Goal: Task Accomplishment & Management: Manage account settings

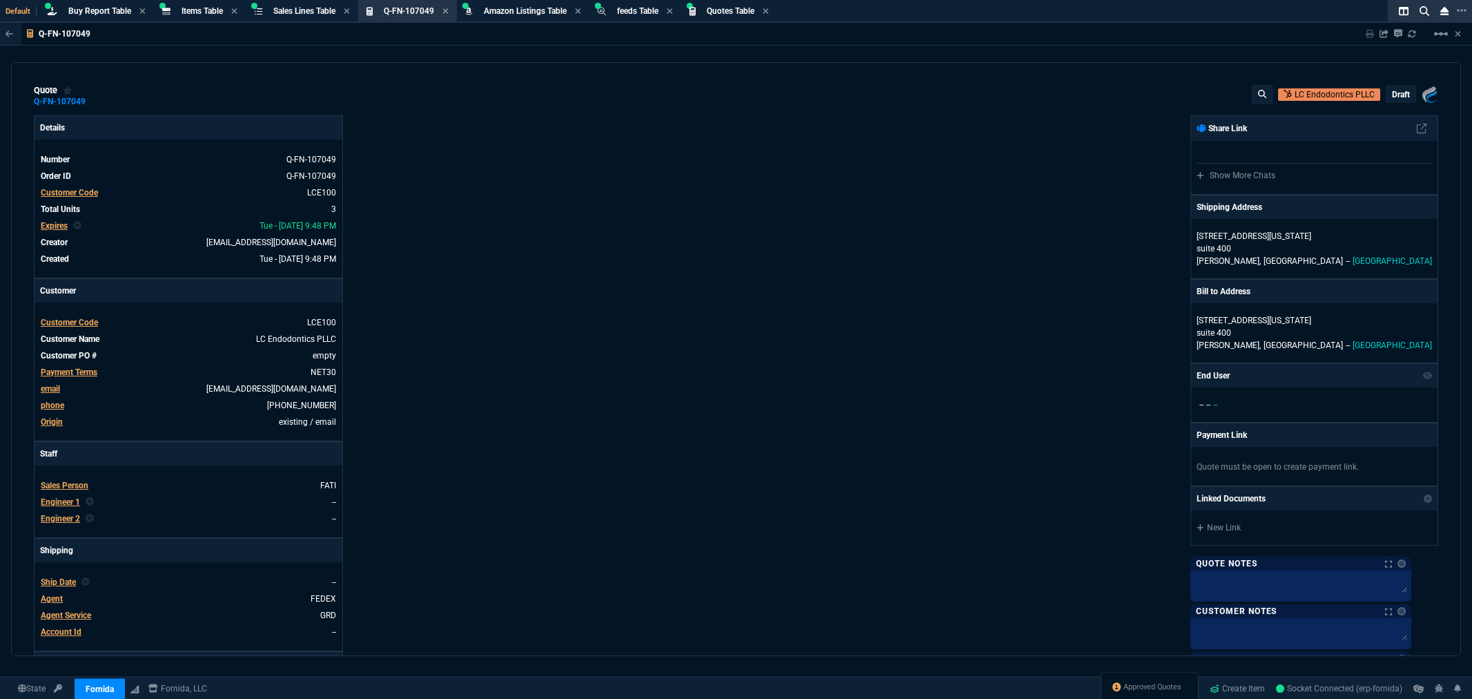
select select "8: NEPT"
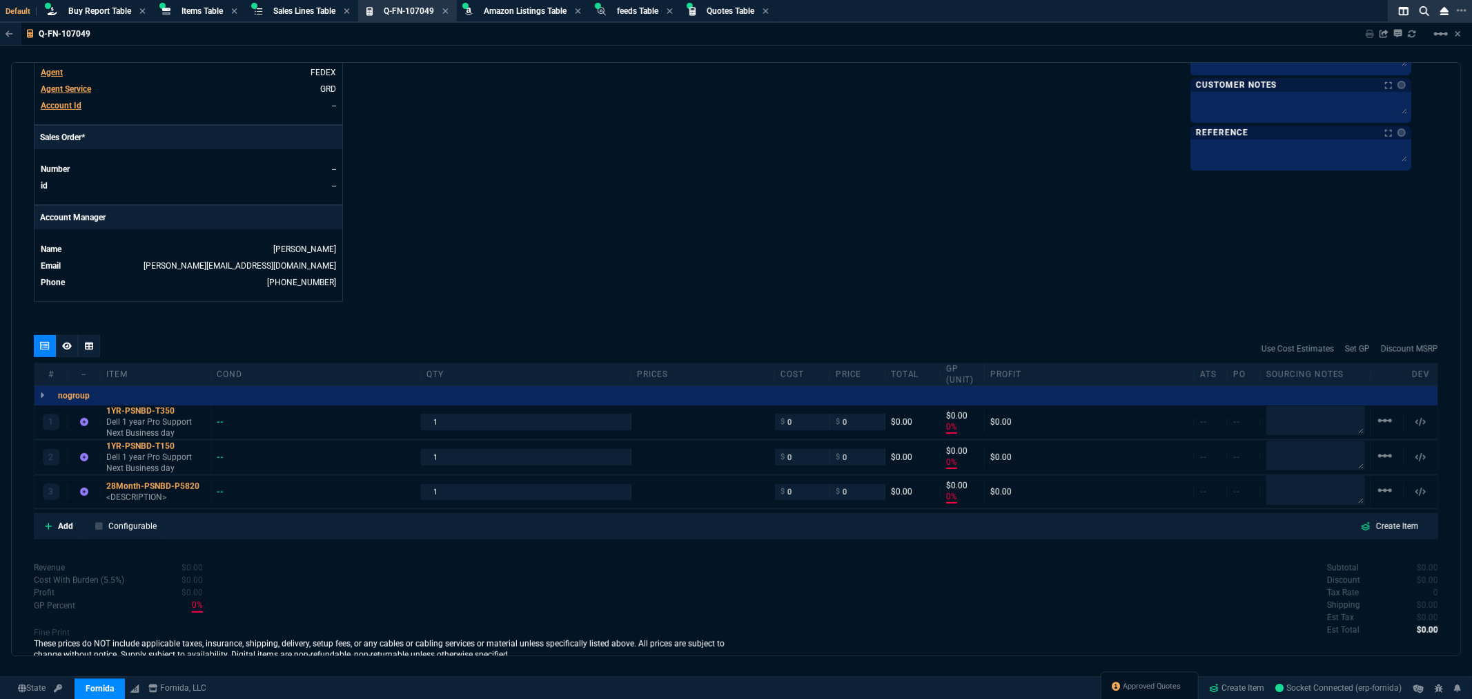
scroll to position [540, 0]
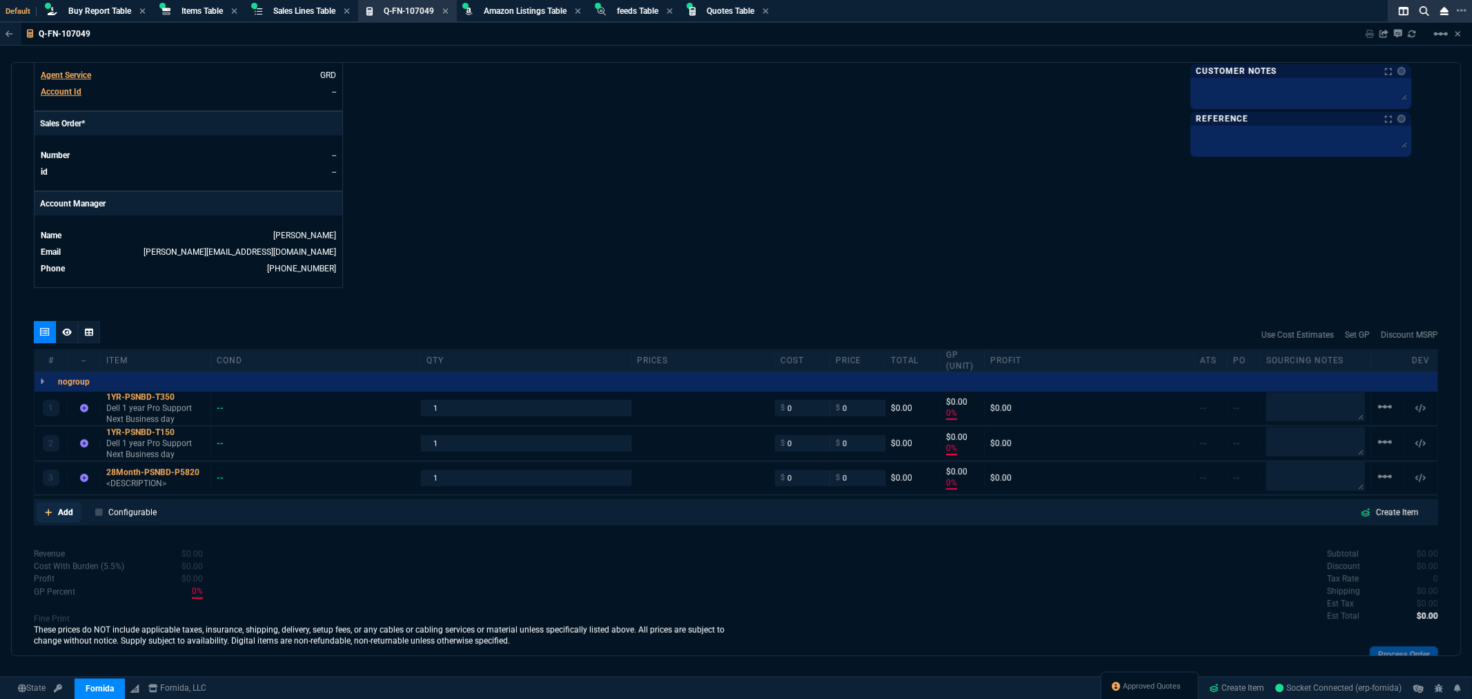
click at [65, 513] on p "Add" at bounding box center [65, 512] width 15 height 12
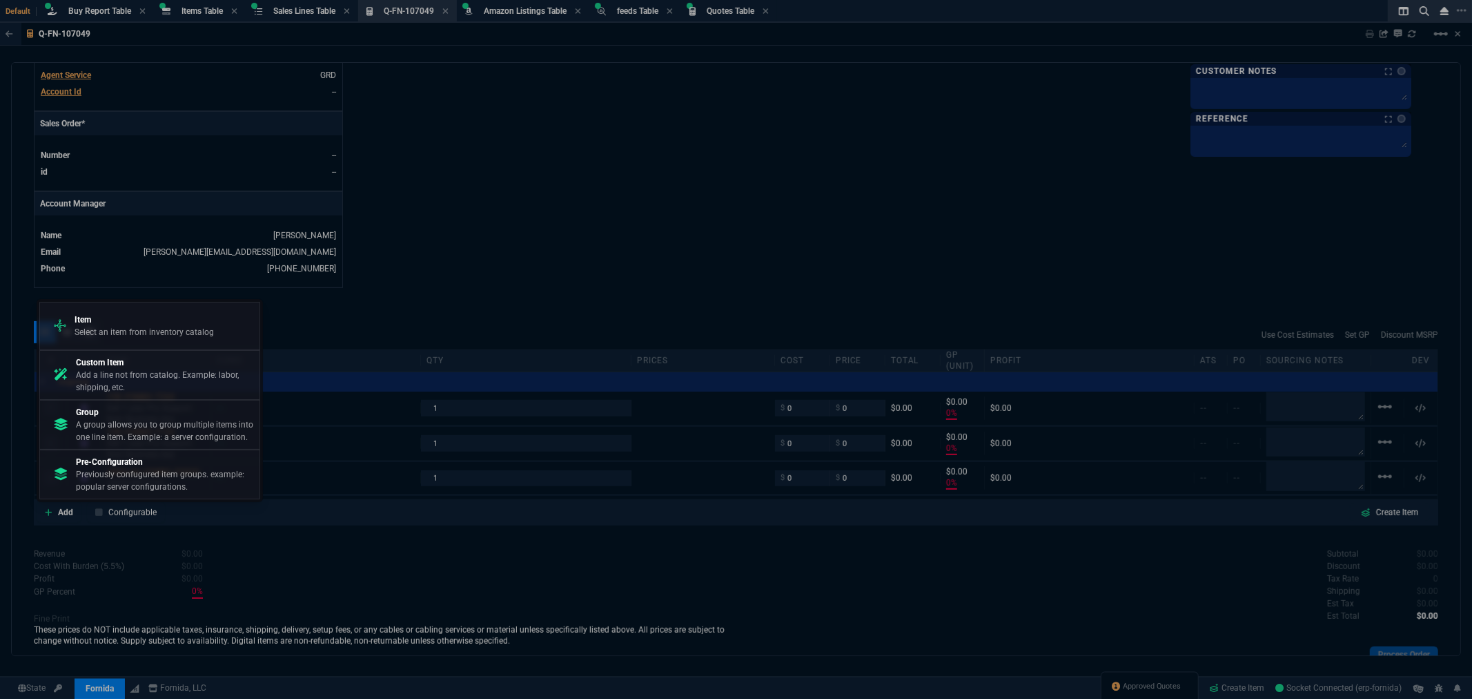
click at [302, 560] on div at bounding box center [736, 349] width 1472 height 699
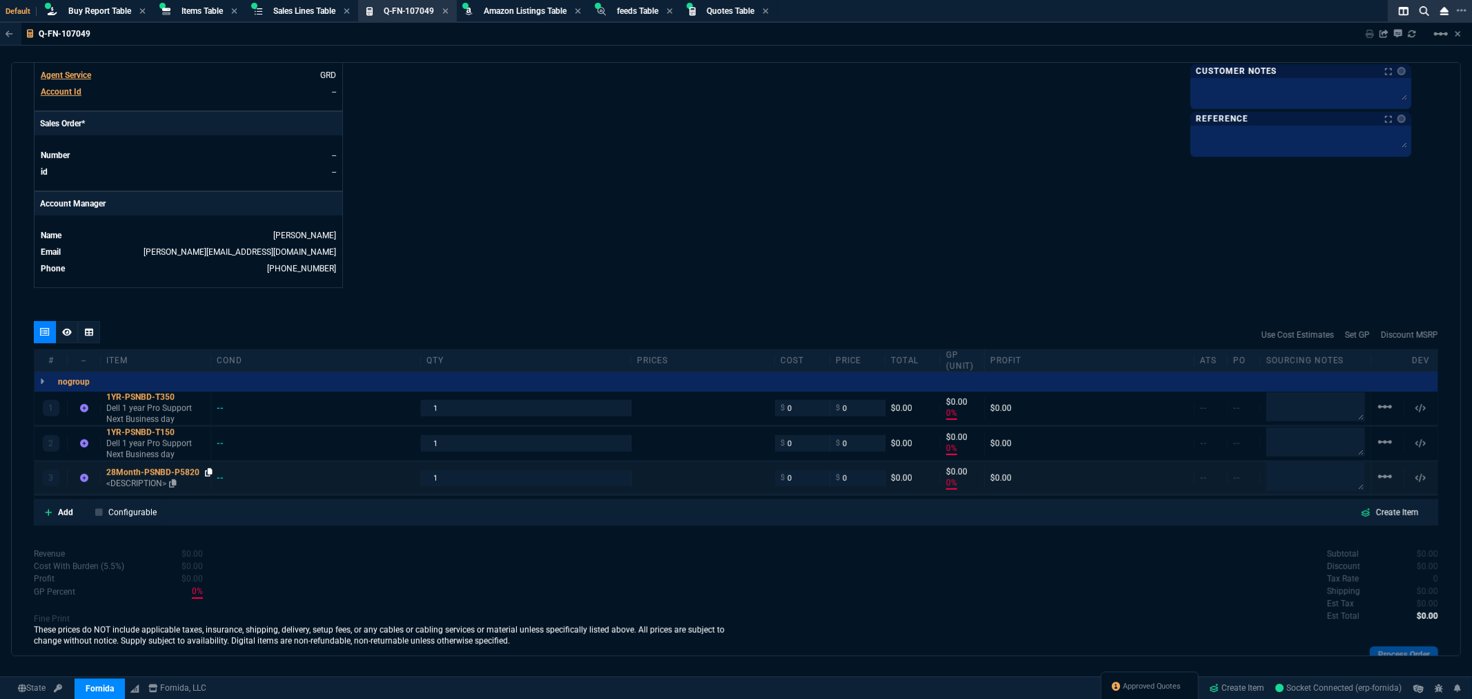
click at [208, 470] on icon at bounding box center [209, 472] width 8 height 8
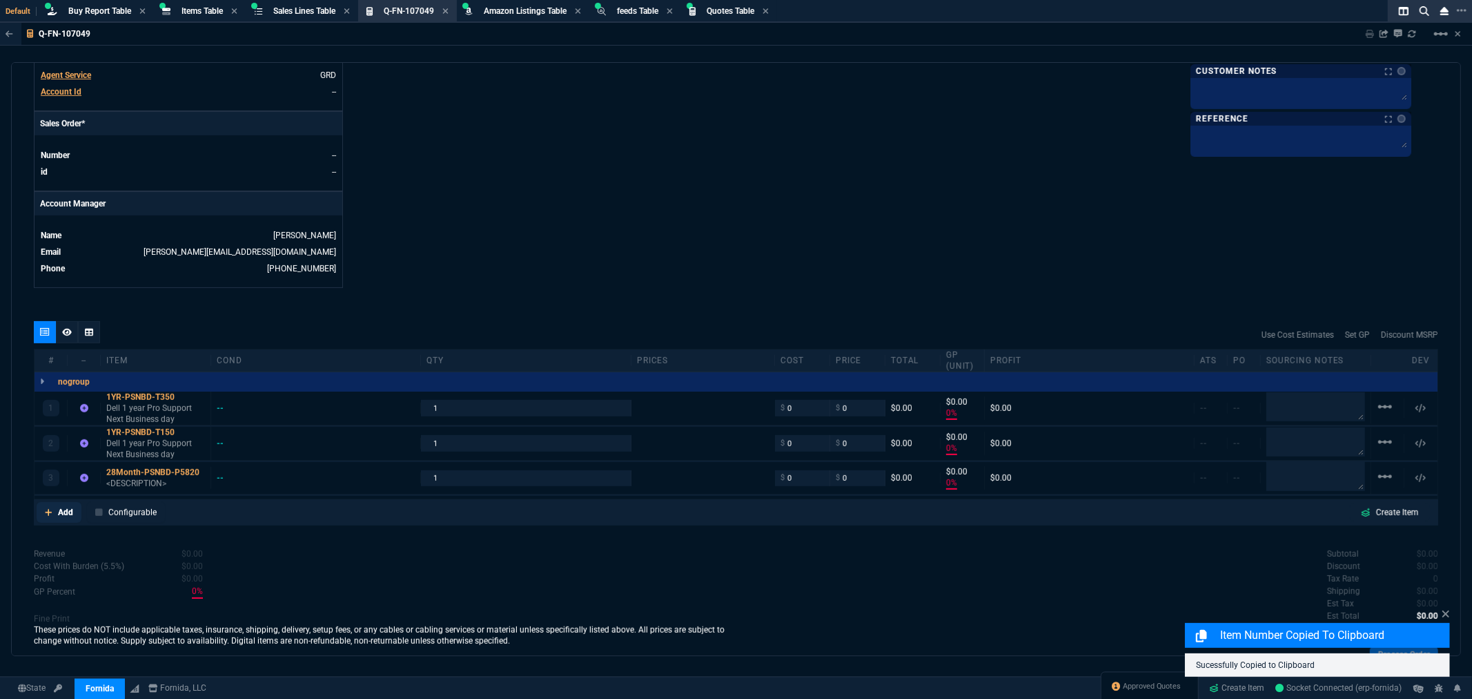
click at [59, 509] on p "Add" at bounding box center [65, 512] width 15 height 12
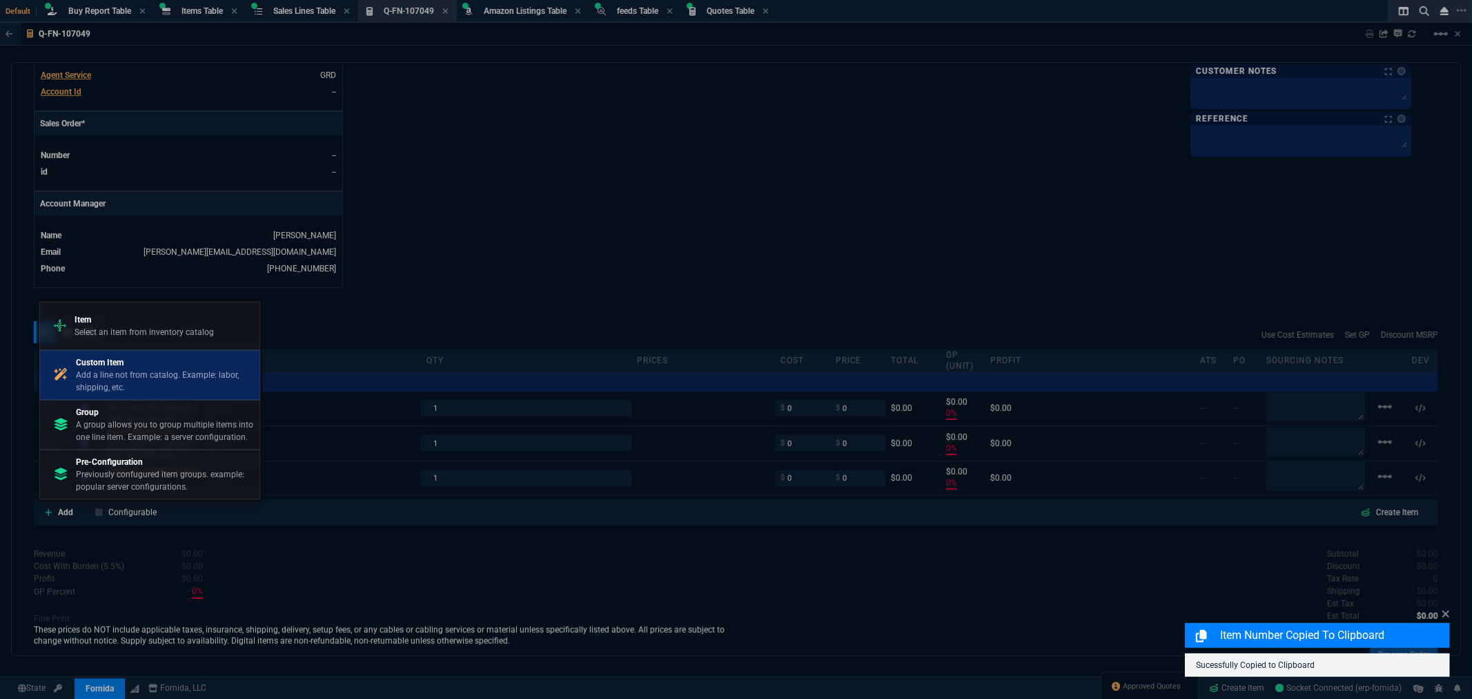
click at [132, 381] on p "Add a line not from catalog. Example: labor, shipping, etc." at bounding box center [165, 381] width 178 height 25
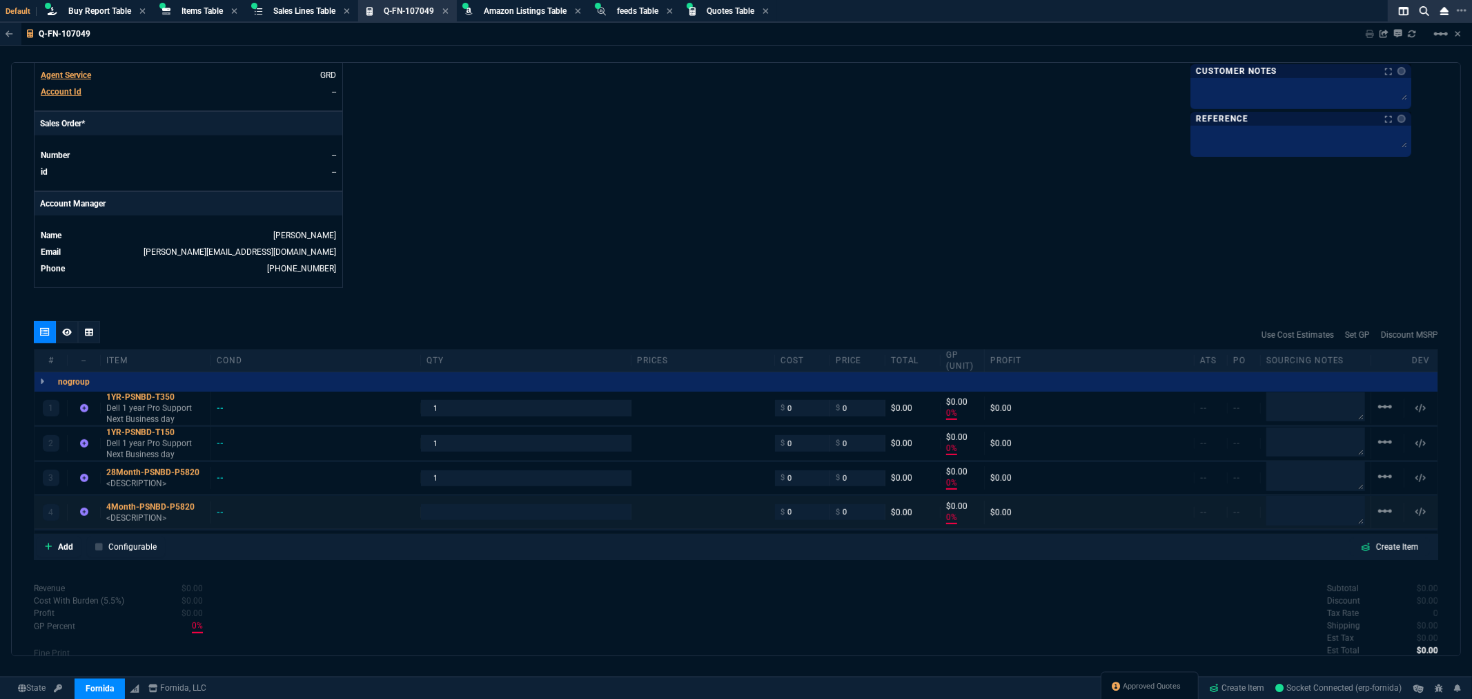
type input "0"
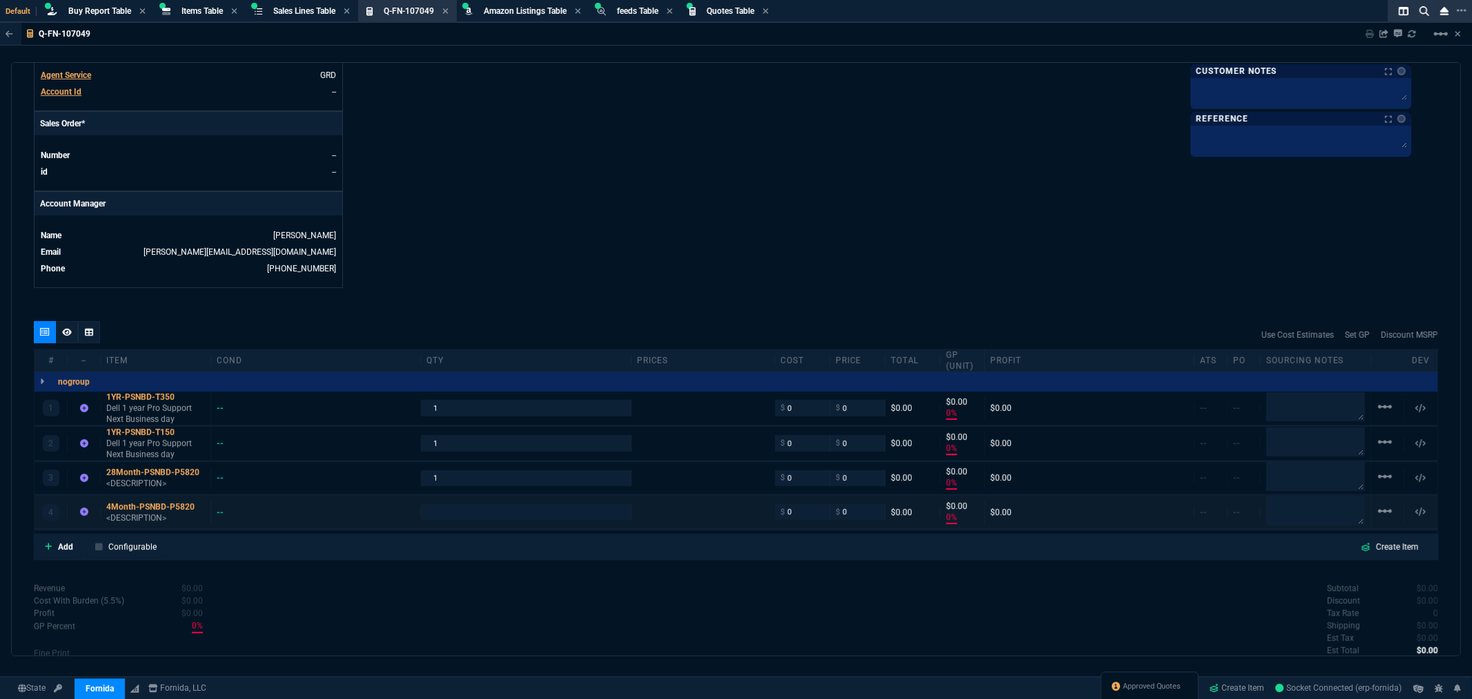
type input "0"
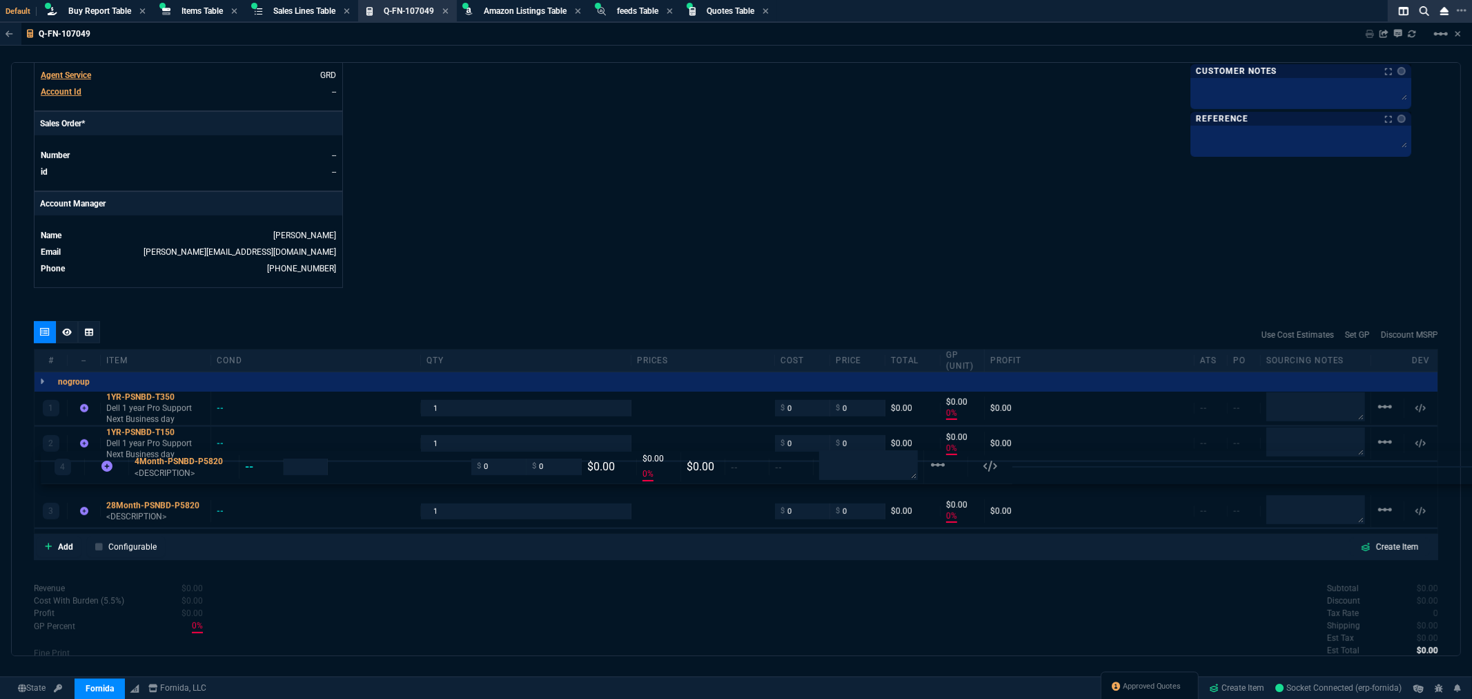
drag, startPoint x: 148, startPoint y: 509, endPoint x: 155, endPoint y: 464, distance: 45.3
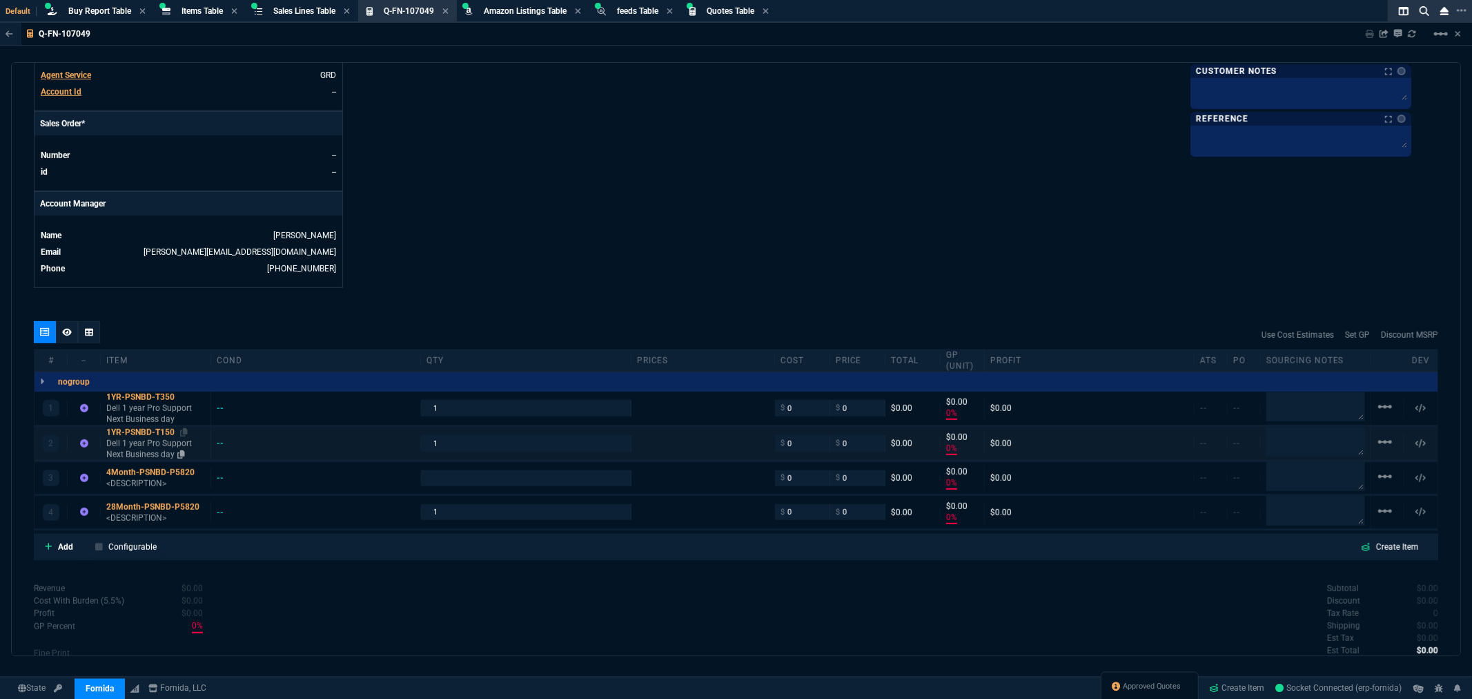
click at [136, 429] on div "1YR-PSNBD-T150" at bounding box center [155, 432] width 99 height 11
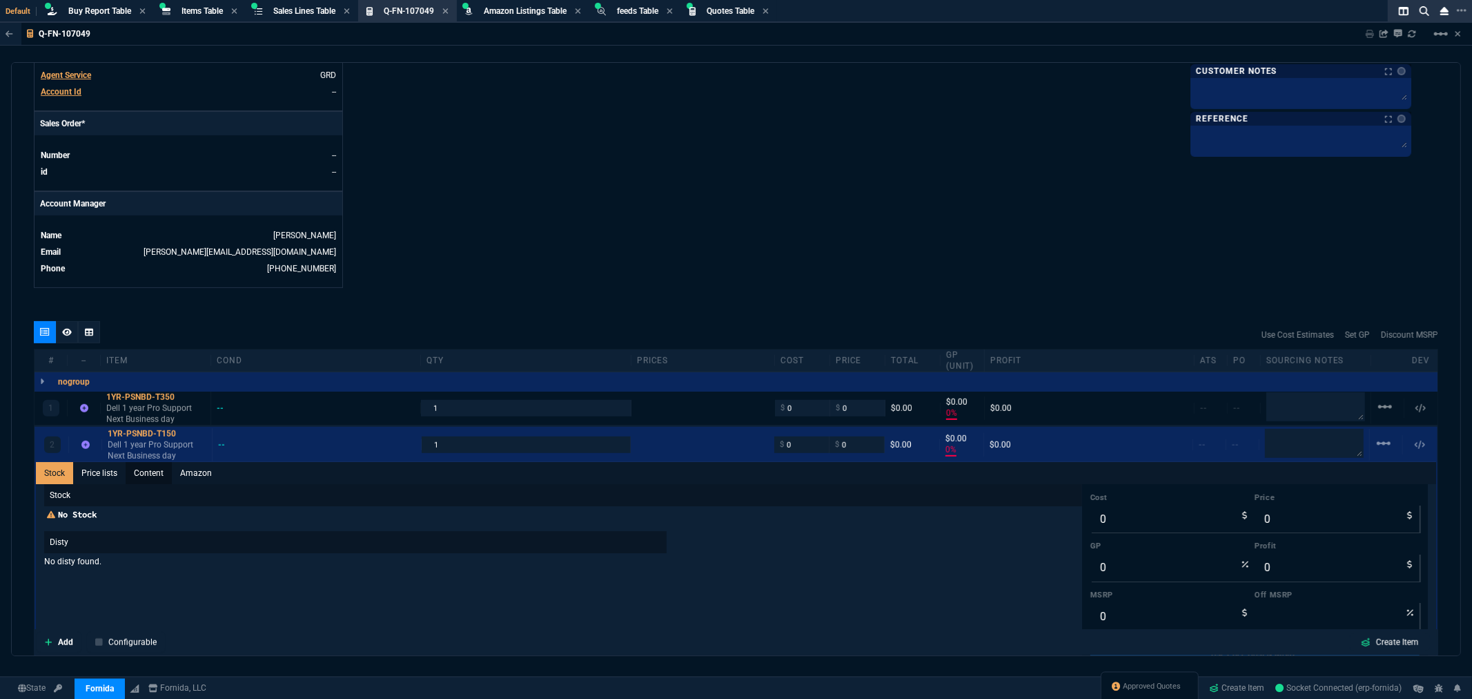
click at [142, 474] on link "Content" at bounding box center [149, 473] width 46 height 22
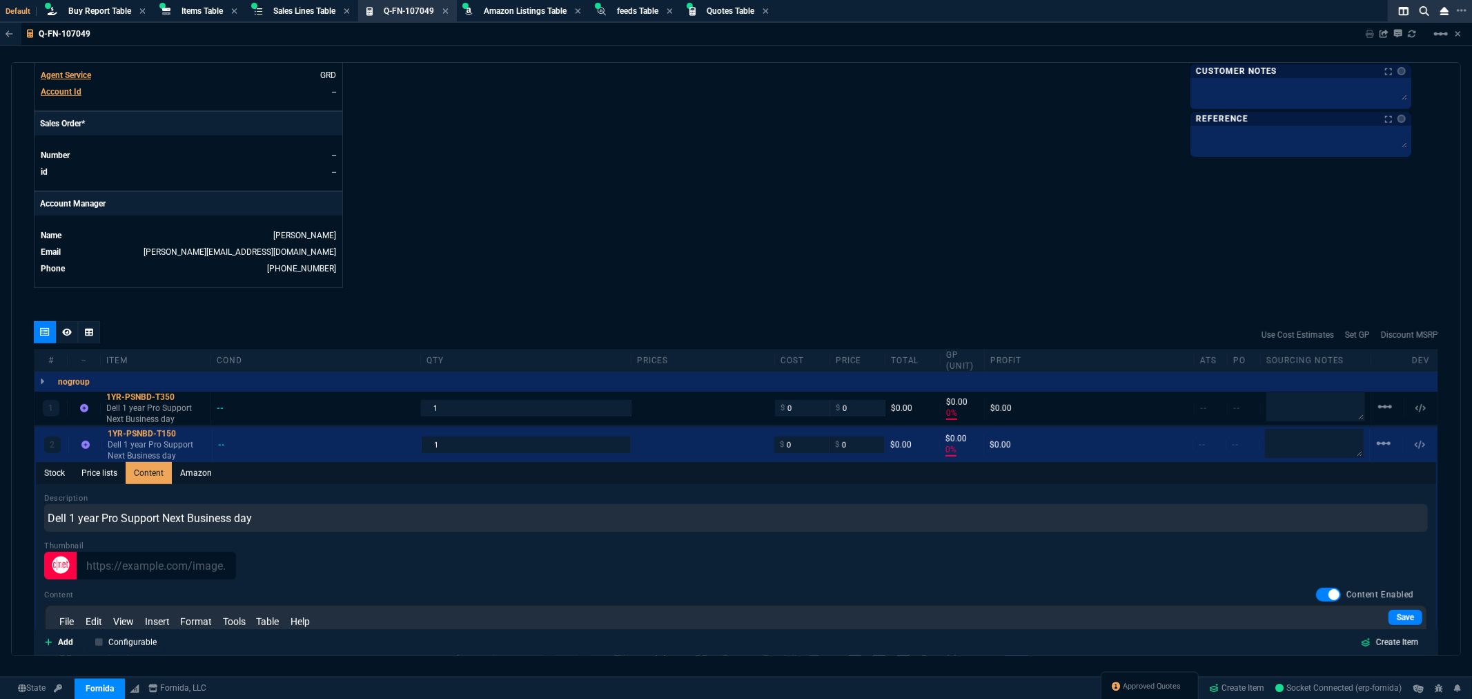
scroll to position [0, 0]
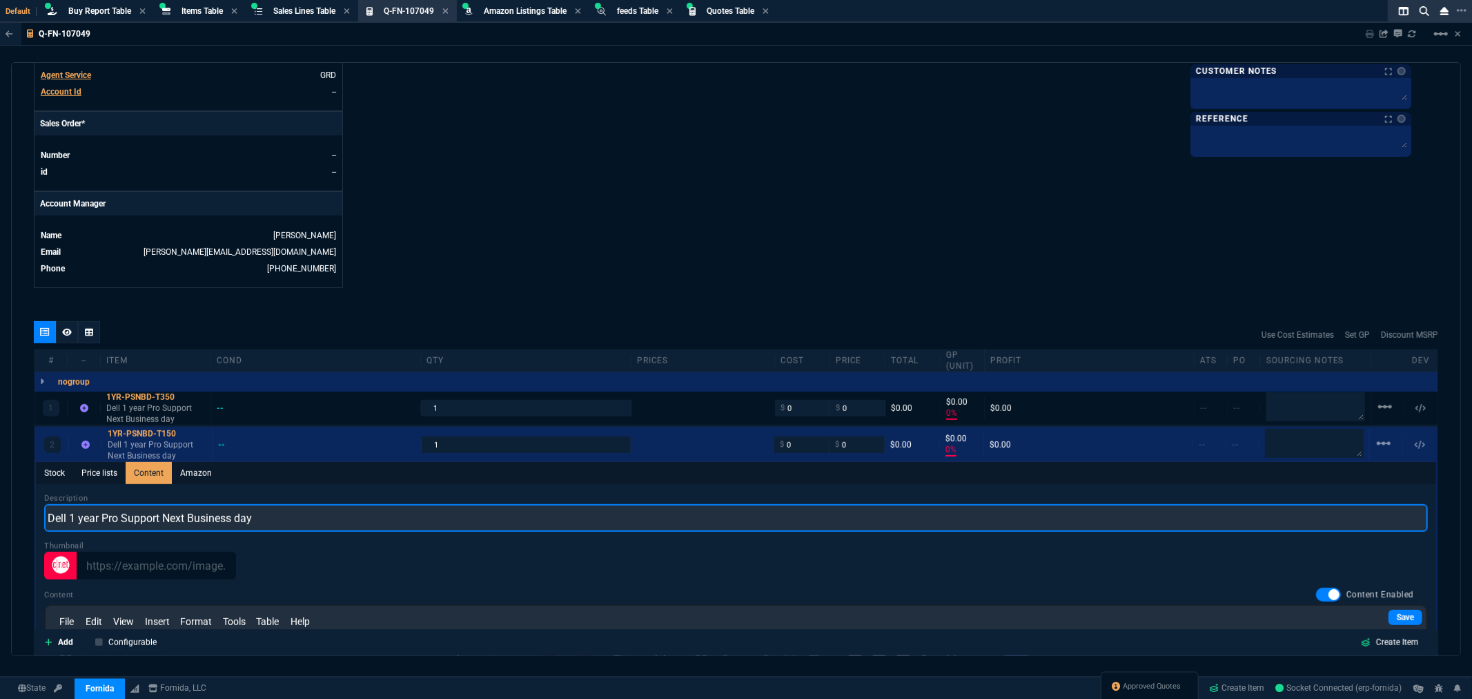
drag, startPoint x: 276, startPoint y: 516, endPoint x: 28, endPoint y: 521, distance: 248.6
click at [28, 521] on div "quote Q-FN-107049 LC Endodontics PLLC draft Fornida, LLC [STREET_ADDRESS] Detai…" at bounding box center [736, 359] width 1450 height 594
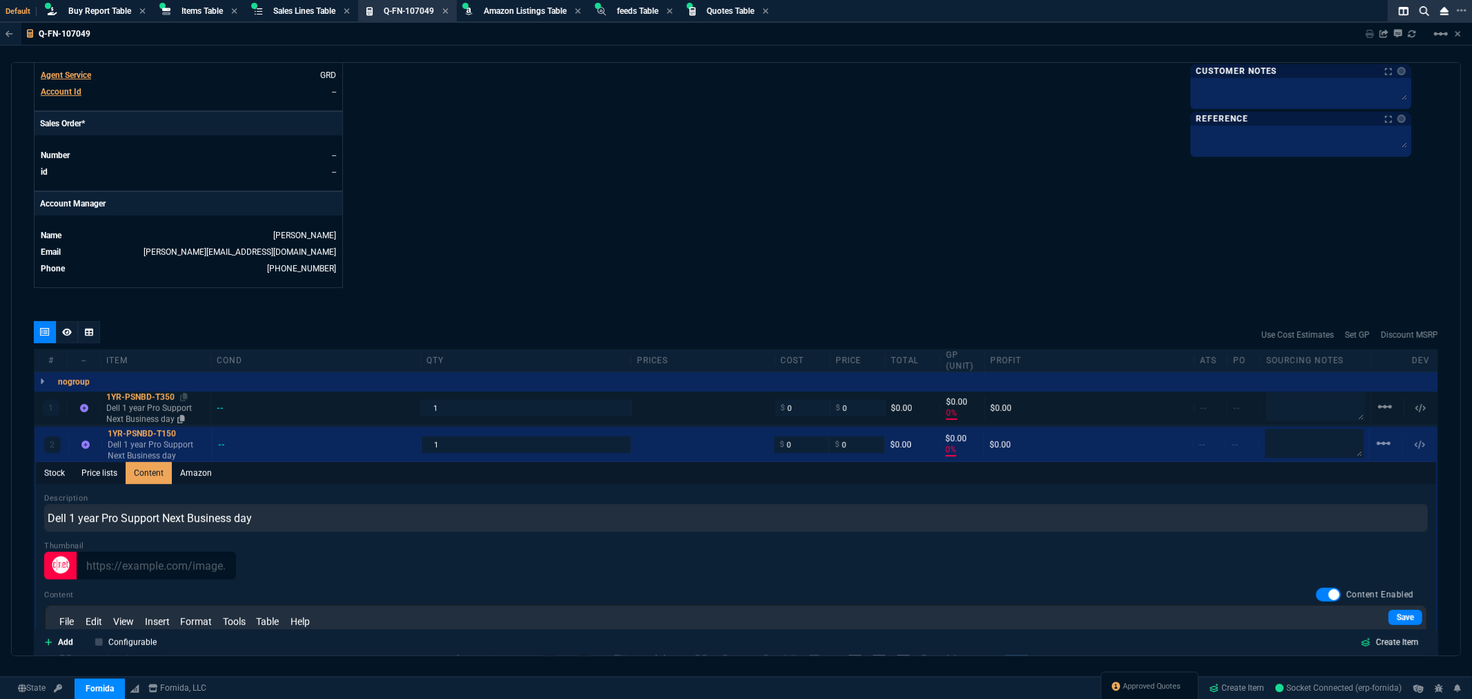
click at [123, 394] on div "1YR-PSNBD-T350" at bounding box center [155, 396] width 99 height 11
type input "1"
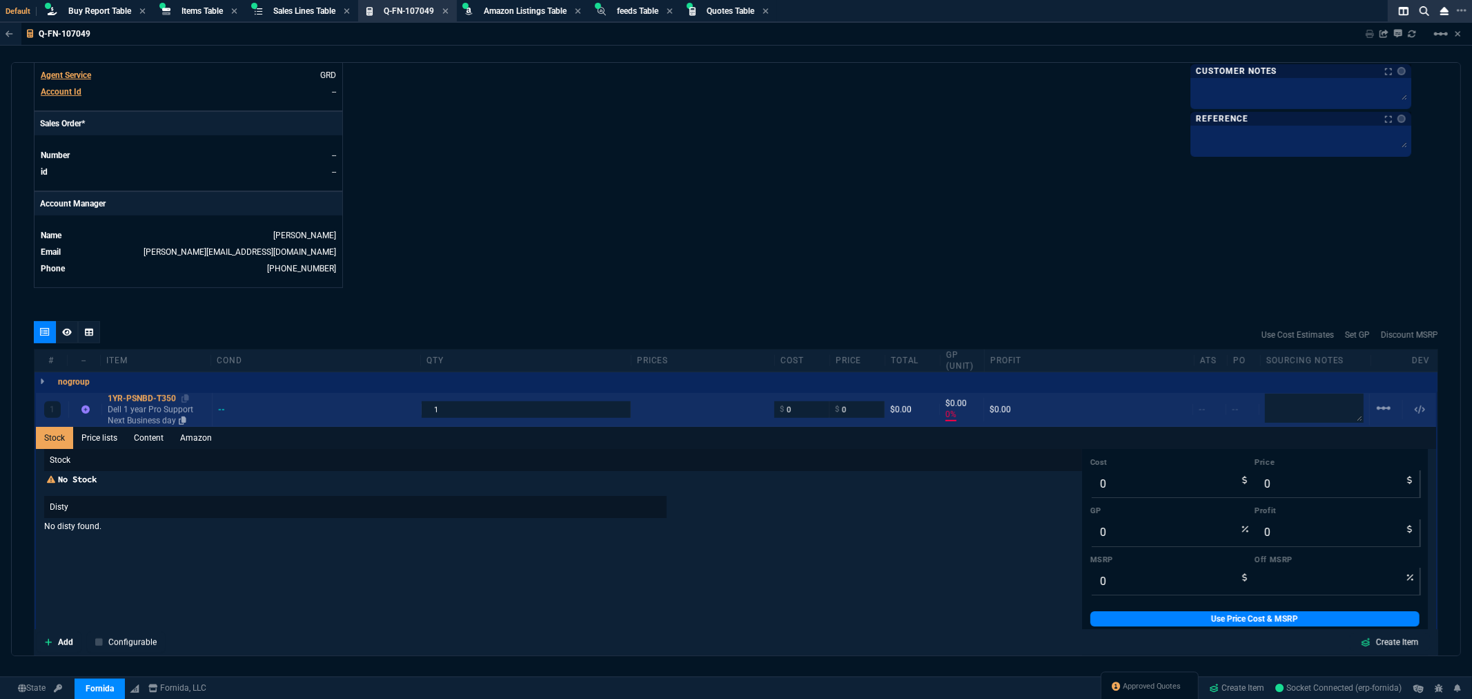
type input "0"
click at [135, 398] on div "1YR-PSNBD-T350" at bounding box center [157, 398] width 99 height 11
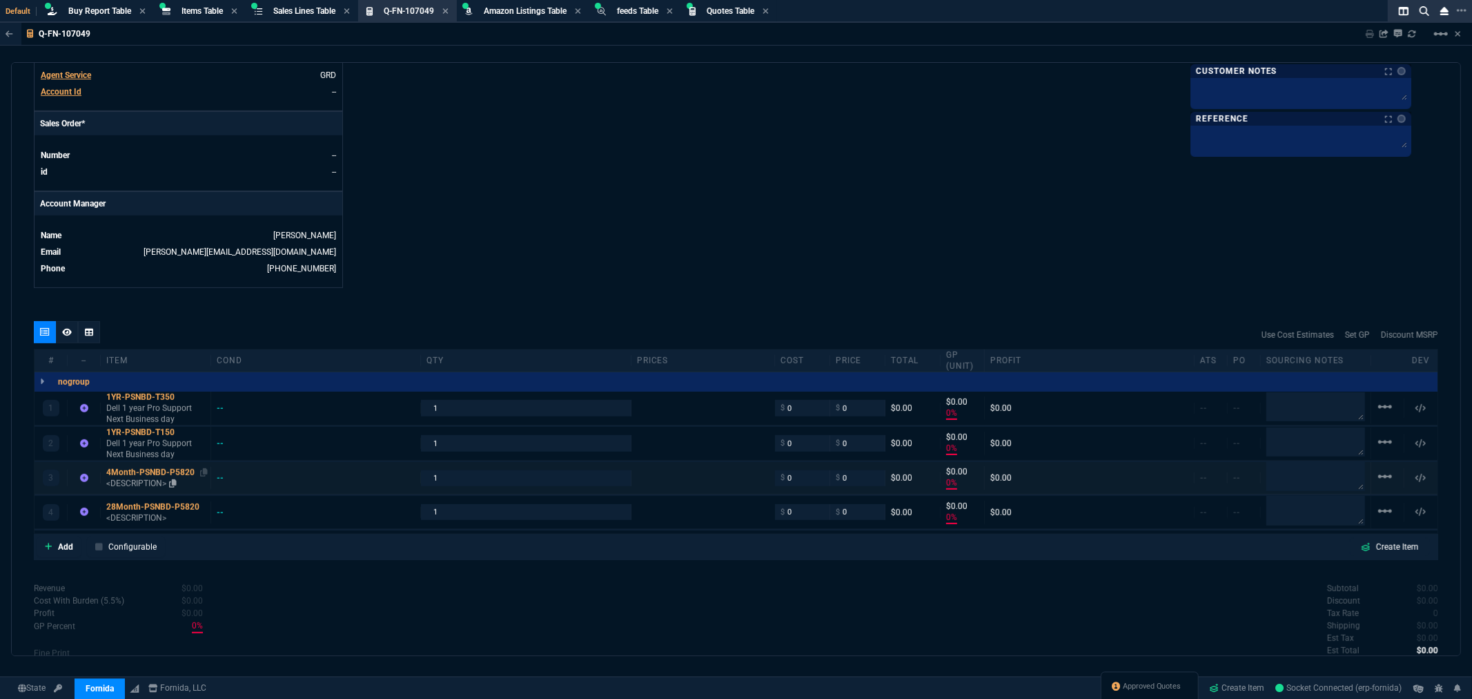
click at [130, 472] on div "4Month-PSNBD-P5820" at bounding box center [155, 472] width 99 height 11
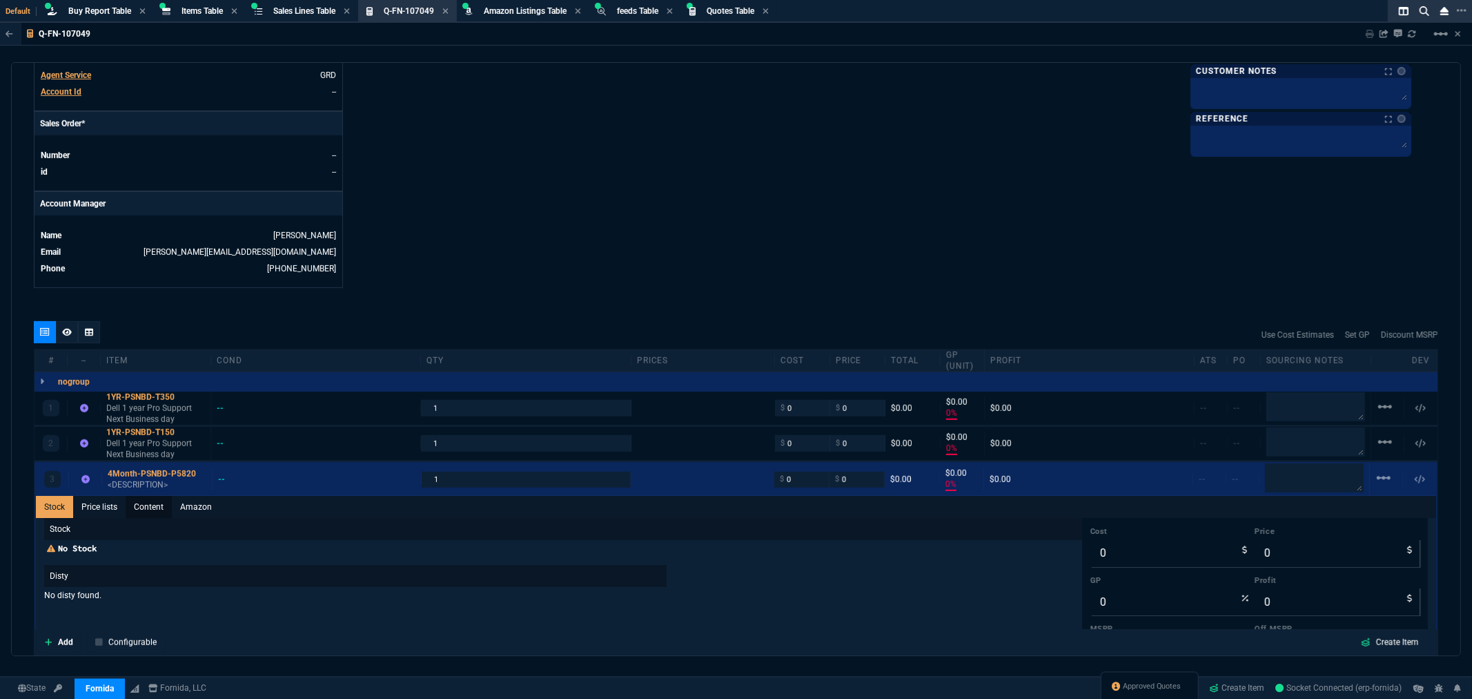
click at [142, 507] on link "Content" at bounding box center [149, 507] width 46 height 22
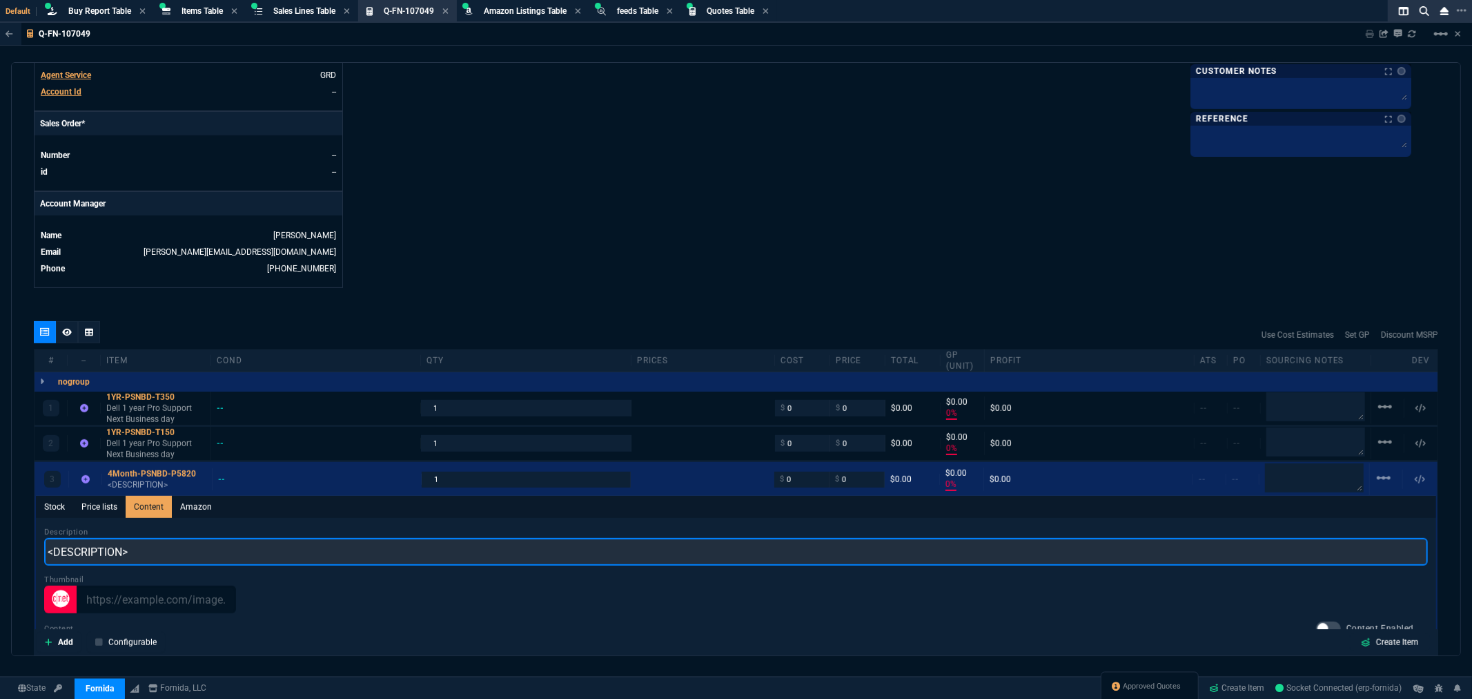
drag, startPoint x: 136, startPoint y: 550, endPoint x: 36, endPoint y: 549, distance: 100.1
paste input "Dell 1 year Pro Support Next Business day"
drag, startPoint x: 98, startPoint y: 549, endPoint x: 68, endPoint y: 556, distance: 31.1
click at [68, 556] on input "Dell 1 year Pro Support Next Business day" at bounding box center [736, 552] width 1384 height 28
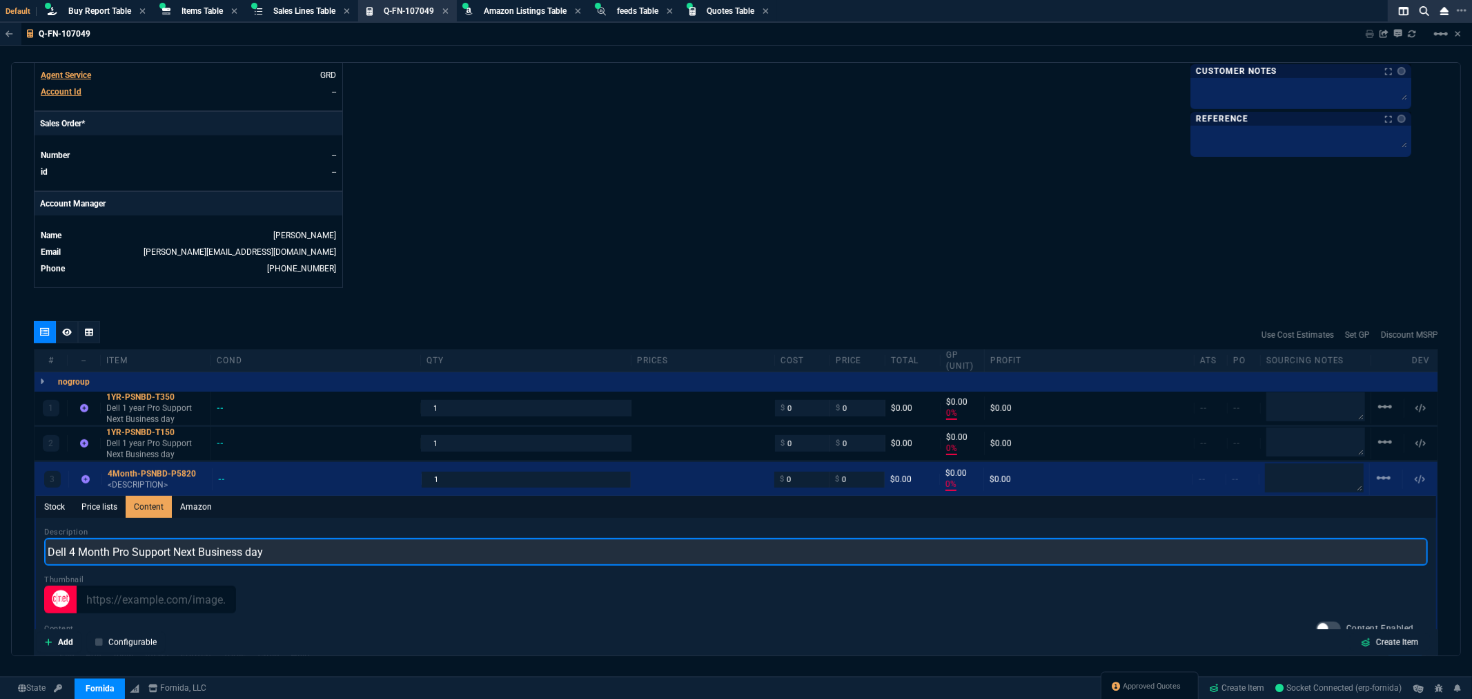
scroll to position [463, 0]
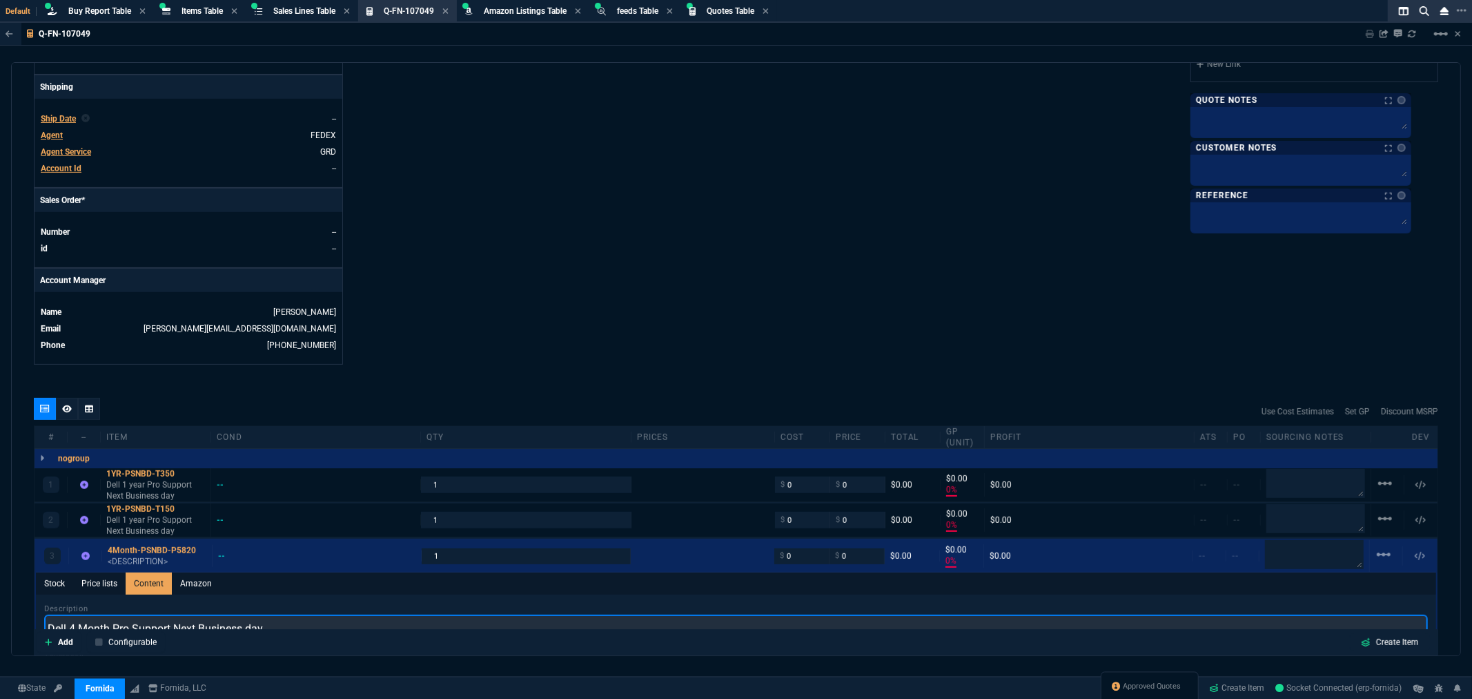
type input "Dell 4 Month Pro Support Next Business day"
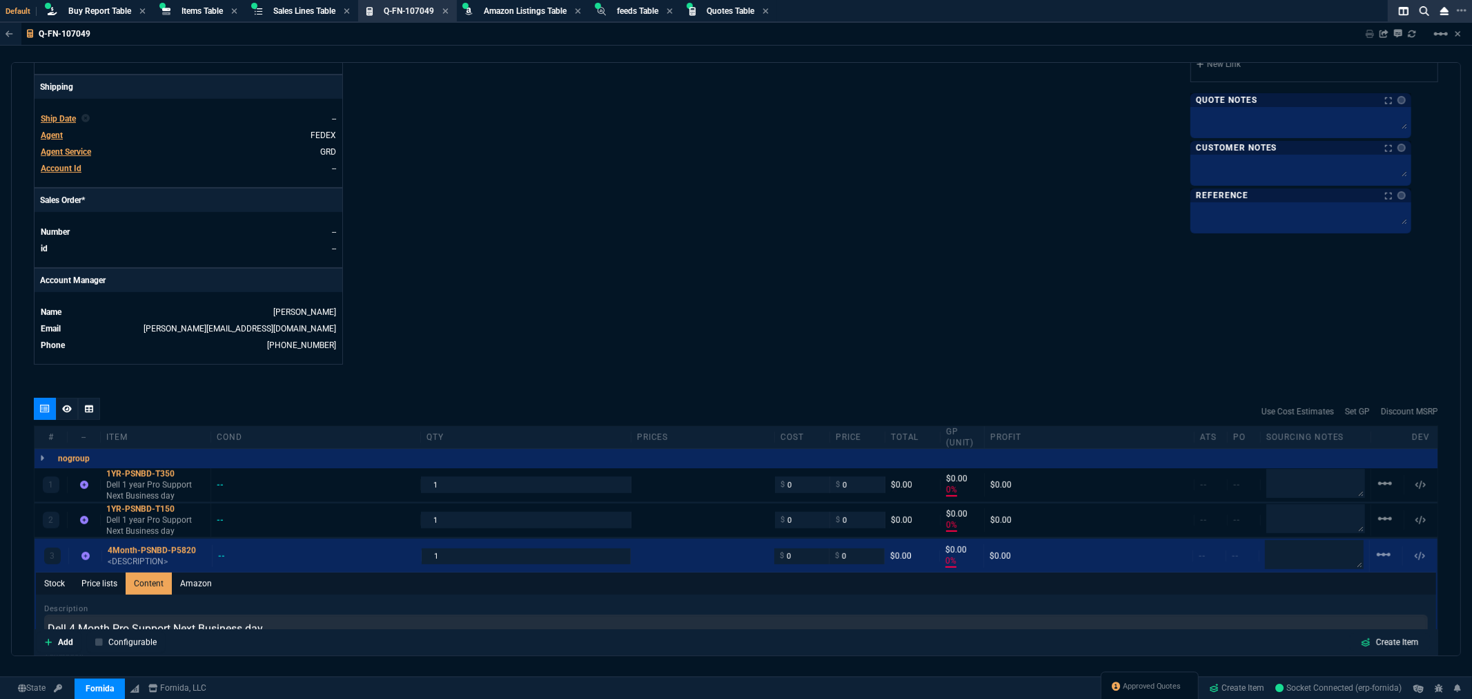
click at [338, 639] on div "Add Configurable Create Item" at bounding box center [736, 642] width 1399 height 21
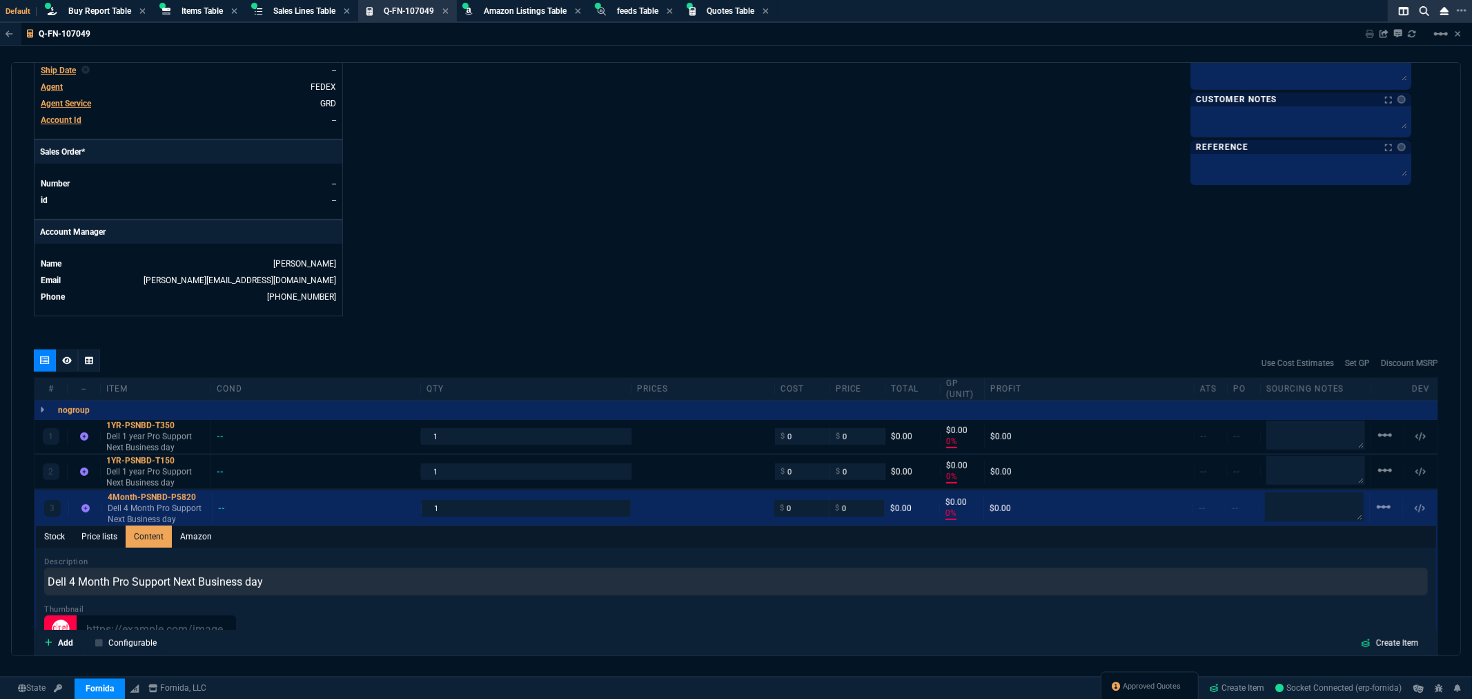
scroll to position [770, 0]
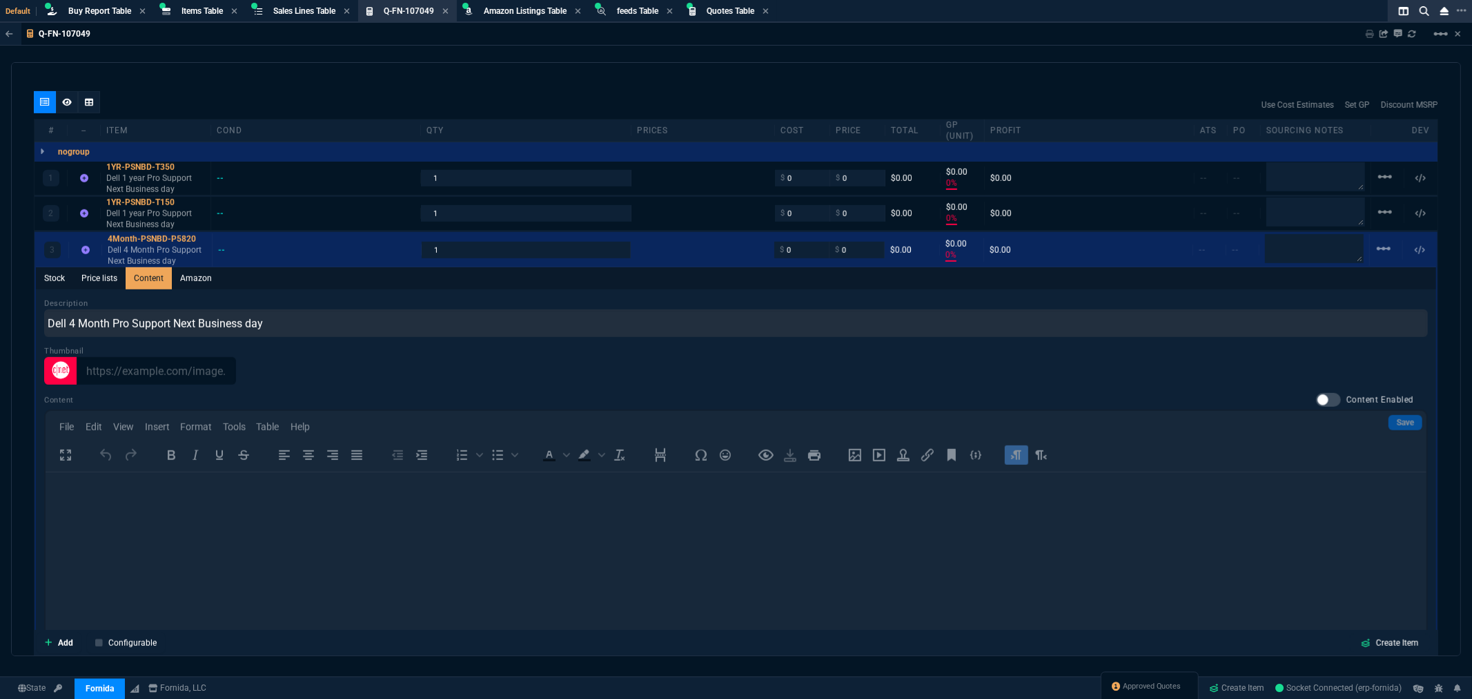
click at [272, 525] on div "Content Content Enabled Save File Edit View Insert Format Tools Table Help To o…" at bounding box center [736, 539] width 1384 height 293
click at [155, 237] on div "4Month-PSNBD-P5820" at bounding box center [157, 238] width 99 height 11
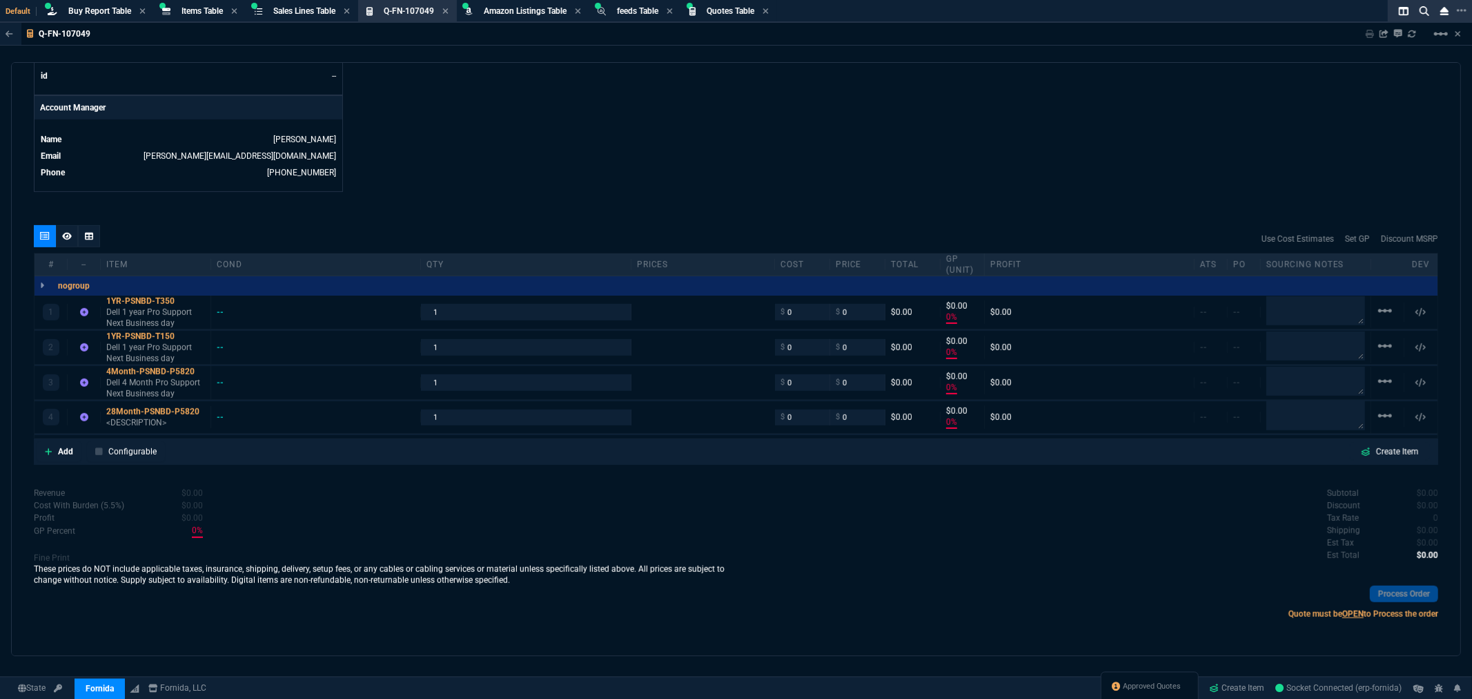
scroll to position [636, 0]
click at [137, 411] on div "28Month-PSNBD-P5820" at bounding box center [155, 411] width 99 height 11
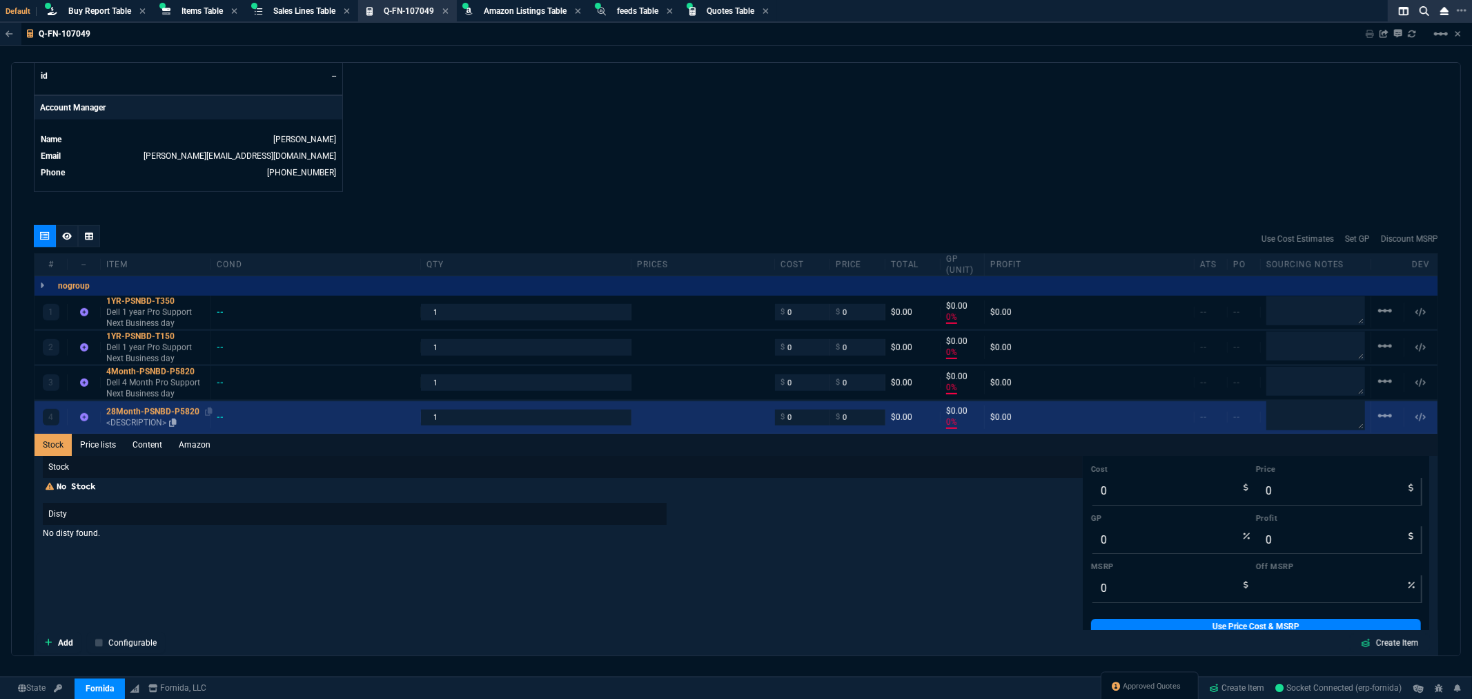
scroll to position [770, 0]
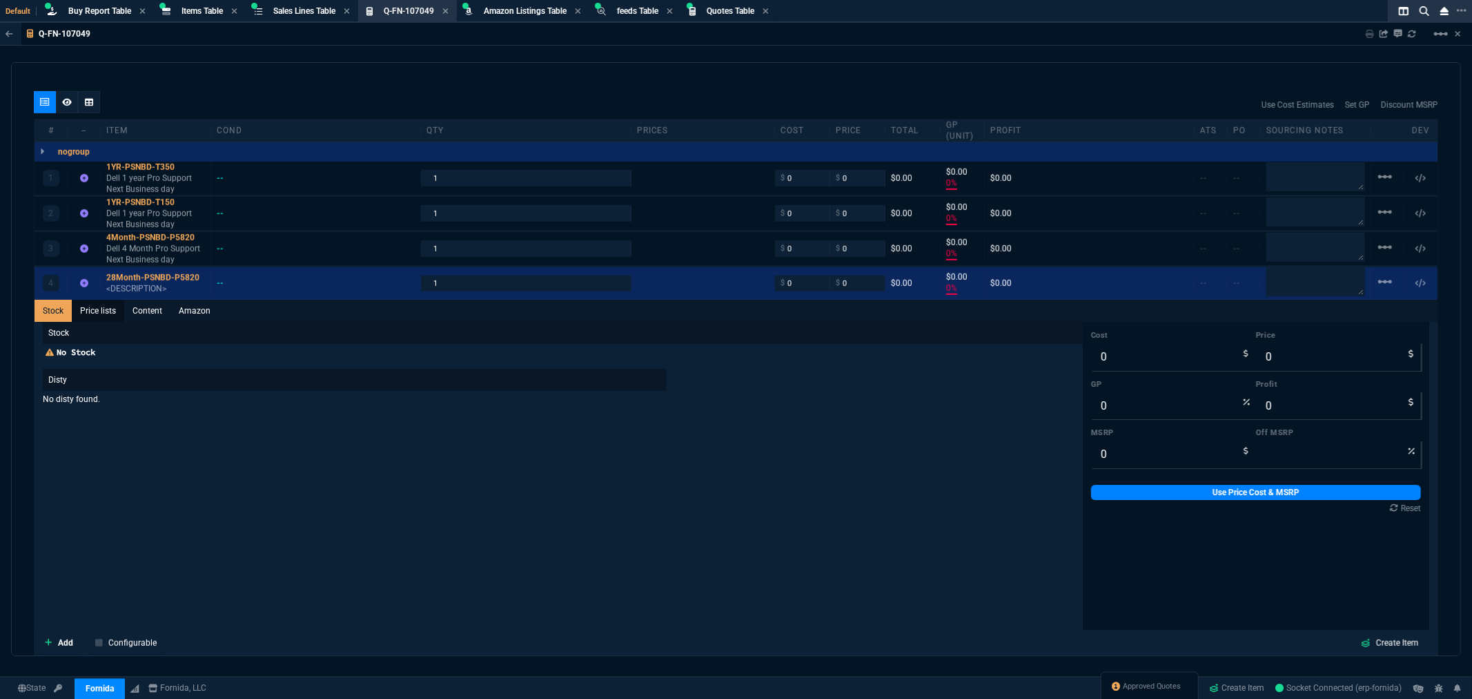
click at [95, 308] on link "Price lists" at bounding box center [98, 311] width 52 height 22
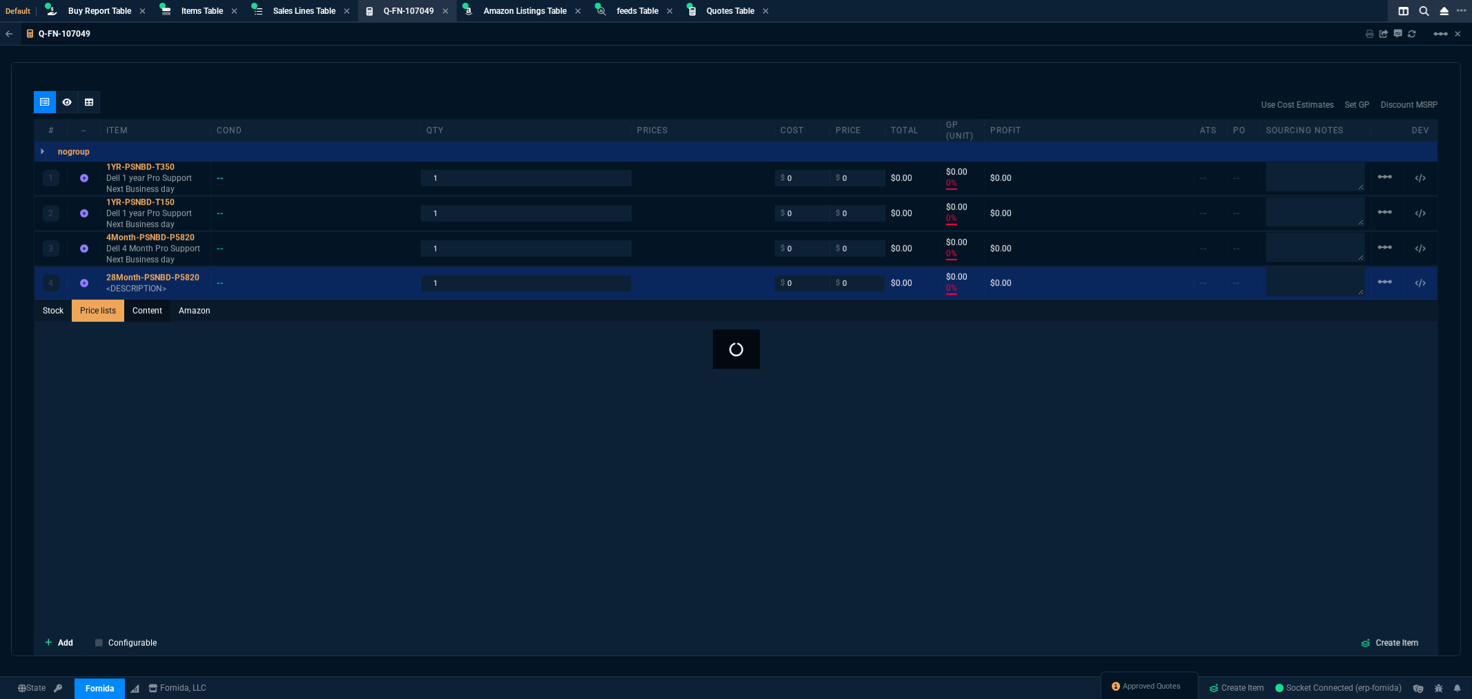
click at [142, 311] on link "Content" at bounding box center [147, 311] width 46 height 22
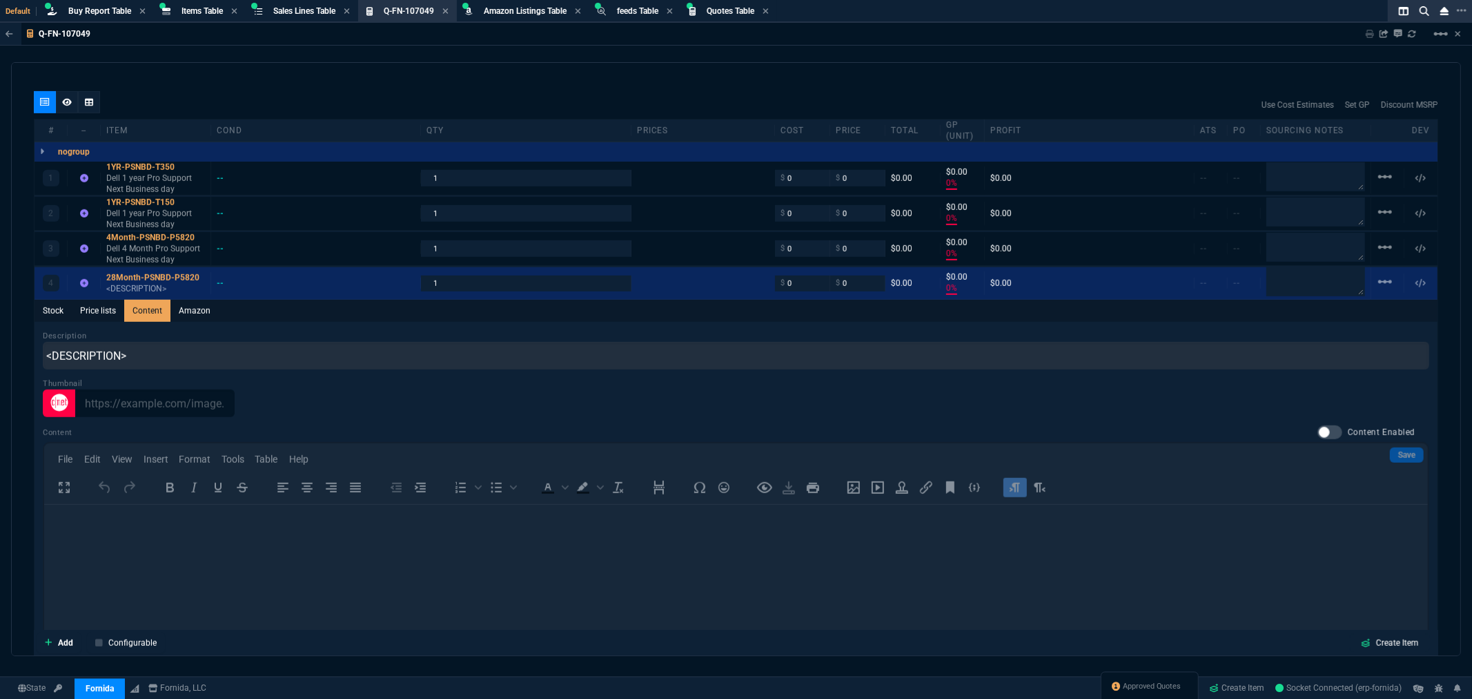
scroll to position [0, 0]
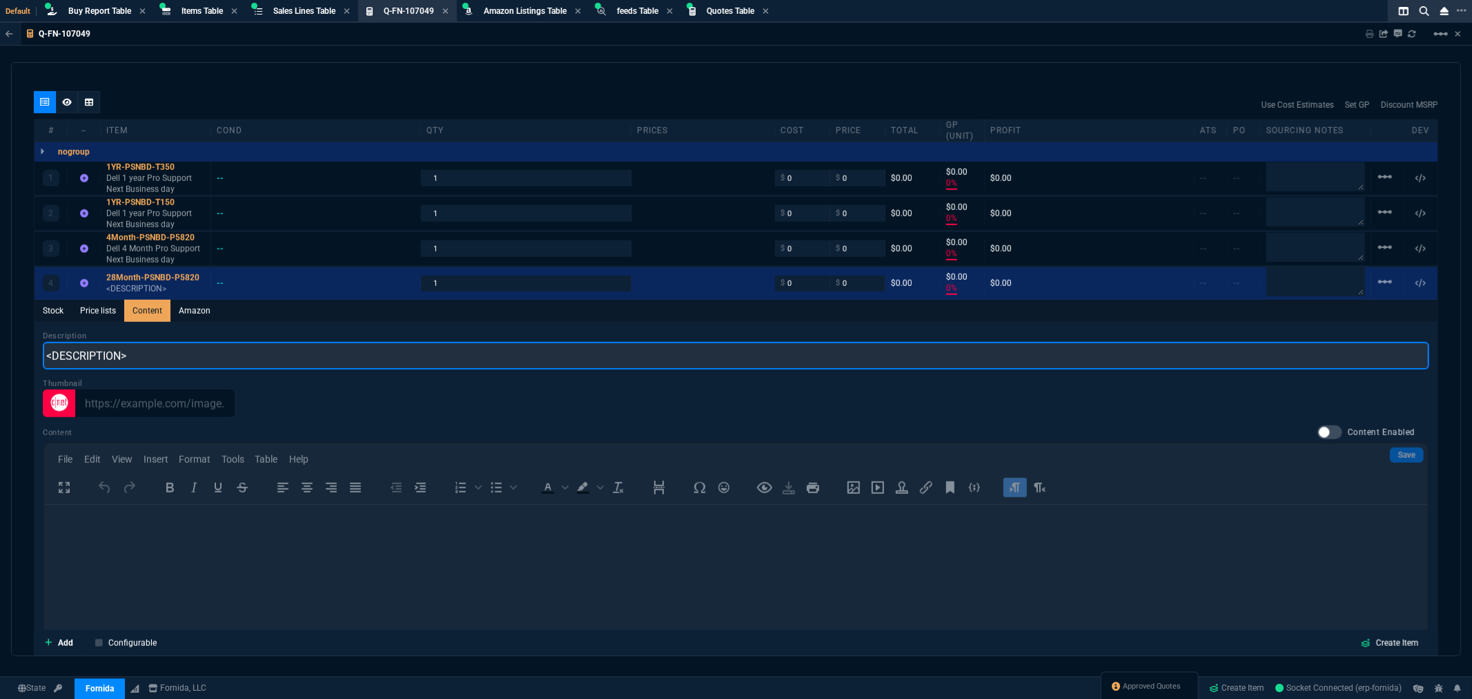
drag, startPoint x: 155, startPoint y: 356, endPoint x: 7, endPoint y: 356, distance: 147.7
click at [8, 356] on div "Q-FN-107049 Sharing Q-FN-107049 Link Dev Link Share on Teams linear_scale quote…" at bounding box center [736, 372] width 1472 height 699
paste input "Dell 1 year Pro Support Next Business day"
click at [97, 354] on input "Dell 1 year Pro Support Next Business day" at bounding box center [736, 356] width 1387 height 28
type input "Dell 28 Month Pro Support Next Business day"
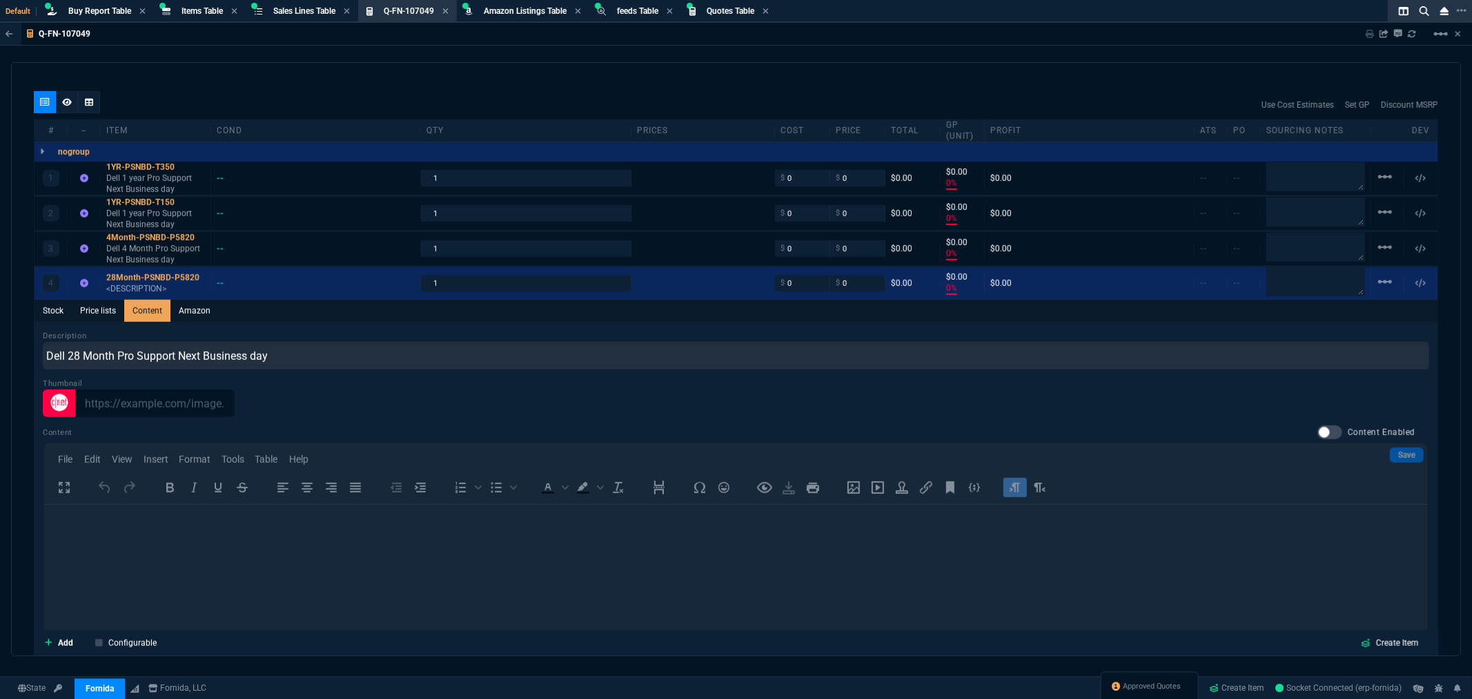
click at [527, 411] on div at bounding box center [736, 403] width 1387 height 28
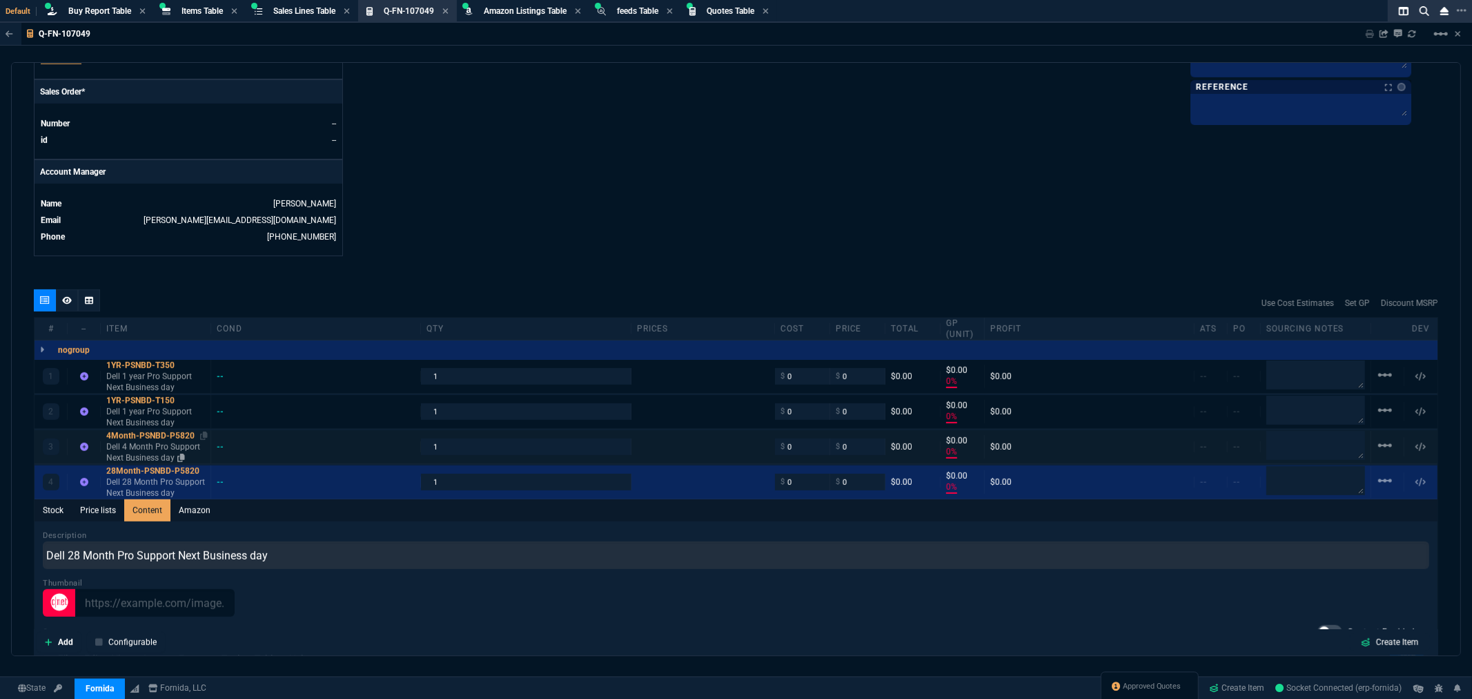
scroll to position [616, 0]
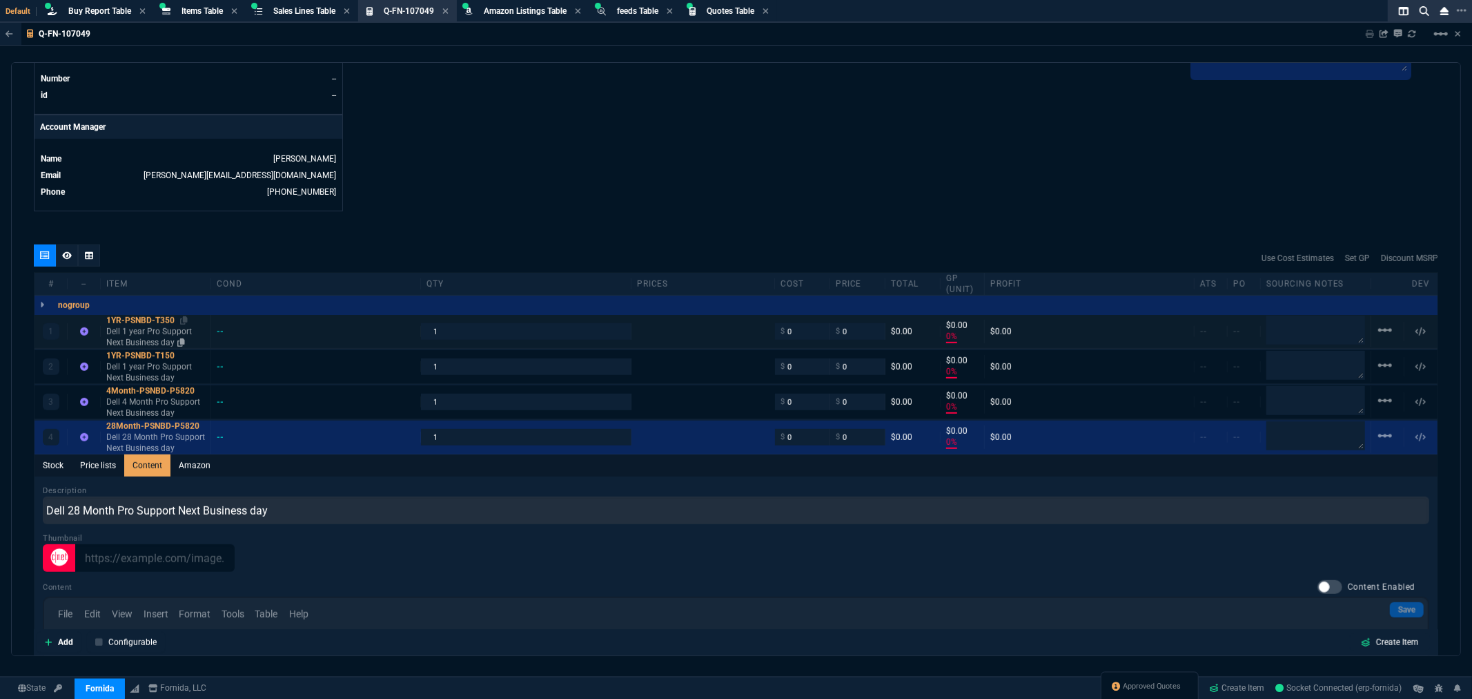
click at [156, 337] on p "Dell 1 year Pro Support Next Business day" at bounding box center [155, 337] width 99 height 22
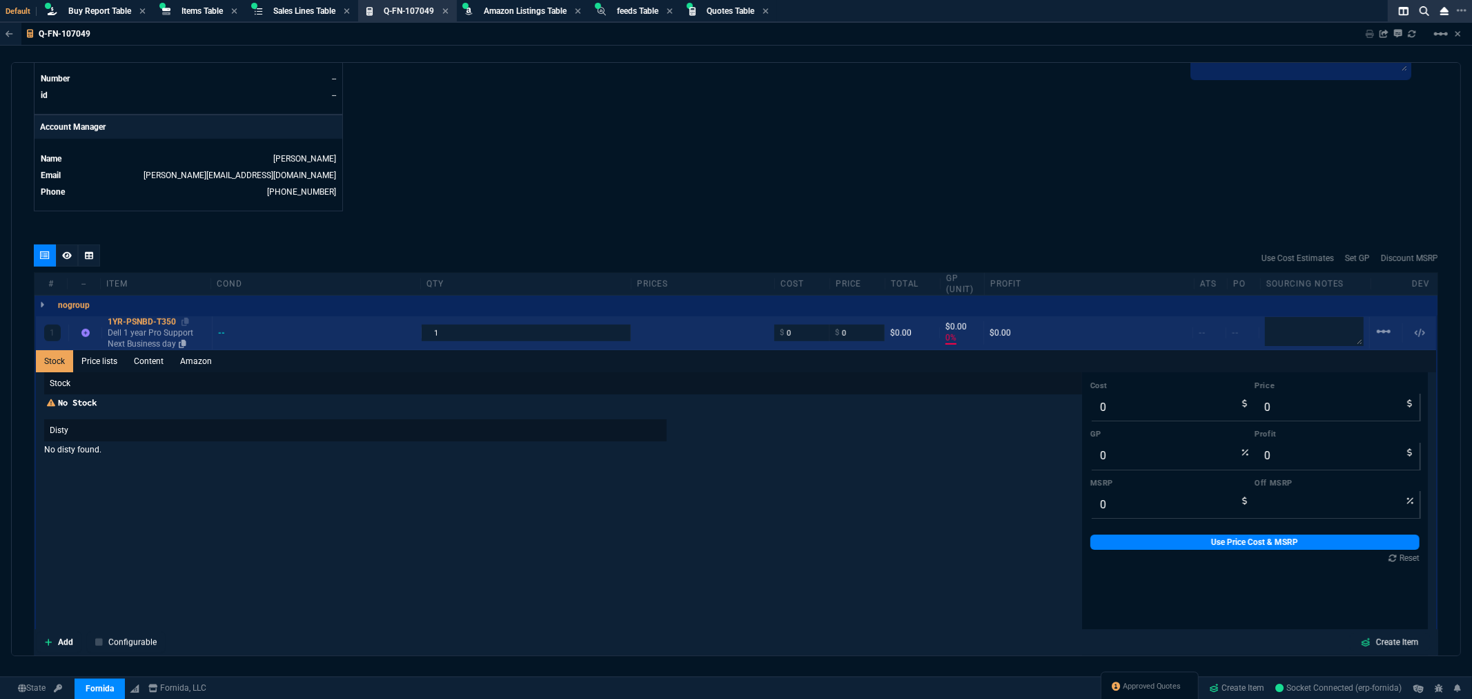
type input "0"
click at [141, 358] on link "Content" at bounding box center [149, 361] width 46 height 22
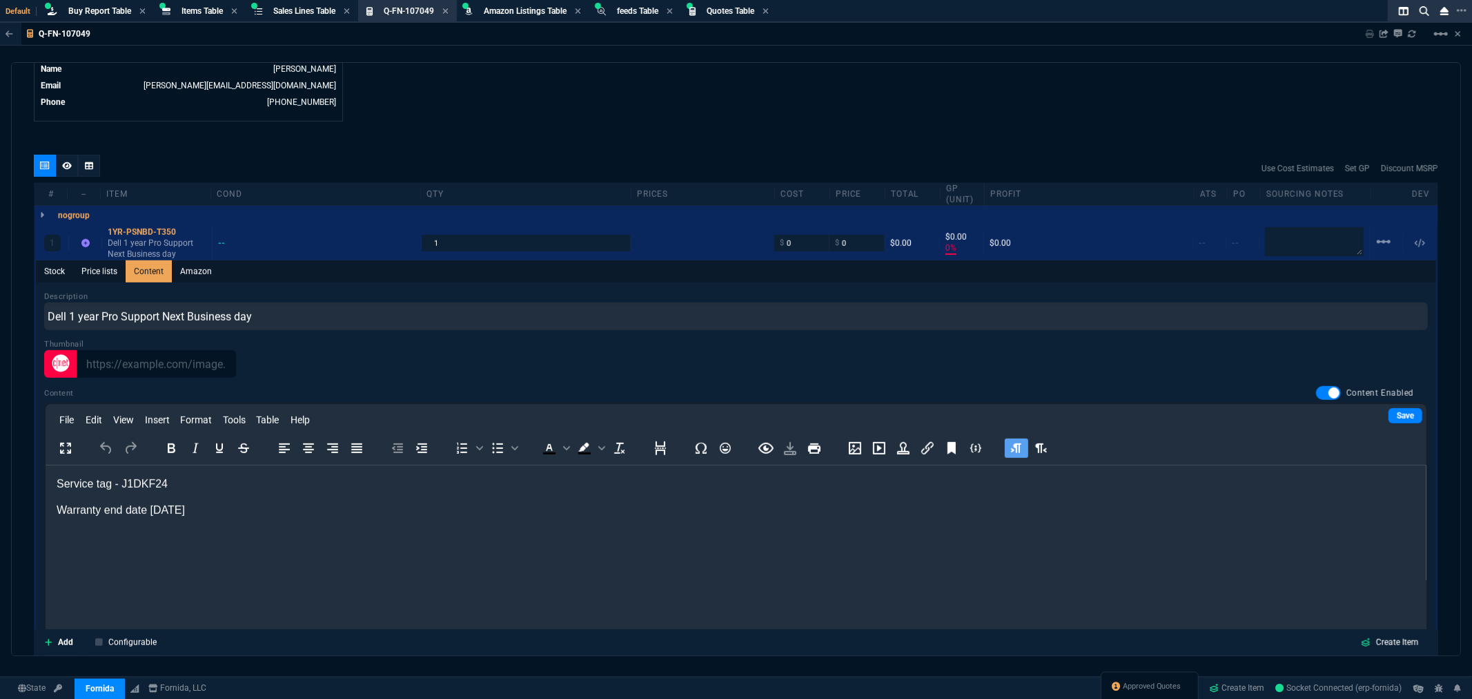
scroll to position [846, 0]
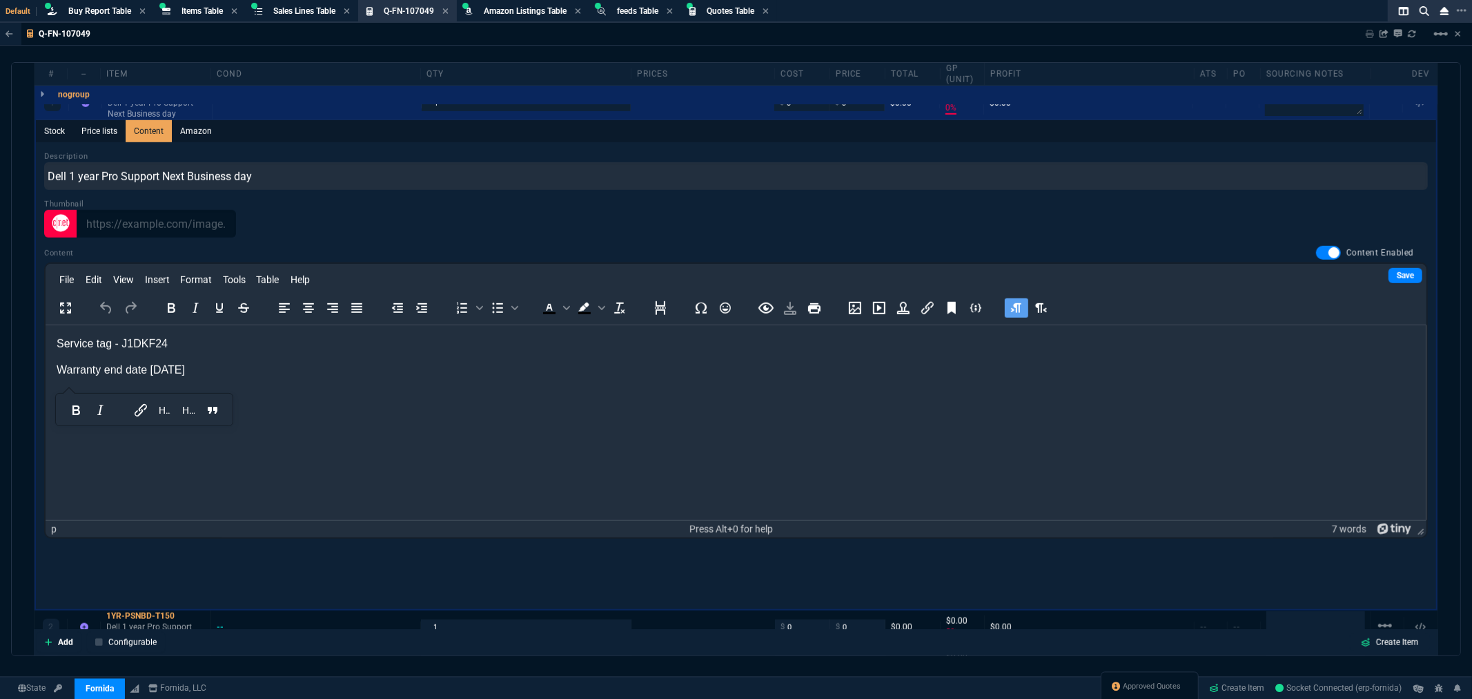
drag, startPoint x: 222, startPoint y: 371, endPoint x: 38, endPoint y: 339, distance: 187.0
click at [45, 339] on html "Service tag - J1DKF24 Warranty end date [DATE]" at bounding box center [735, 356] width 1381 height 64
copy body "Service tag - J1DKF24 Warranty end date [DATE]"
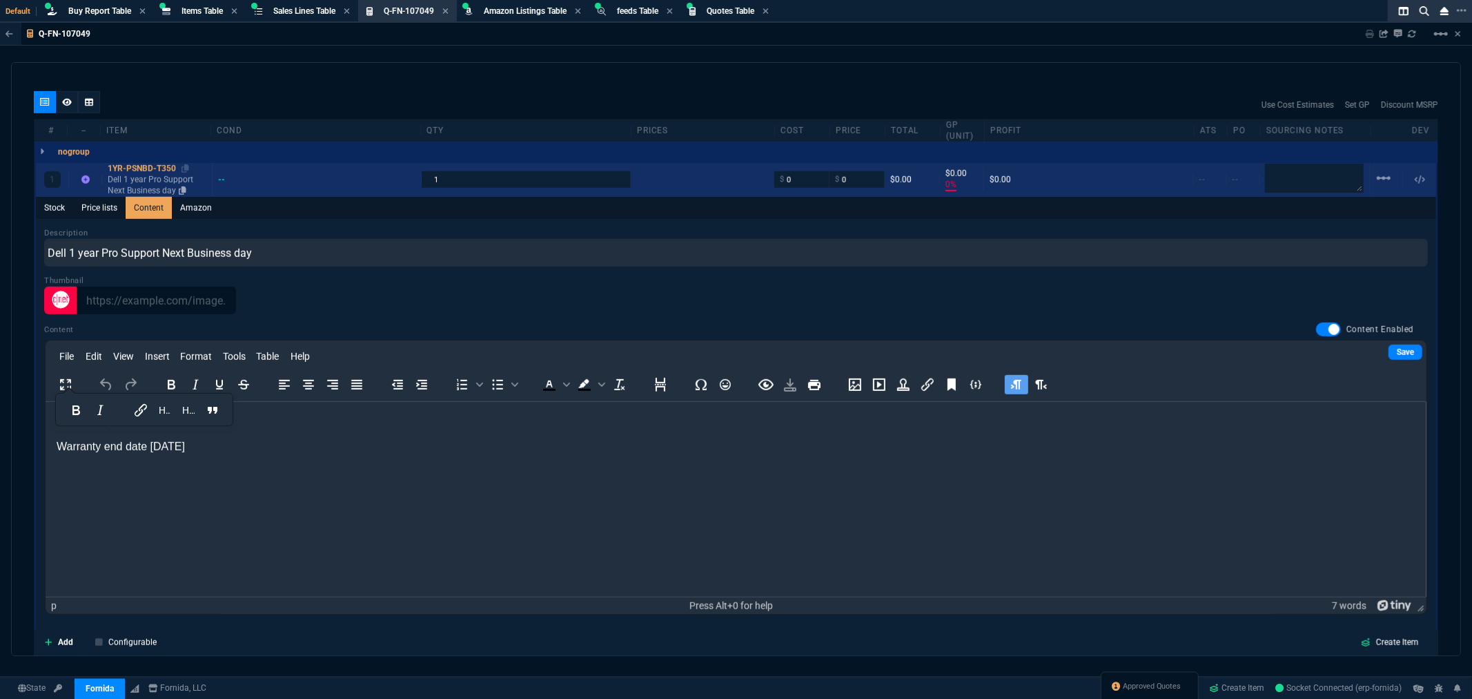
click at [138, 167] on div "1YR-PSNBD-T350" at bounding box center [157, 168] width 99 height 11
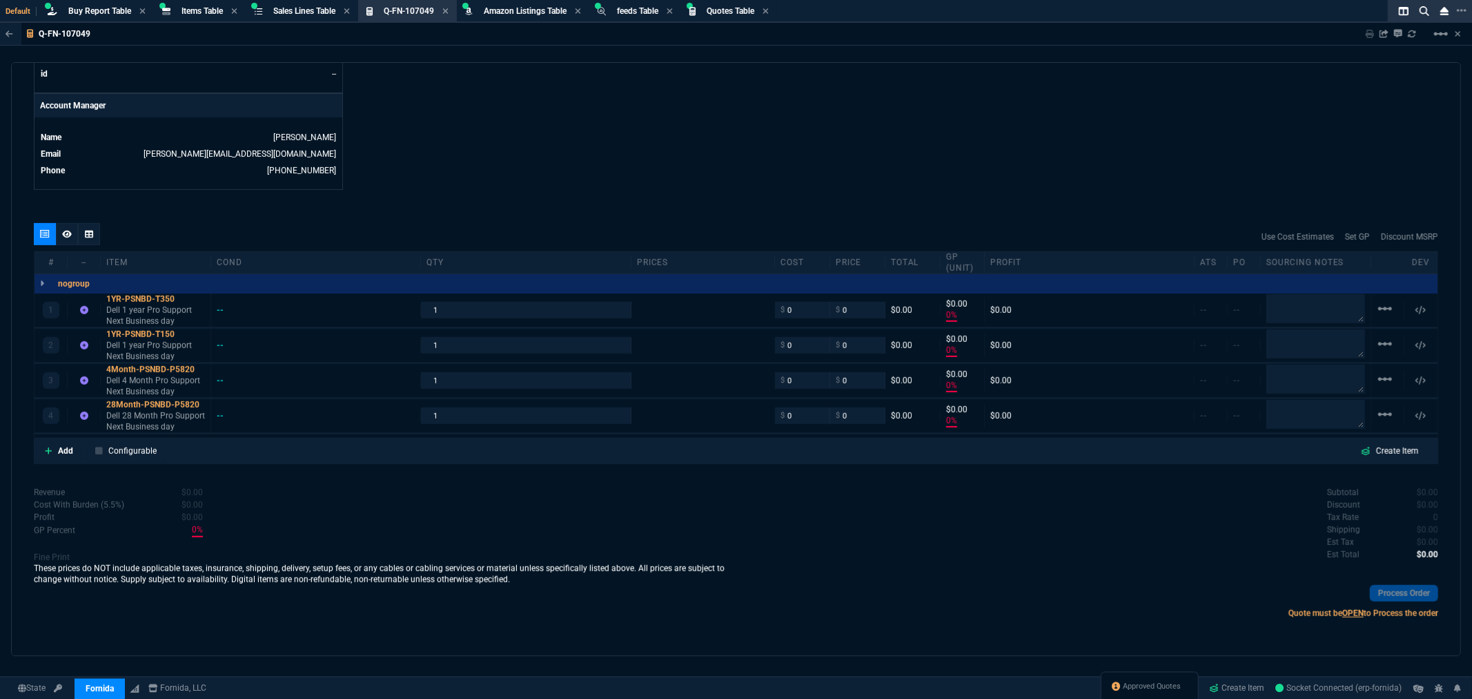
scroll to position [637, 0]
click at [144, 369] on div "4Month-PSNBD-P5820" at bounding box center [155, 369] width 99 height 11
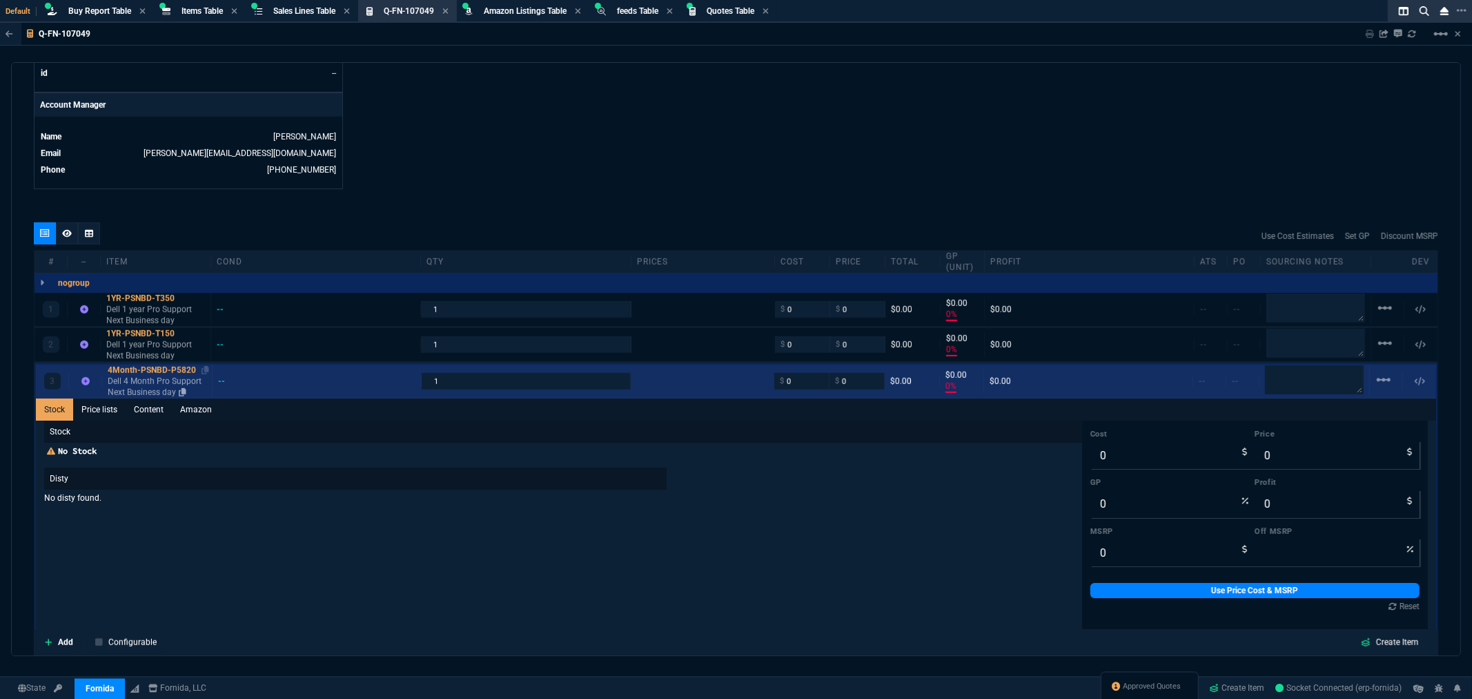
scroll to position [770, 0]
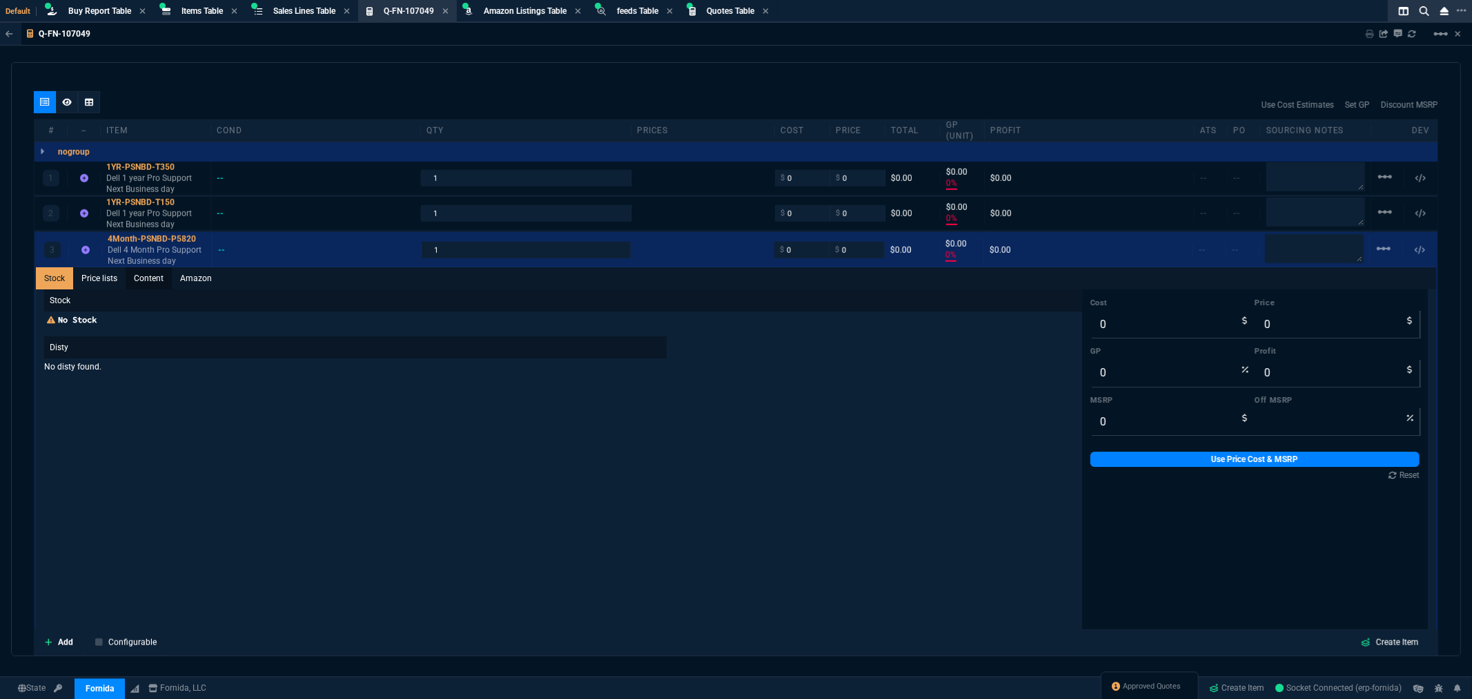
click at [139, 275] on link "Content" at bounding box center [149, 278] width 46 height 22
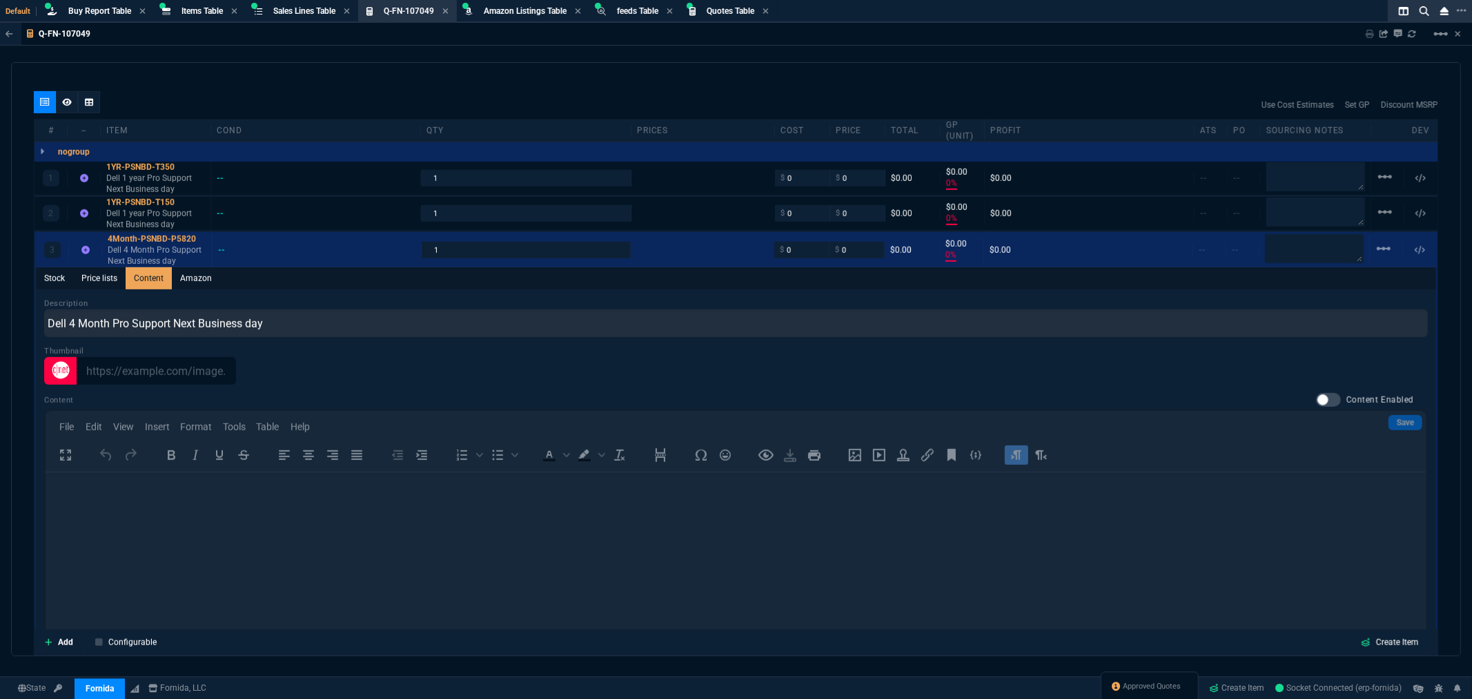
scroll to position [0, 0]
click at [1316, 396] on div at bounding box center [1328, 400] width 25 height 14
checkbox input "true"
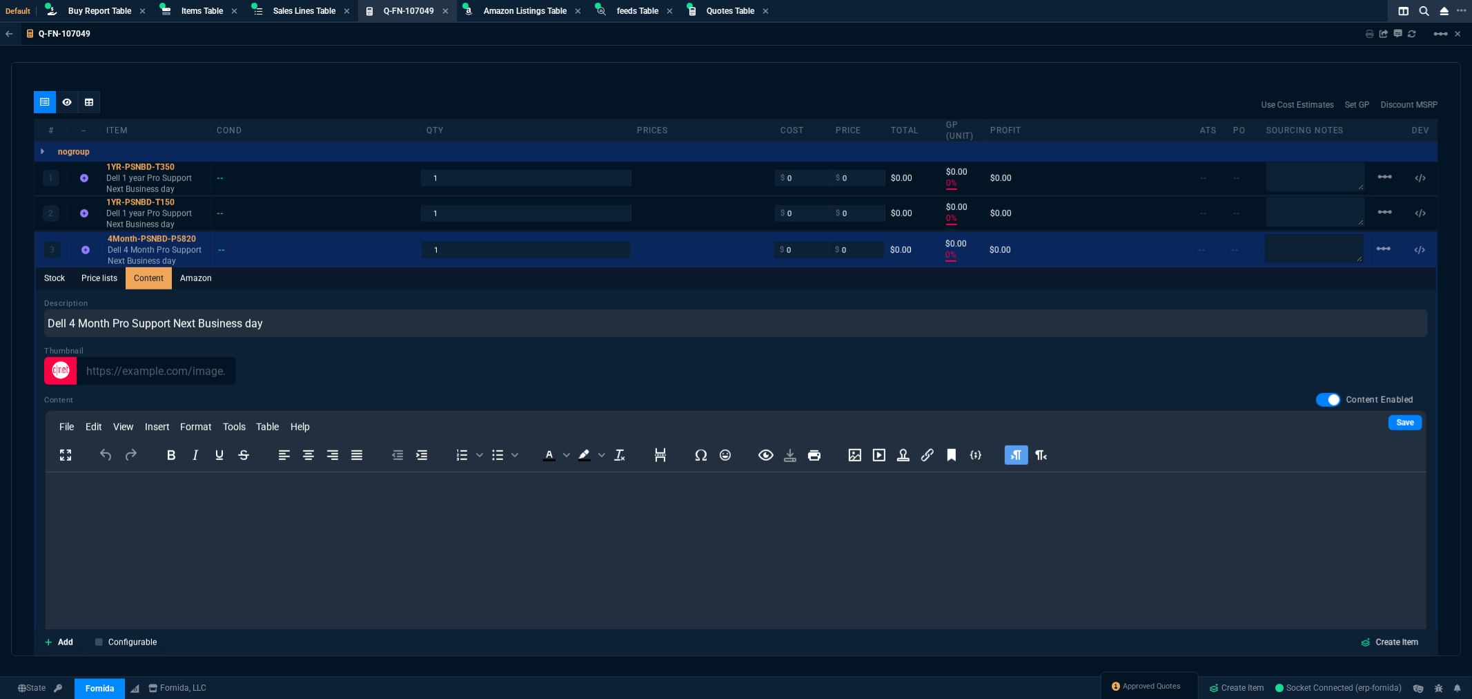
click at [186, 509] on html at bounding box center [735, 489] width 1381 height 37
drag, startPoint x: 167, startPoint y: 487, endPoint x: 119, endPoint y: 494, distance: 48.8
click at [119, 494] on p "Service tag - J1DKF24" at bounding box center [735, 490] width 1359 height 15
paste body "Rich Text Area. Press ALT-0 for help."
click at [179, 516] on p "Warranty end date [DATE]" at bounding box center [735, 516] width 1359 height 15
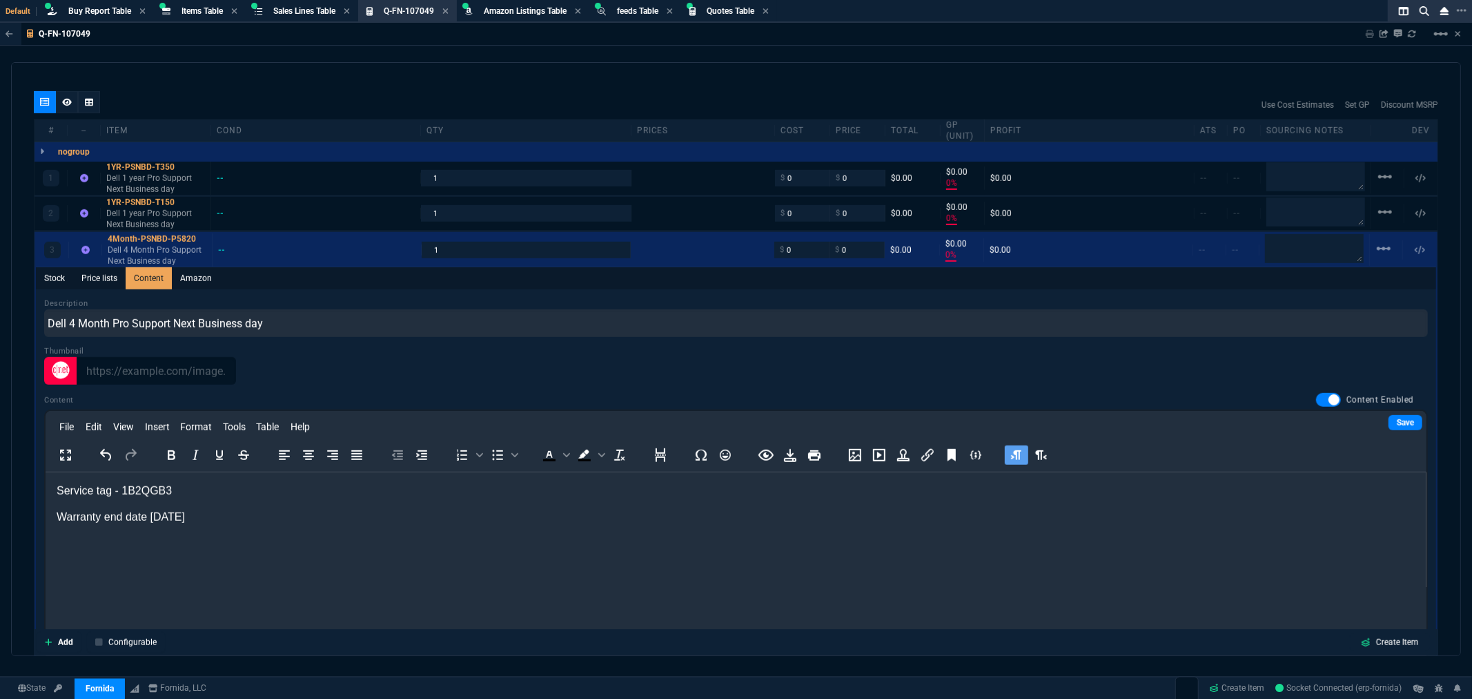
click at [172, 516] on p "Warranty end date [DATE]" at bounding box center [735, 516] width 1359 height 15
click at [202, 520] on p "Warranty end date [DATE]" at bounding box center [735, 516] width 1359 height 15
click at [1397, 422] on link "Save" at bounding box center [1406, 422] width 34 height 15
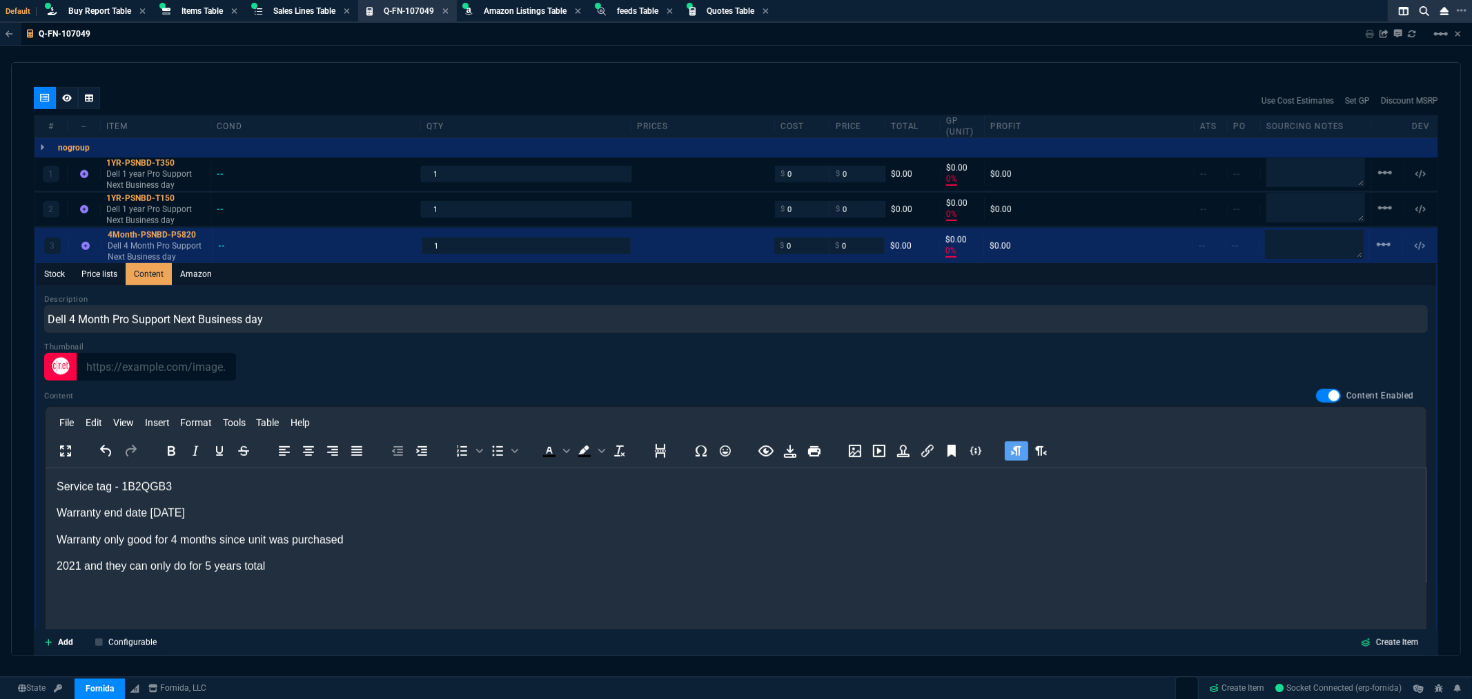
scroll to position [770, 0]
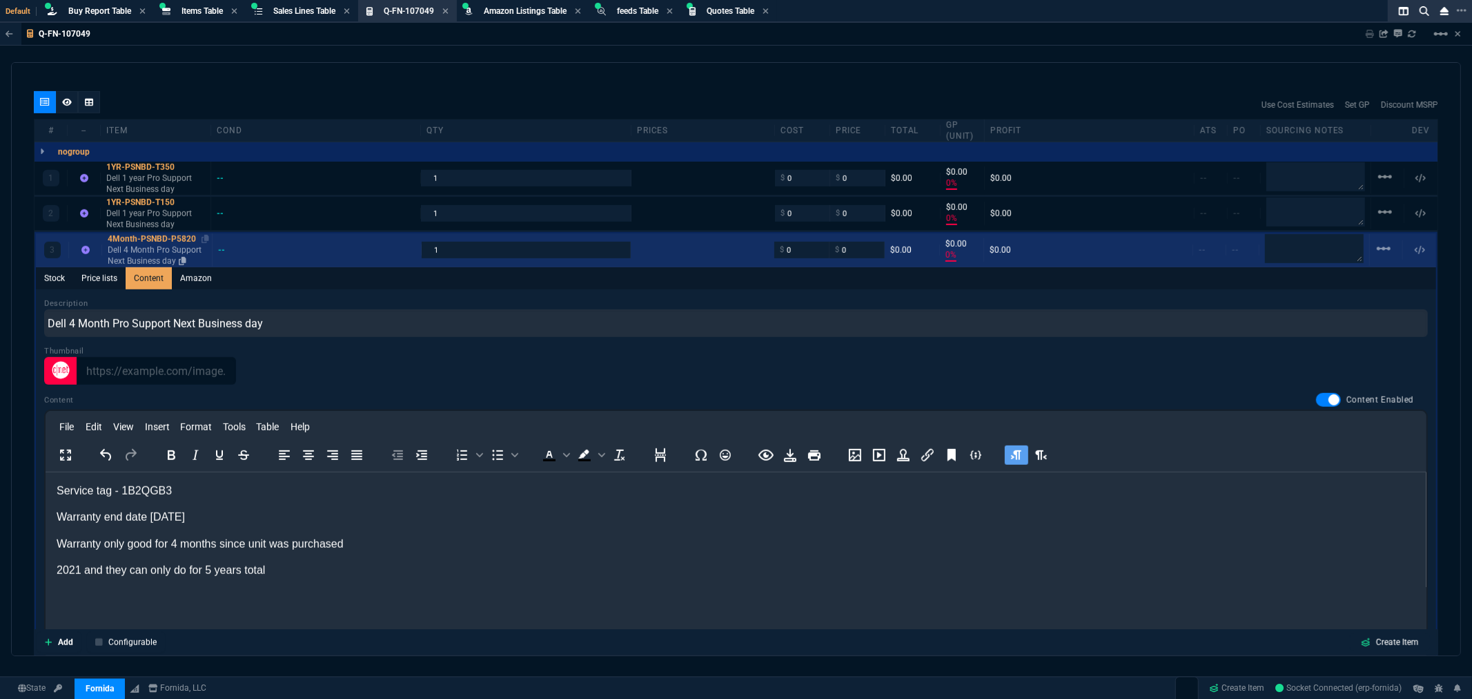
click at [150, 235] on div "4Month-PSNBD-P5820" at bounding box center [157, 238] width 99 height 11
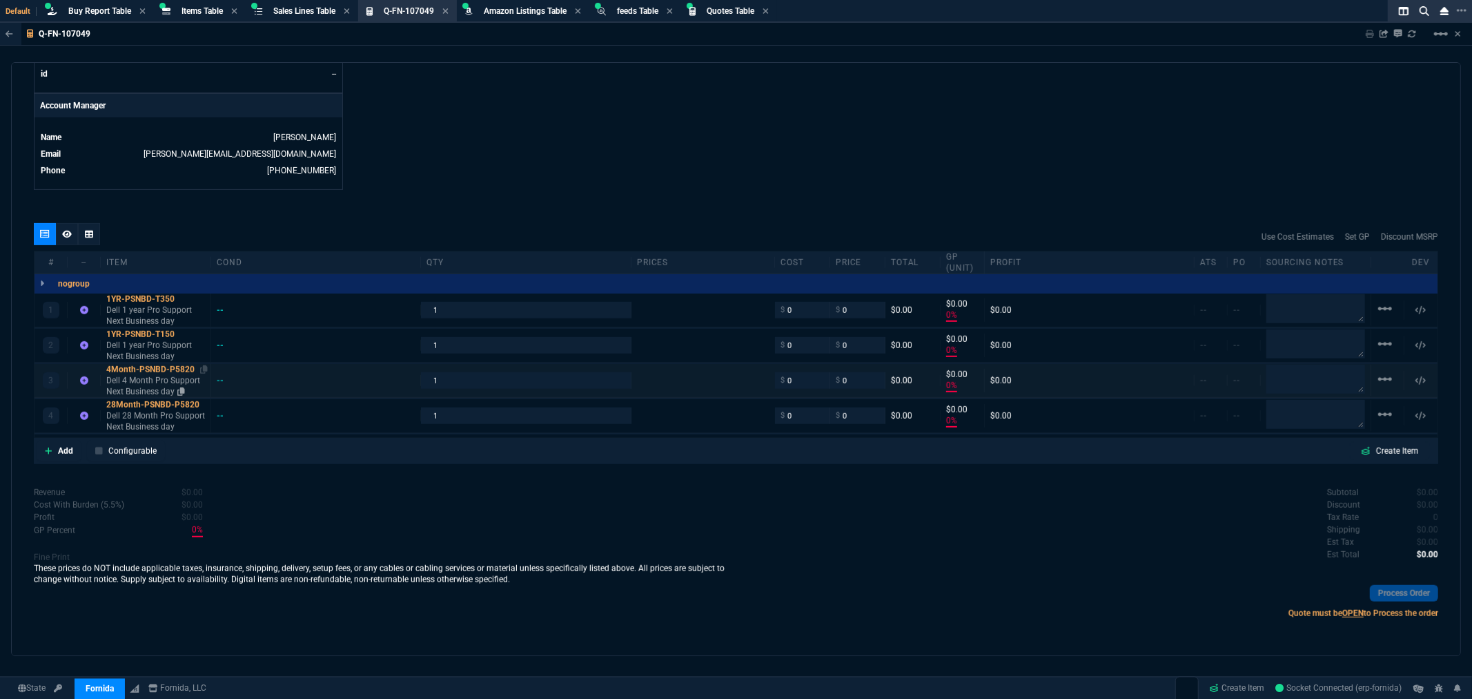
type input "0"
click at [150, 405] on div "28Month-PSNBD-P5820" at bounding box center [155, 405] width 99 height 11
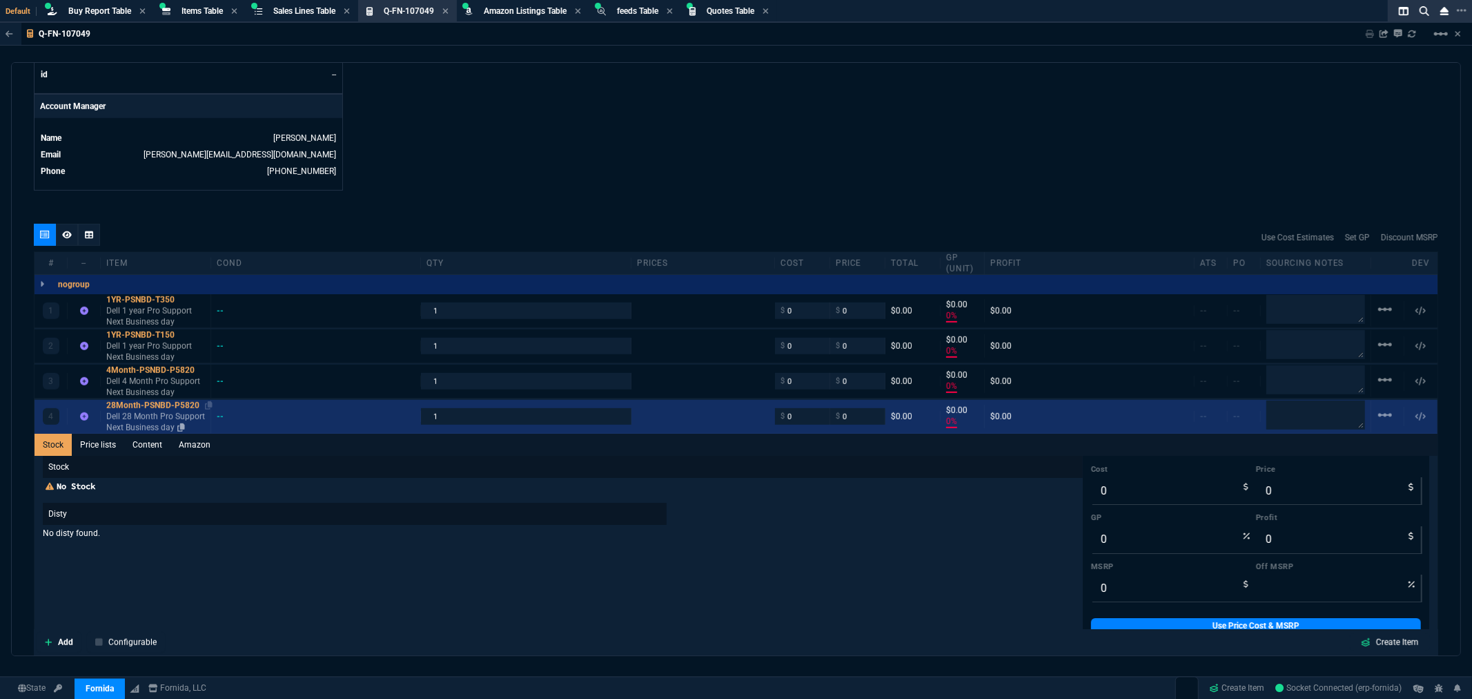
scroll to position [770, 0]
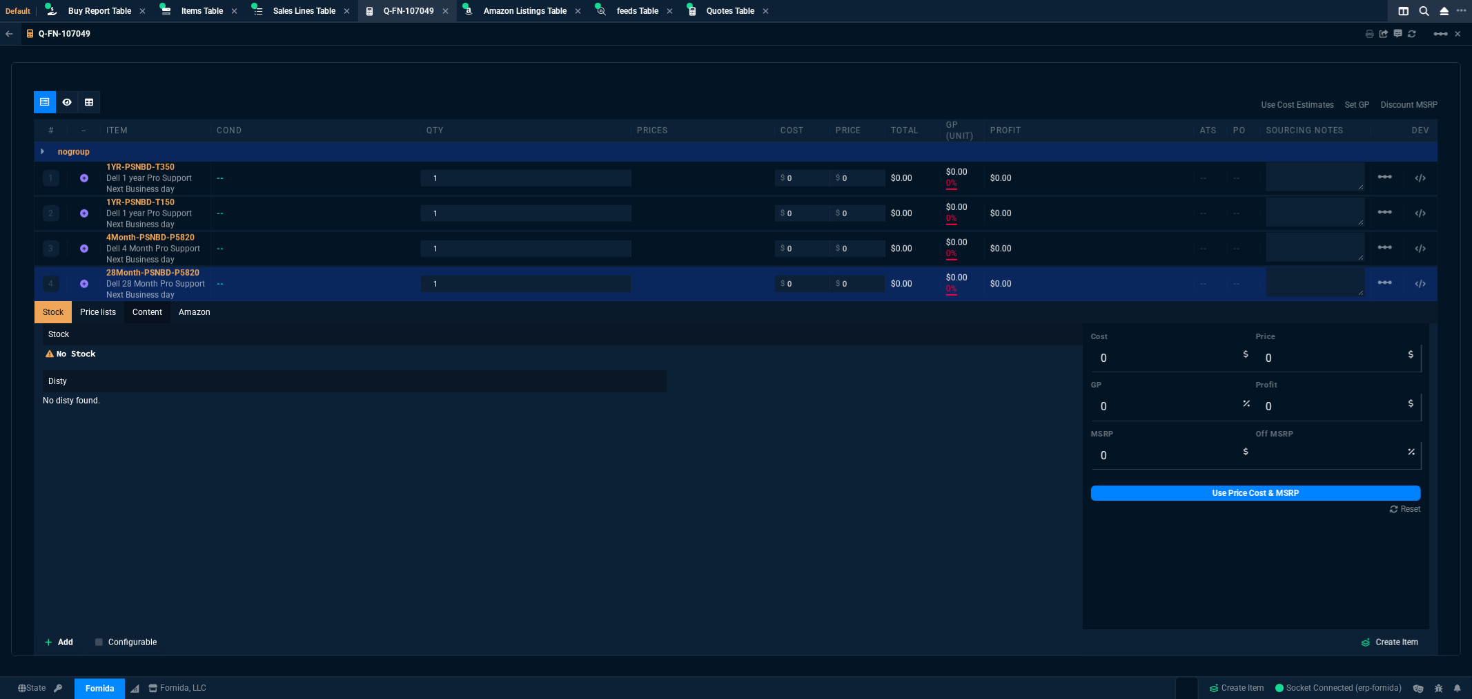
click at [153, 312] on link "Content" at bounding box center [147, 312] width 46 height 22
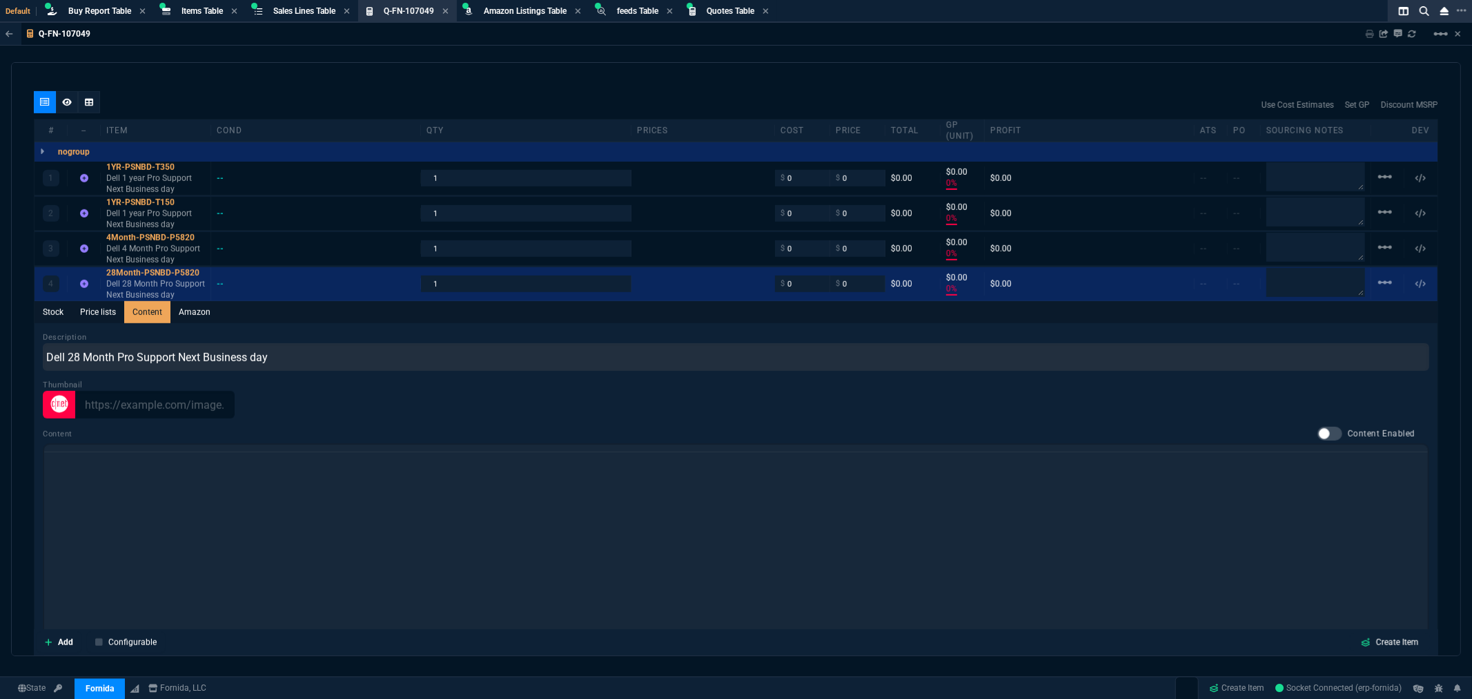
scroll to position [0, 0]
click at [156, 201] on div "1YR-PSNBD-T150" at bounding box center [155, 202] width 99 height 11
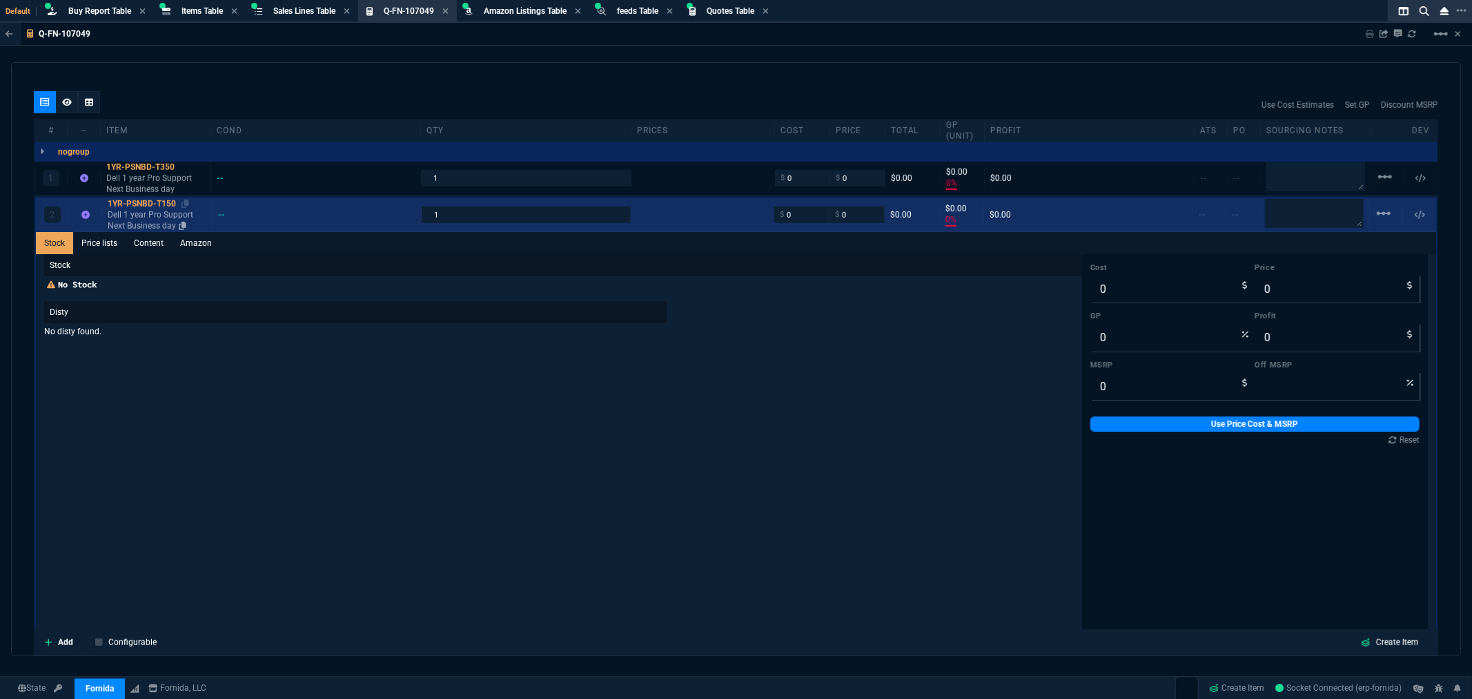
type input "0"
click at [148, 245] on link "Content" at bounding box center [149, 243] width 46 height 22
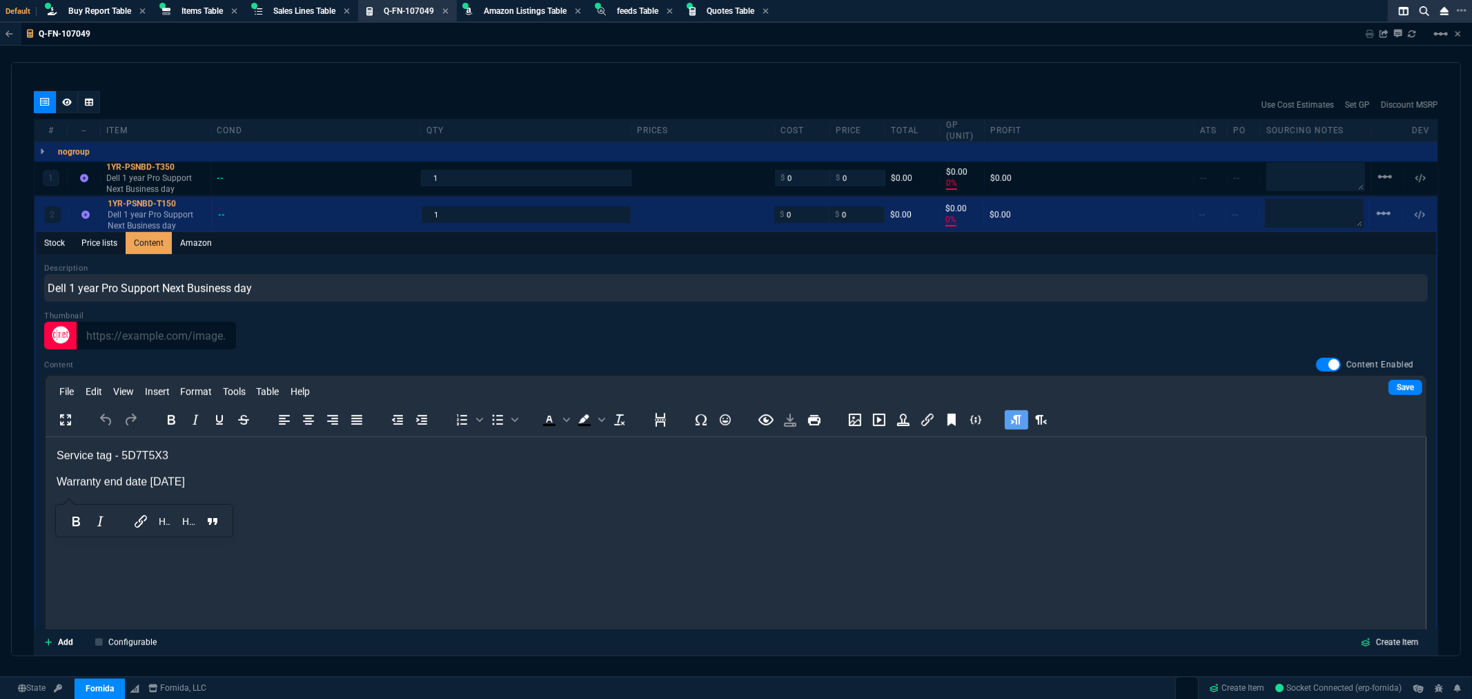
drag, startPoint x: 211, startPoint y: 482, endPoint x: 67, endPoint y: 452, distance: 147.3
click at [45, 451] on html "Service tag - 5D7T5X3 Warranty end date [DATE]" at bounding box center [735, 468] width 1381 height 64
copy body "Service tag - 5D7T5X3 Warranty end date [DATE]"
click at [144, 242] on link "Content" at bounding box center [149, 243] width 46 height 22
click at [128, 203] on div "1YR-PSNBD-T150" at bounding box center [157, 203] width 99 height 11
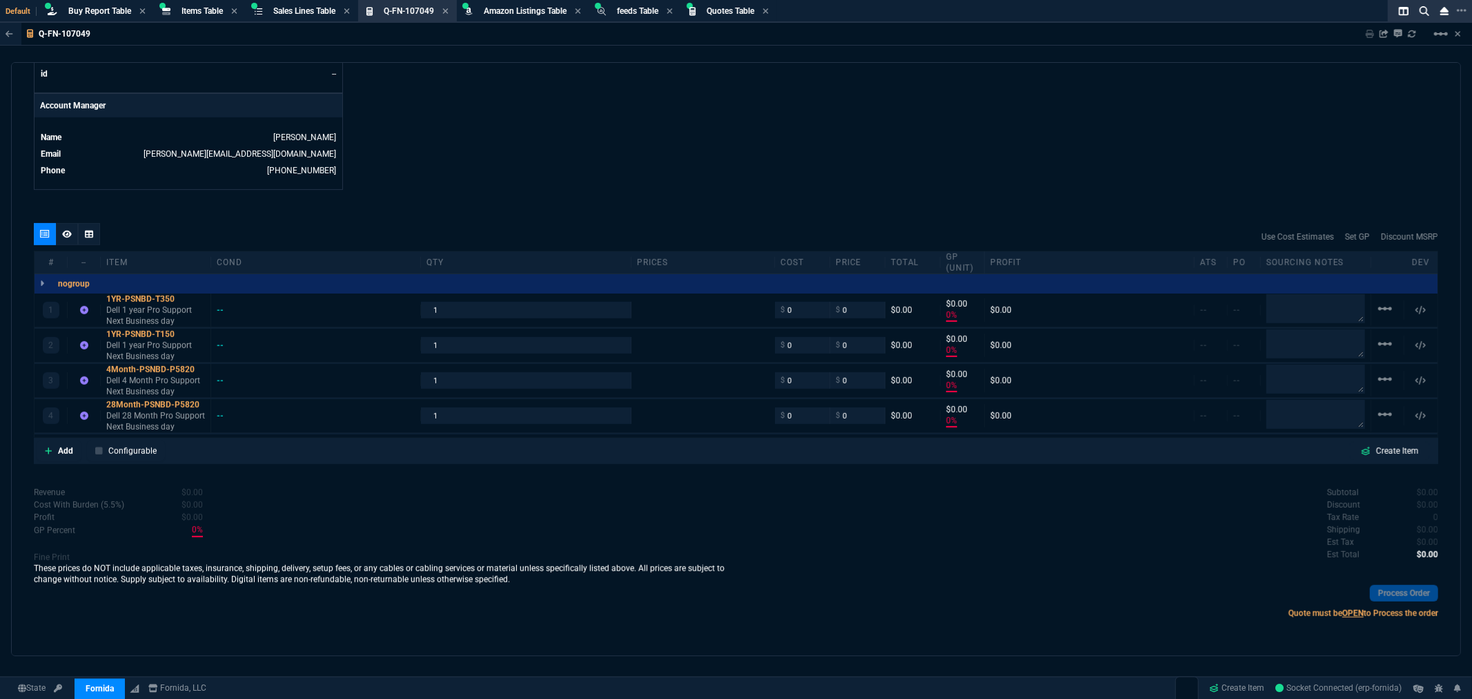
type input "0"
click at [162, 401] on div "28Month-PSNBD-P5820" at bounding box center [155, 405] width 99 height 11
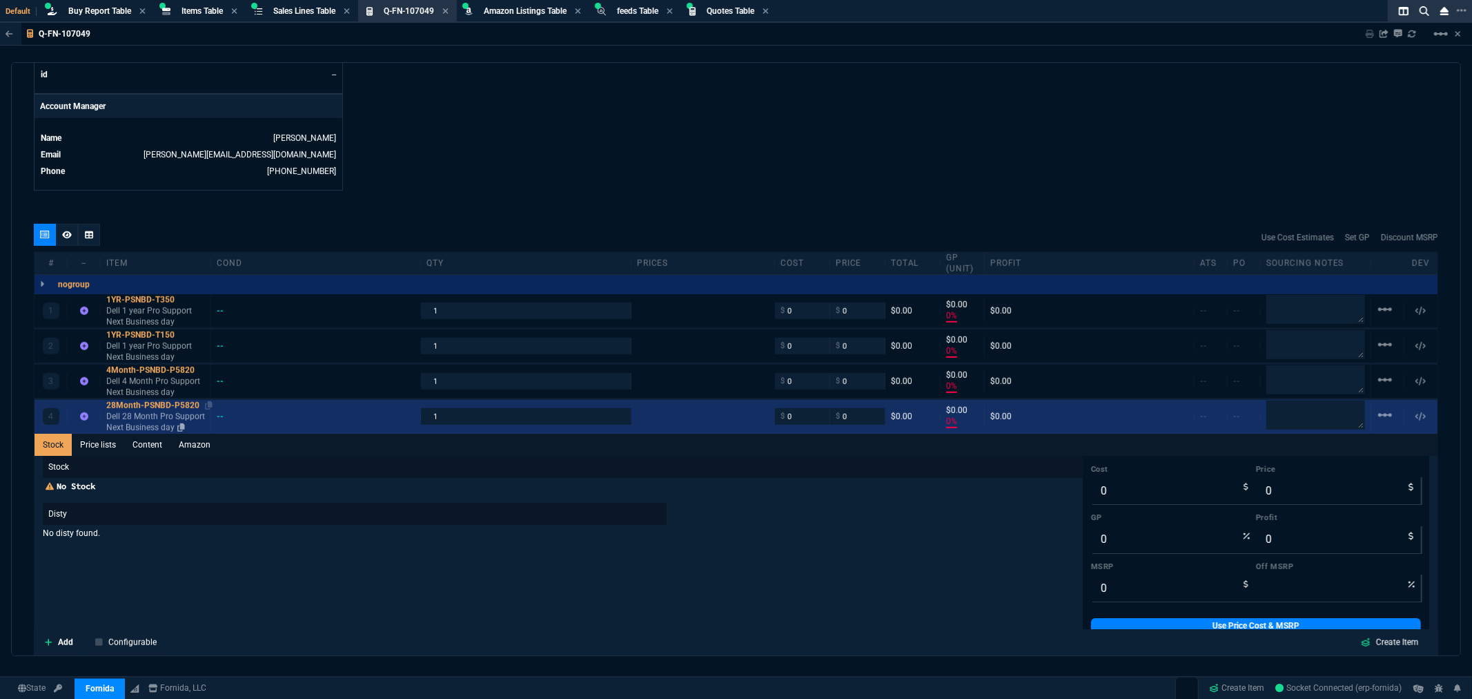
scroll to position [770, 0]
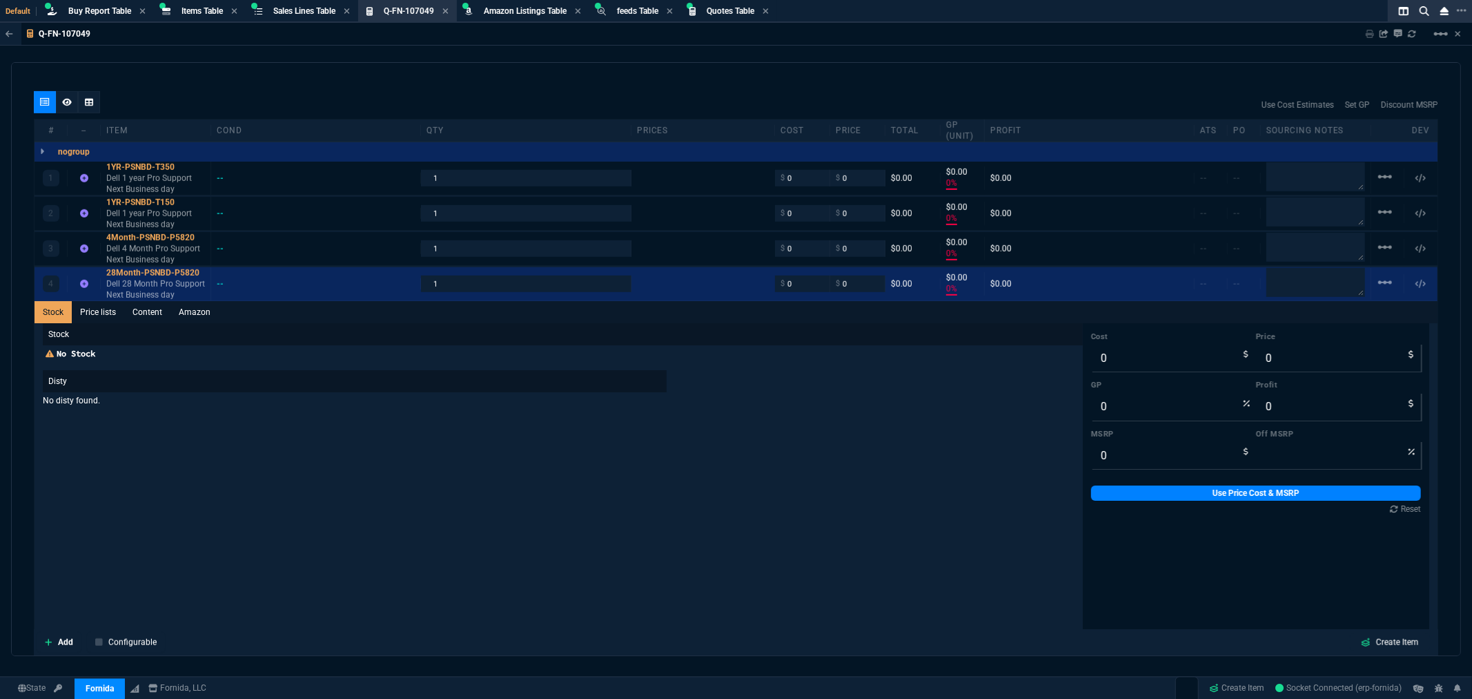
click at [79, 427] on div "Stock No Stock Disty No disty found." at bounding box center [563, 567] width 1040 height 489
click at [157, 313] on link "Content" at bounding box center [147, 312] width 46 height 22
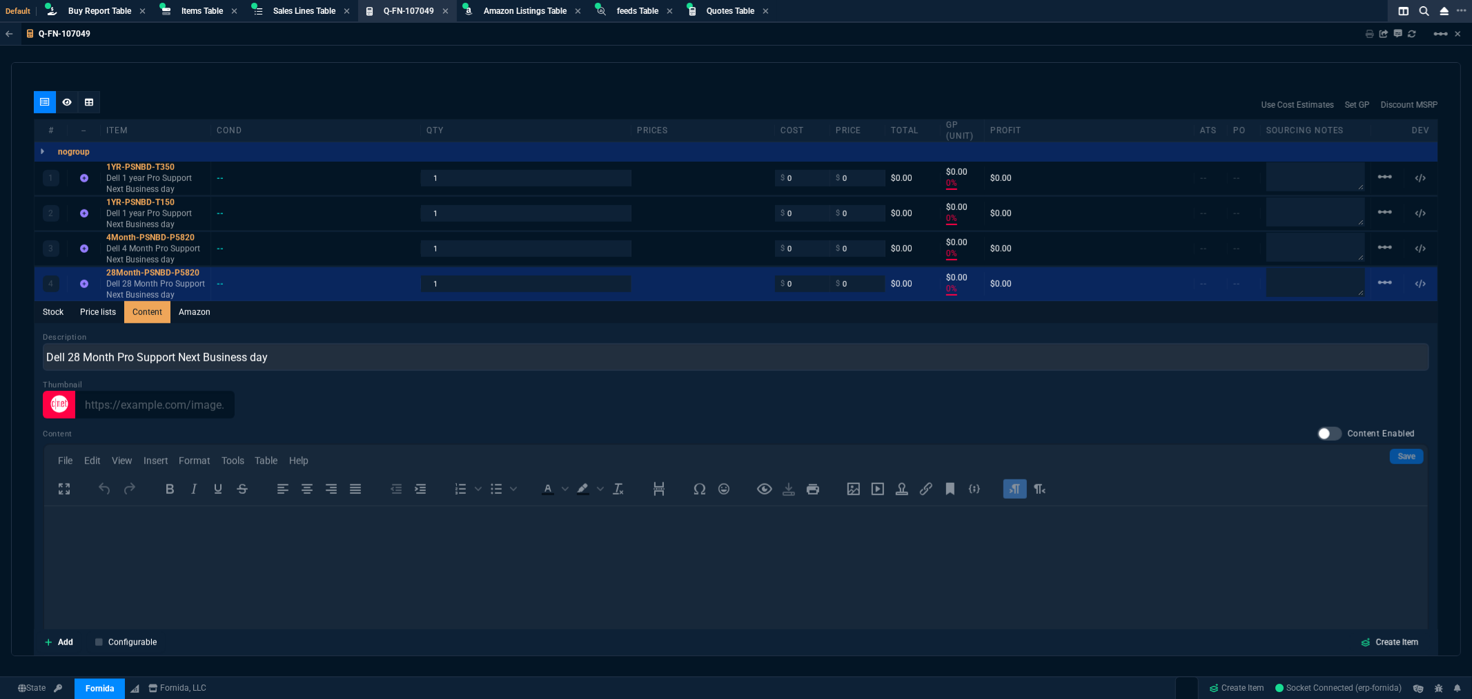
scroll to position [0, 0]
click at [1328, 433] on div at bounding box center [1330, 434] width 25 height 14
checkbox input "true"
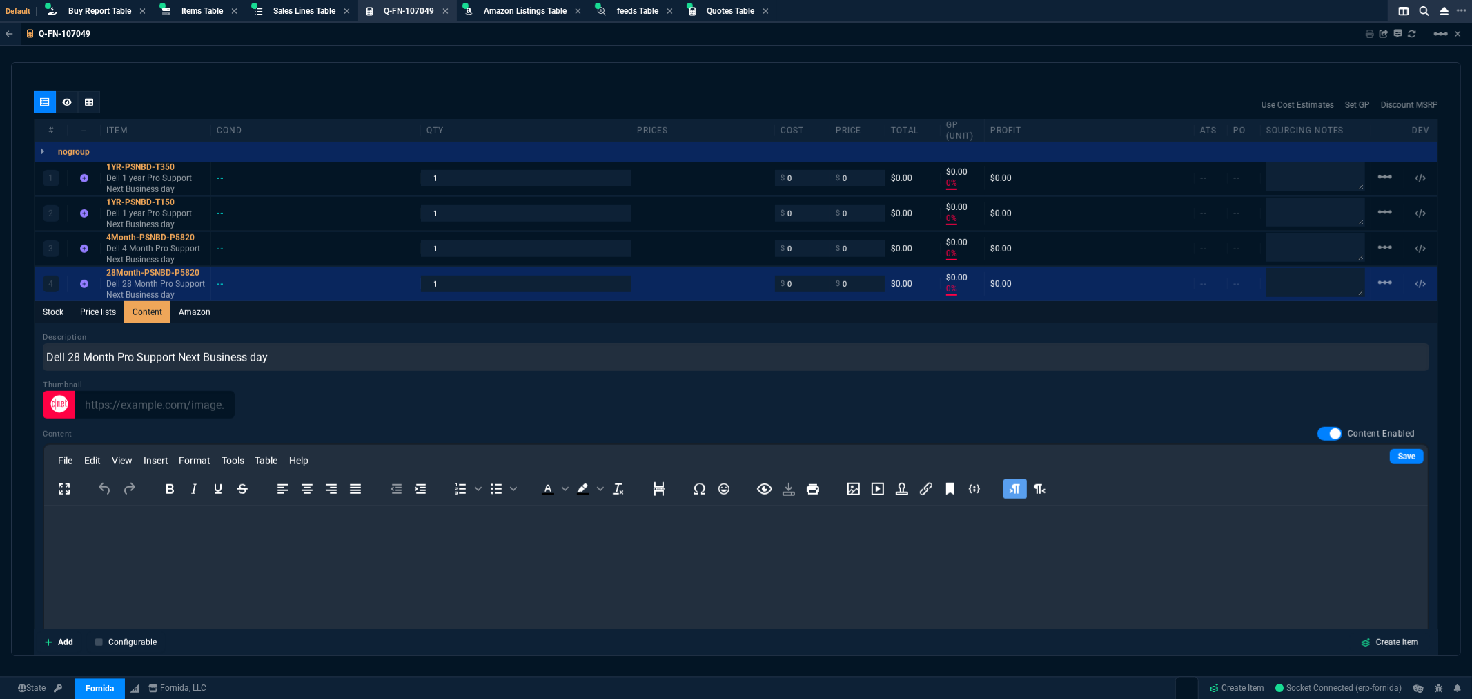
click at [93, 519] on p "Rich Text Area. Press ALT-0 for help." at bounding box center [736, 523] width 1362 height 15
drag, startPoint x: 195, startPoint y: 534, endPoint x: 178, endPoint y: 534, distance: 17.3
click at [195, 534] on body "Service tag - 5D7T5X3 Warranty end date [DATE]" at bounding box center [736, 537] width 1362 height 42
drag, startPoint x: 163, startPoint y: 526, endPoint x: 118, endPoint y: 527, distance: 44.9
click at [118, 527] on p "Service tag - 5D7T5X3" at bounding box center [736, 523] width 1362 height 15
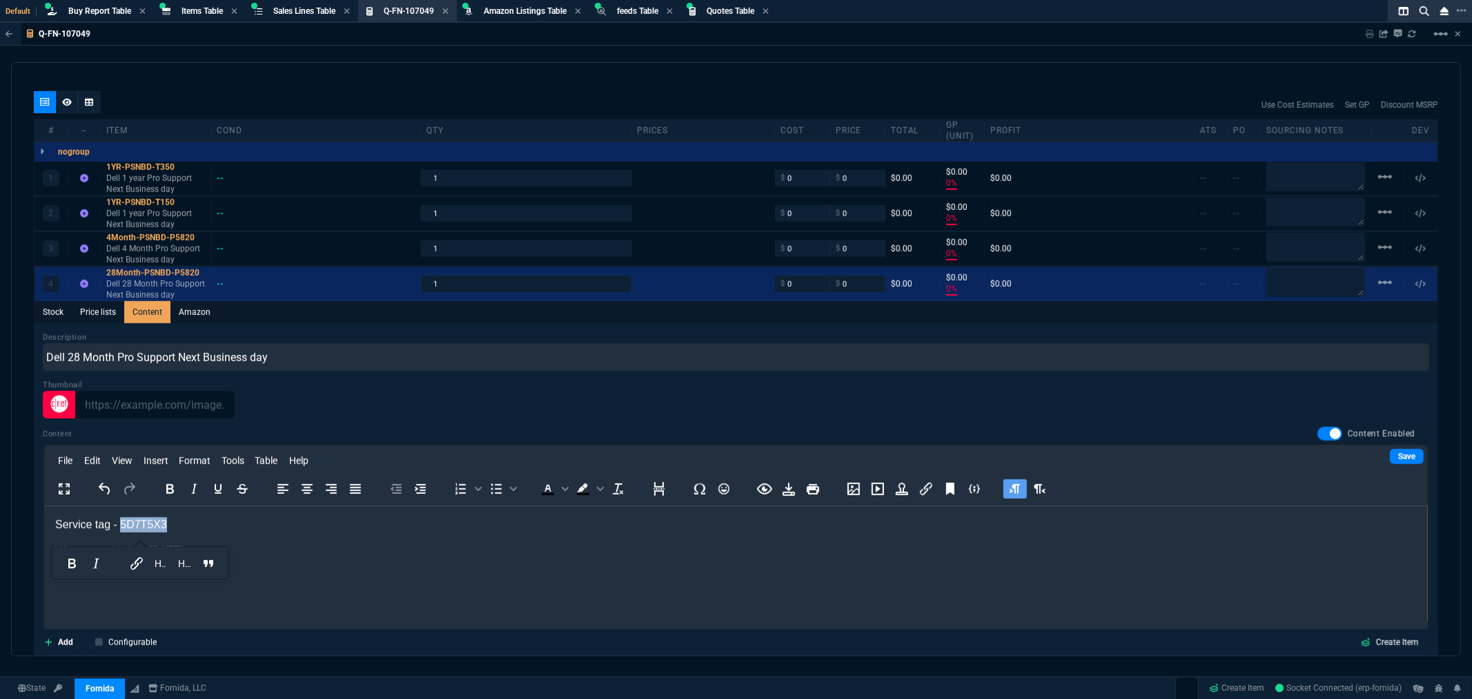
paste body "Rich Text Area. Press ALT-0 for help."
click at [197, 550] on p "Warranty end date [DATE]" at bounding box center [736, 550] width 1362 height 15
click at [282, 400] on div at bounding box center [736, 405] width 1387 height 28
click at [1390, 454] on link "Save" at bounding box center [1407, 456] width 34 height 15
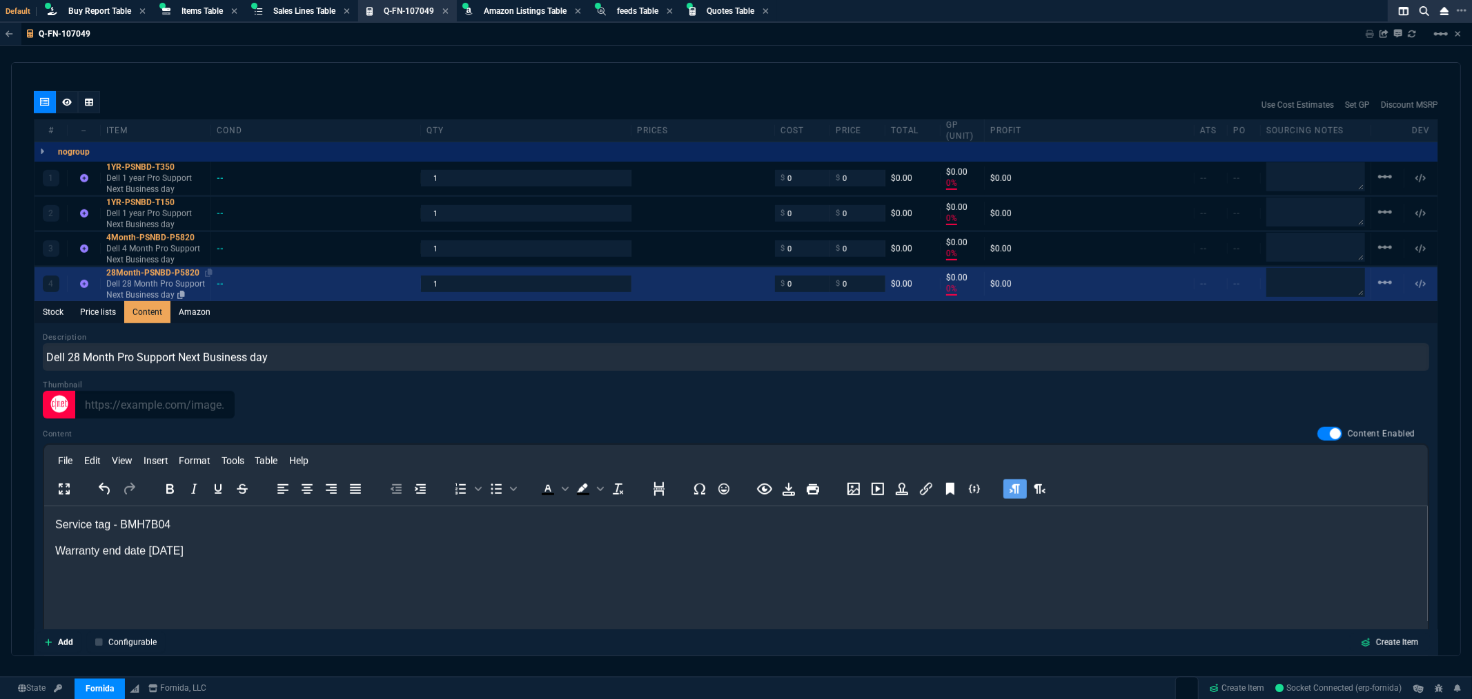
click at [150, 267] on div "28Month-PSNBD-P5820" at bounding box center [155, 272] width 99 height 11
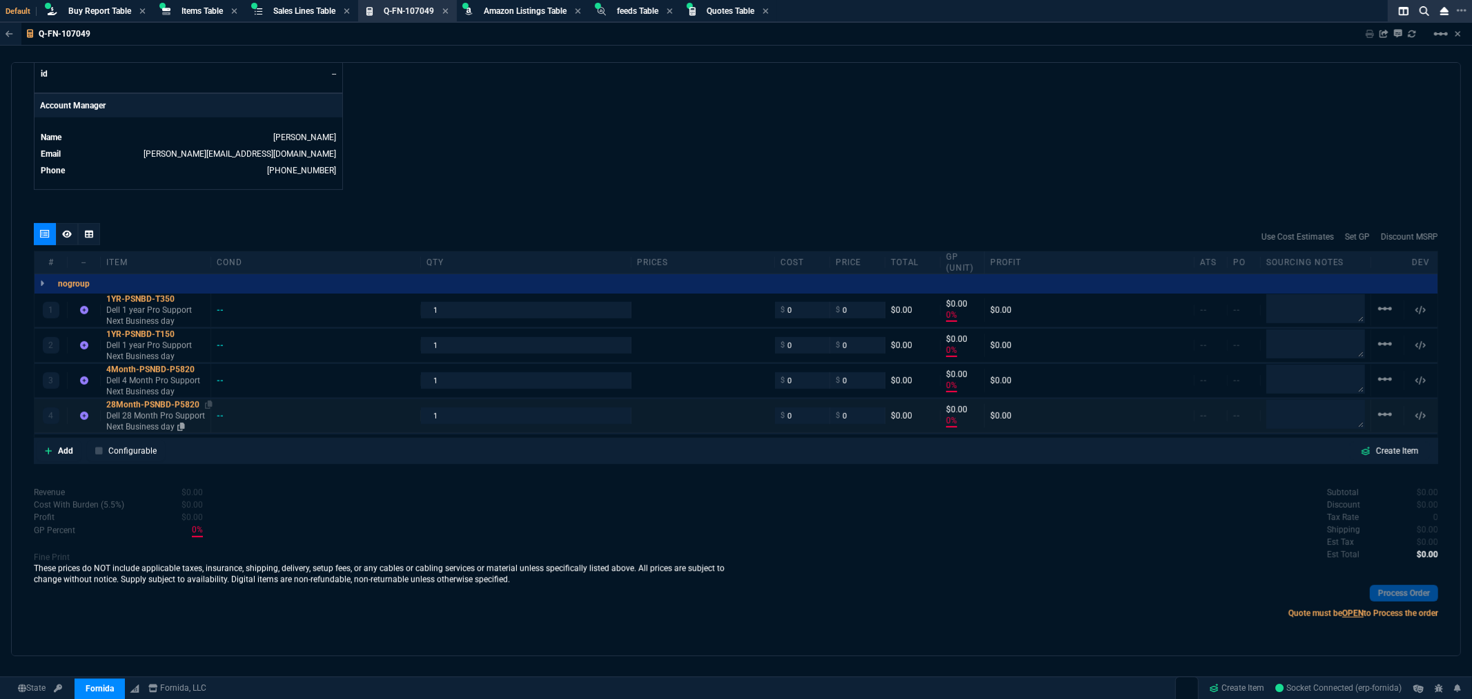
type input "0"
drag, startPoint x: 797, startPoint y: 313, endPoint x: 690, endPoint y: 320, distance: 106.6
click at [743, 311] on div "1 1YR-PSNBD-T350 Dell 1 year Pro Support Next Business day -- 1 $ 0 $ 0 $0.00 $…" at bounding box center [736, 311] width 1403 height 34
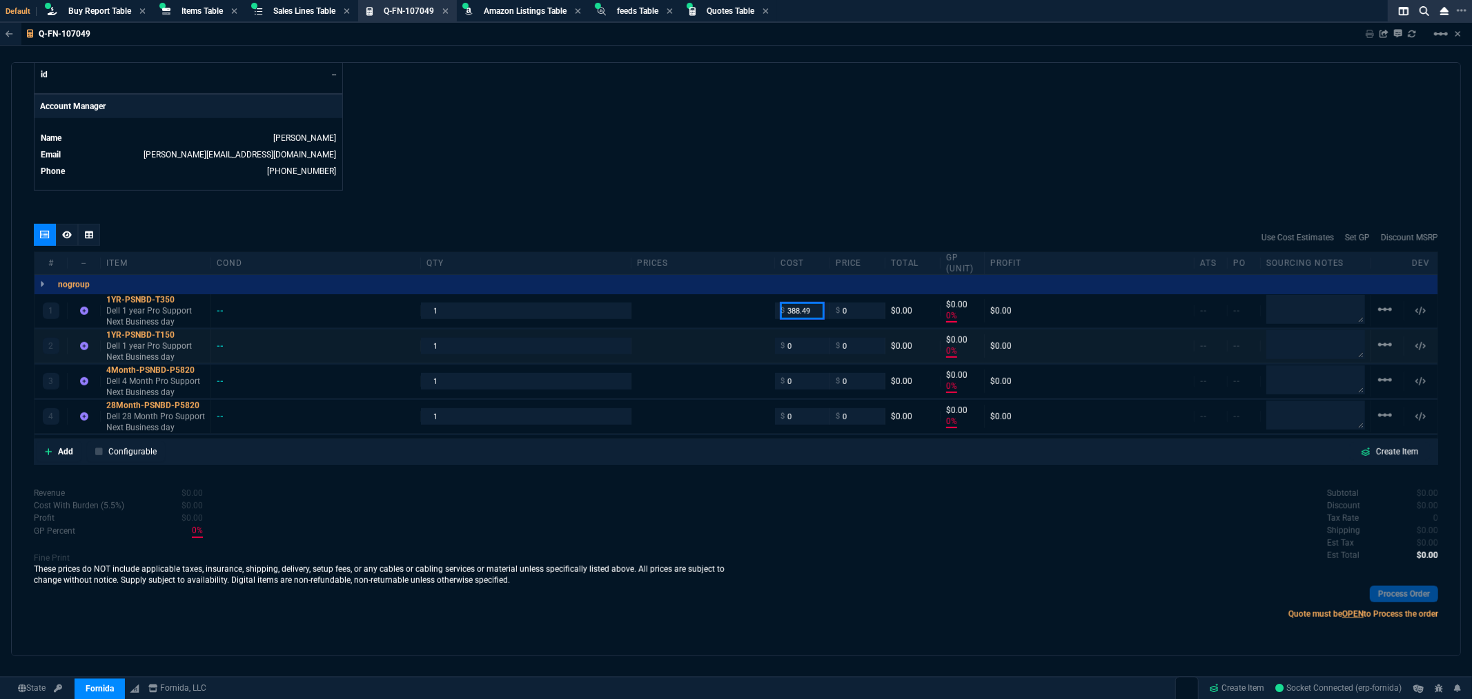
type input "388.49"
drag, startPoint x: 803, startPoint y: 350, endPoint x: 757, endPoint y: 357, distance: 46.8
click at [758, 357] on div "2 1YR-PSNBD-T150 Dell 1 year Pro Support Next Business day -- 1 $ 0 $ 0 $0.00 $…" at bounding box center [736, 346] width 1403 height 34
type input "388.49"
type input "-100"
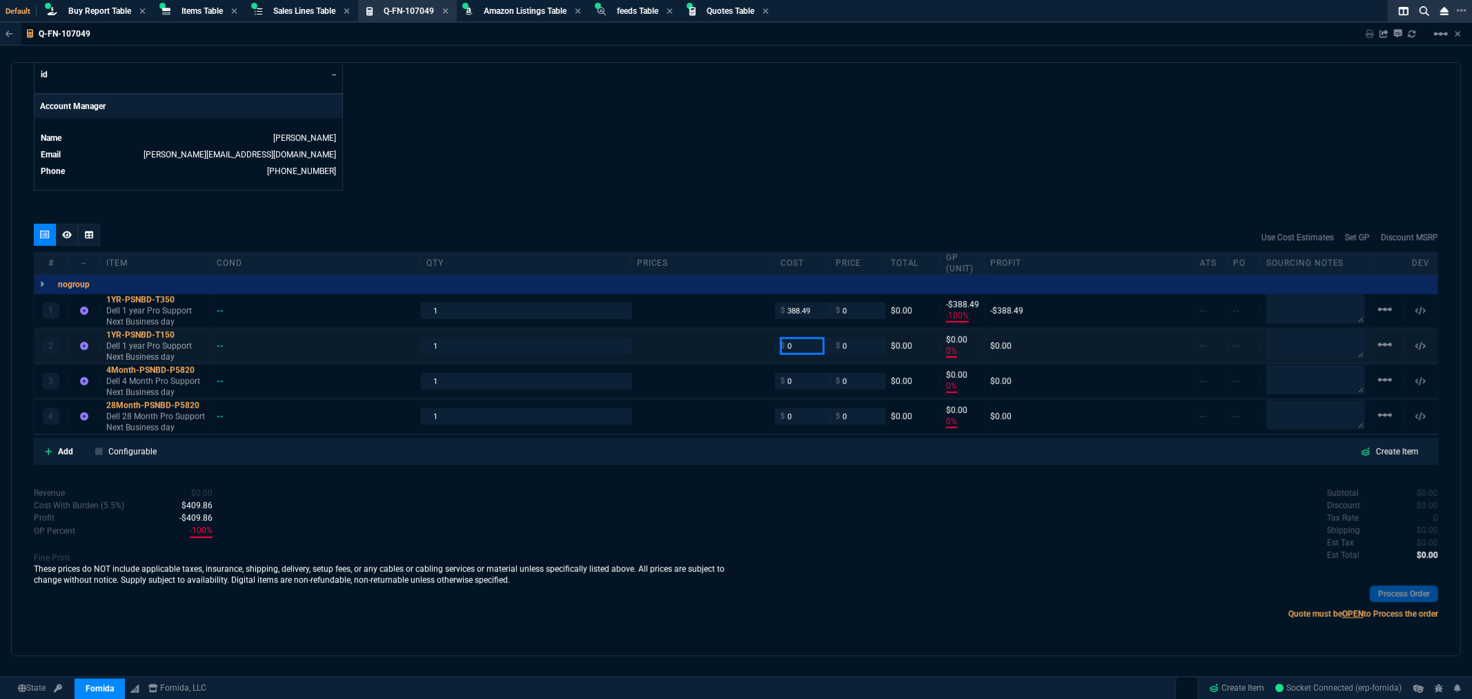
type input "-388"
click at [801, 348] on input "0" at bounding box center [802, 346] width 43 height 16
type input "201.16"
drag, startPoint x: 789, startPoint y: 385, endPoint x: 742, endPoint y: 389, distance: 47.1
click at [743, 389] on div "3 4Month-PSNBD-P5820 Dell 4 Month Pro Support Next Business day -- 1 $ 0 $ 0 $0…" at bounding box center [736, 381] width 1403 height 34
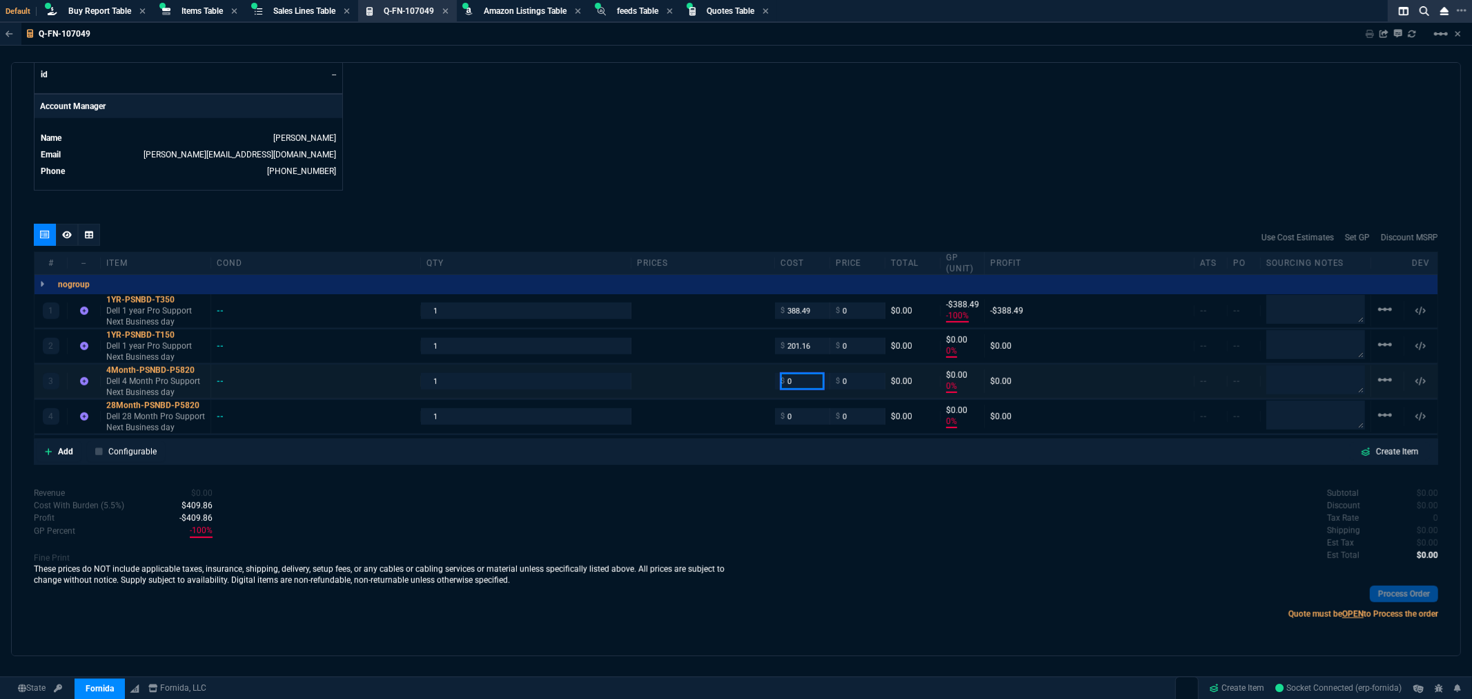
type input "201.16"
type input "-100"
type input "-201"
type input "75"
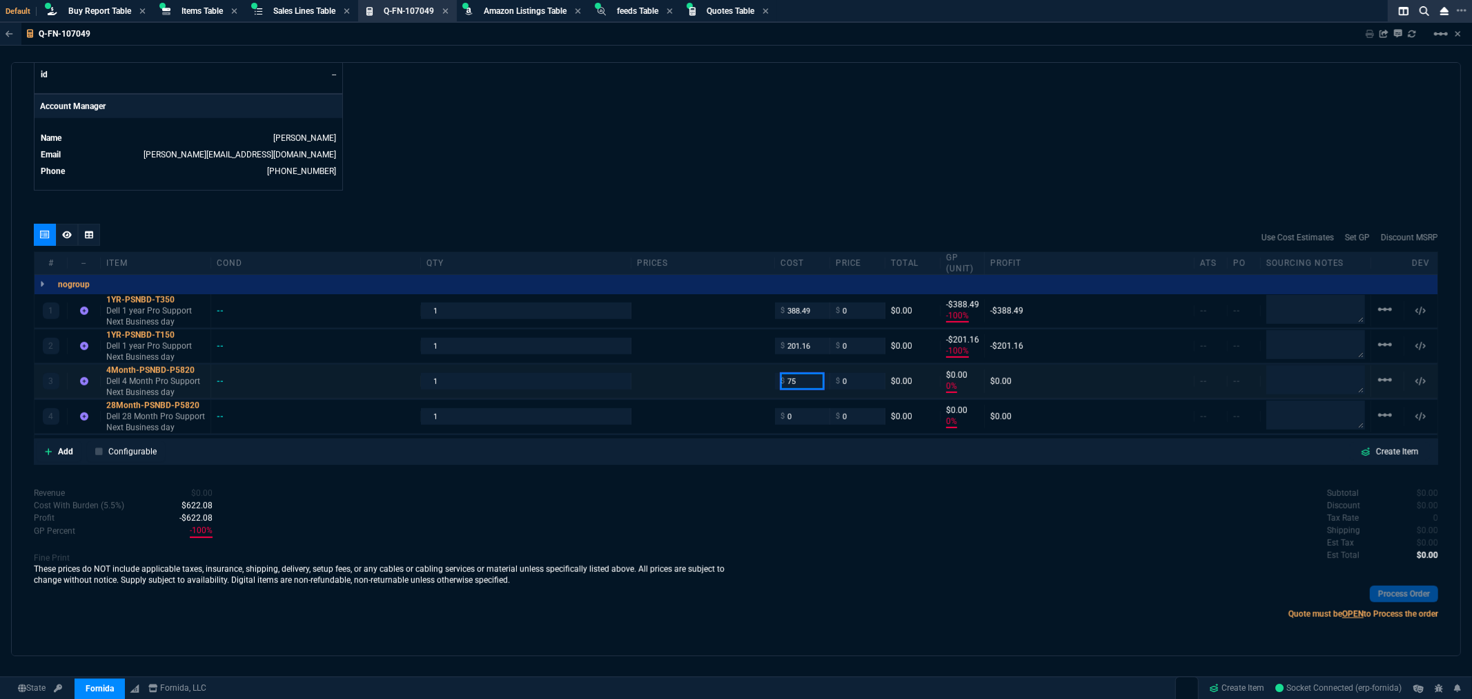
type input "-100"
type input "-75"
type input "75.24"
drag, startPoint x: 803, startPoint y: 420, endPoint x: 761, endPoint y: 420, distance: 41.4
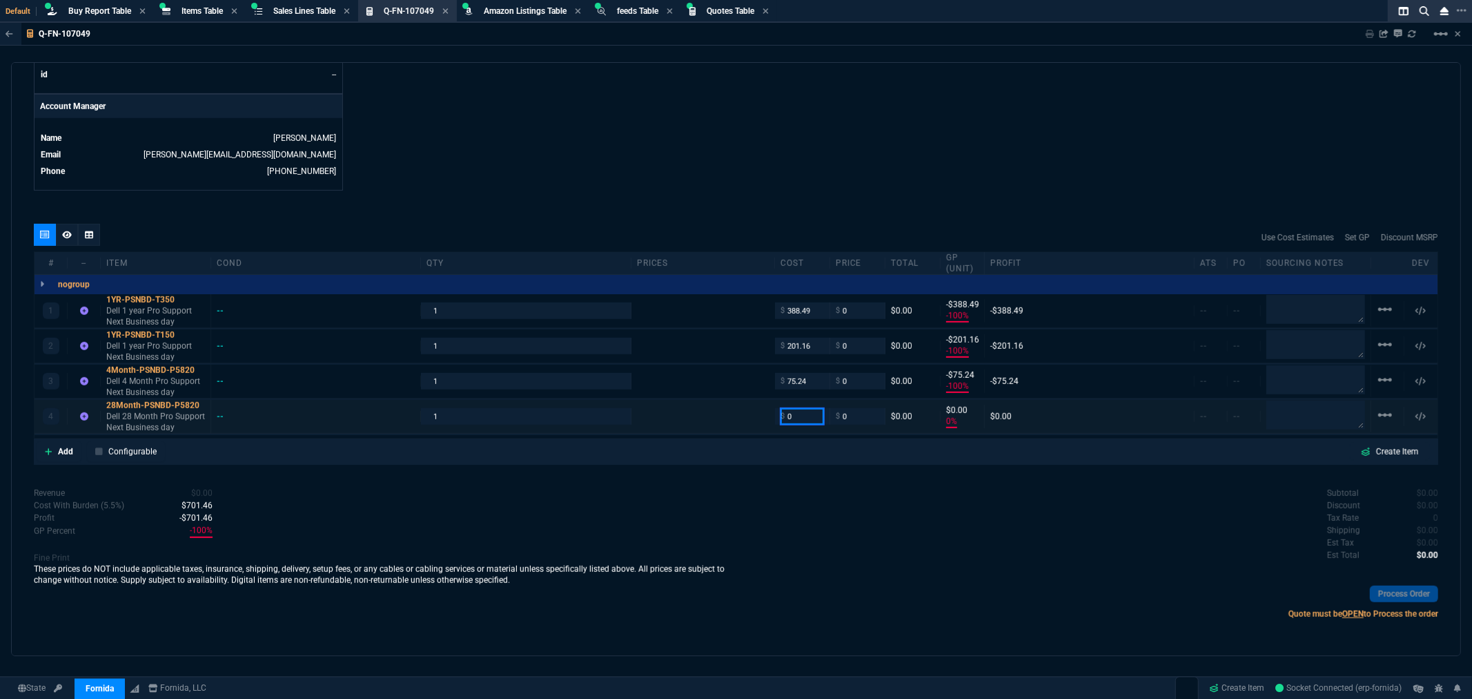
click at [768, 420] on div "4 28Month-PSNBD-P5820 Dell 28 Month Pro Support Next Business day -- 1 $ 0 $ 0 …" at bounding box center [736, 417] width 1403 height 34
type input "120.97"
click at [774, 451] on div "Add Configurable Create Item" at bounding box center [736, 451] width 1399 height 21
type input "120.97"
type input "-100"
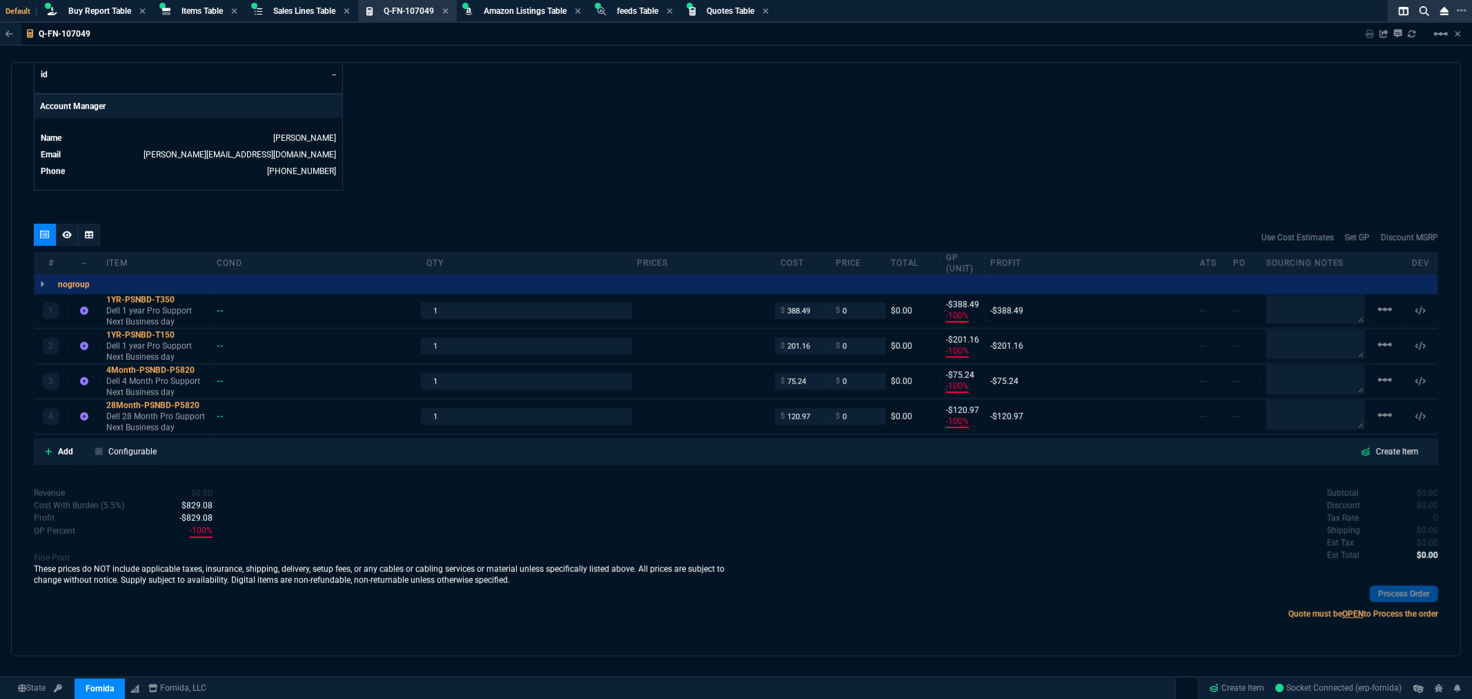
type input "-121"
click at [1352, 236] on link "Set GP" at bounding box center [1357, 237] width 25 height 12
type input "498.06"
type input "257.9"
type input "155.09"
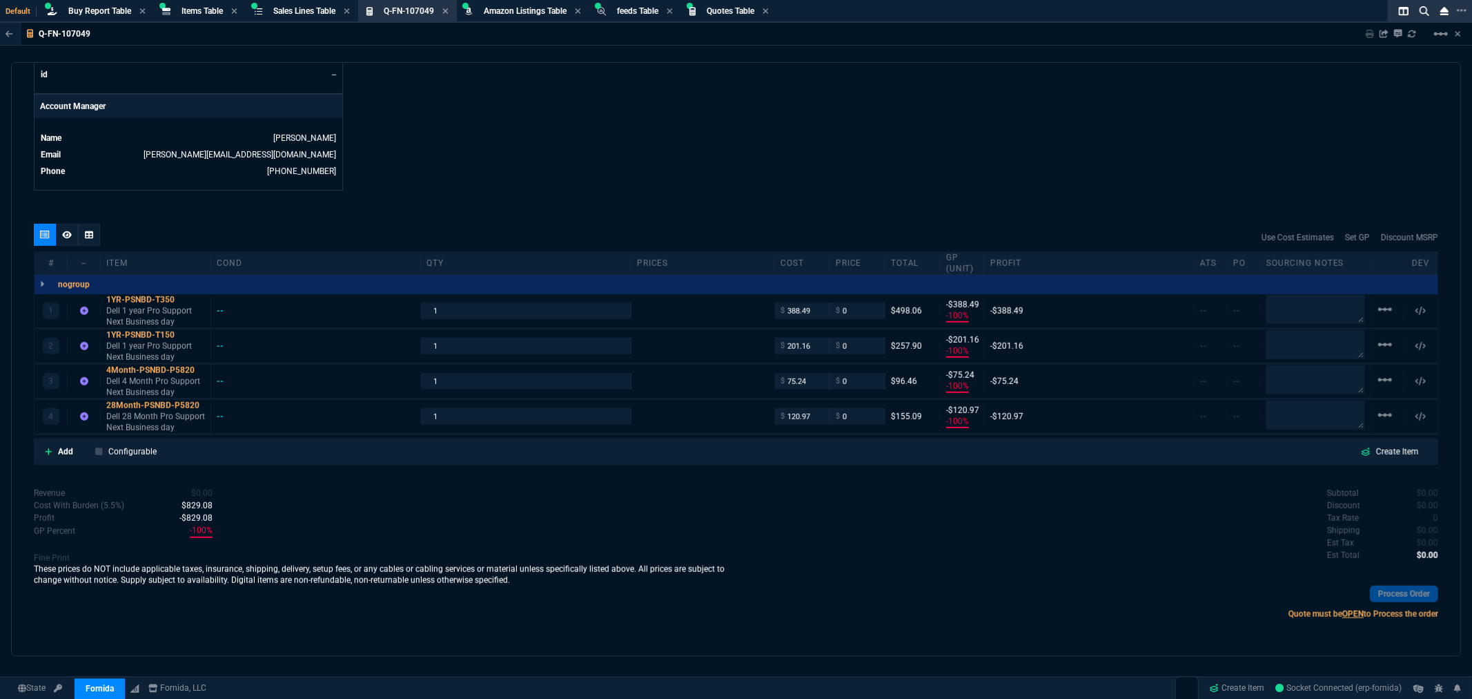
type input "96.46"
type input "498.06"
type input "96.46"
type input "257.9"
type input "155.09"
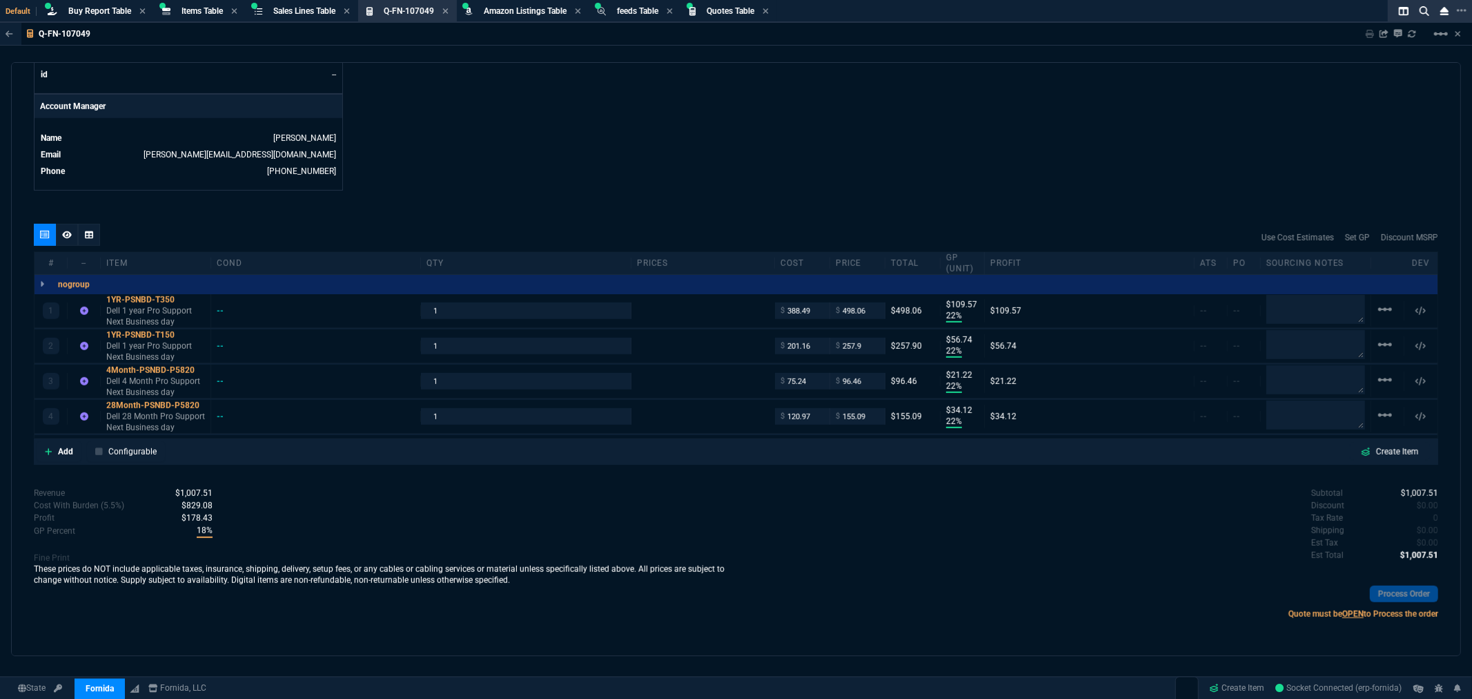
type input "22"
type input "110"
type input "22"
type input "21"
type input "22"
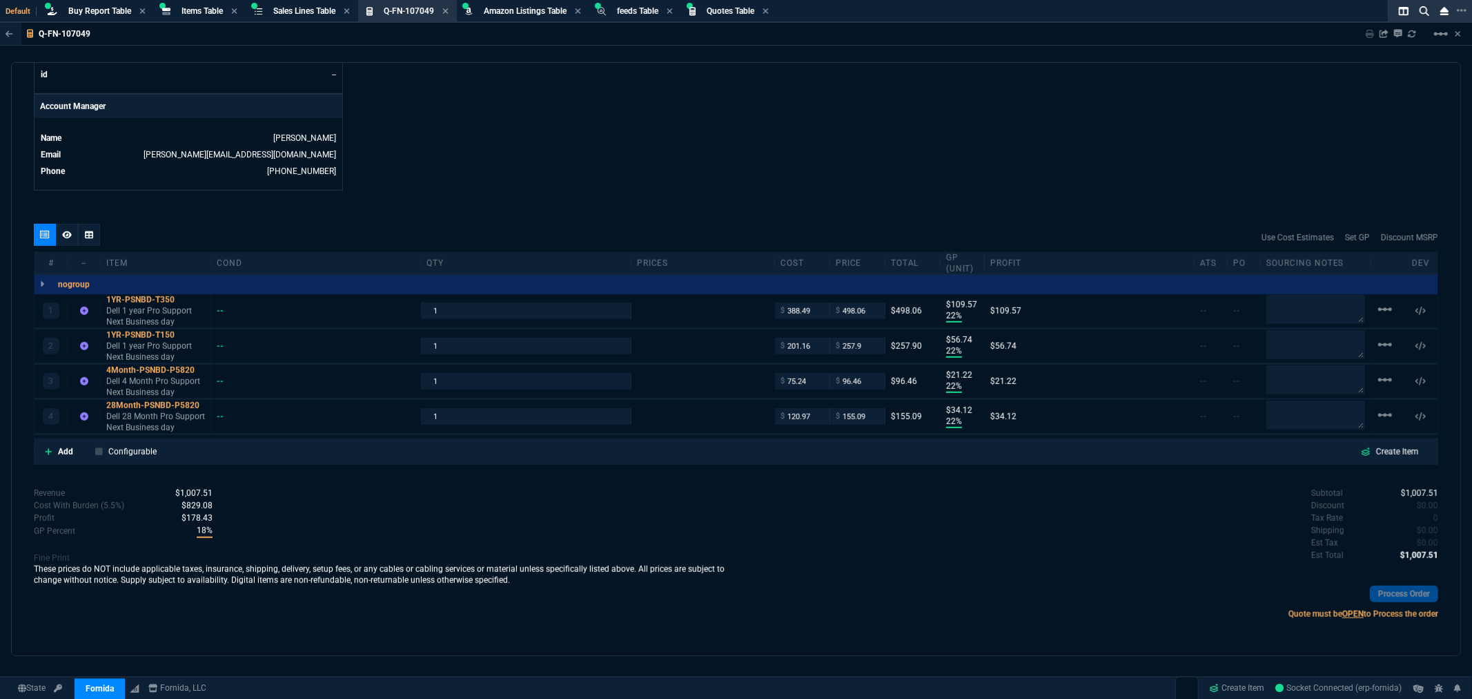
type input "57"
type input "22"
type input "34"
click at [1347, 236] on link "Set GP" at bounding box center [1357, 237] width 25 height 12
type input "457.05"
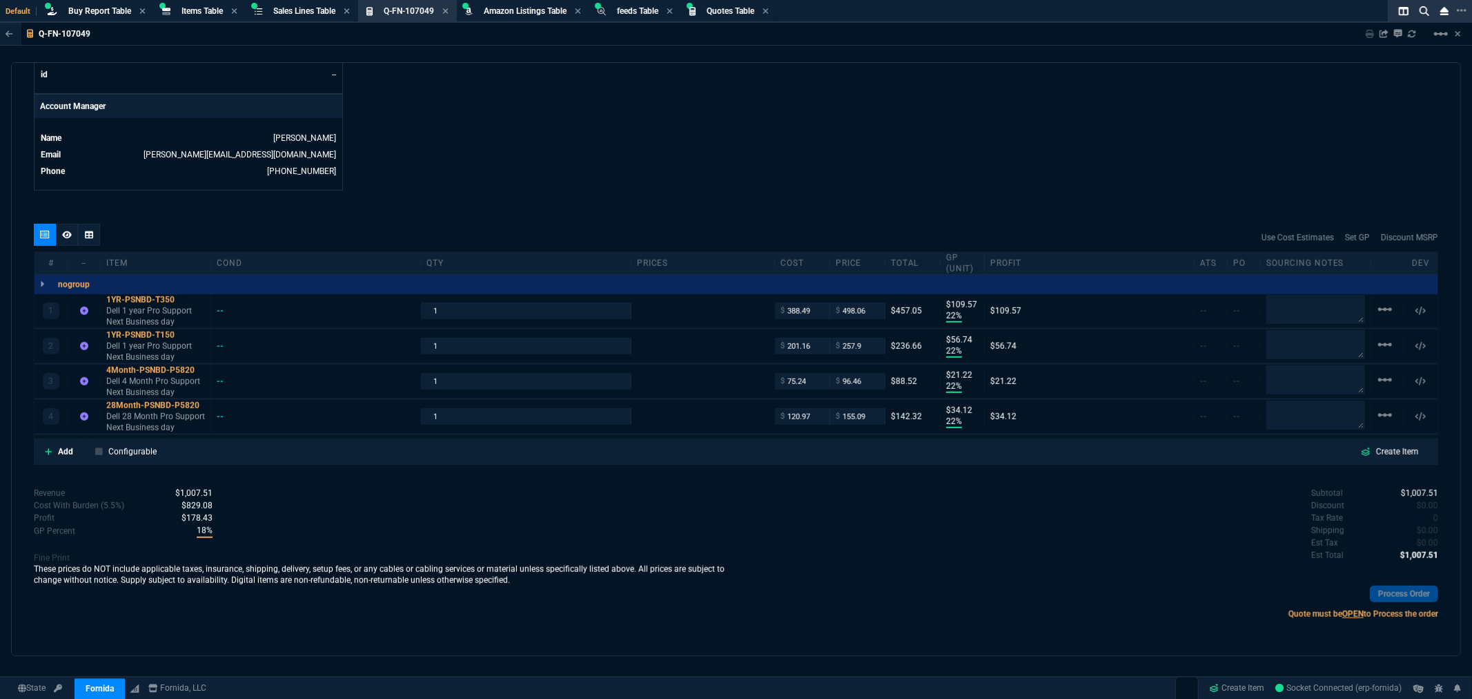
type input "236.66"
type input "142.32"
type input "88.52"
type input "457.05"
type input "88.52"
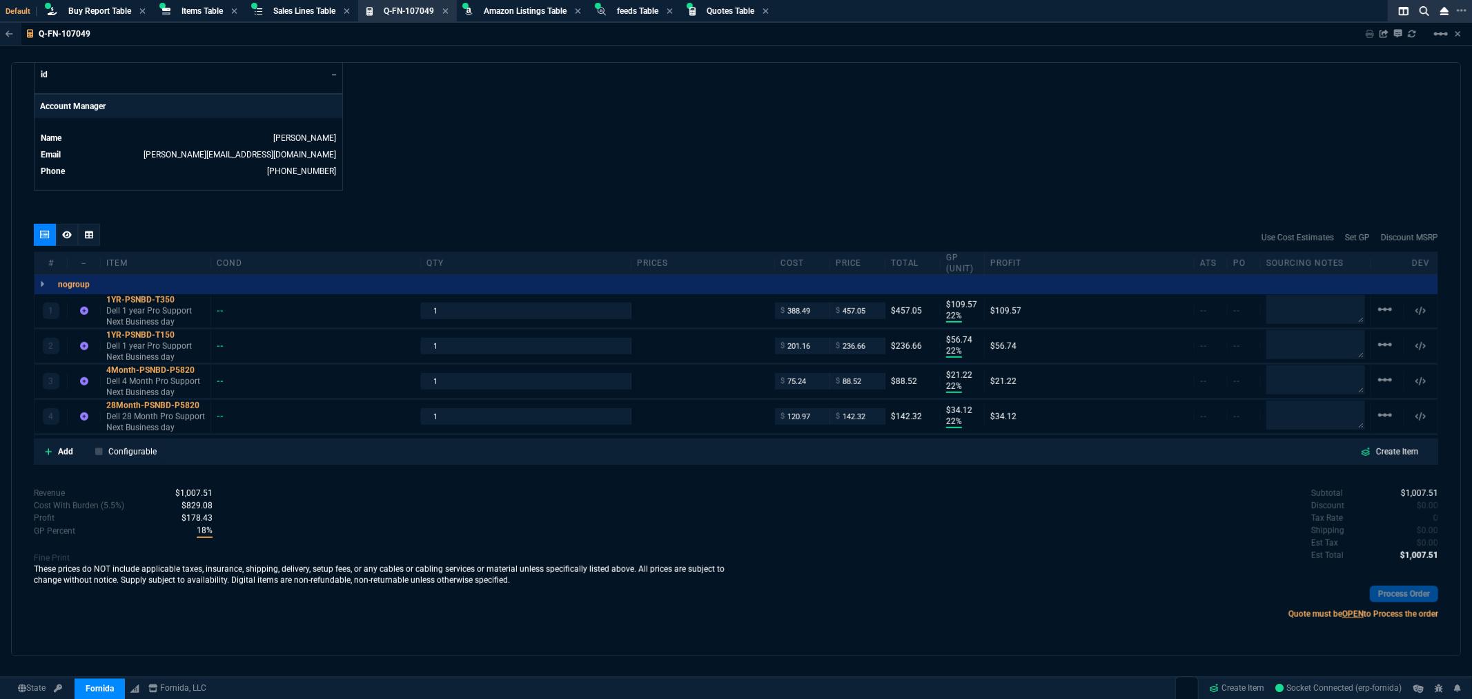
type input "236.66"
type input "142.32"
type input "15"
type input "69"
type input "15"
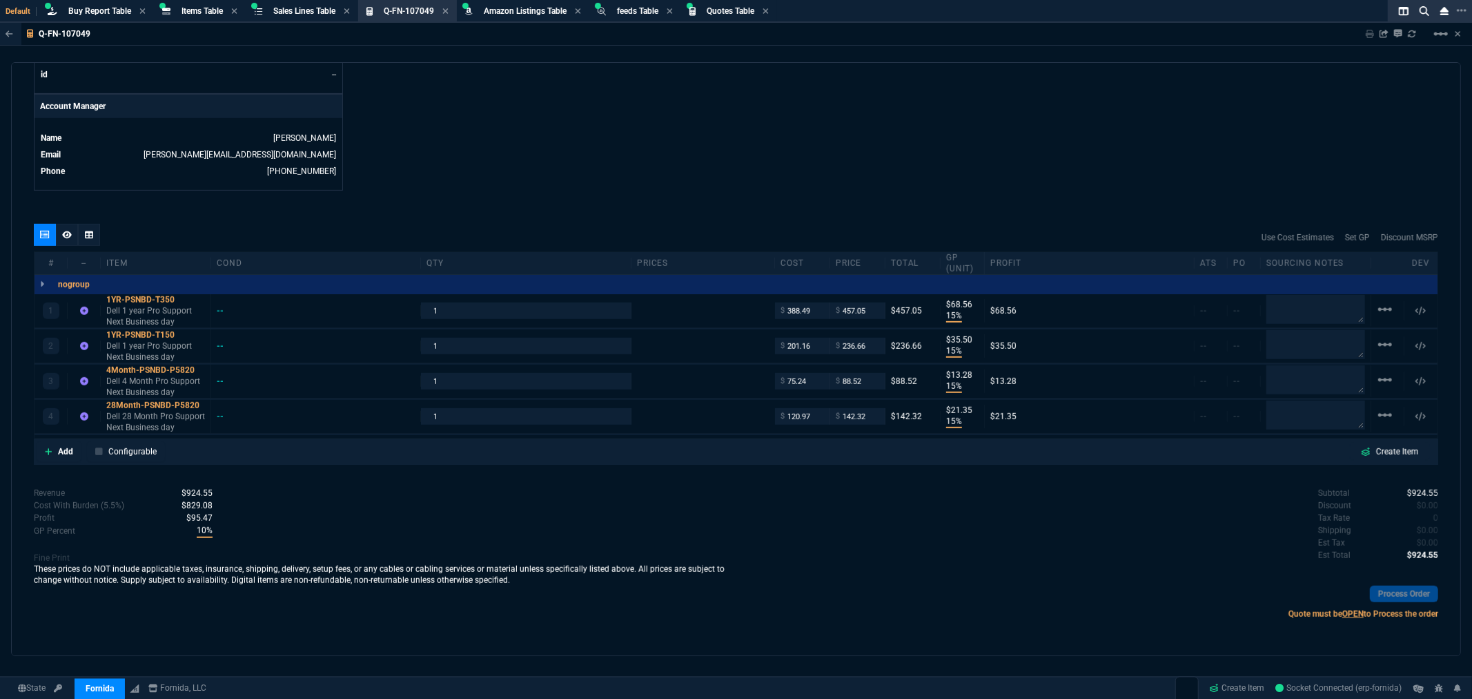
type input "13"
type input "15"
type input "36"
type input "15"
type input "21"
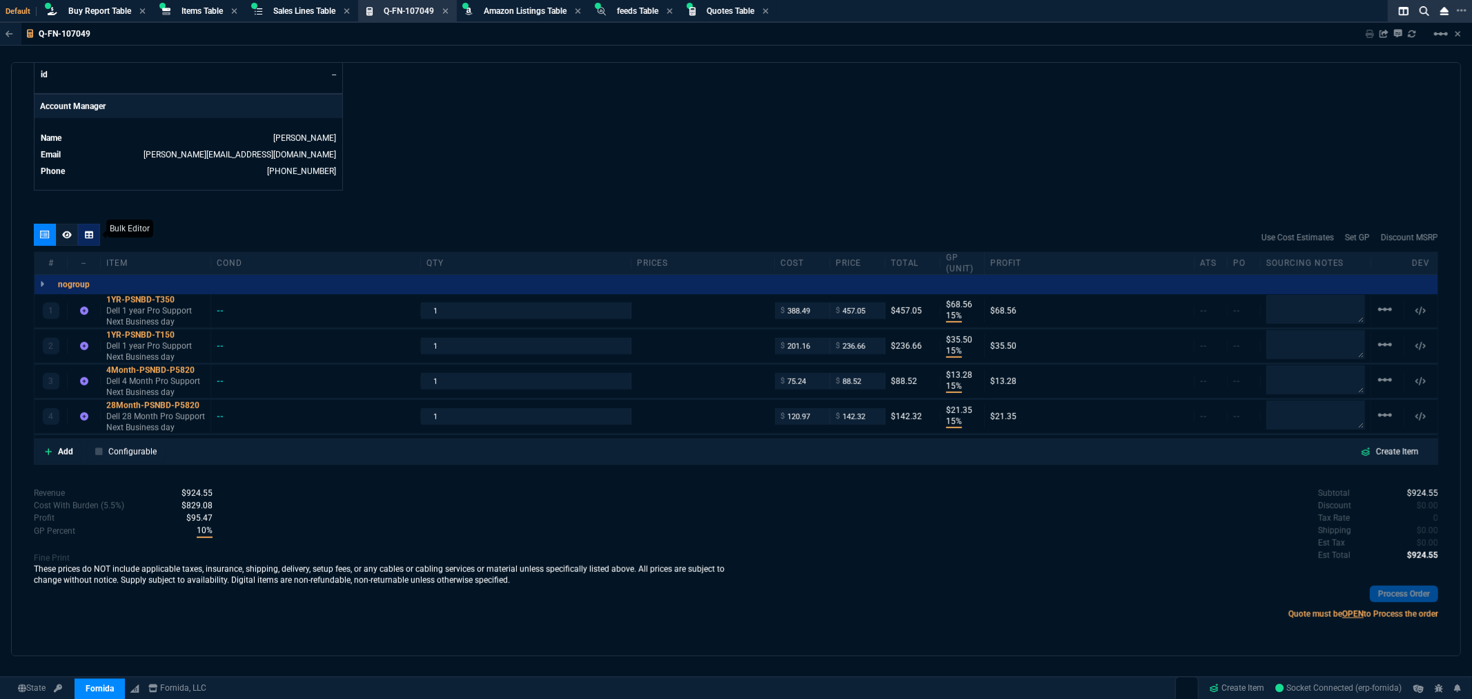
click at [81, 233] on div at bounding box center [89, 235] width 22 height 22
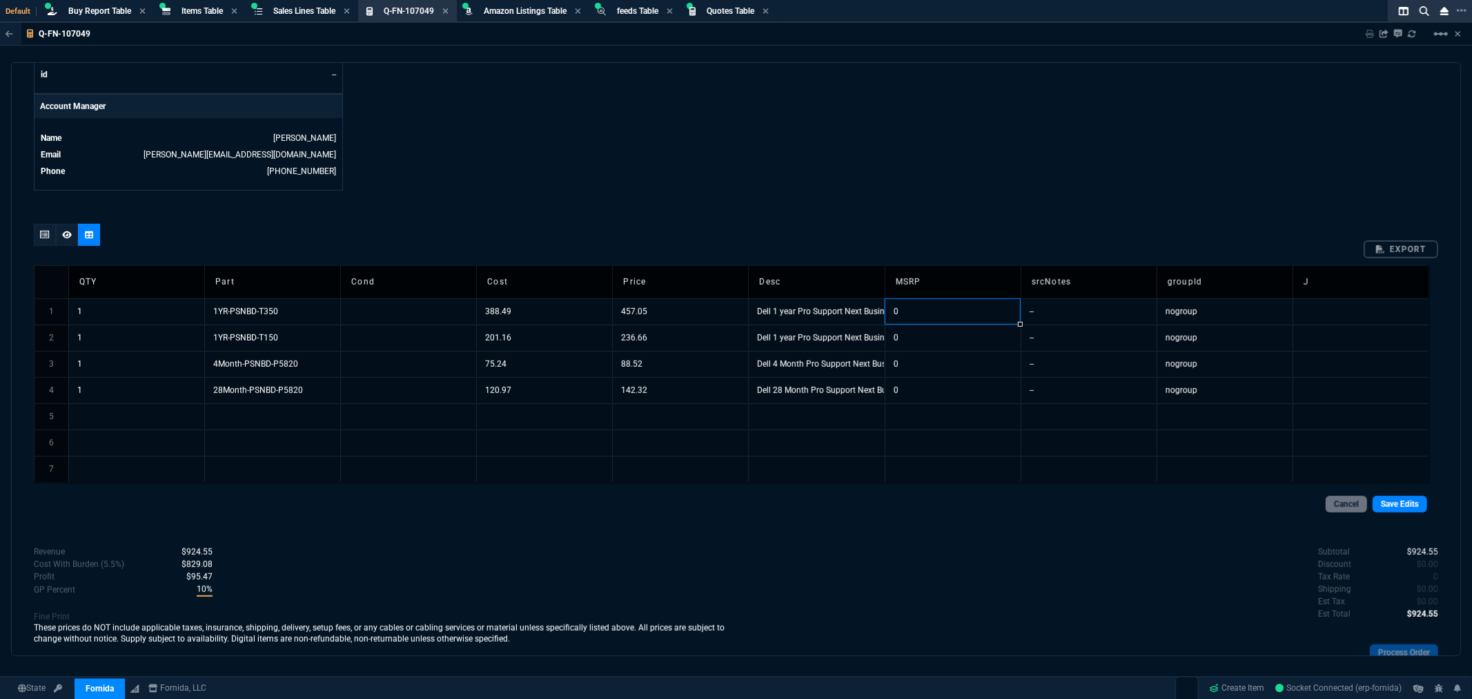
click at [936, 314] on td "0" at bounding box center [953, 311] width 136 height 26
type input "461.41"
click at [914, 338] on td "0" at bounding box center [953, 337] width 136 height 26
type input "142.95"
click at [922, 362] on td "0" at bounding box center [953, 364] width 136 height 26
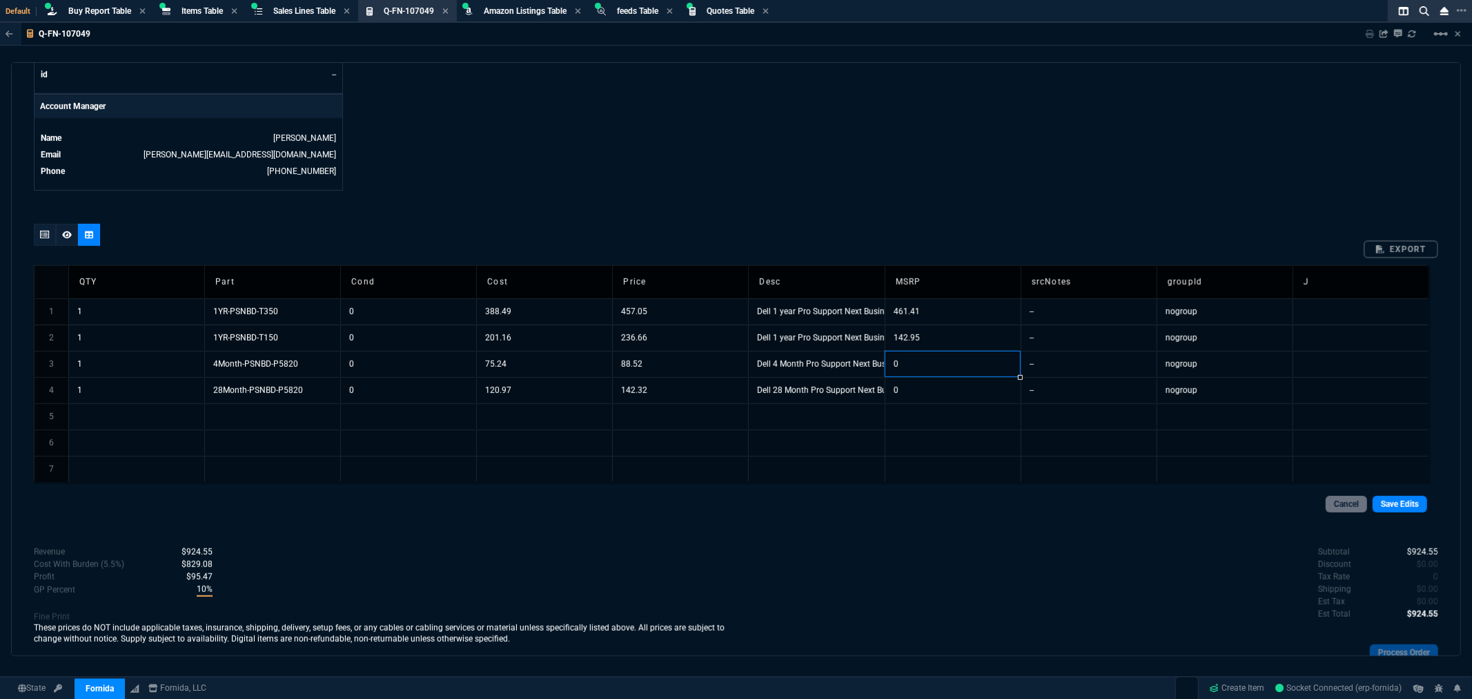
click at [922, 362] on td "0" at bounding box center [953, 364] width 136 height 26
click at [922, 362] on input "0" at bounding box center [954, 363] width 136 height 25
type input "117.87"
click at [930, 389] on td "0" at bounding box center [953, 390] width 136 height 26
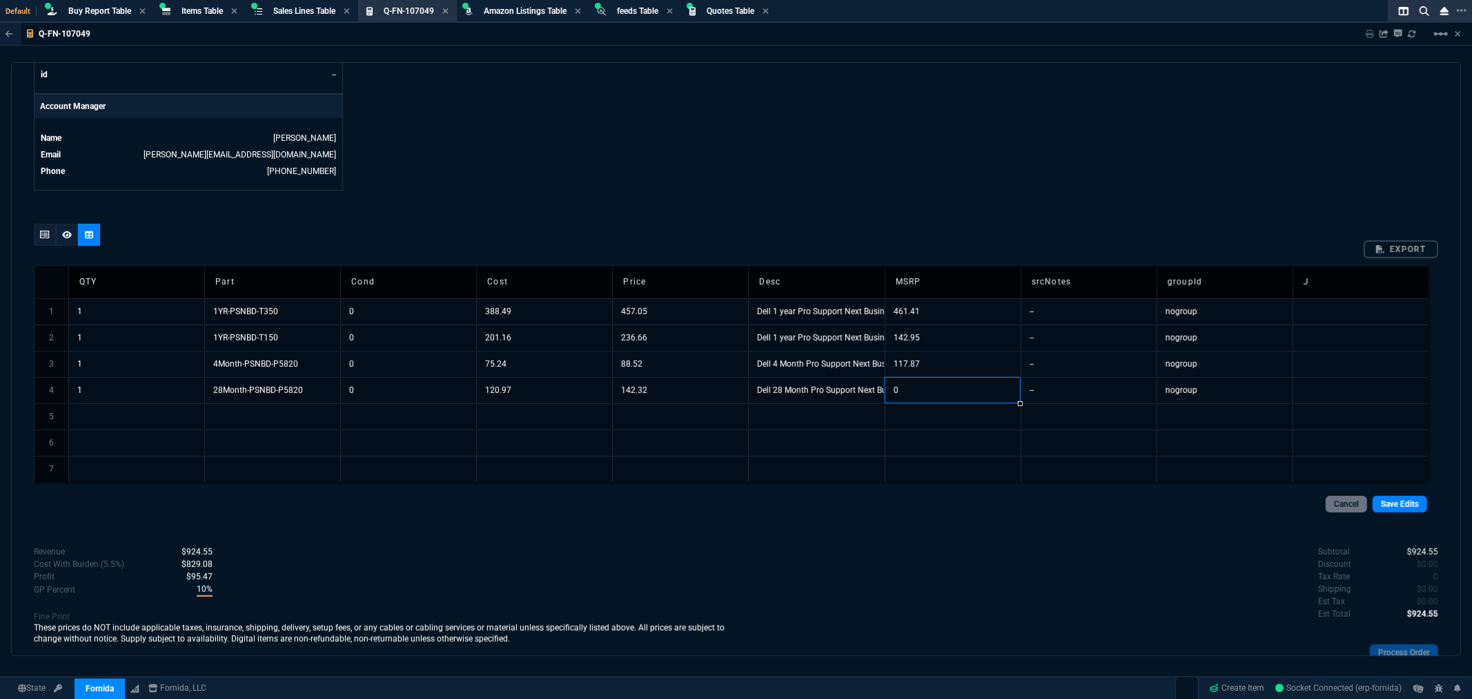
click at [930, 389] on td "0" at bounding box center [953, 390] width 136 height 26
click at [930, 389] on input "0" at bounding box center [954, 390] width 136 height 25
type input "189.52"
click at [1411, 512] on link "Save Edits" at bounding box center [1400, 504] width 55 height 17
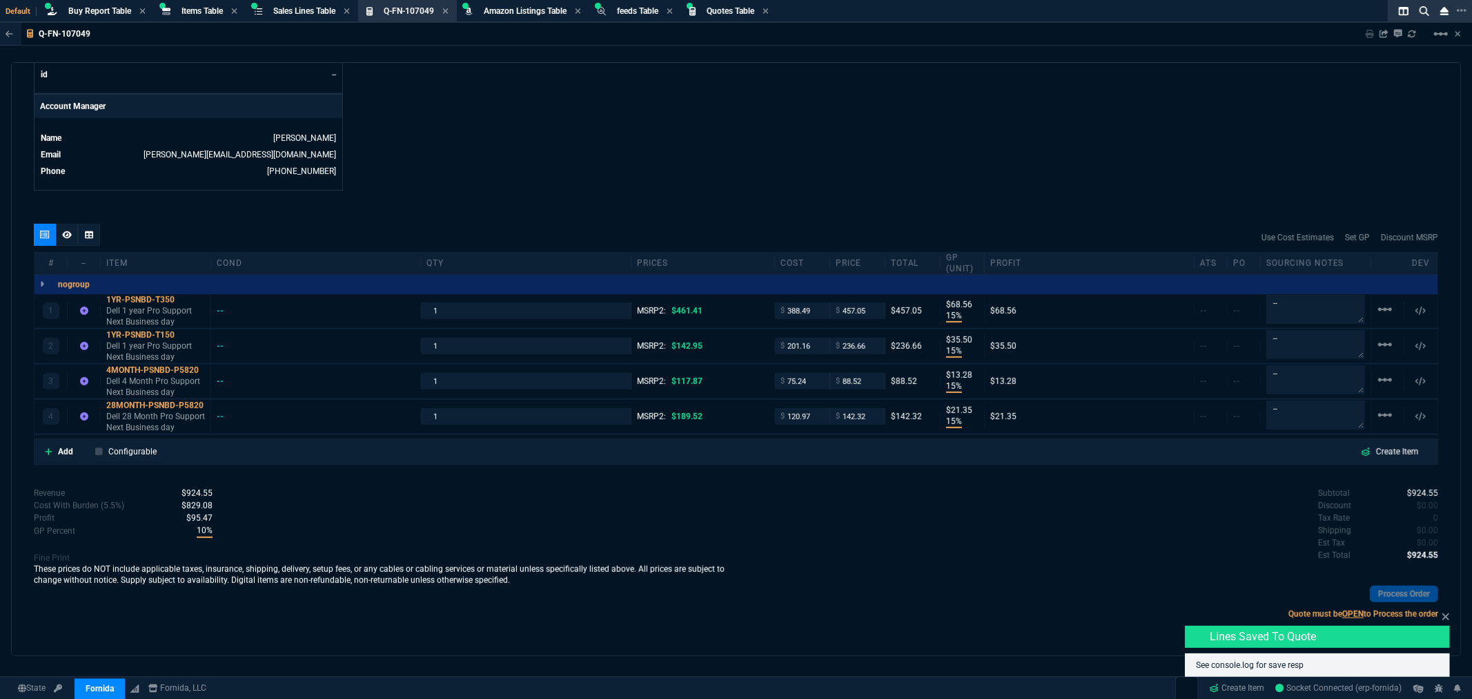
type input "15"
type input "69"
type input "15"
type input "36"
type input "15"
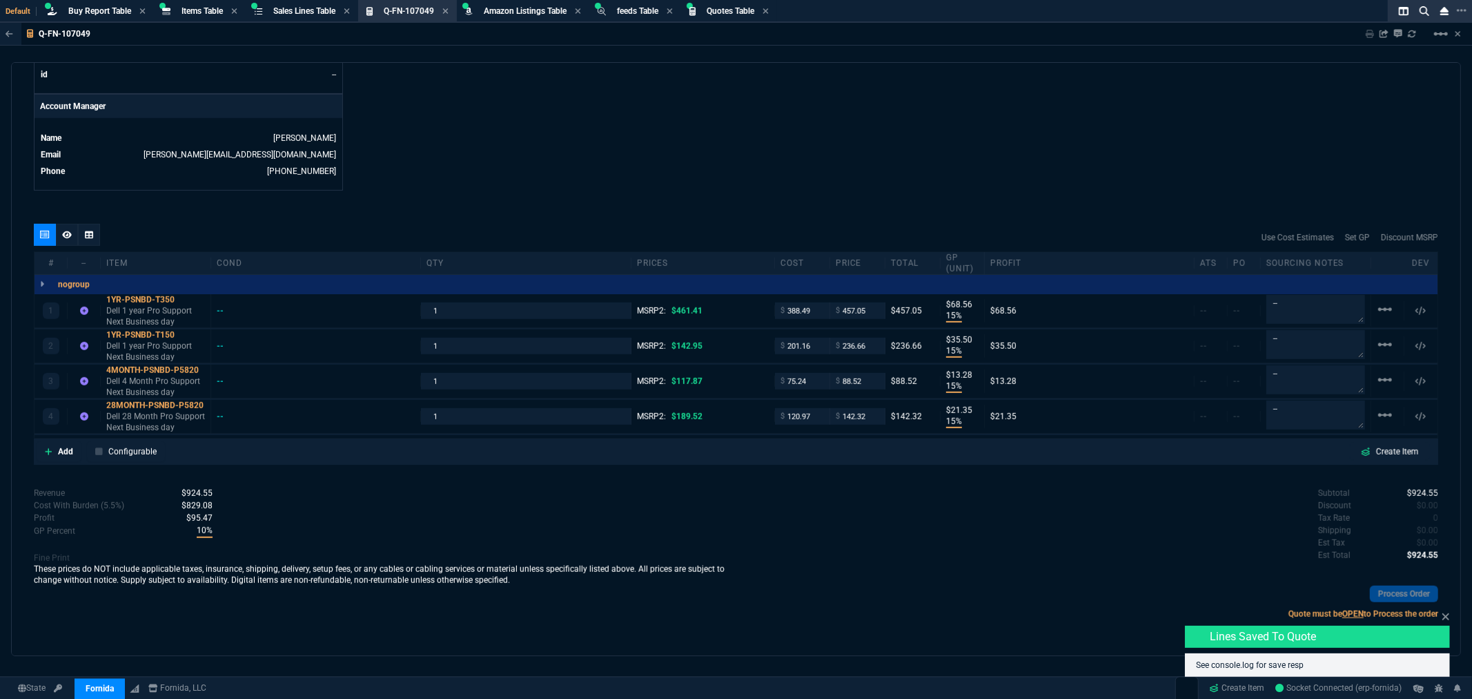
type input "13"
type input "15"
type input "21"
type input "-66"
type input "25"
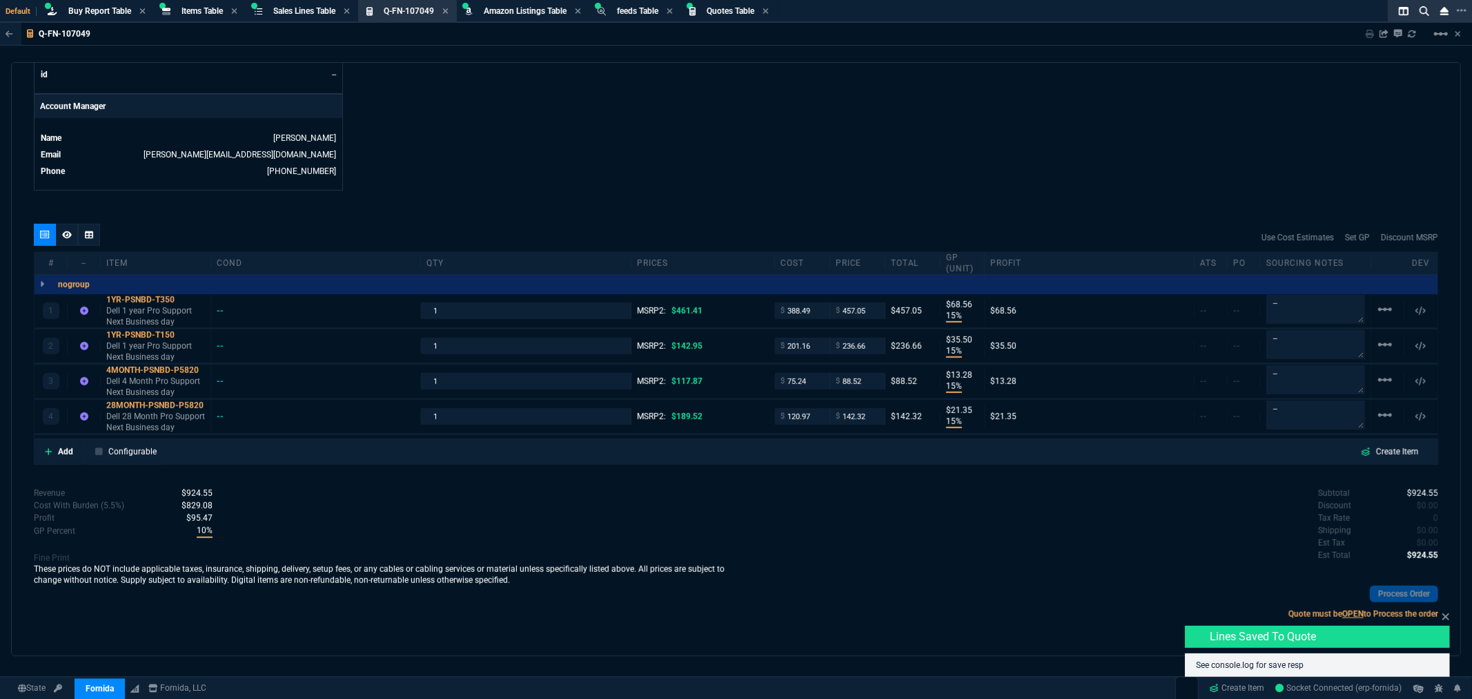
type input "25"
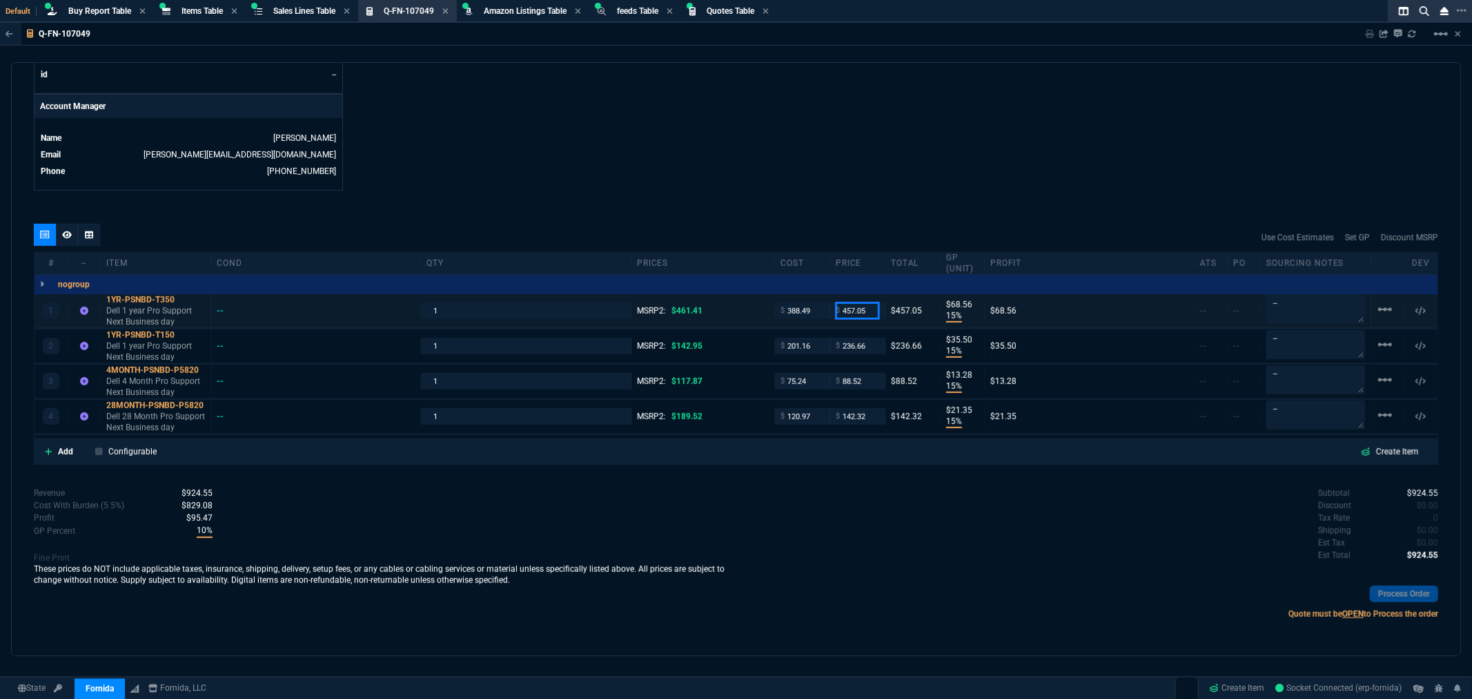
drag, startPoint x: 866, startPoint y: 311, endPoint x: 796, endPoint y: 316, distance: 70.6
click at [796, 316] on div "1 1YR-PSNBD-T350 Dell 1 year Pro Support Next Business day -- 1 MSRP2: $461.41 …" at bounding box center [736, 311] width 1403 height 34
type input "445"
click at [818, 193] on div "quote Q-FN-107049 LC Endodontics PLLC draft Fornida, LLC [STREET_ADDRESS] Detai…" at bounding box center [736, 359] width 1450 height 594
type input "445"
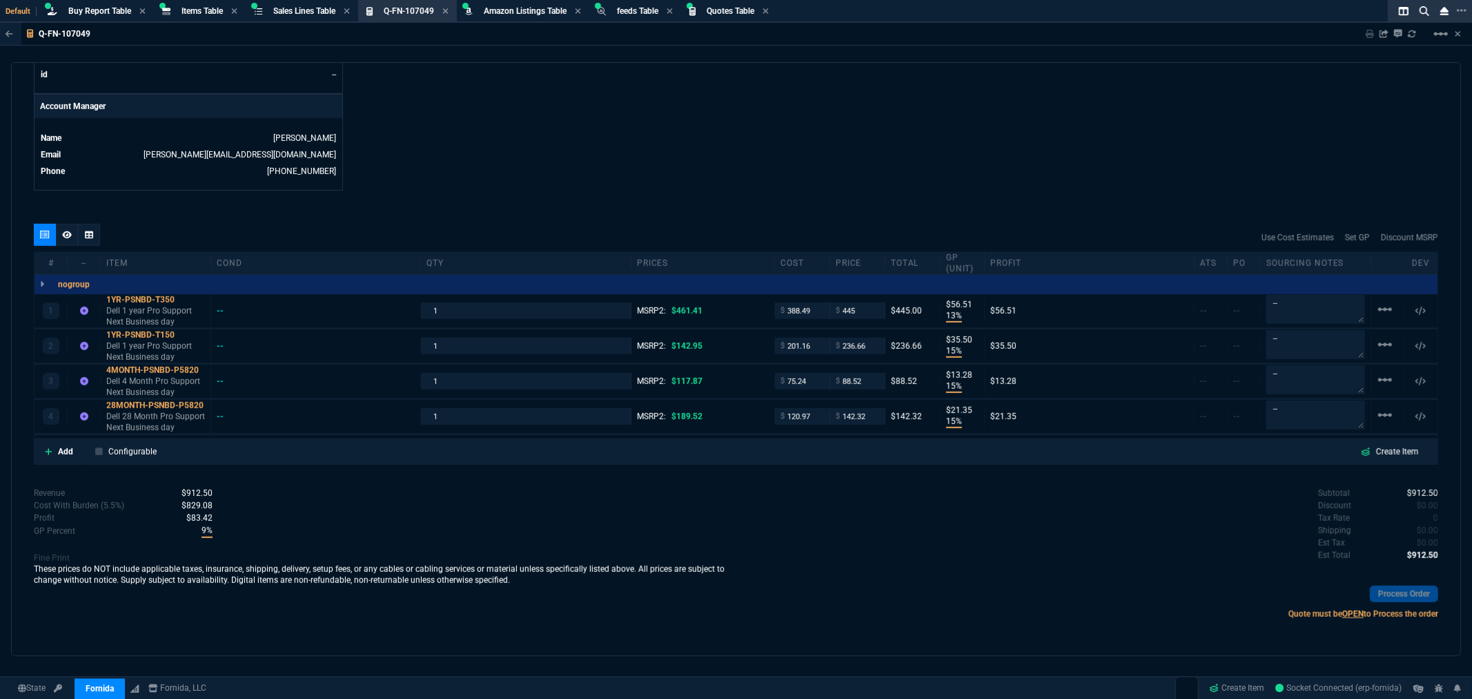
type input "13"
type input "57"
type input "4"
click at [868, 350] on input "236.66" at bounding box center [857, 346] width 43 height 16
click at [1348, 236] on link "Set GP" at bounding box center [1357, 237] width 25 height 12
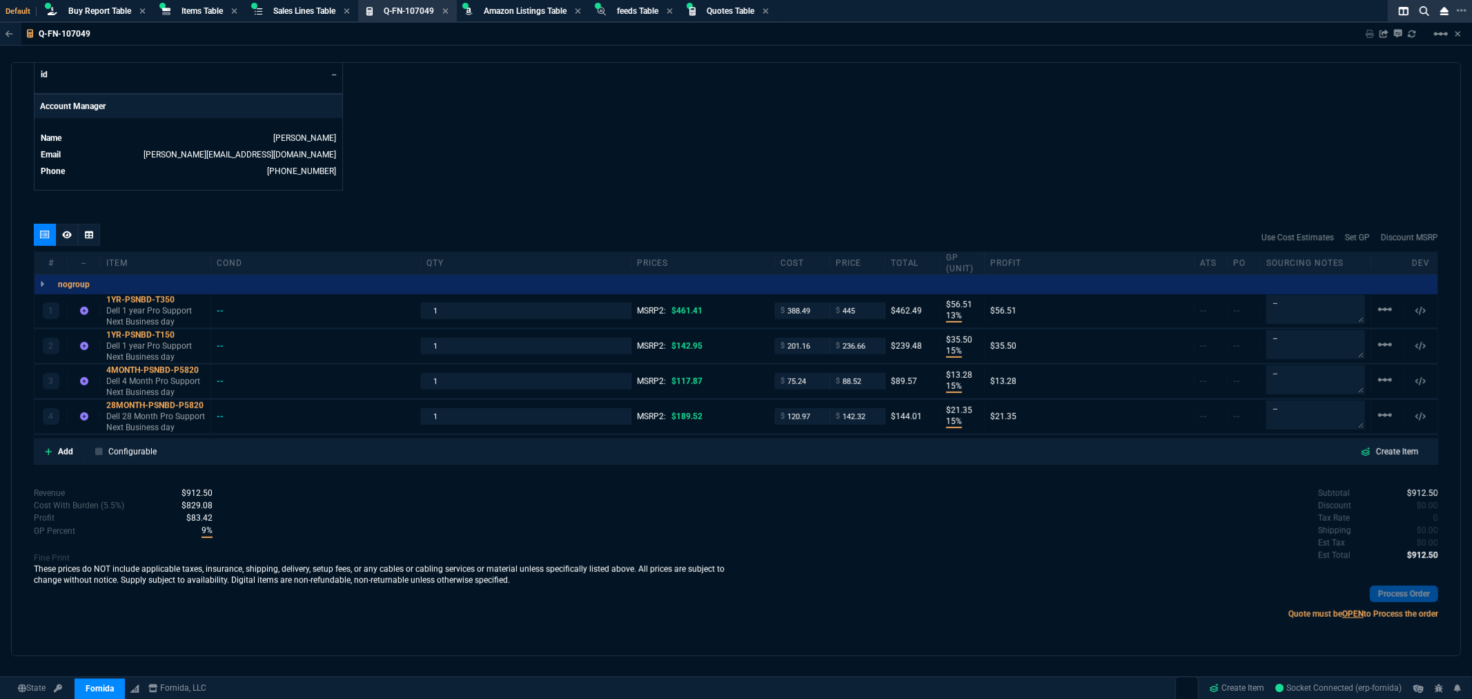
type input "462.49"
type input "239.48"
type input "89.57"
type input "144.01"
type input "462.49"
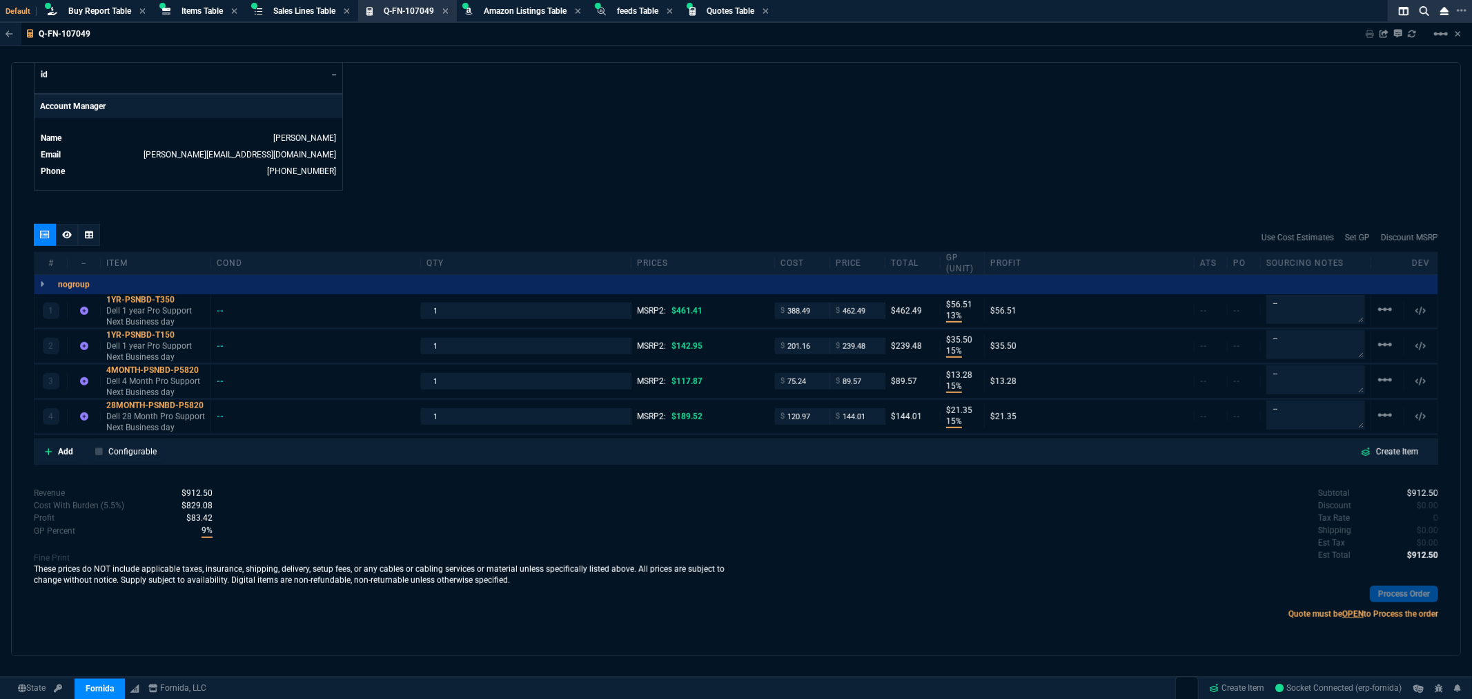
type input "239.48"
type input "89.57"
type input "144.01"
type input "16"
type input "74"
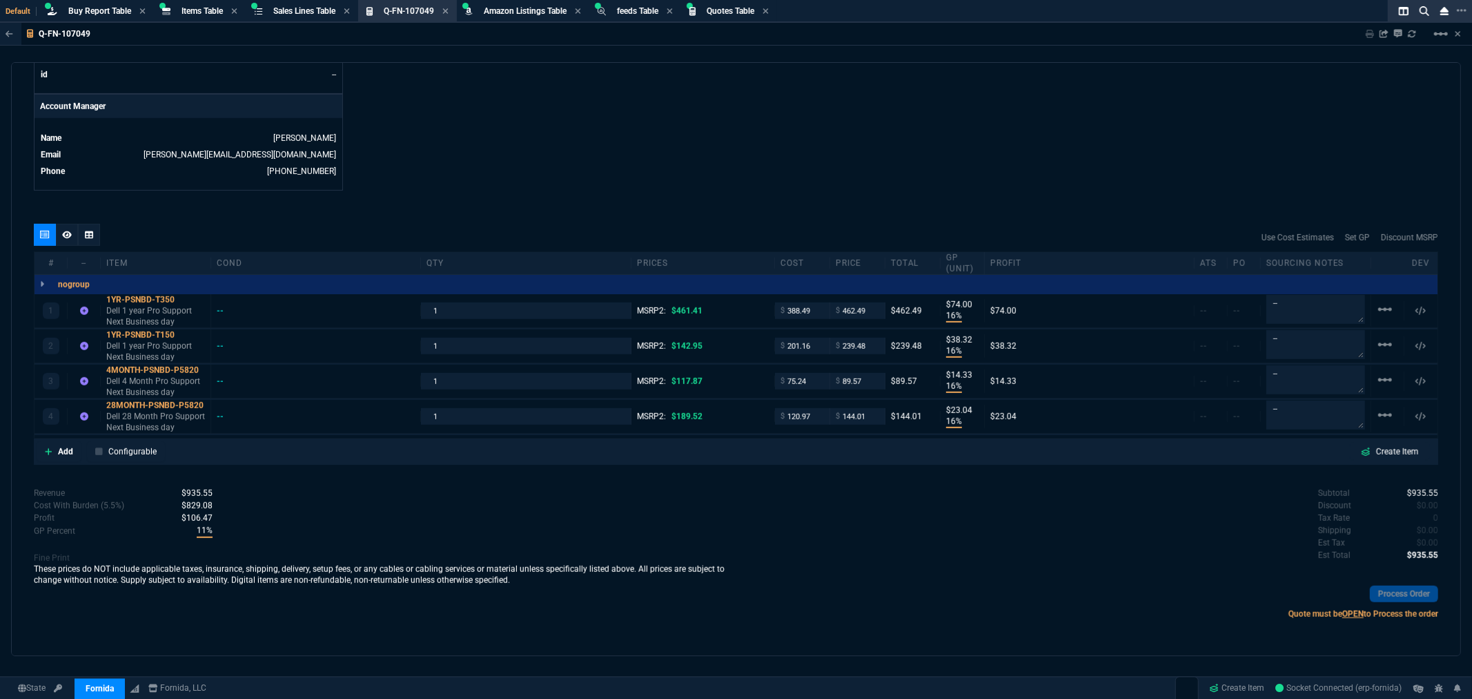
type input "16"
type input "38"
type input "16"
type input "14"
type input "16"
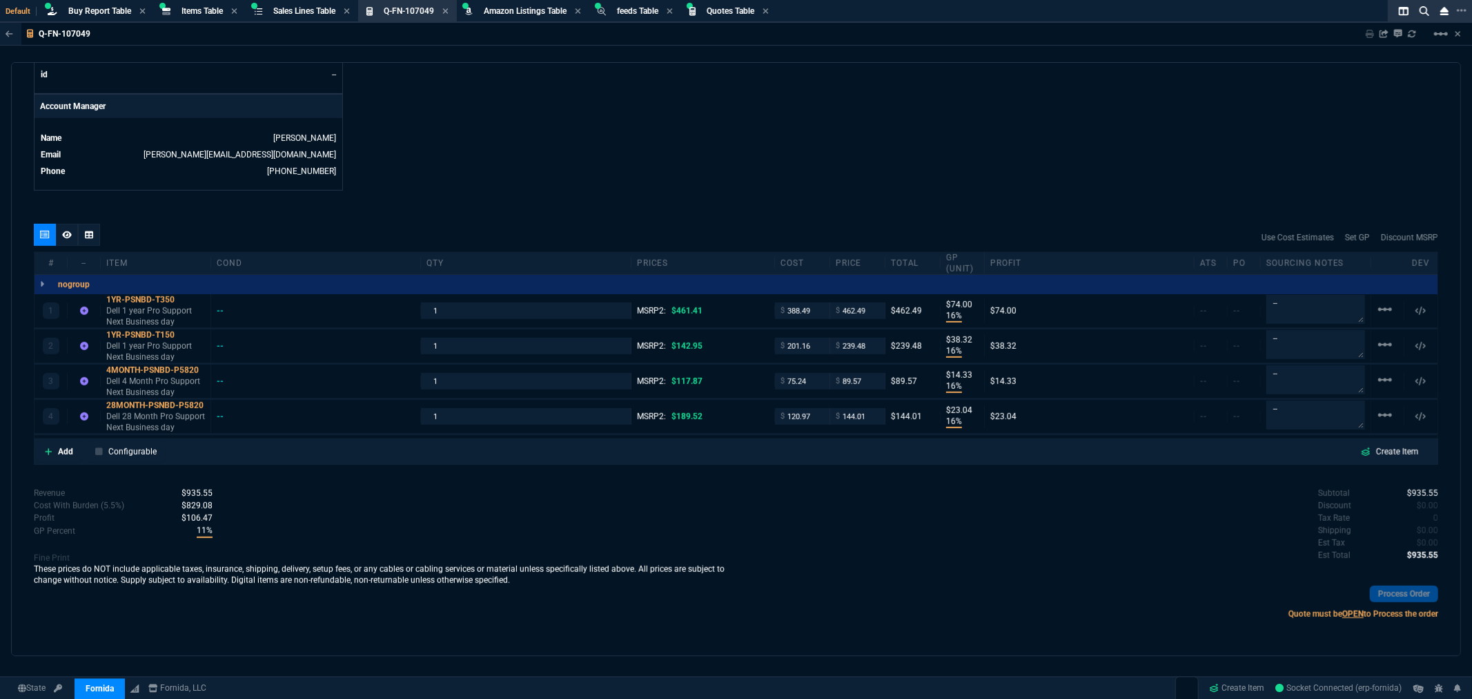
type input "23"
type input "0"
type input "-68"
type input "24"
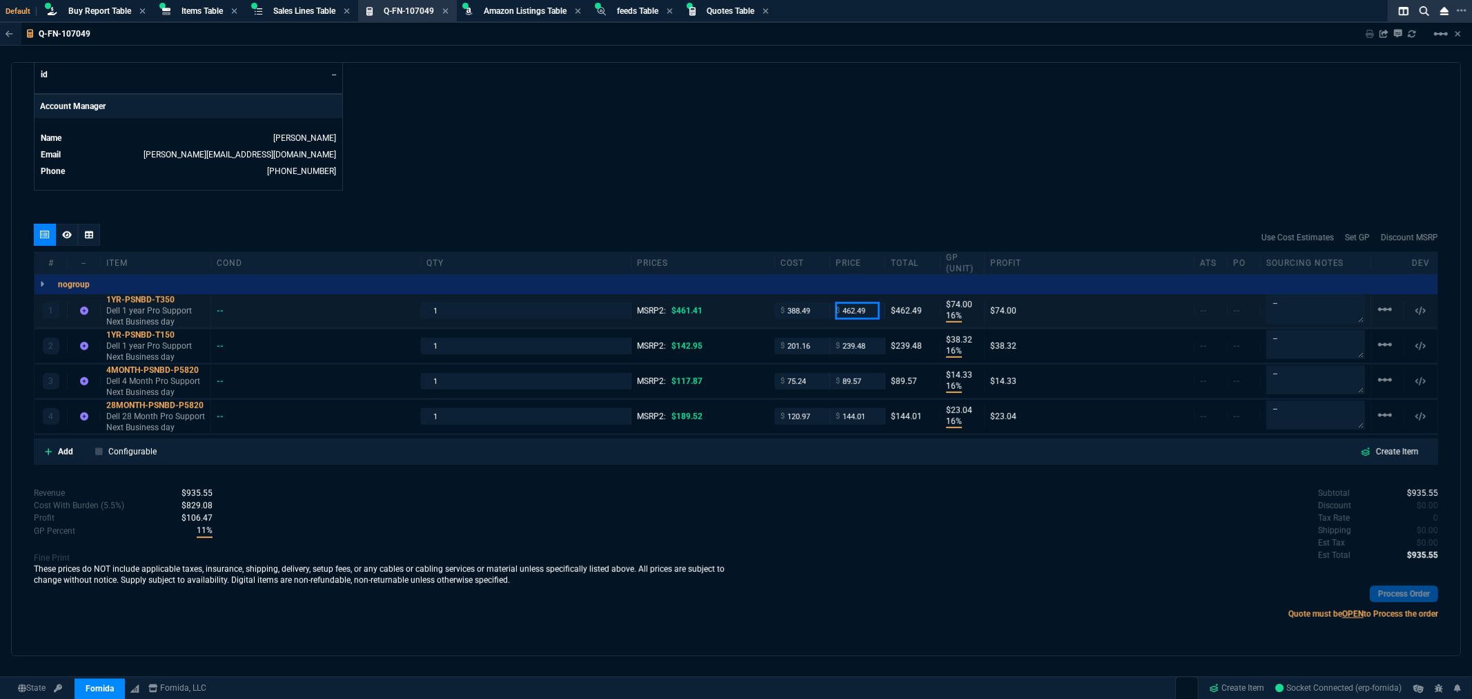
drag, startPoint x: 867, startPoint y: 311, endPoint x: 825, endPoint y: 327, distance: 44.8
click at [819, 319] on div "1 1YR-PSNBD-T350 Dell 1 year Pro Support Next Business day -- 1 MSRP2: $461.41 …" at bounding box center [736, 311] width 1403 height 34
type input "455"
click at [873, 353] on input "239.48" at bounding box center [857, 346] width 43 height 16
type input "455"
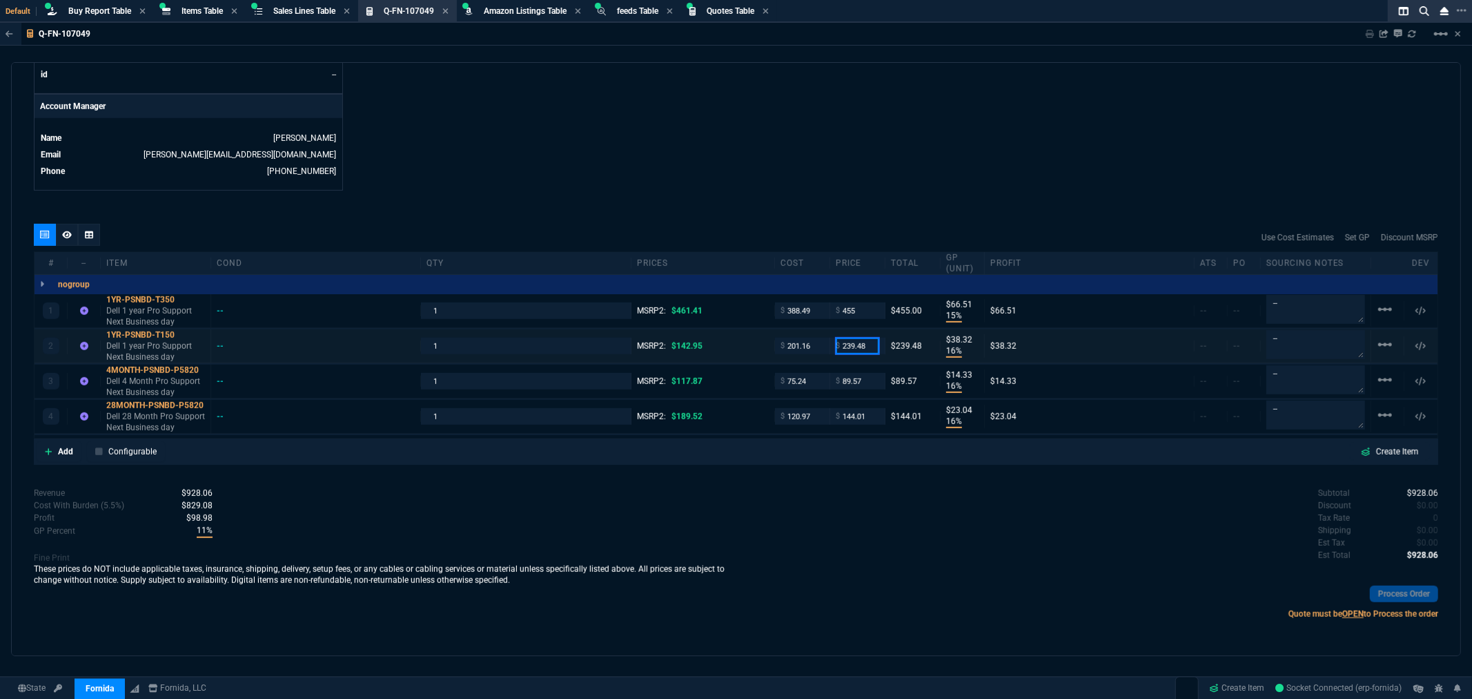
type input "15"
type input "67"
type input "1"
drag, startPoint x: 83, startPoint y: 230, endPoint x: 108, endPoint y: 244, distance: 29.0
click at [83, 230] on div at bounding box center [89, 235] width 22 height 22
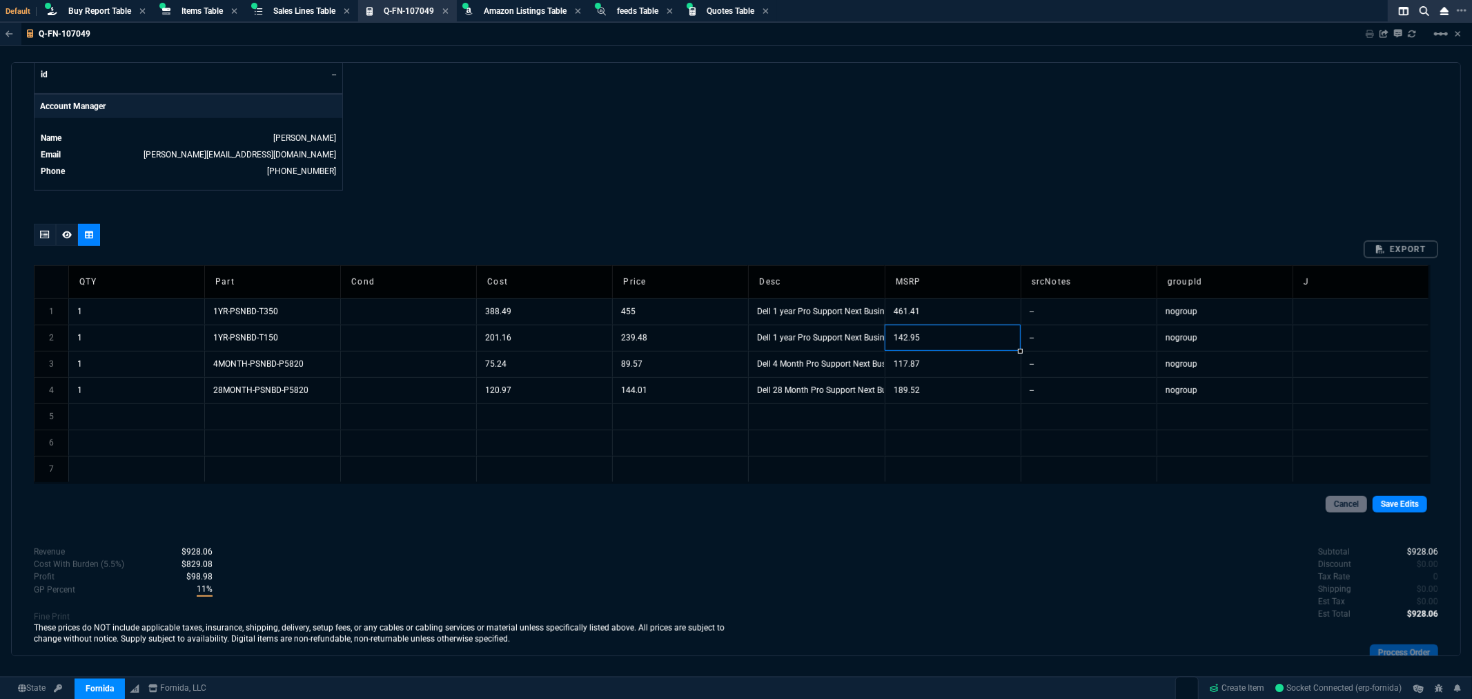
click at [924, 337] on td "142.95" at bounding box center [953, 337] width 136 height 26
type input "341.95"
click at [936, 311] on td "461.41" at bounding box center [953, 311] width 136 height 26
click at [936, 311] on input "461.41" at bounding box center [954, 311] width 136 height 25
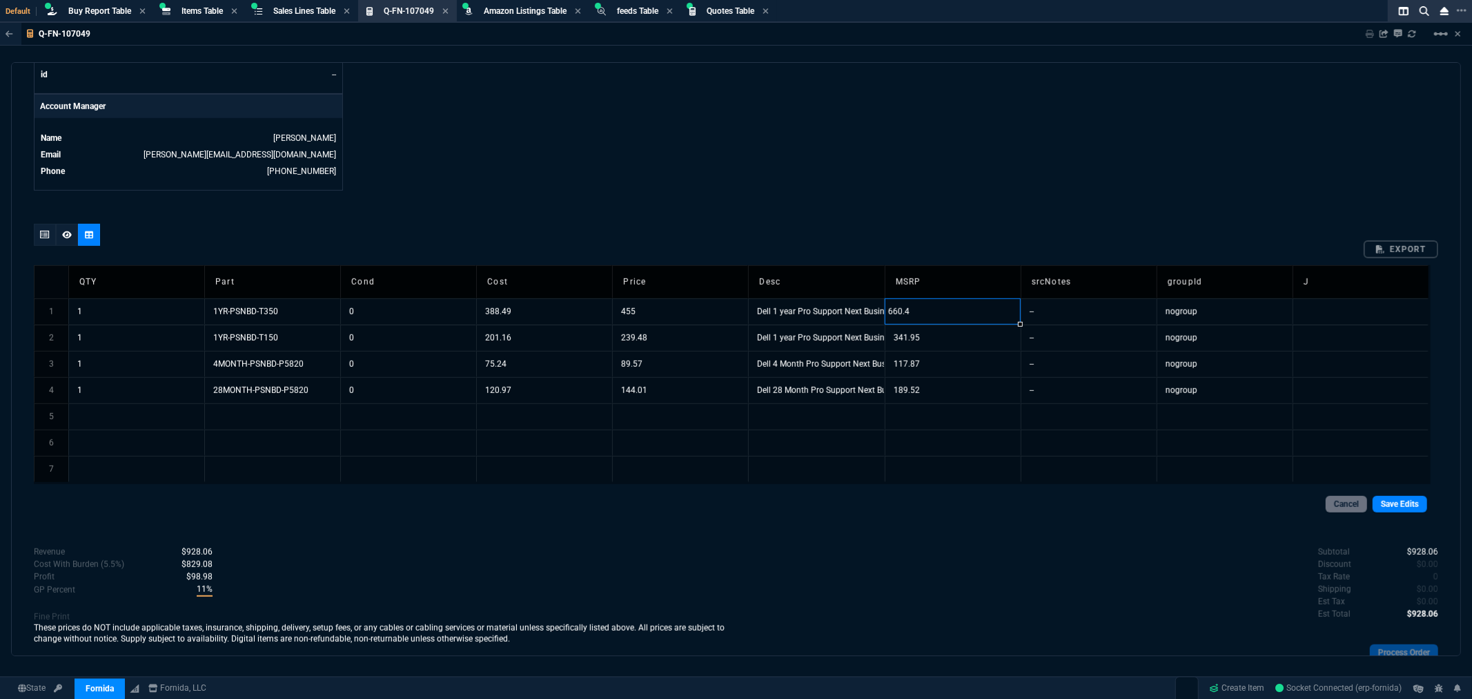
type input "660.41"
click at [1391, 507] on link "Save Edits" at bounding box center [1400, 504] width 55 height 17
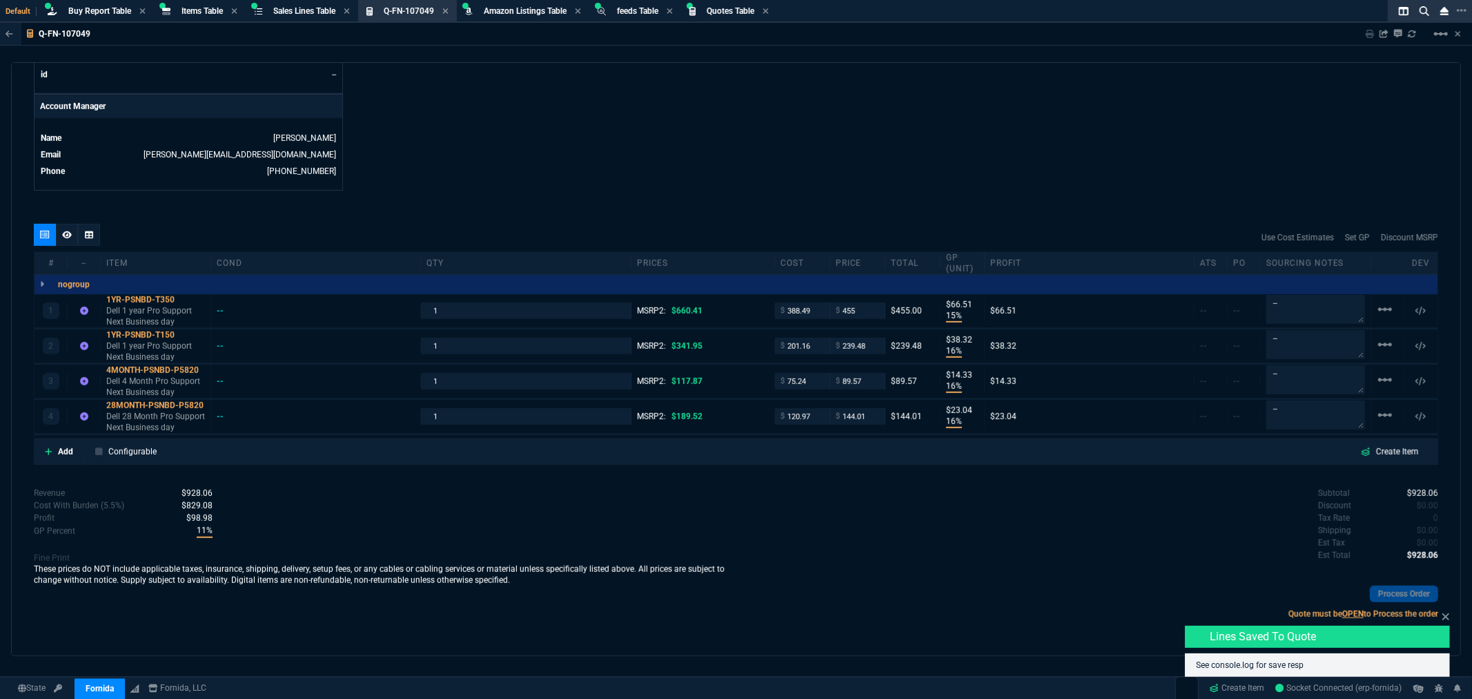
type input "15"
type input "67"
type input "16"
type input "38"
type input "16"
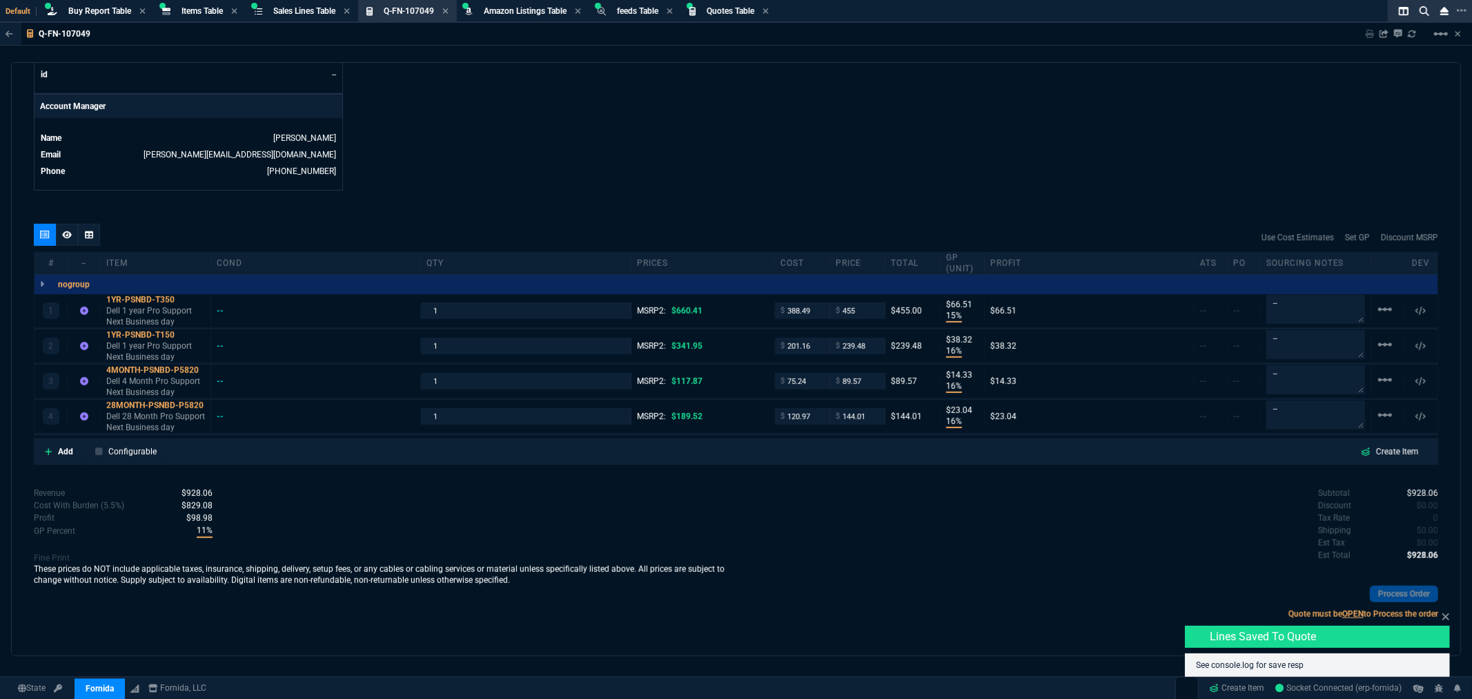
type input "14"
type input "16"
type input "23"
type input "31"
type input "30"
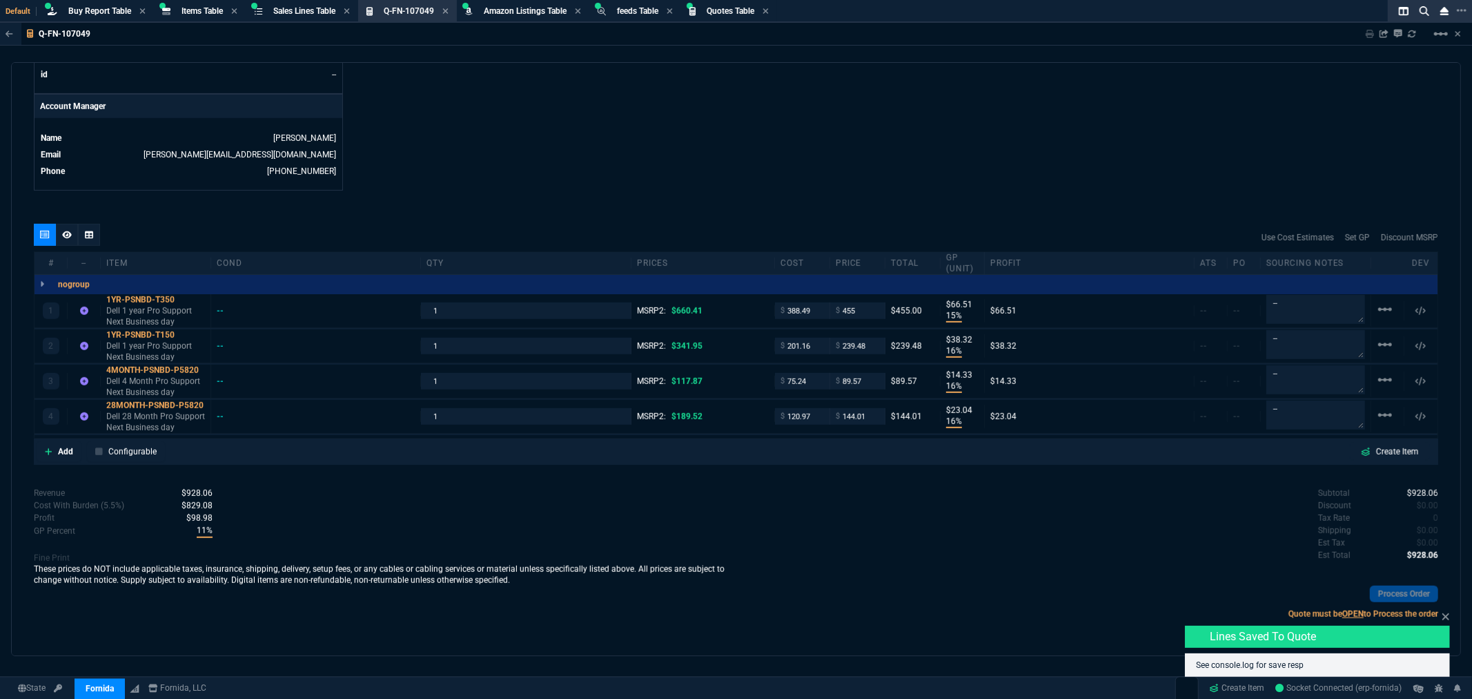
type input "24"
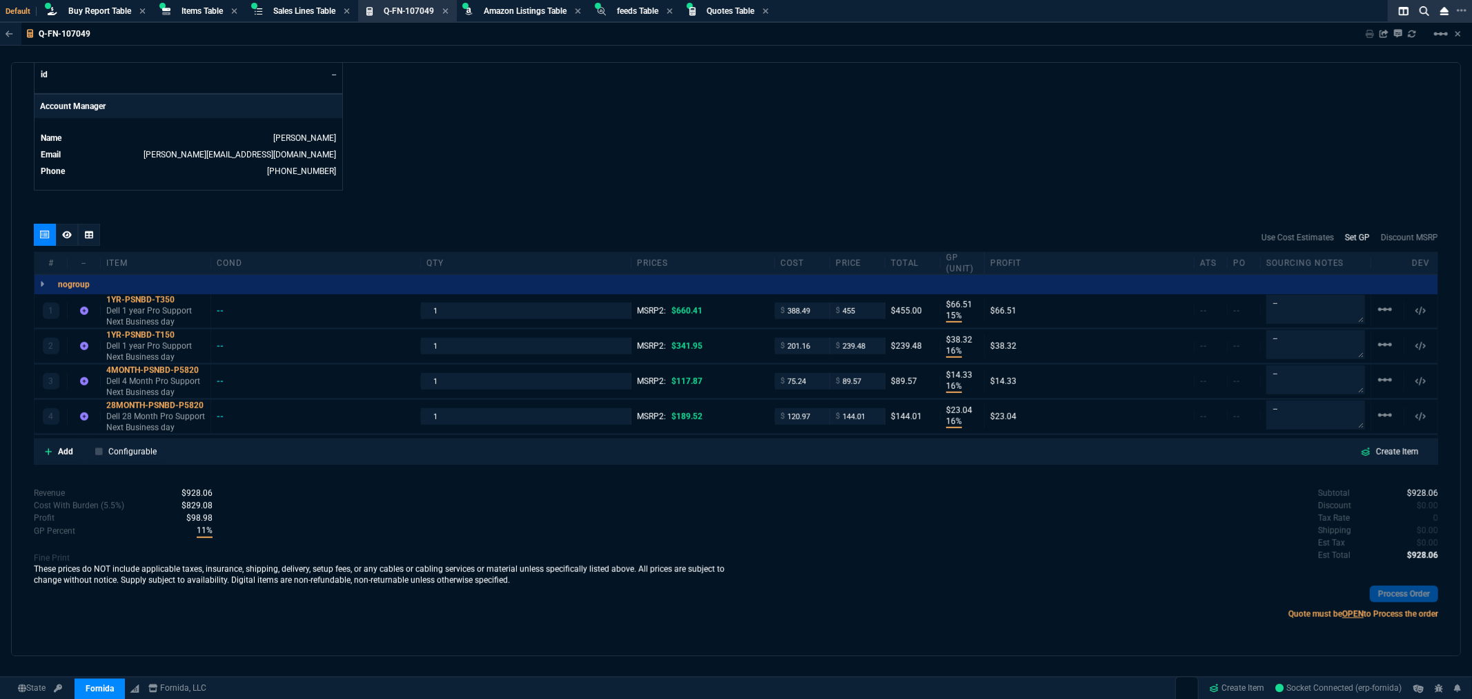
click at [1345, 235] on link "Set GP" at bounding box center [1357, 237] width 25 height 12
type input "485.61"
type input "251.45"
type input "94.05"
type input "151.21"
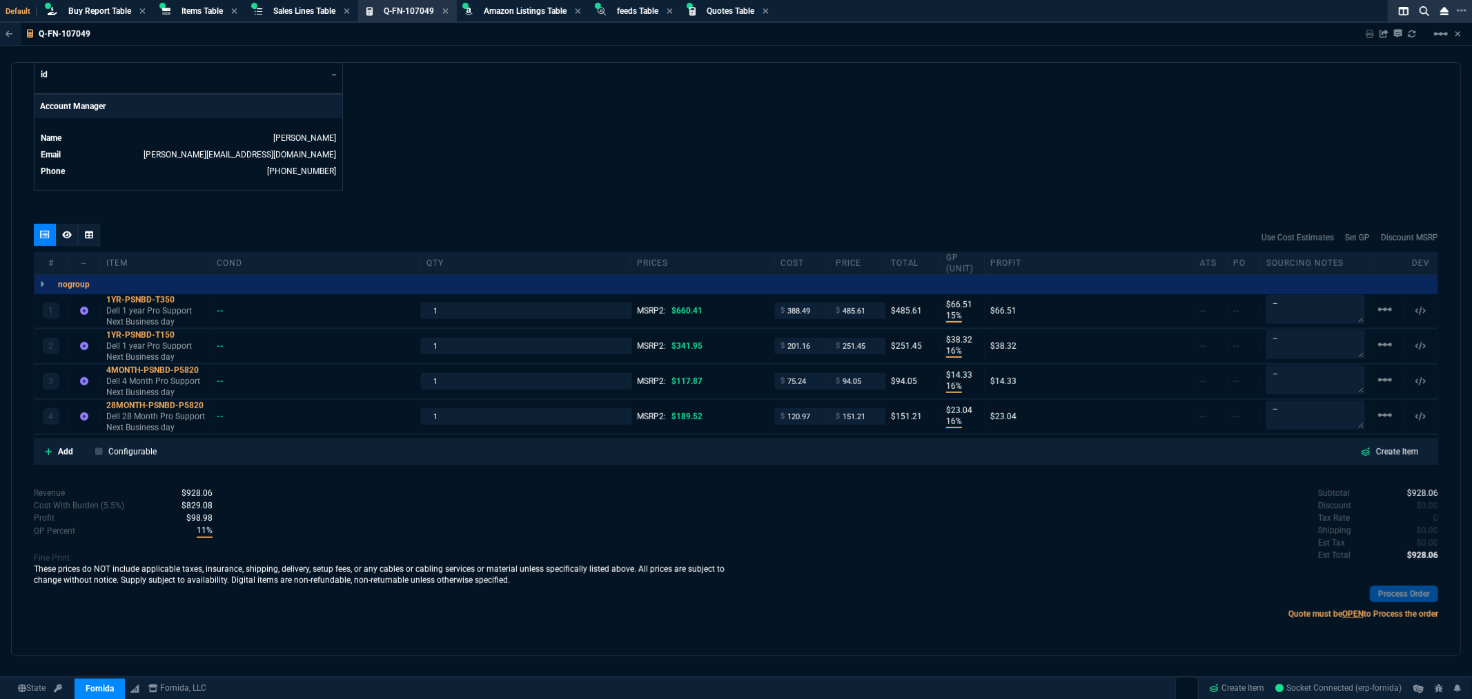
type input "485.61"
type input "251.45"
type input "94.05"
type input "151.21"
type input "20"
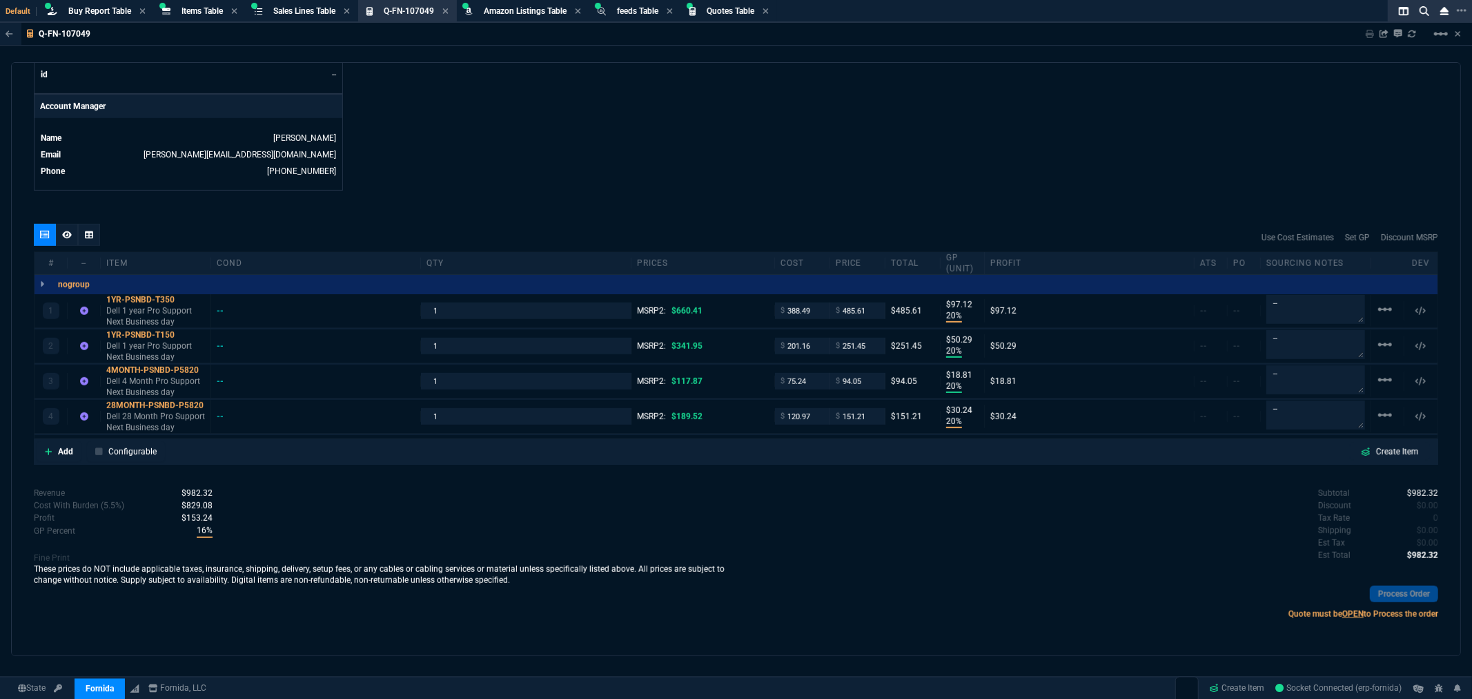
type input "97"
type input "20"
type input "50"
type input "20"
type input "19"
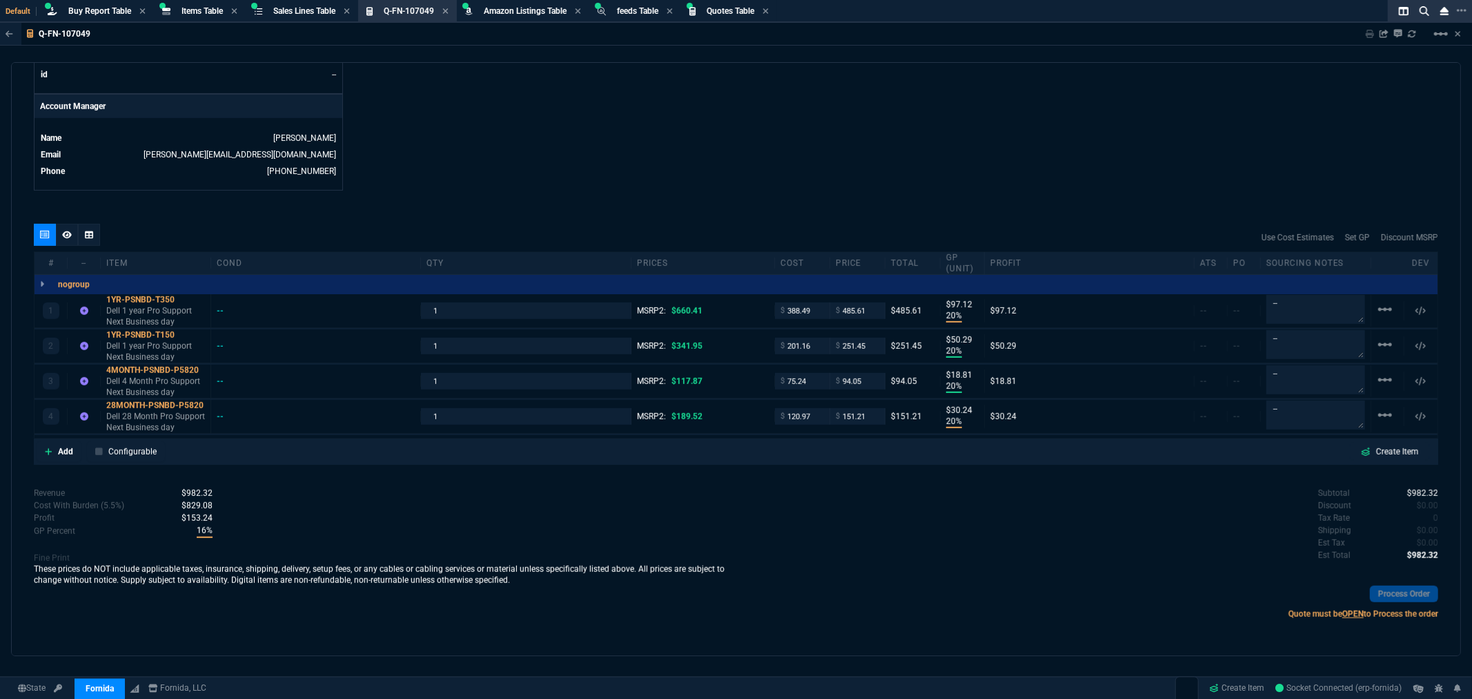
type input "20"
type input "30"
type input "26"
type input "20"
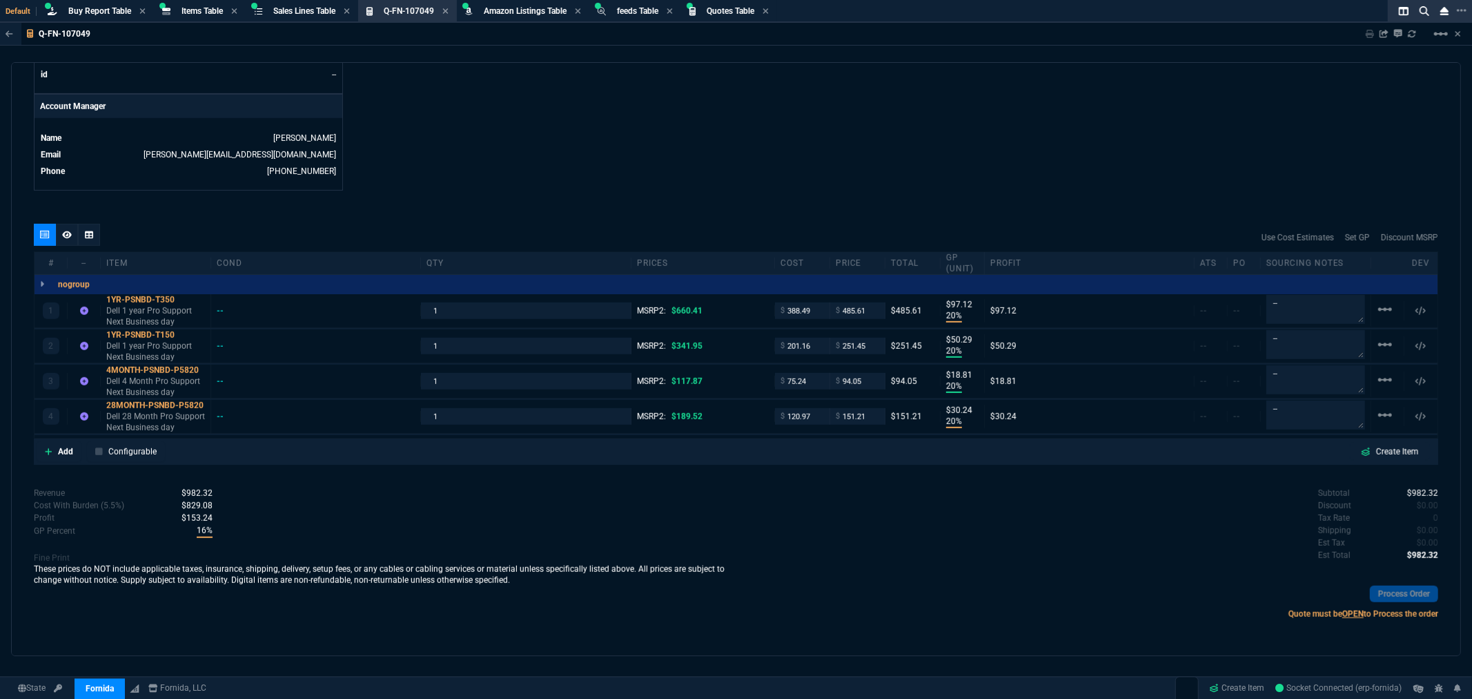
type input "20"
click at [741, 14] on span "Quotes Table" at bounding box center [731, 11] width 48 height 10
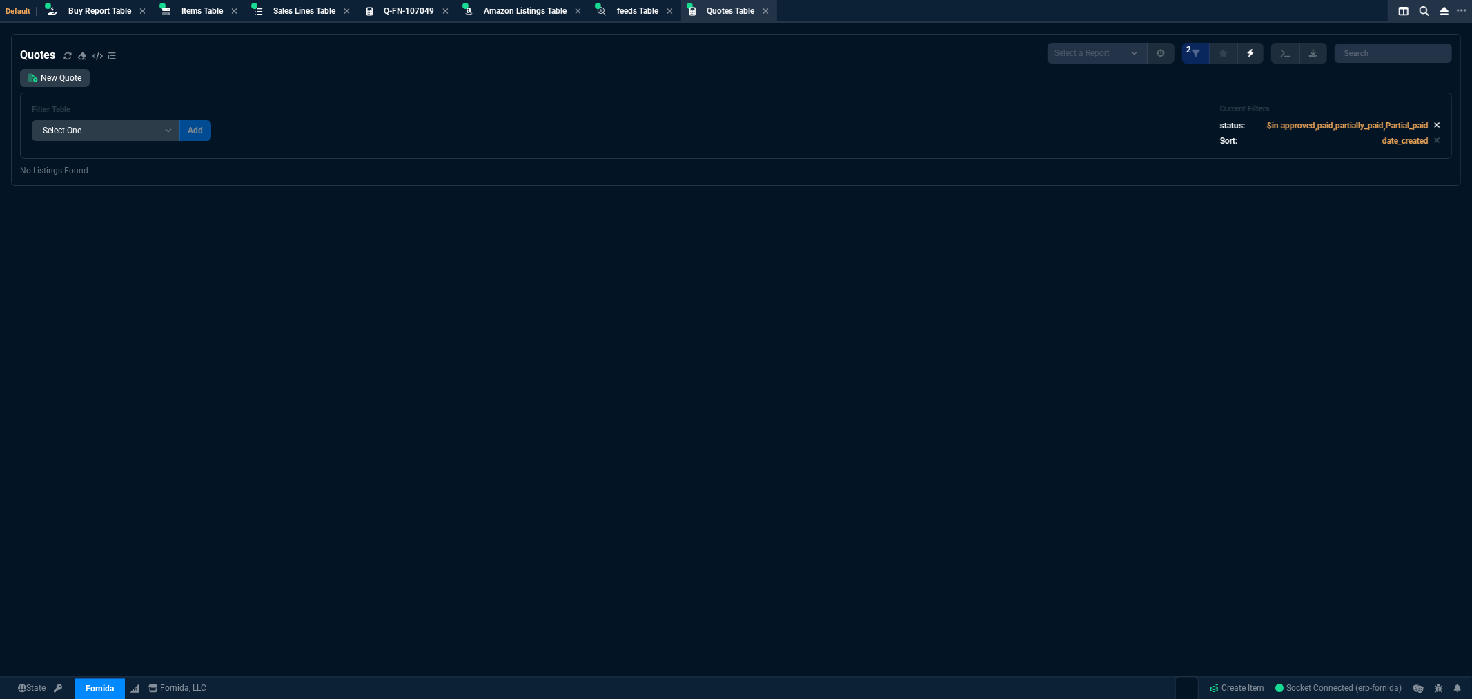
click at [1435, 126] on icon at bounding box center [1438, 126] width 6 height 6
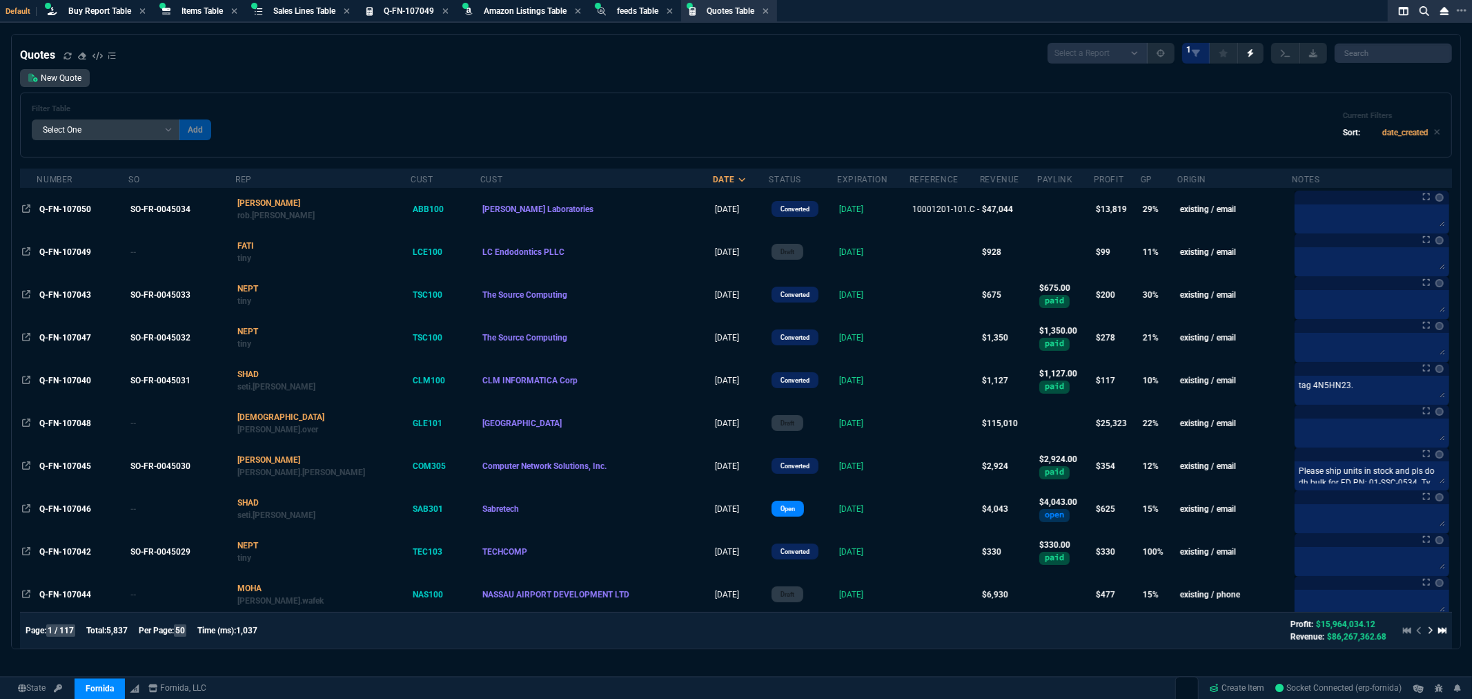
click at [167, 129] on select "Add Filter () creator (creator) Cust (headers.customerNumber) Cust (headers._cu…" at bounding box center [106, 129] width 148 height 21
select select "14: Object"
click at [32, 119] on select "Add Filter () creator (creator) Cust (headers.customerNumber) Cust (headers._cu…" at bounding box center [106, 129] width 148 height 21
click at [233, 129] on select "Equal to In List Not Equal to" at bounding box center [215, 129] width 73 height 21
select select "0: $eq"
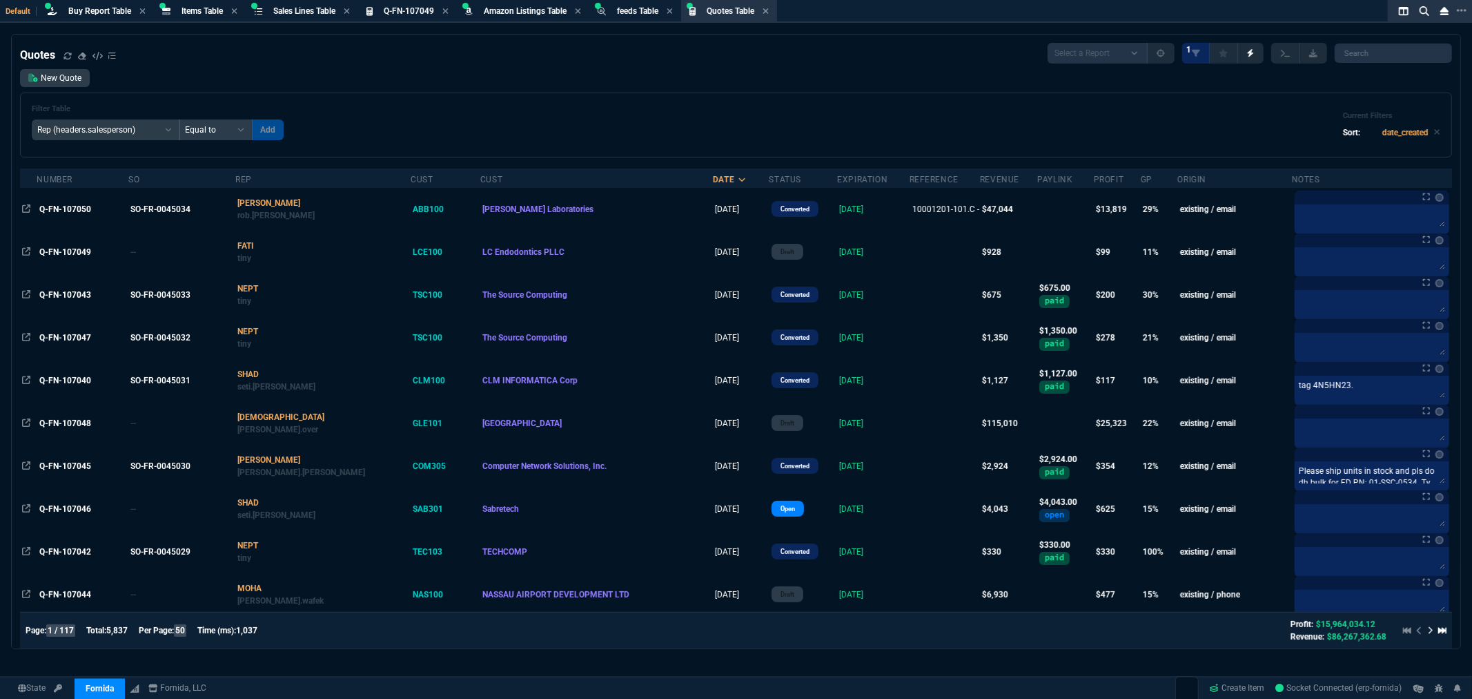
click at [179, 119] on select "Equal to In List Not Equal to" at bounding box center [215, 129] width 73 height 21
click at [285, 127] on input "text" at bounding box center [314, 129] width 124 height 21
type input "FATI"
click at [376, 127] on button "Add" at bounding box center [392, 129] width 32 height 21
select select
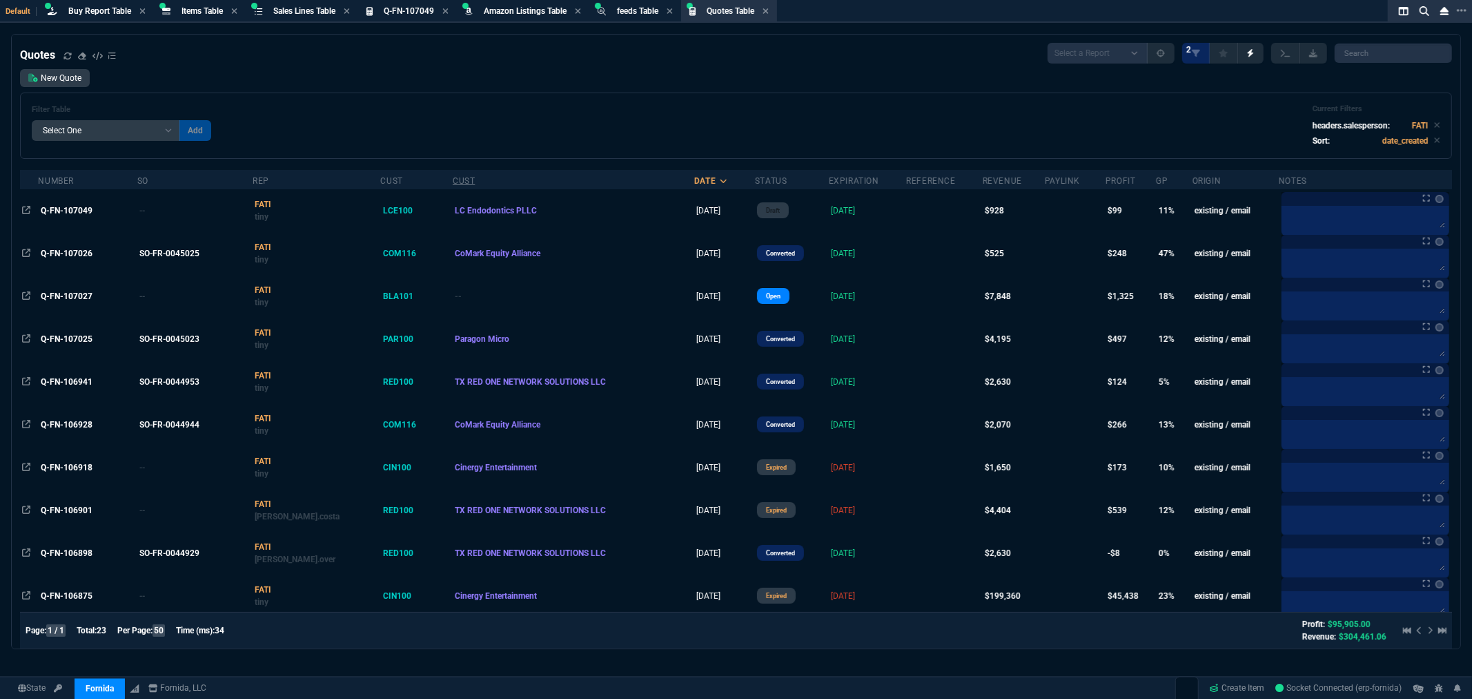
click at [453, 183] on div "Cust" at bounding box center [464, 180] width 22 height 11
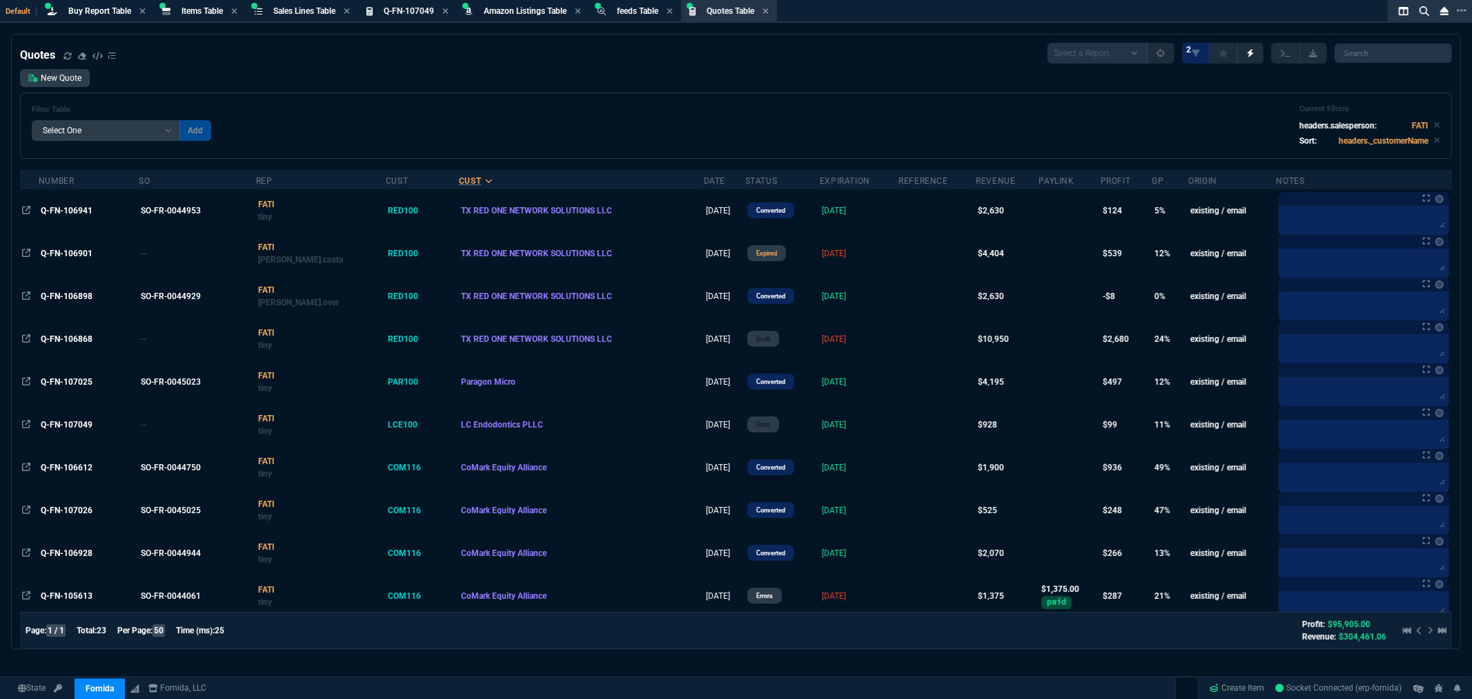
click at [459, 175] on div "Cust" at bounding box center [470, 180] width 22 height 11
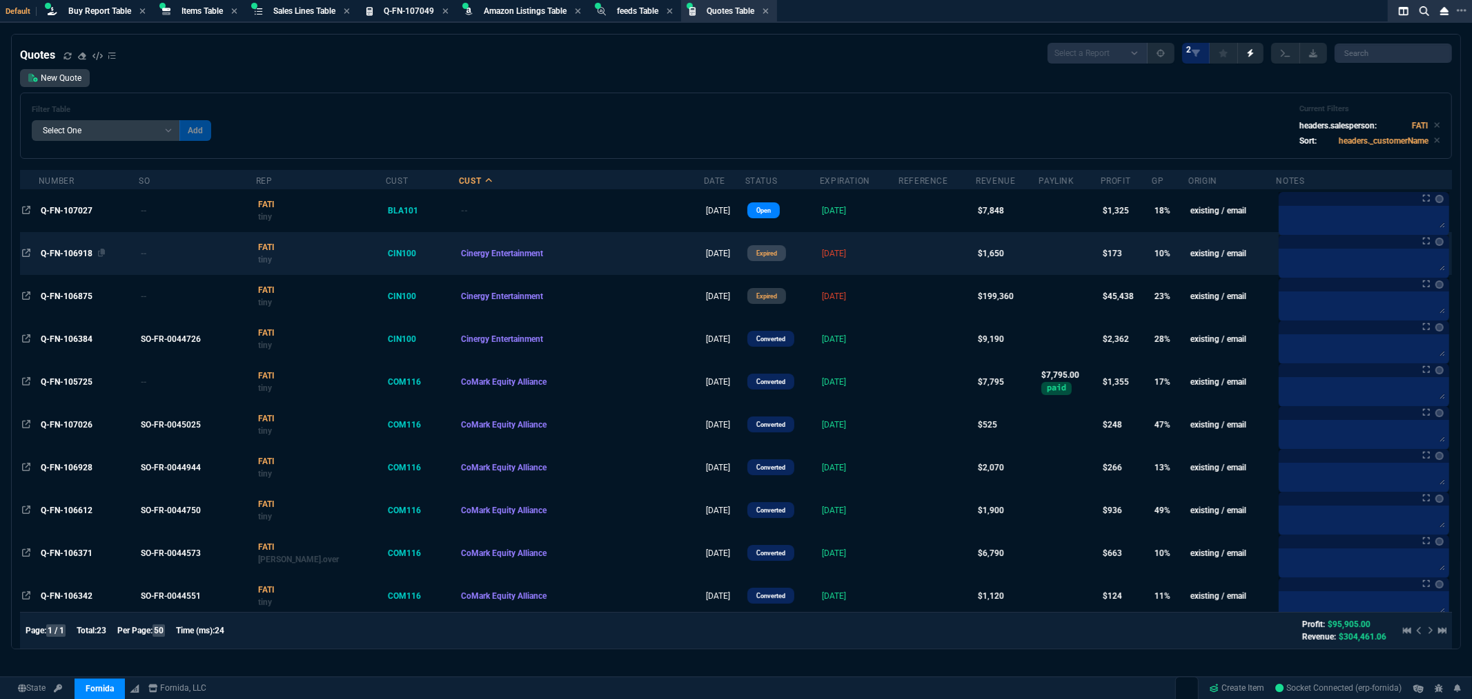
click at [65, 253] on span "Q-FN-106918" at bounding box center [67, 254] width 52 height 10
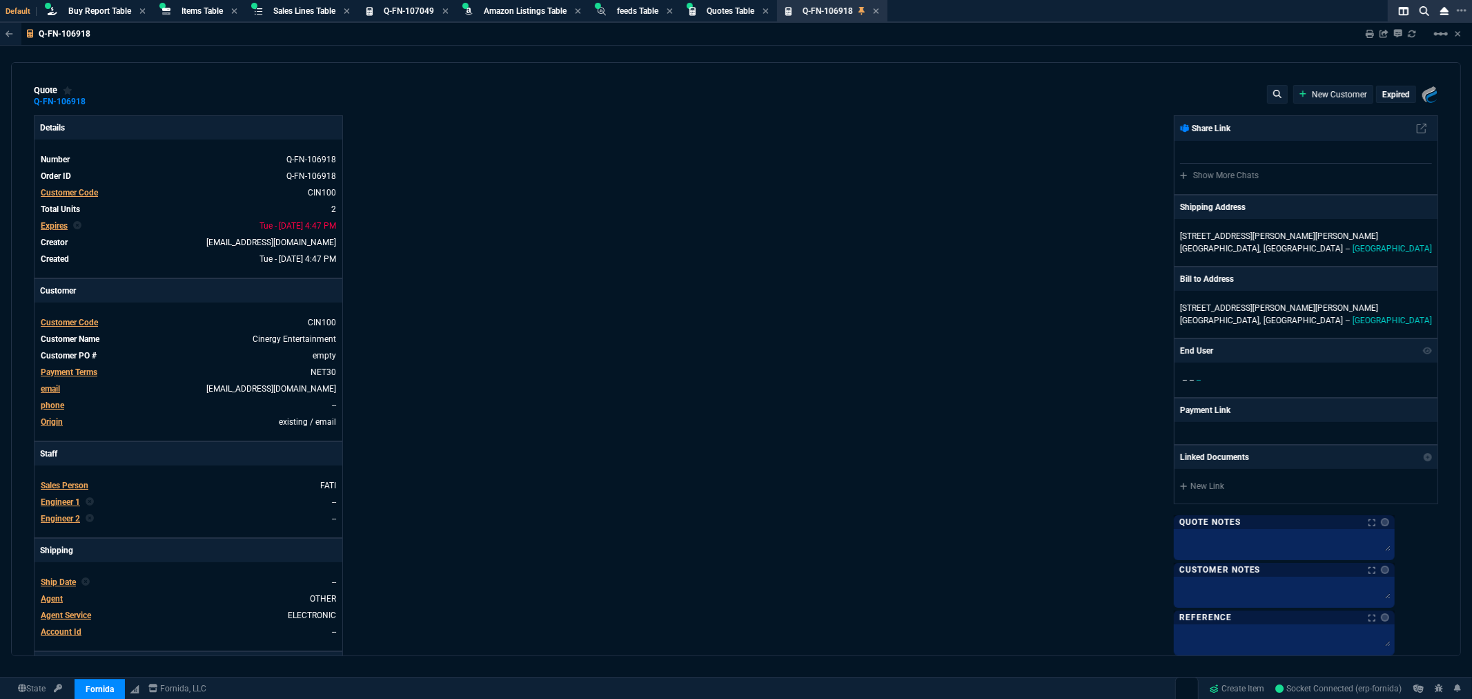
type input "15"
type input "125"
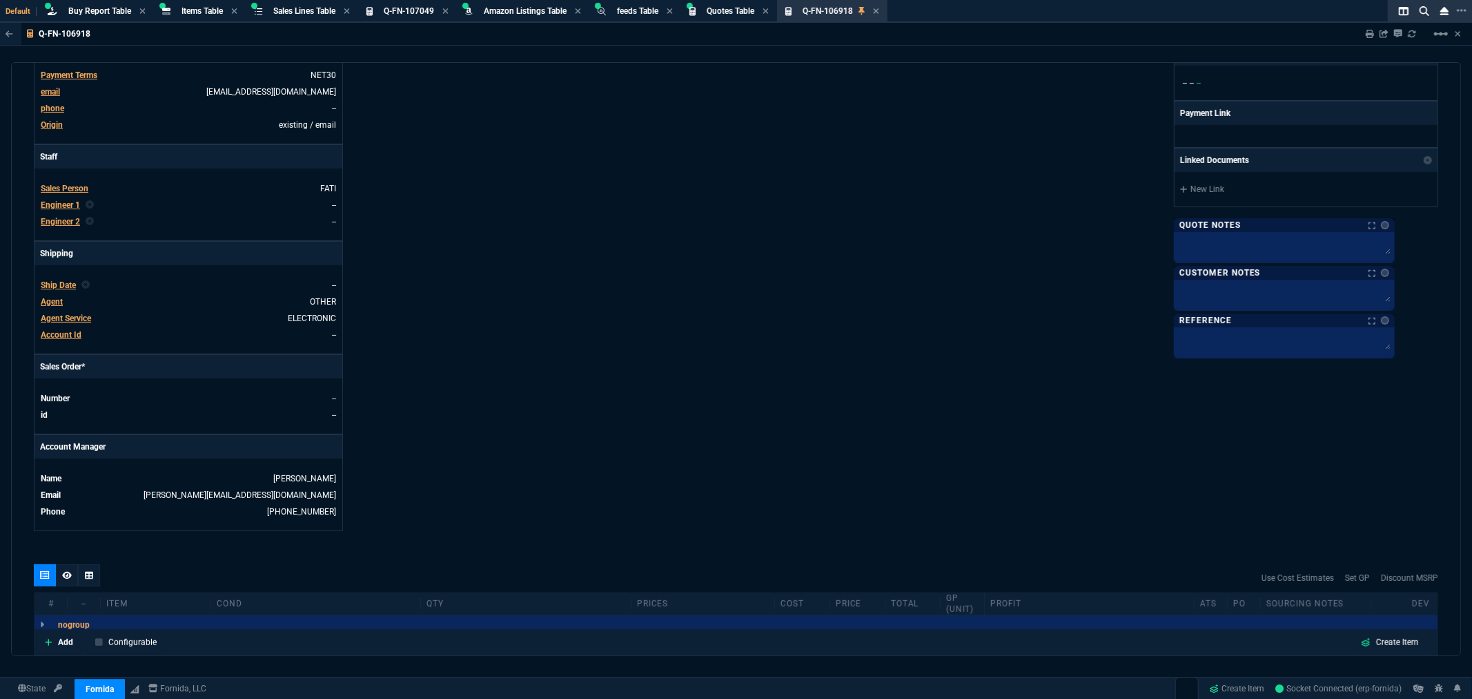
type input "1198"
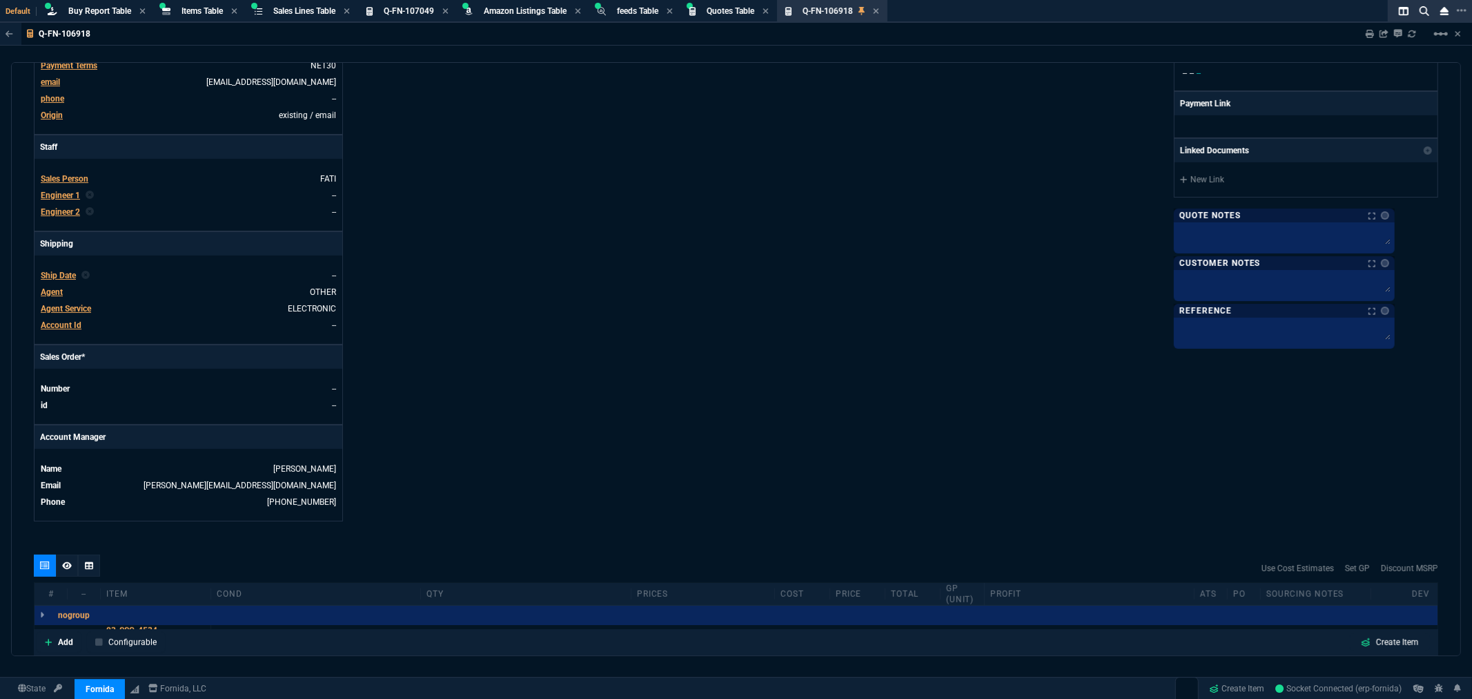
type input "31"
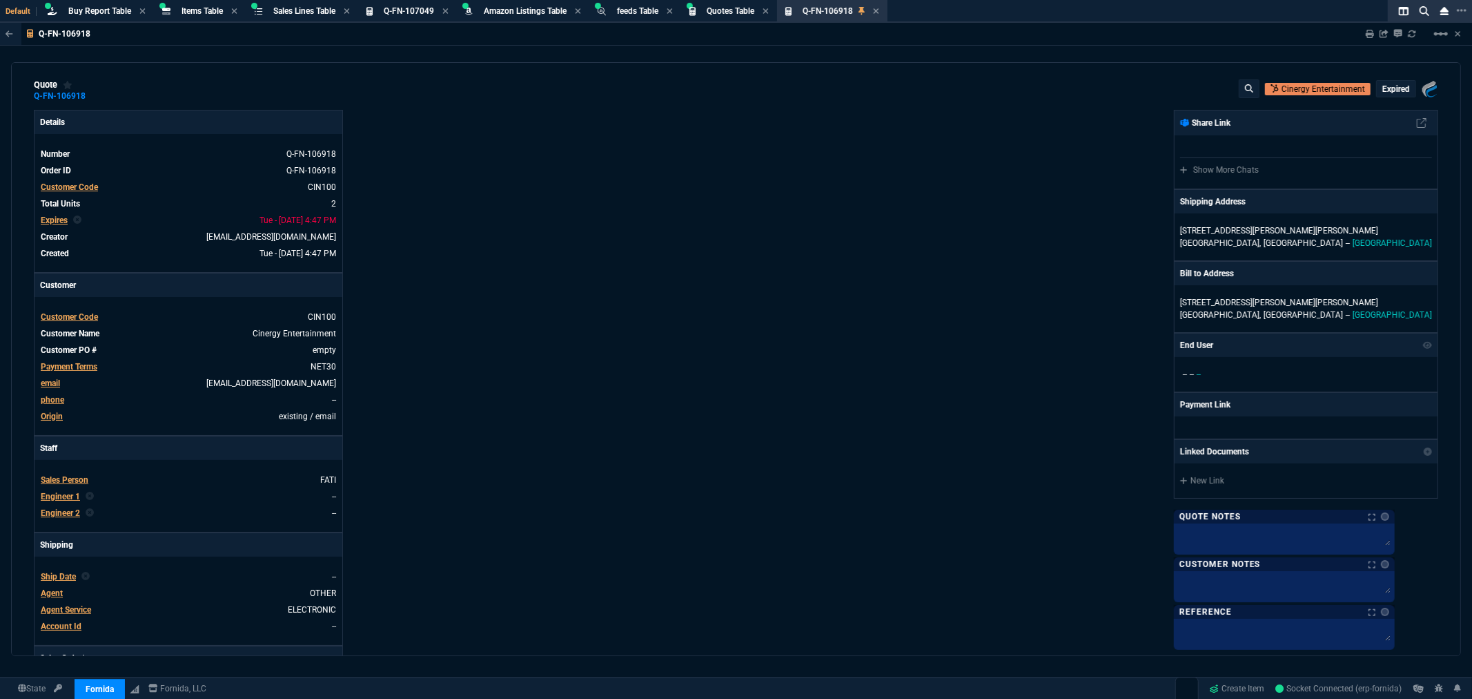
scroll to position [0, 0]
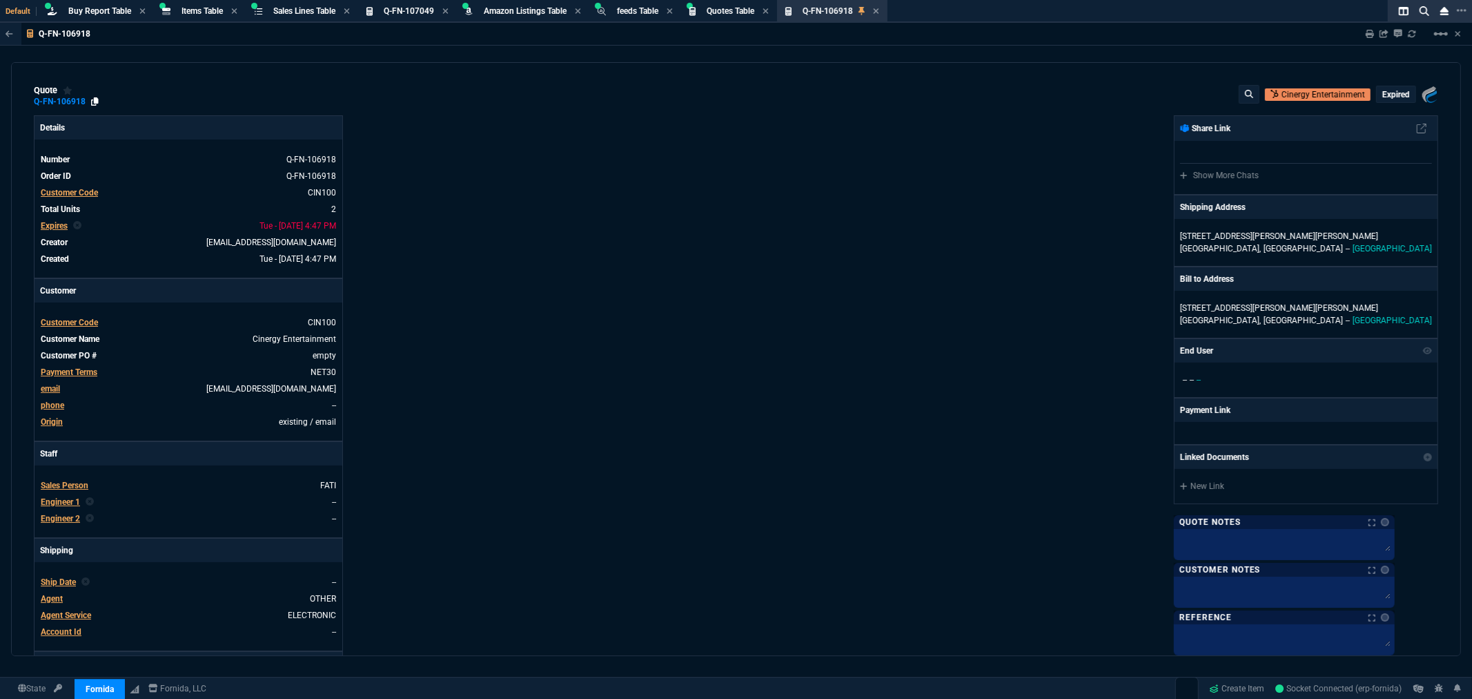
click at [95, 101] on icon at bounding box center [95, 101] width 8 height 8
click at [56, 224] on span "Expires" at bounding box center [54, 226] width 27 height 10
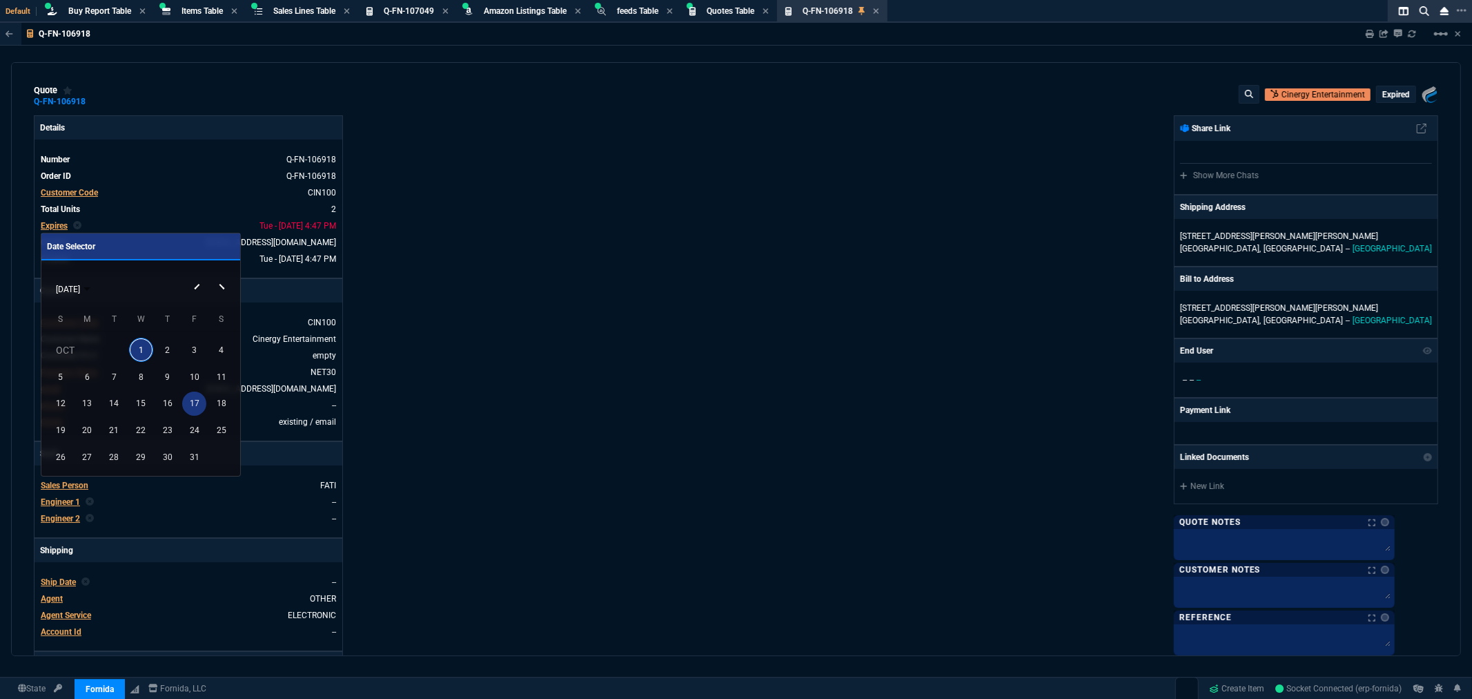
click at [193, 405] on div "17" at bounding box center [194, 403] width 24 height 24
click at [1392, 94] on div at bounding box center [736, 349] width 1472 height 699
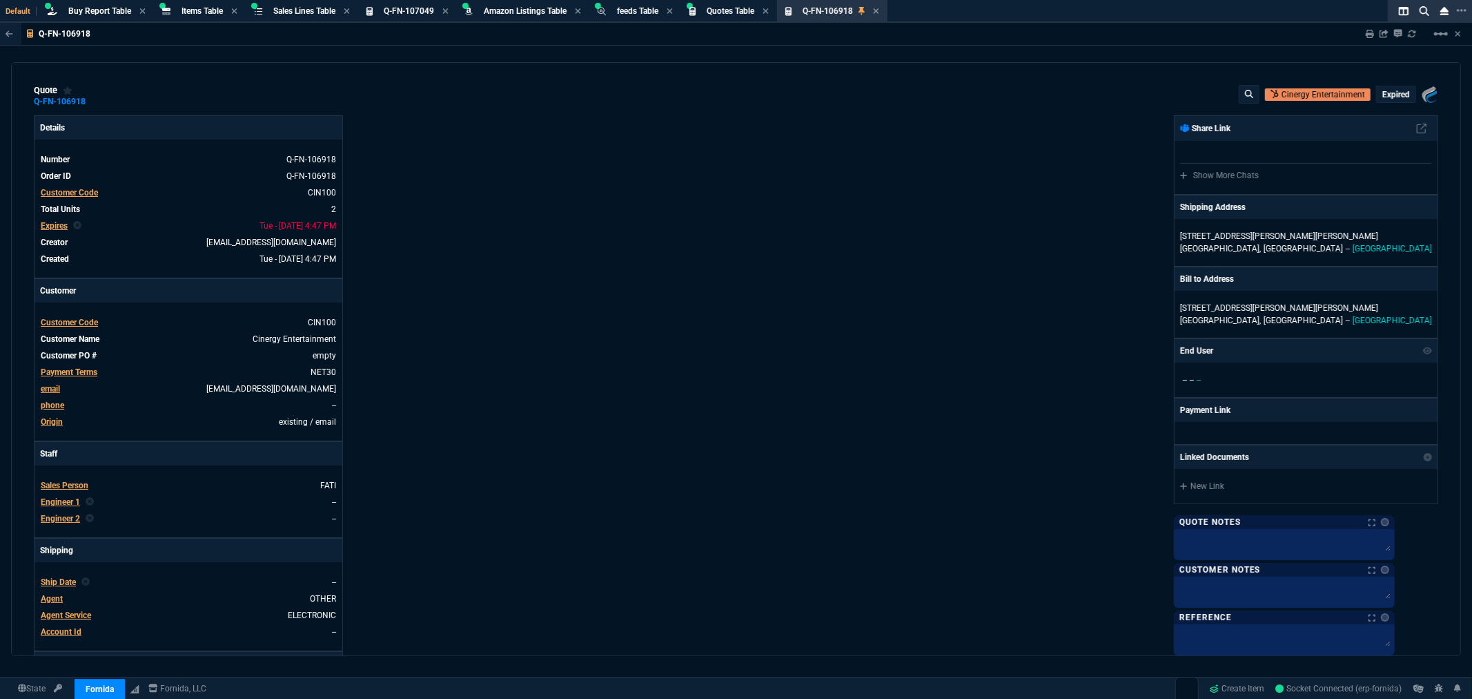
click at [1392, 94] on p "expired" at bounding box center [1397, 94] width 28 height 11
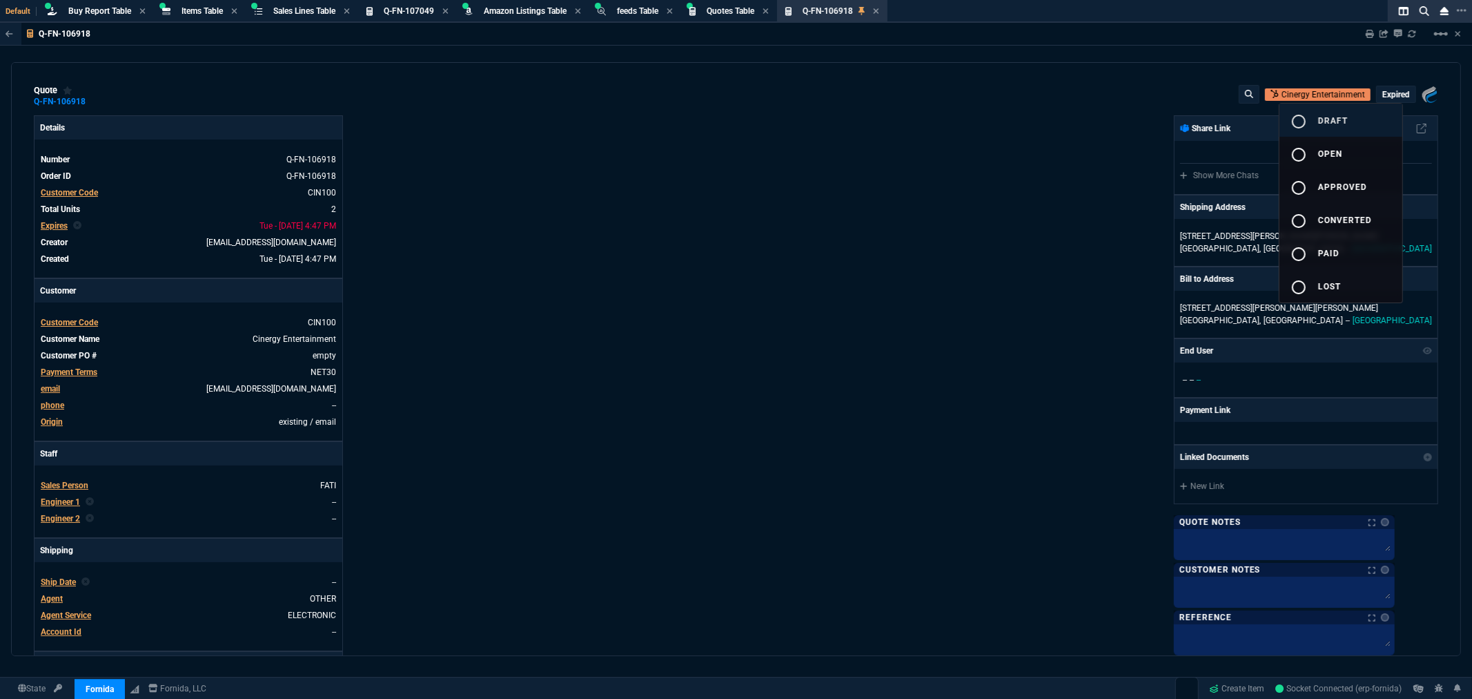
click at [1299, 123] on mat-icon "radio_button_unchecked" at bounding box center [1299, 121] width 17 height 17
click at [919, 242] on div at bounding box center [736, 349] width 1472 height 699
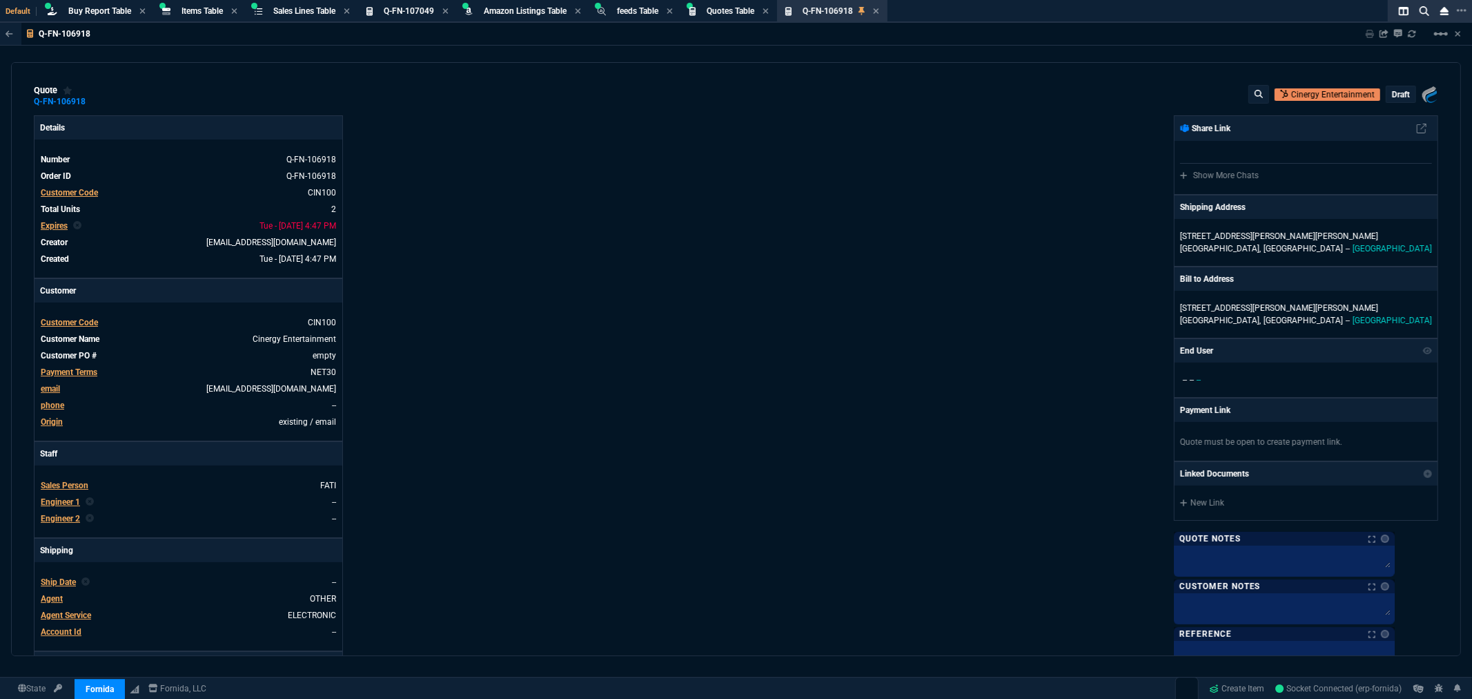
type input "1198"
type input "15"
type input "125"
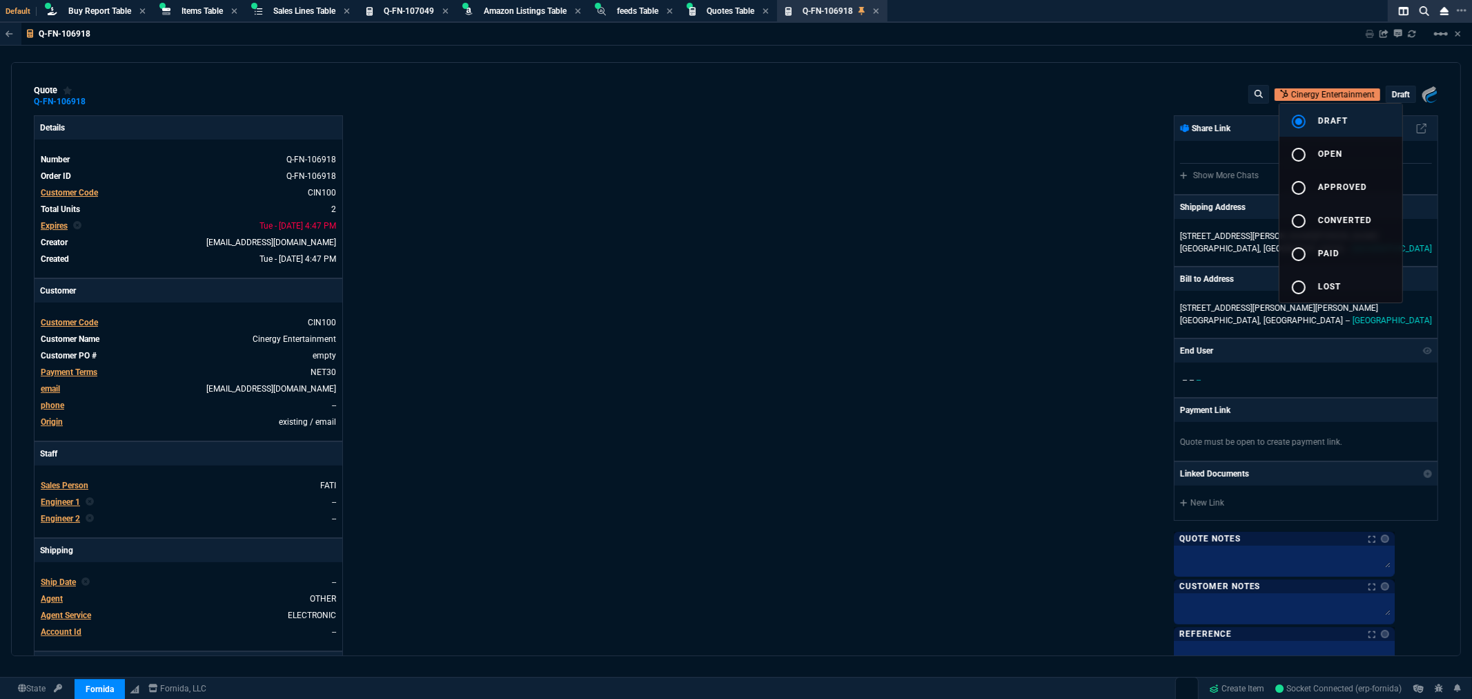
type input "31"
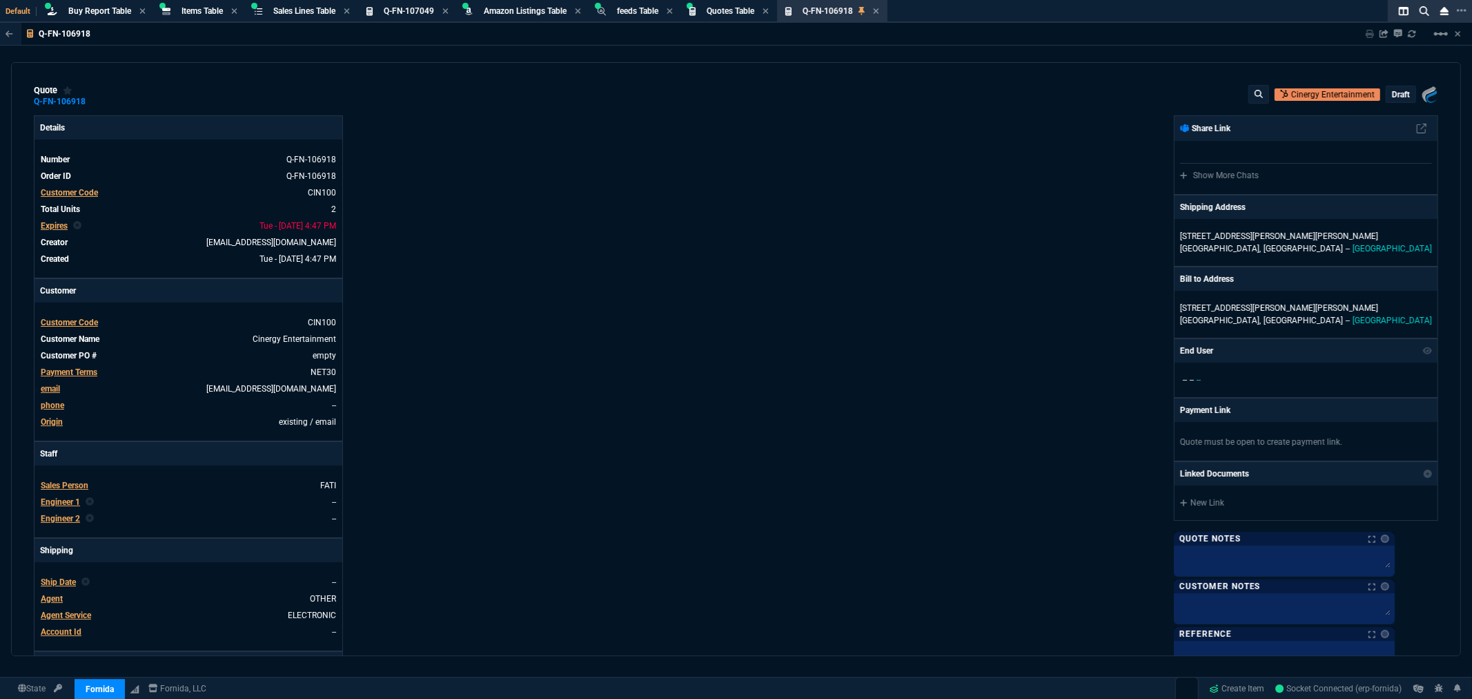
click at [57, 228] on span "Expires" at bounding box center [54, 226] width 27 height 10
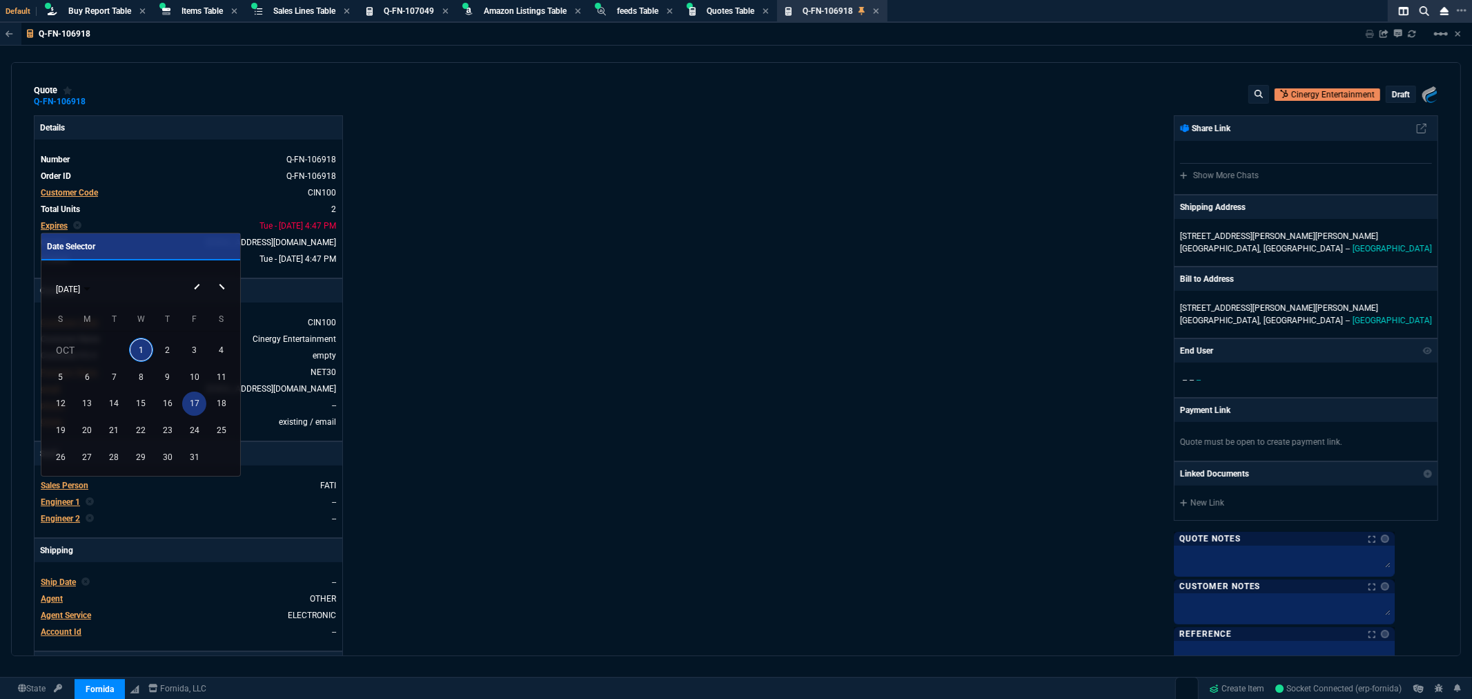
click at [191, 398] on div "17" at bounding box center [194, 403] width 24 height 24
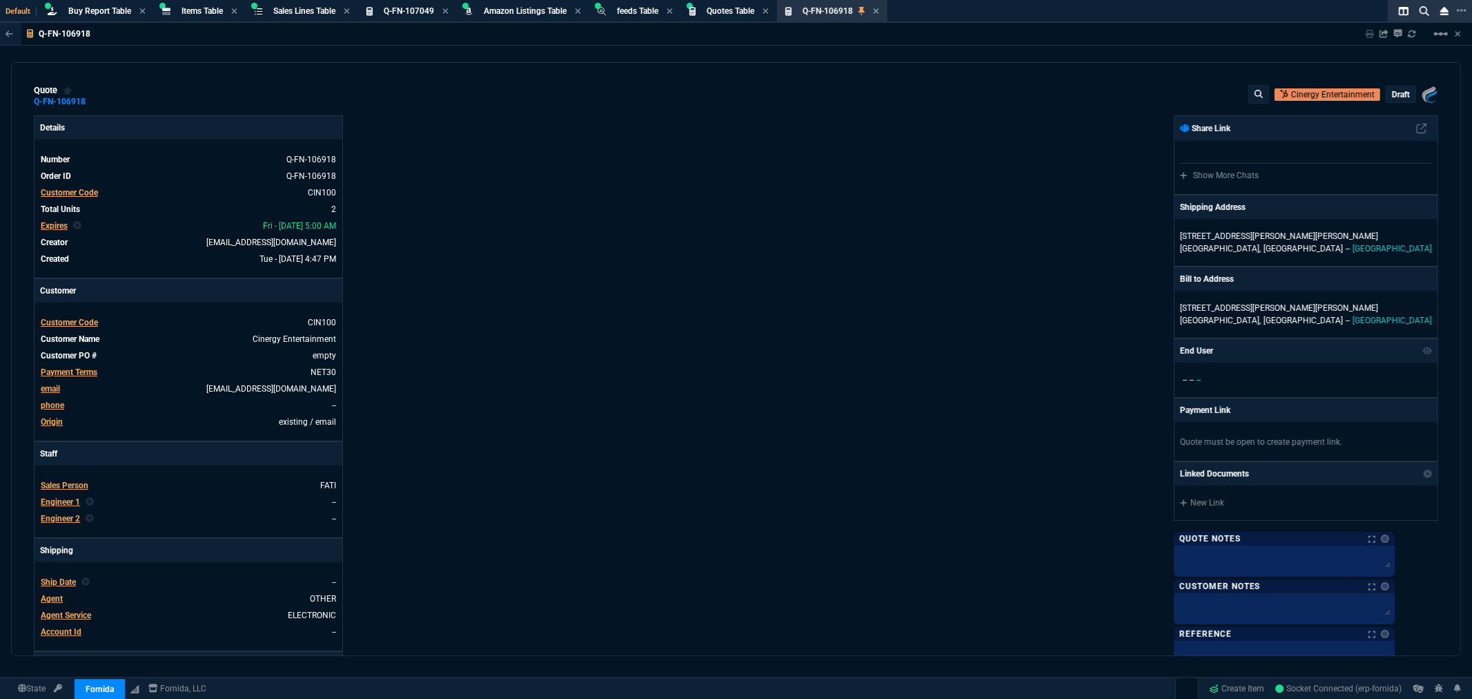
type input "15"
type input "125"
type input "31"
click at [1392, 99] on p "draft" at bounding box center [1401, 94] width 18 height 11
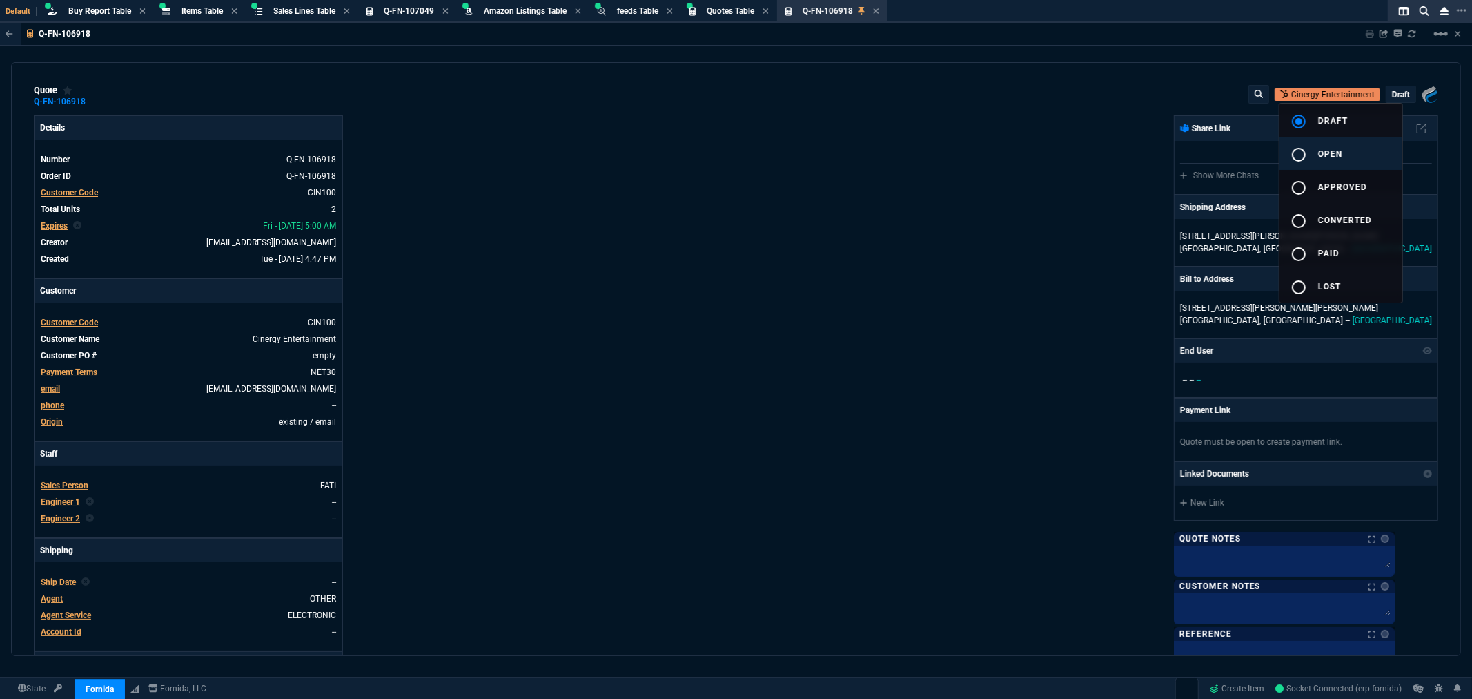
click at [1305, 153] on mat-icon "radio_button_unchecked" at bounding box center [1299, 154] width 17 height 17
type input "15"
type input "125"
type input "31"
click at [1369, 36] on div at bounding box center [736, 349] width 1472 height 699
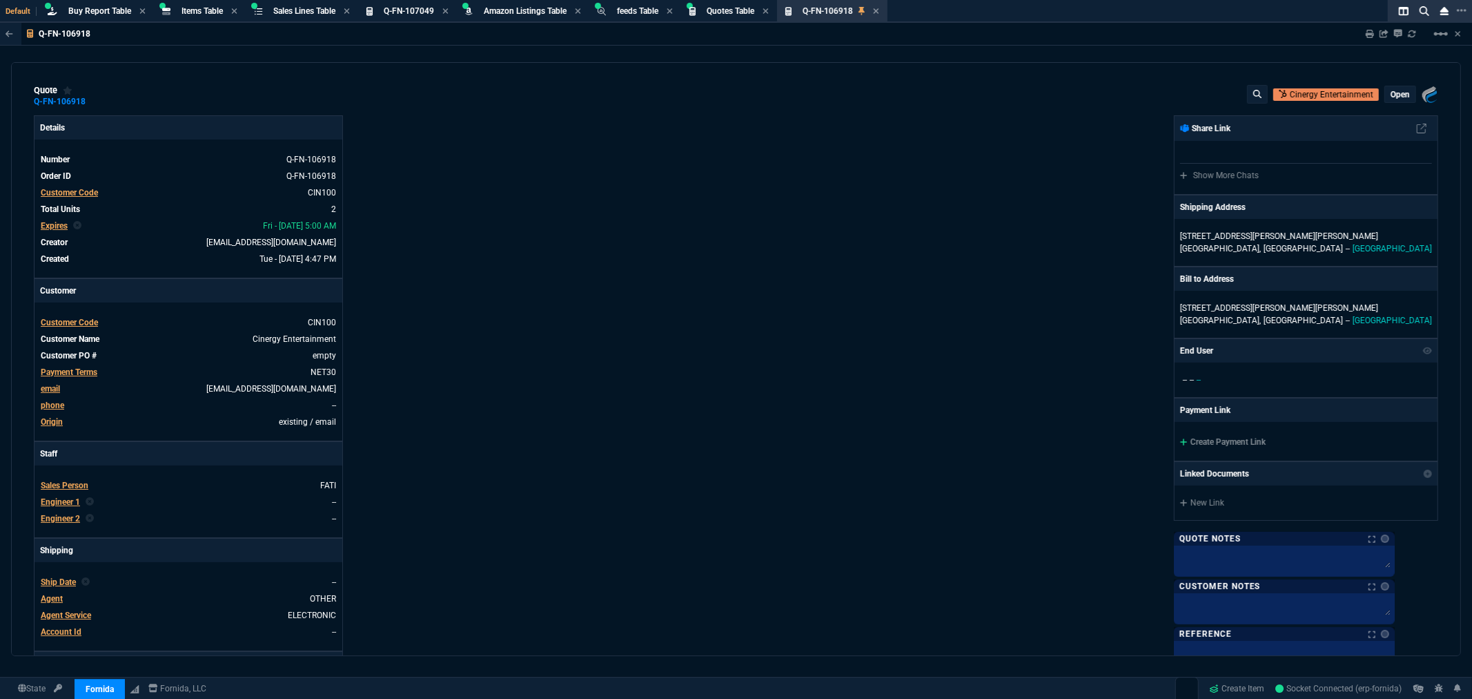
click at [1369, 36] on icon at bounding box center [1370, 34] width 8 height 8
type input "15"
type input "125"
type input "31"
click at [719, 284] on div "Details Number Q-FN-106918 Order ID Q-FN-106918 Customer Code CIN100 Total Unit…" at bounding box center [385, 471] width 703 height 712
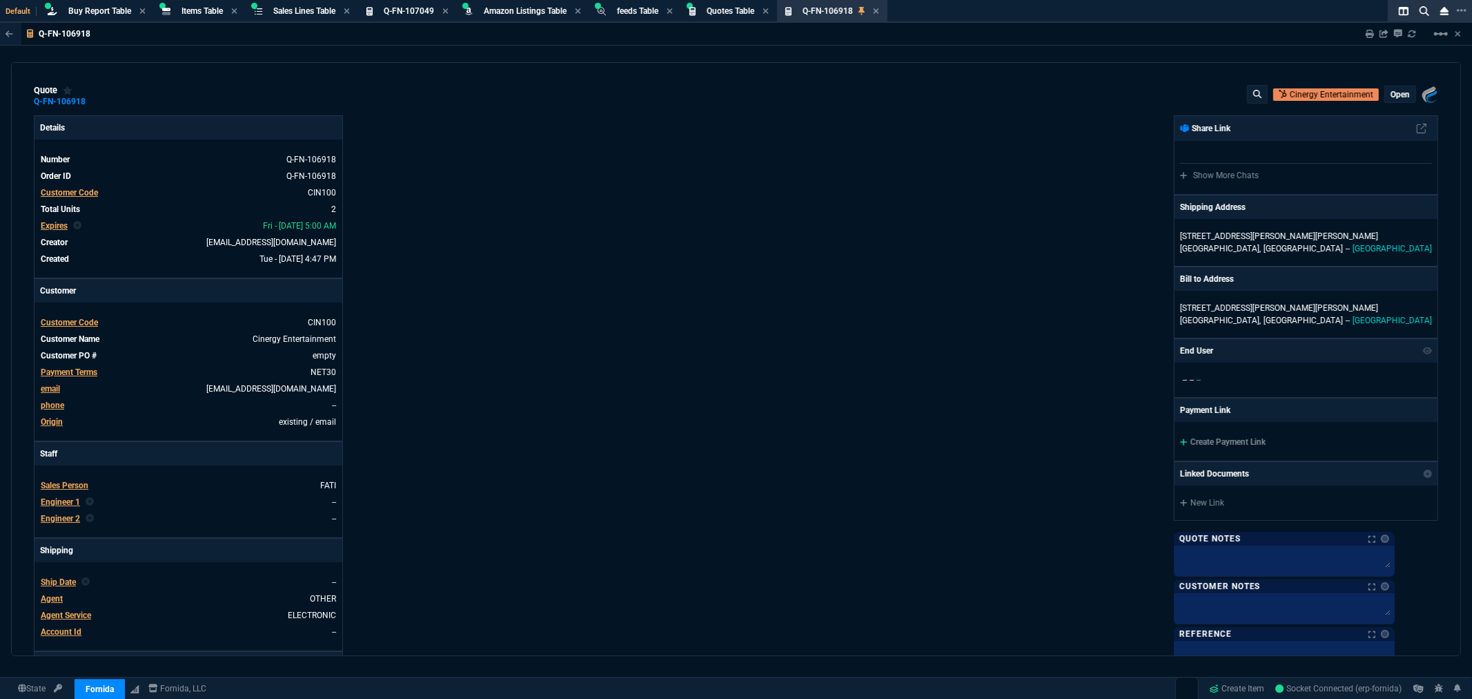
click at [761, 318] on div "Fornida, LLC [STREET_ADDRESS] Share Link Show More Chats Shipping Address [STRE…" at bounding box center [1088, 471] width 703 height 712
click at [514, 218] on div "Details Number Q-FN-106918 Order ID Q-FN-106918 Customer Code CIN100 Total Unit…" at bounding box center [385, 471] width 703 height 712
click at [879, 11] on icon at bounding box center [876, 11] width 6 height 6
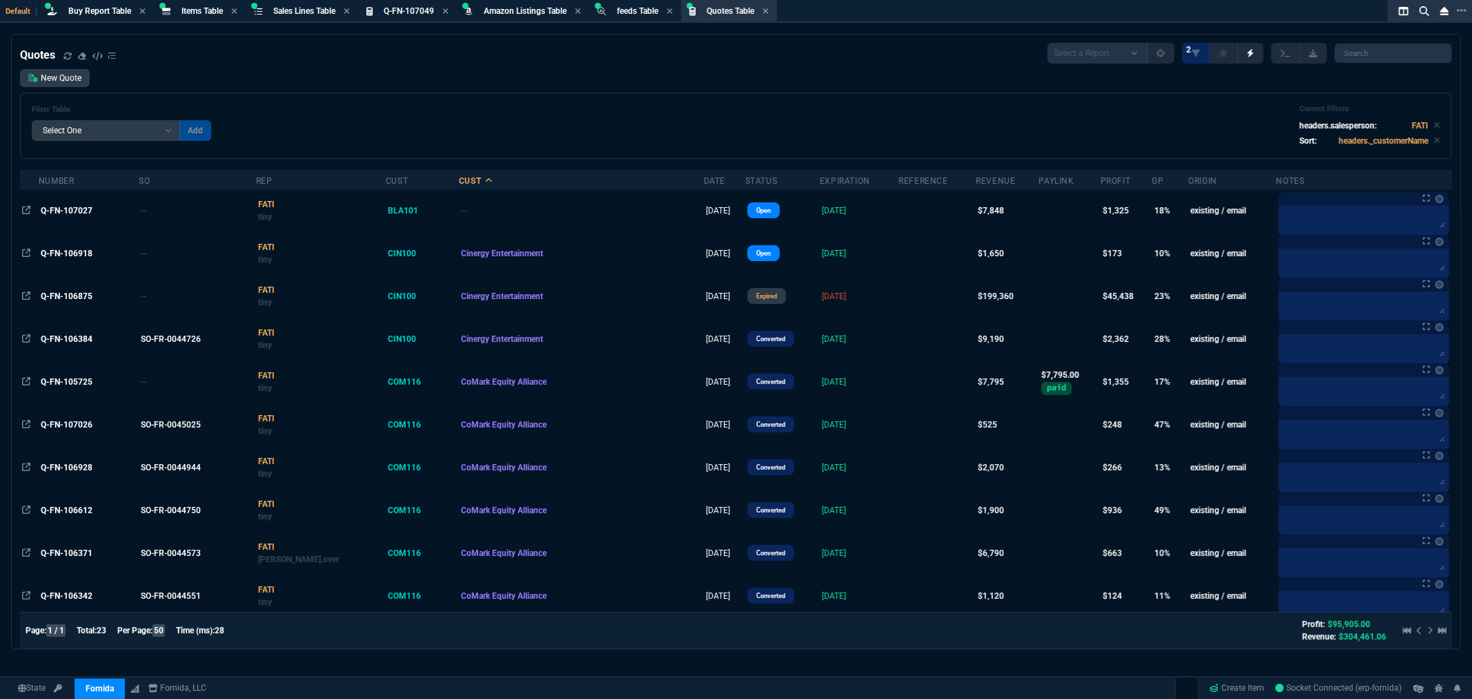
click at [444, 101] on div "Filter Table Select One Add Filter () creator (creator) Cust (headers.customerN…" at bounding box center [736, 126] width 1432 height 66
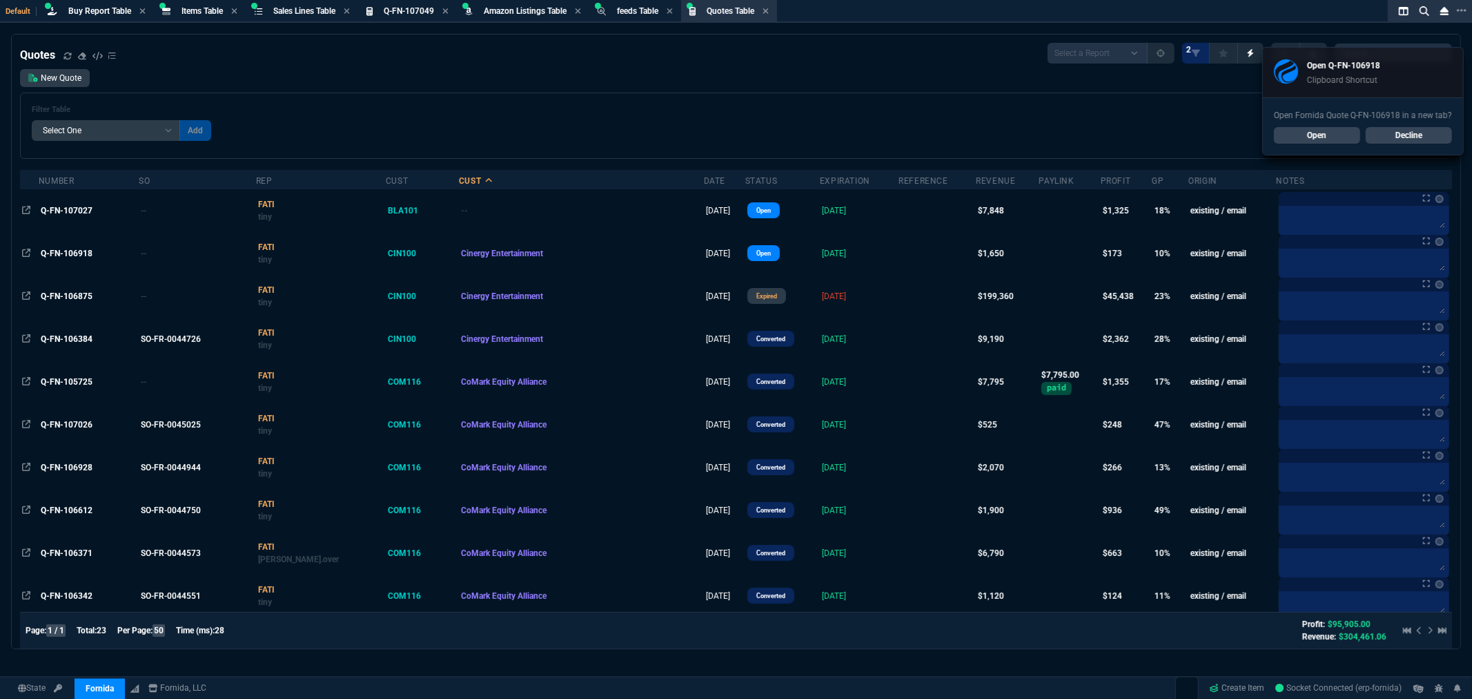
click at [447, 88] on div "New Quote Filter Table Select One Add Filter () creator (creator) Cust (headers…" at bounding box center [736, 114] width 1432 height 90
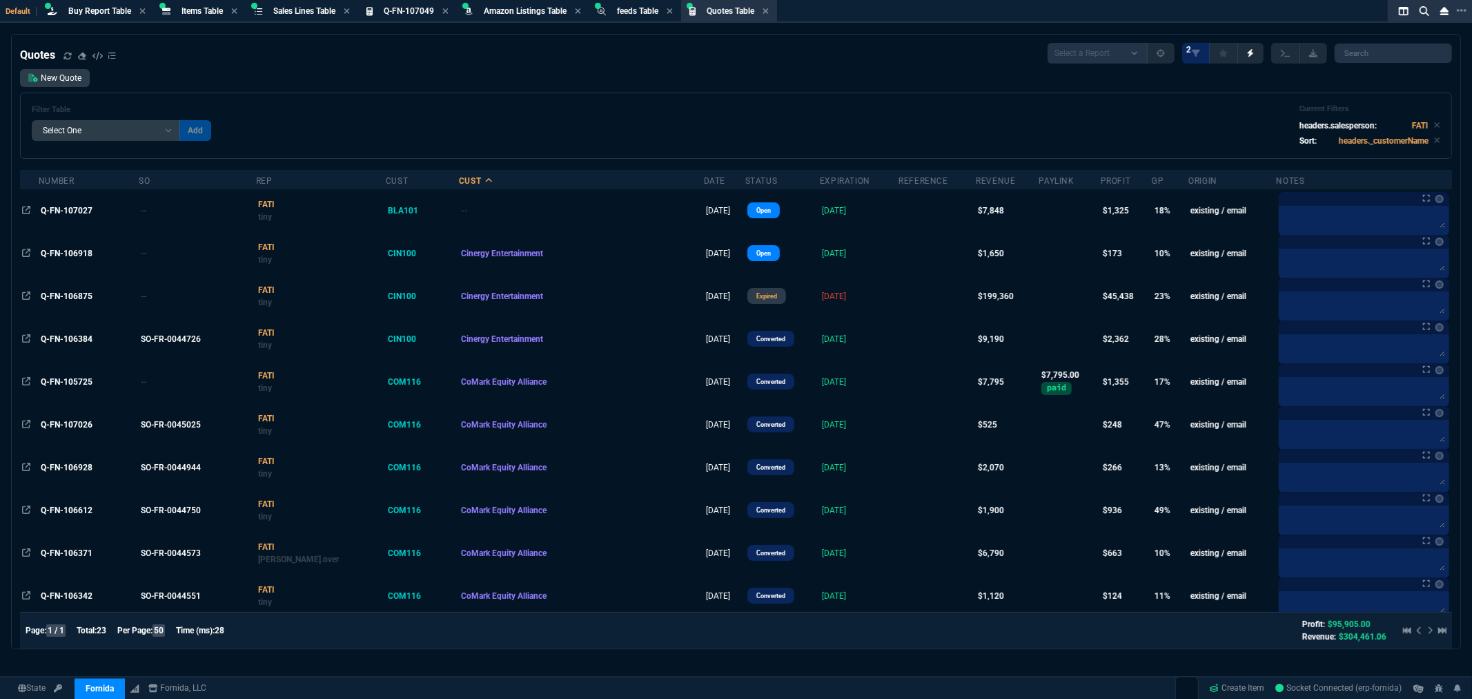
click at [500, 99] on div "Filter Table Select One Add Filter () creator (creator) Cust (headers.customerN…" at bounding box center [736, 126] width 1432 height 66
click at [1435, 124] on icon at bounding box center [1438, 125] width 6 height 8
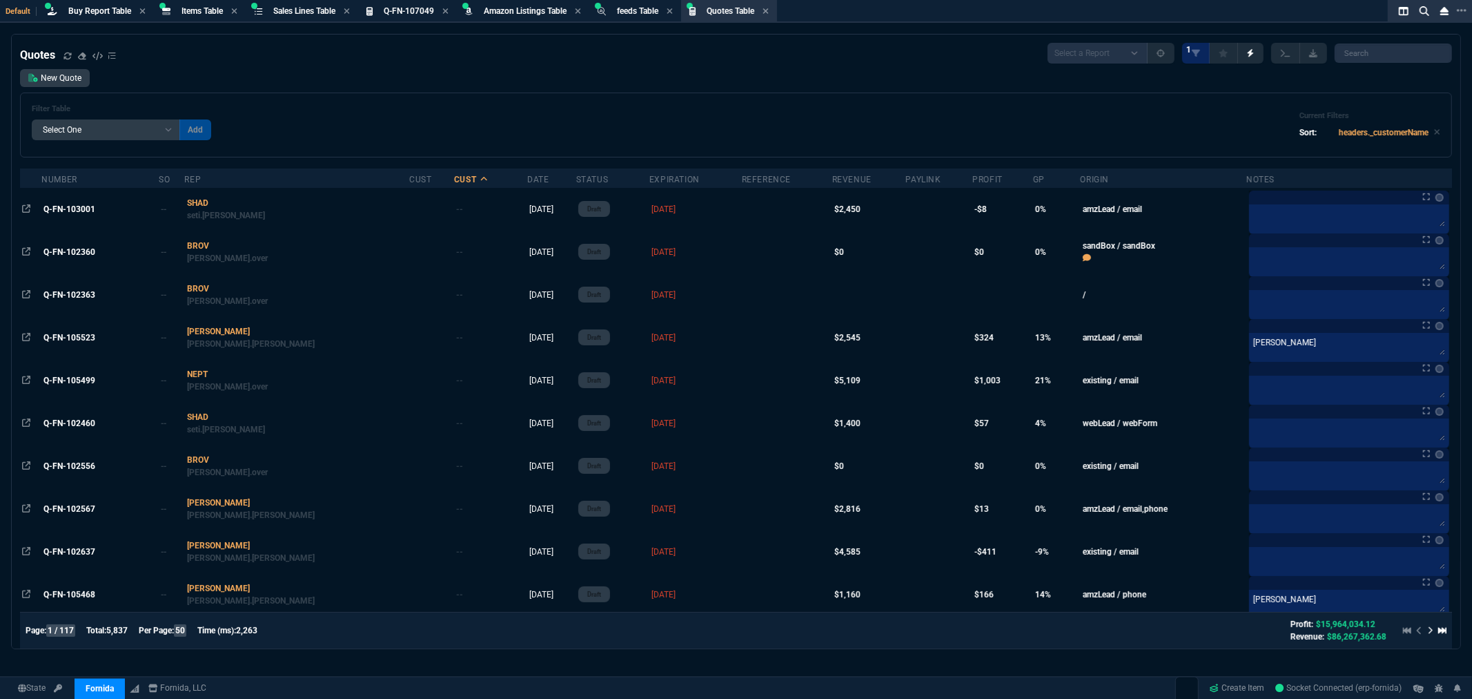
click at [108, 125] on select "Add Filter () creator (creator) Cust (headers.customerNumber) Cust (headers._cu…" at bounding box center [106, 129] width 148 height 21
select select "14: Object"
click at [32, 119] on select "Add Filter () creator (creator) Cust (headers.customerNumber) Cust (headers._cu…" at bounding box center [106, 129] width 148 height 21
click at [237, 129] on select "Equal to In List Not Equal to" at bounding box center [215, 129] width 73 height 21
select select "0: $eq"
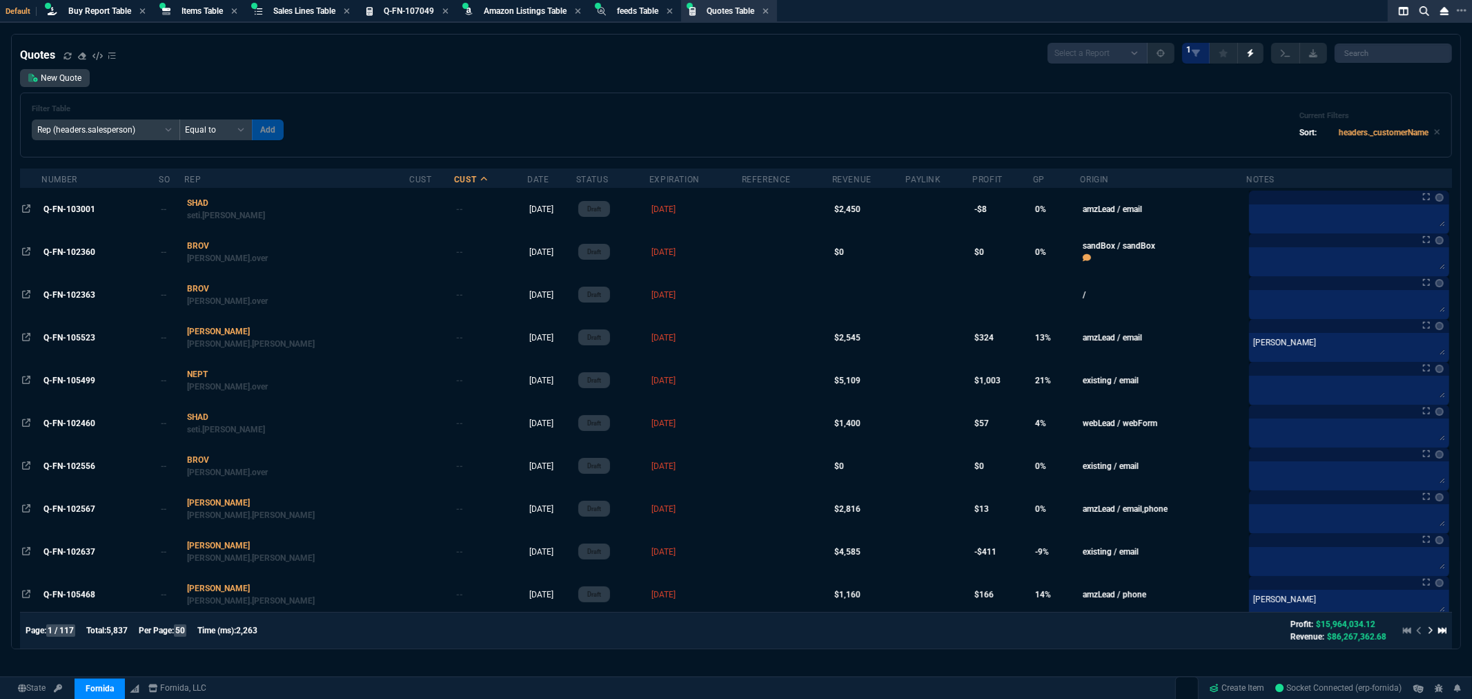
click at [179, 119] on select "Equal to In List Not Equal to" at bounding box center [215, 129] width 73 height 21
click at [322, 133] on input "text" at bounding box center [314, 129] width 124 height 21
type input "NEPT"
click at [376, 131] on button "Add" at bounding box center [392, 129] width 32 height 21
select select
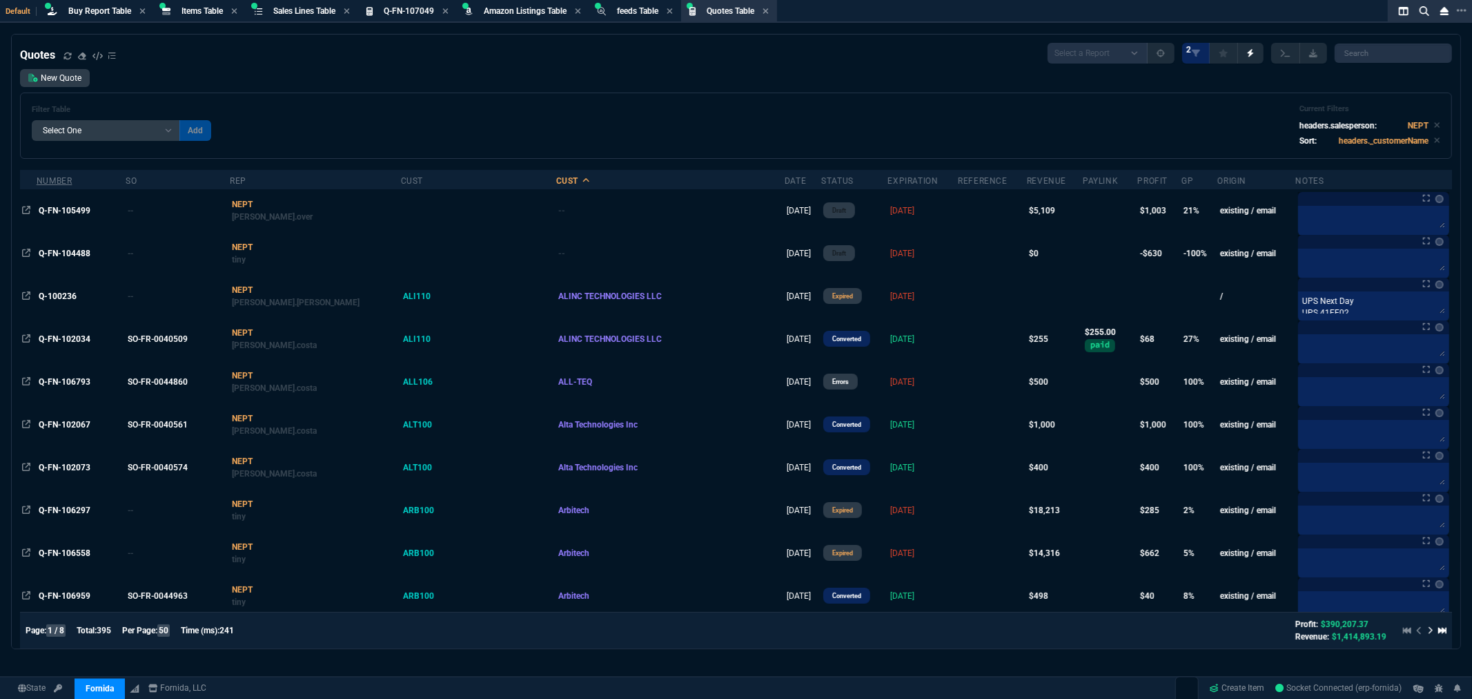
click at [57, 179] on div "Number" at bounding box center [55, 180] width 36 height 11
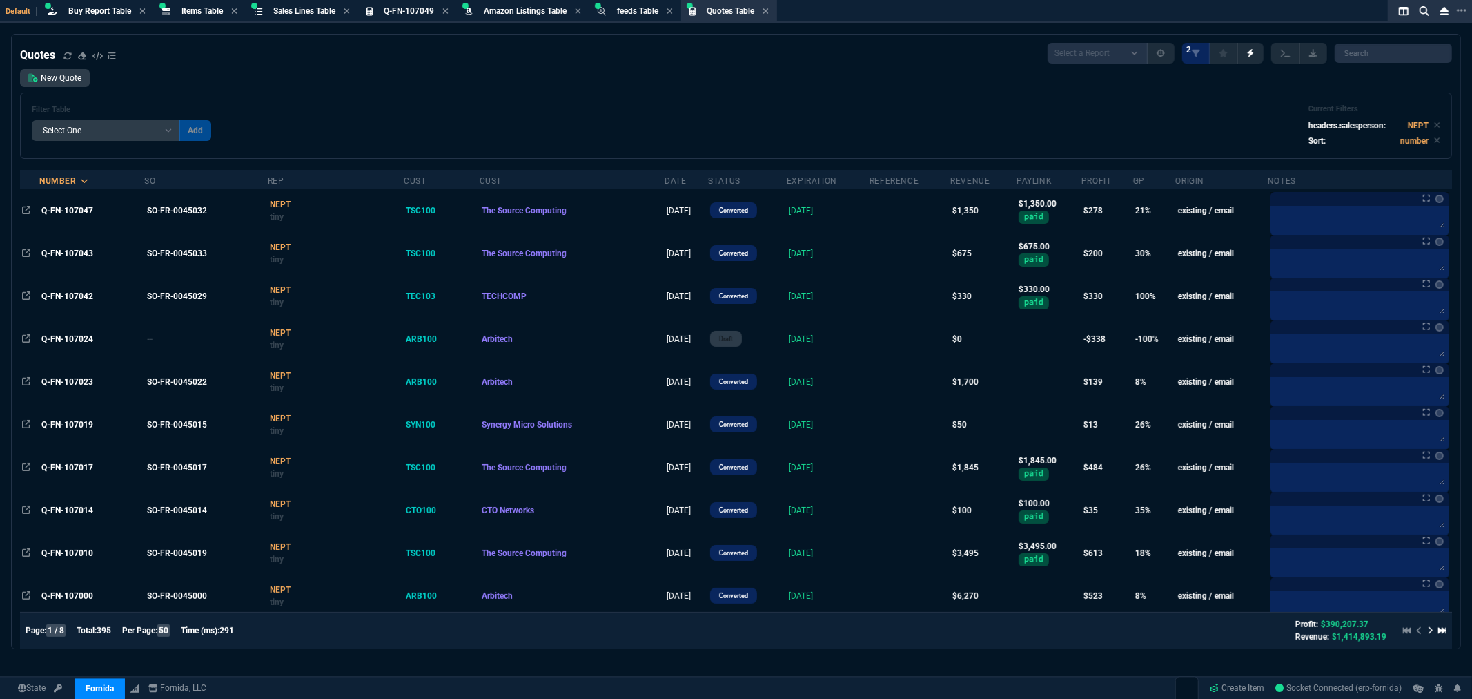
click at [575, 87] on div "New Quote Filter Table Select One Add Filter () creator (creator) Cust (headers…" at bounding box center [736, 114] width 1432 height 90
click at [418, 10] on span "Q-FN-107049" at bounding box center [409, 11] width 50 height 10
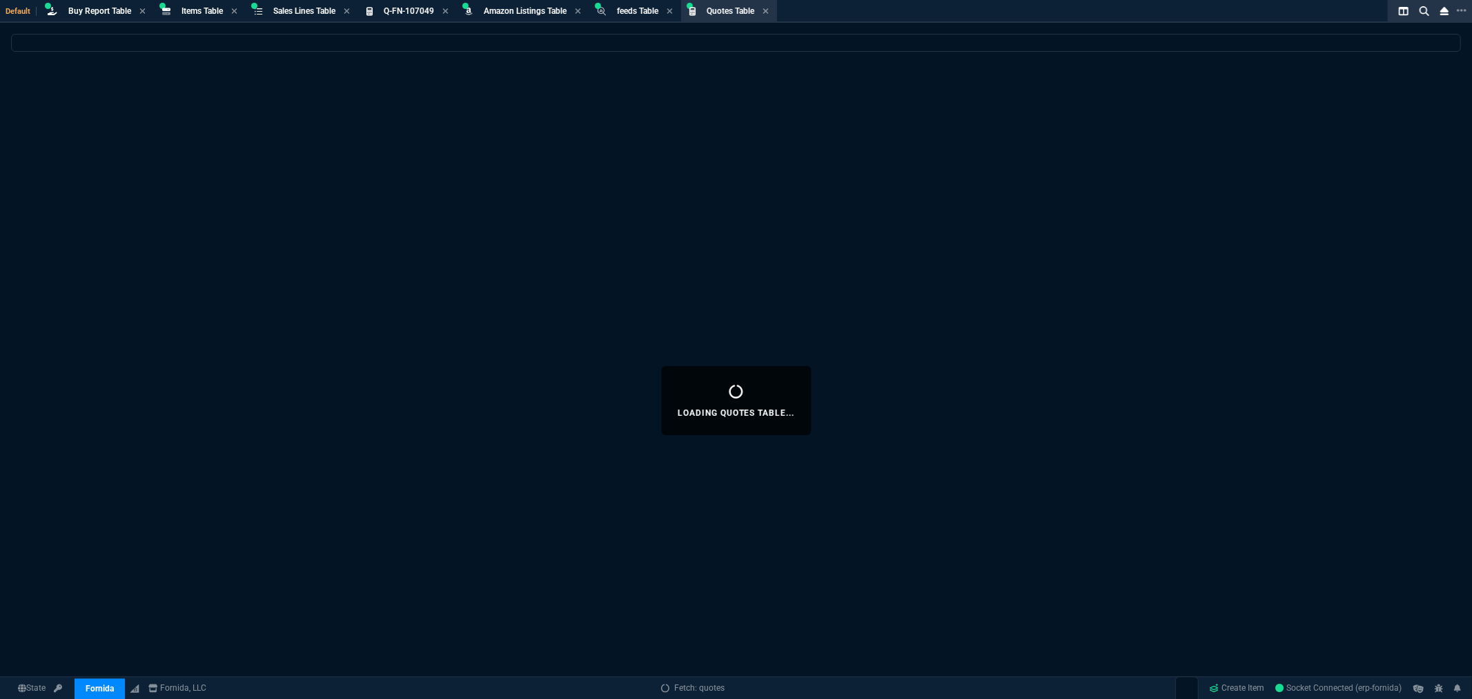
select select
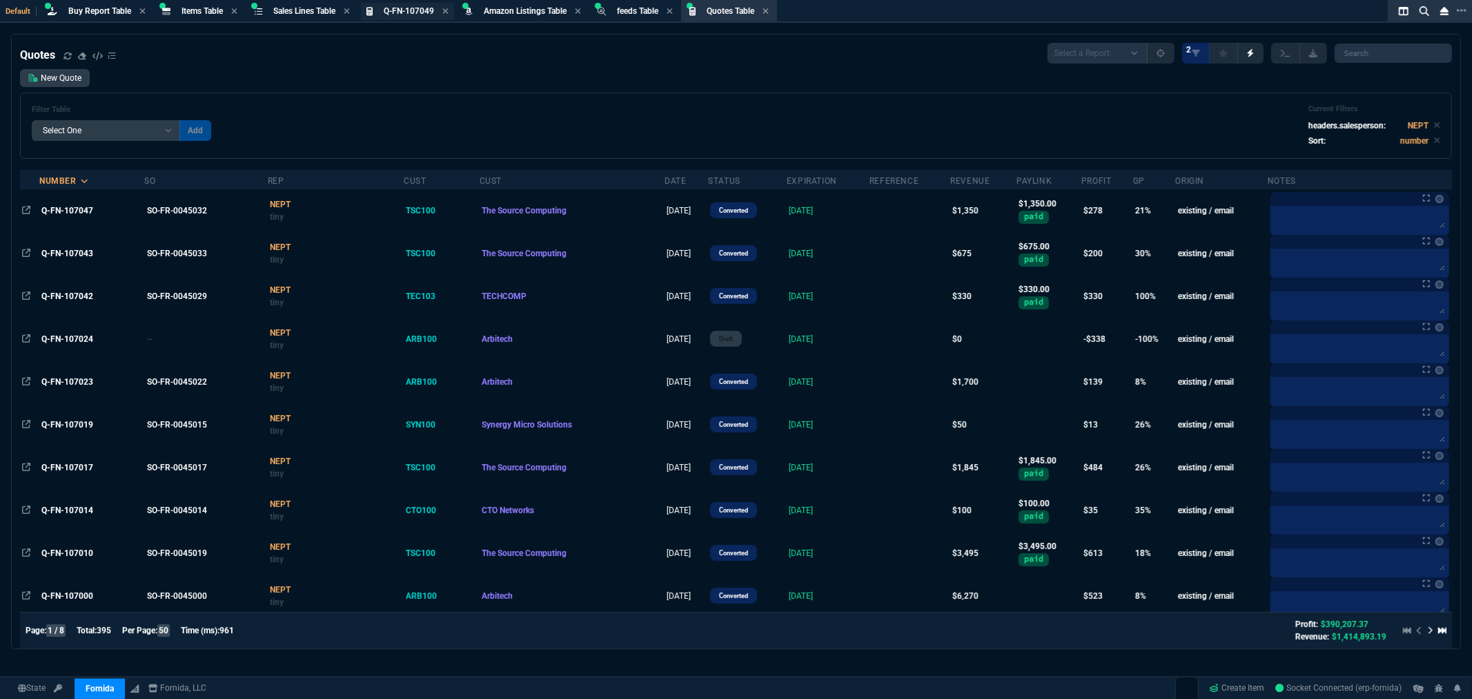
click at [420, 6] on span "Q-FN-107049" at bounding box center [409, 11] width 50 height 10
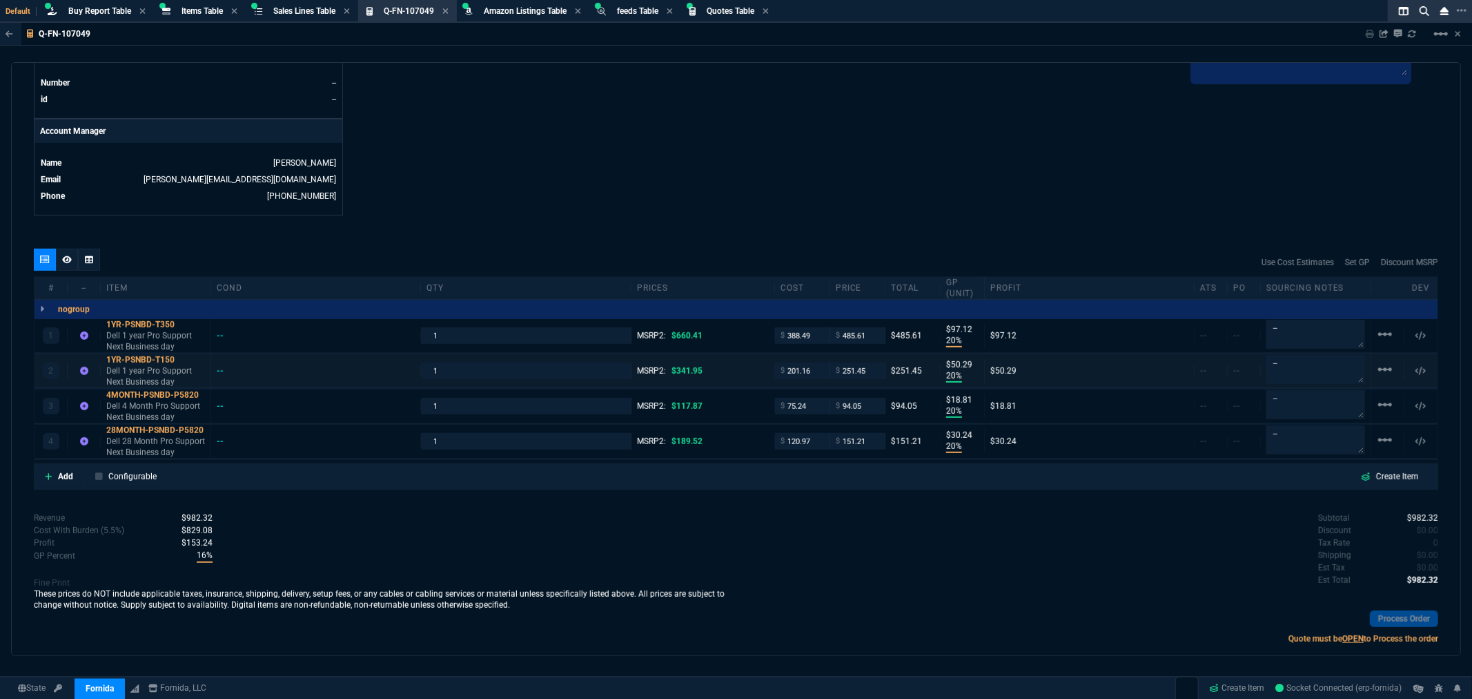
scroll to position [613, 0]
click at [64, 257] on icon at bounding box center [67, 259] width 10 height 8
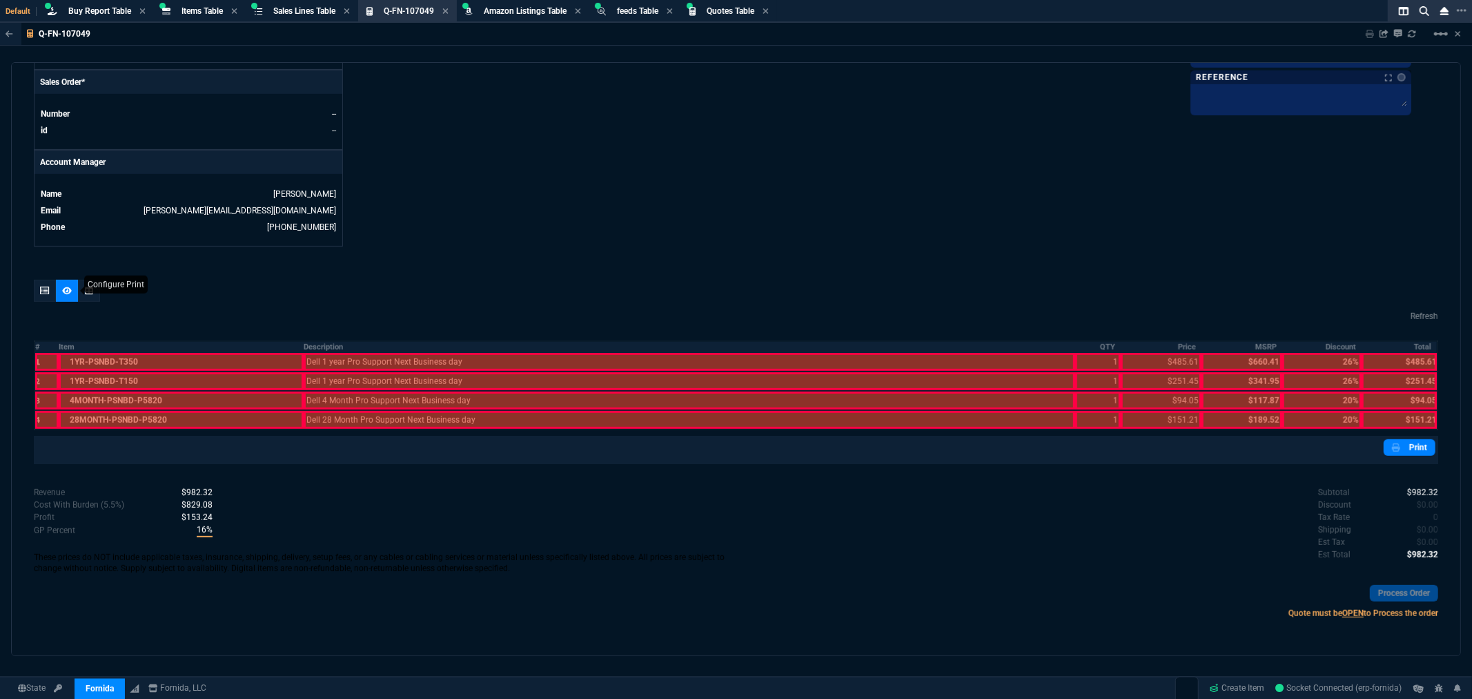
scroll to position [580, 0]
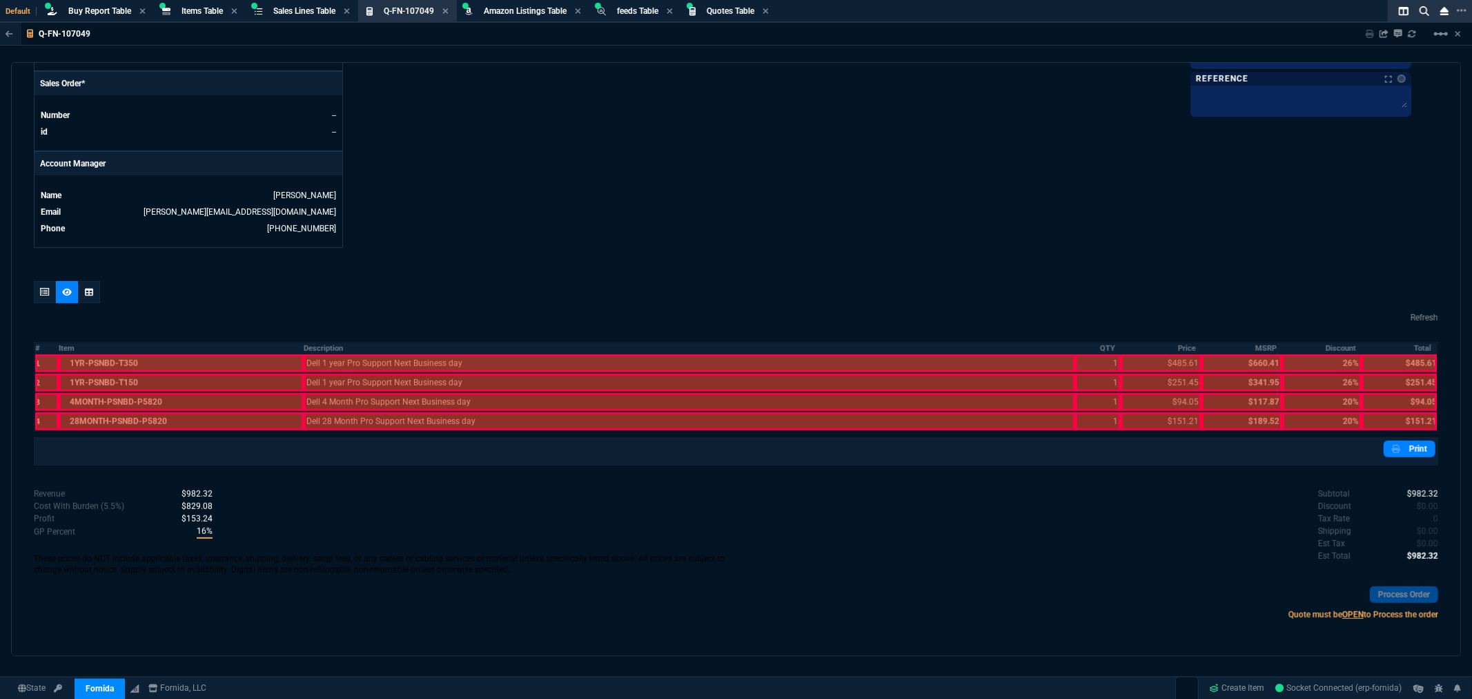
click at [45, 361] on div at bounding box center [46, 363] width 23 height 18
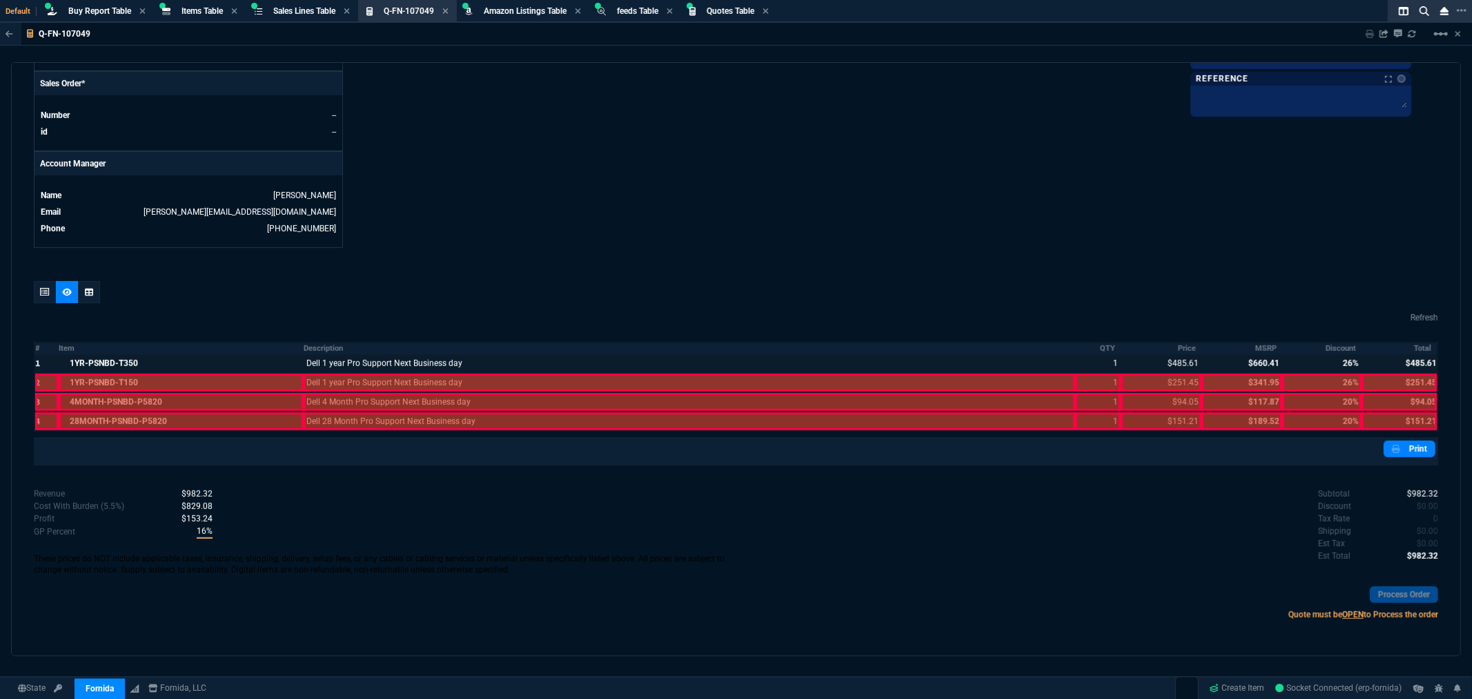
click at [41, 384] on div at bounding box center [46, 382] width 23 height 18
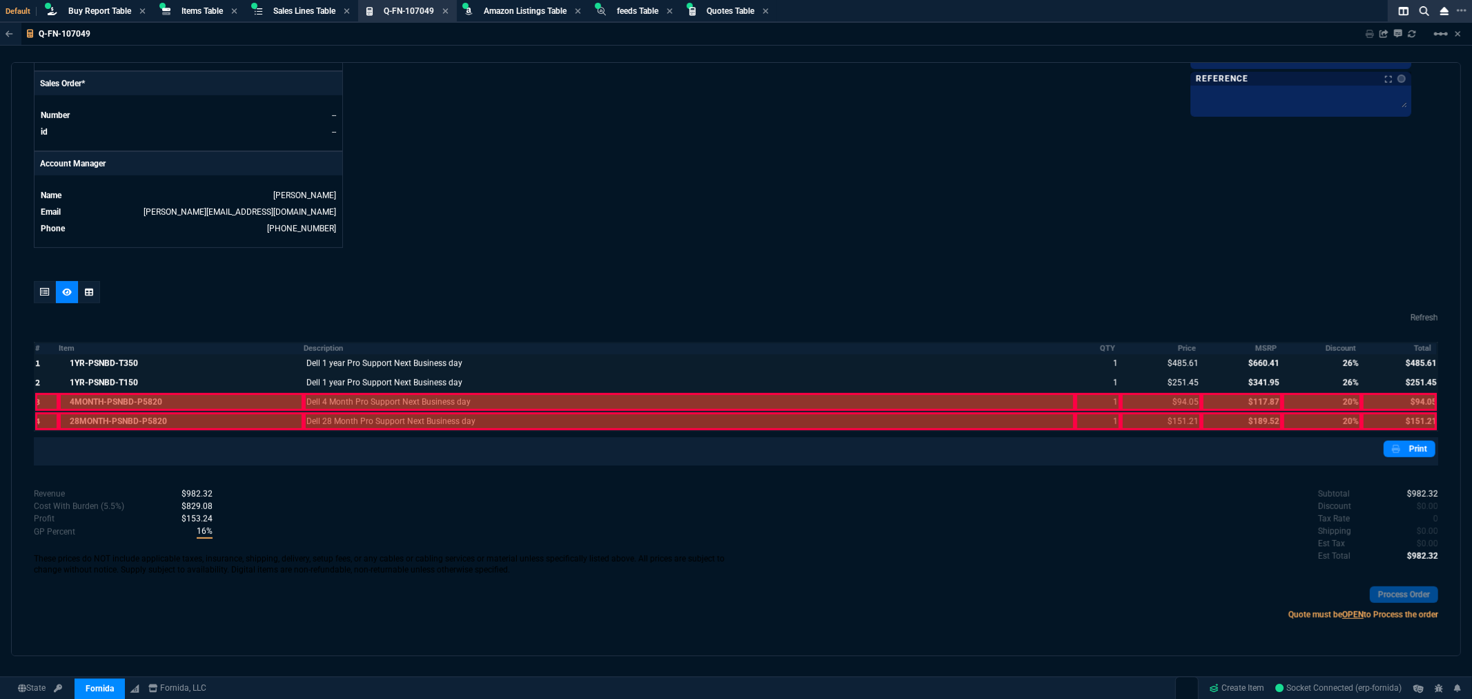
click at [39, 400] on div at bounding box center [46, 402] width 23 height 18
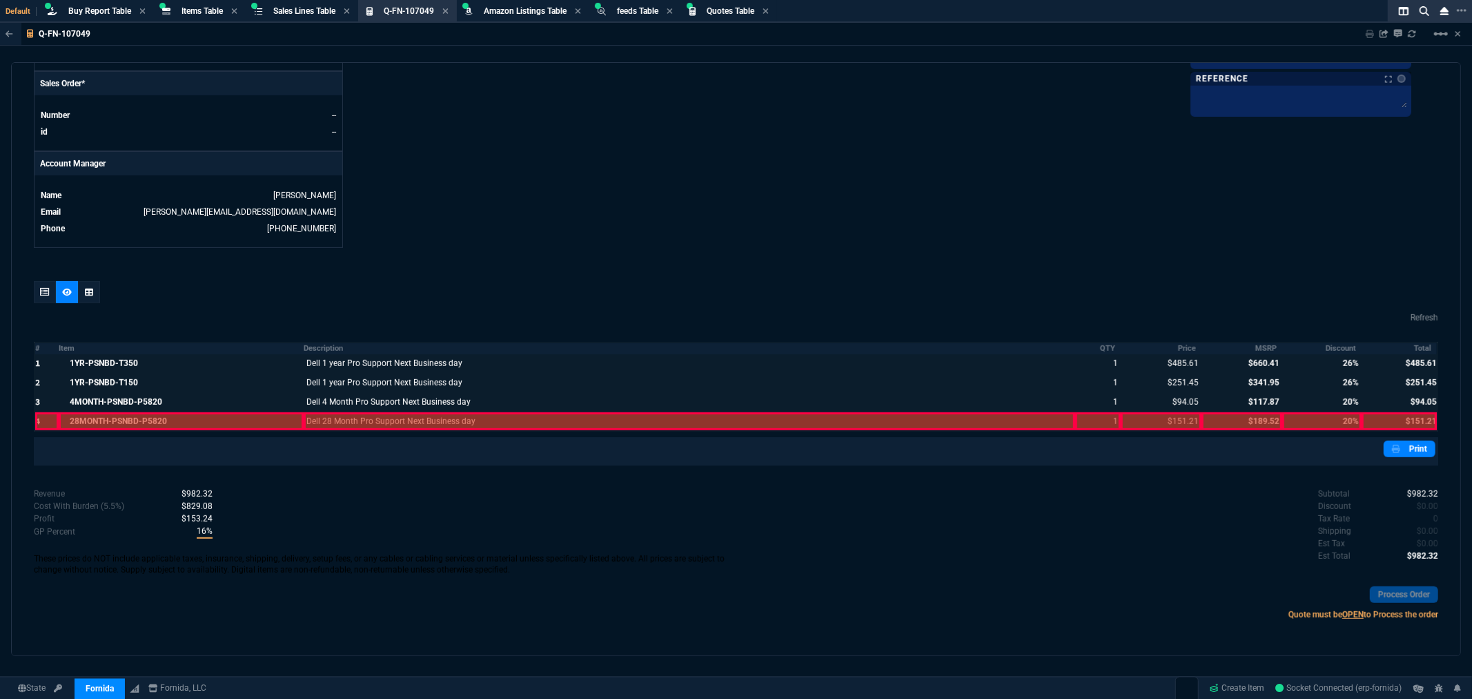
click at [40, 417] on div at bounding box center [46, 421] width 23 height 18
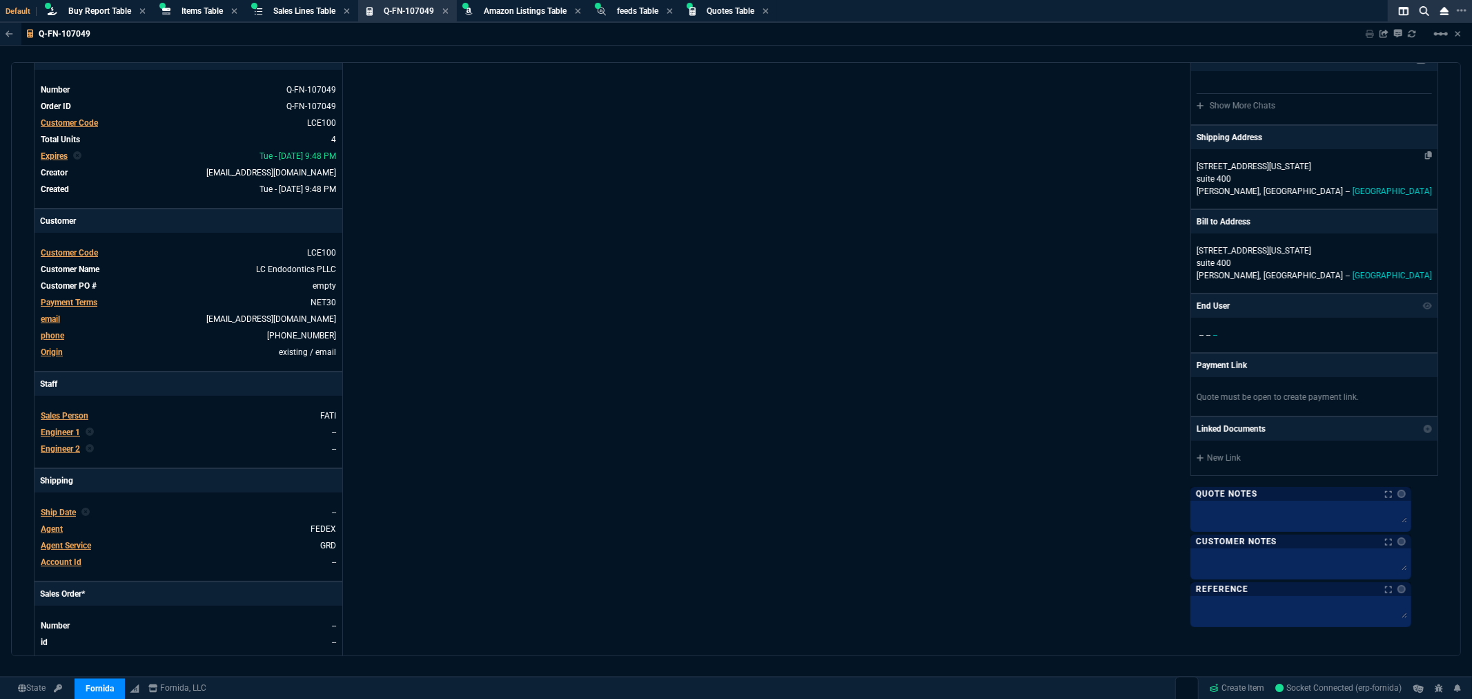
scroll to position [0, 0]
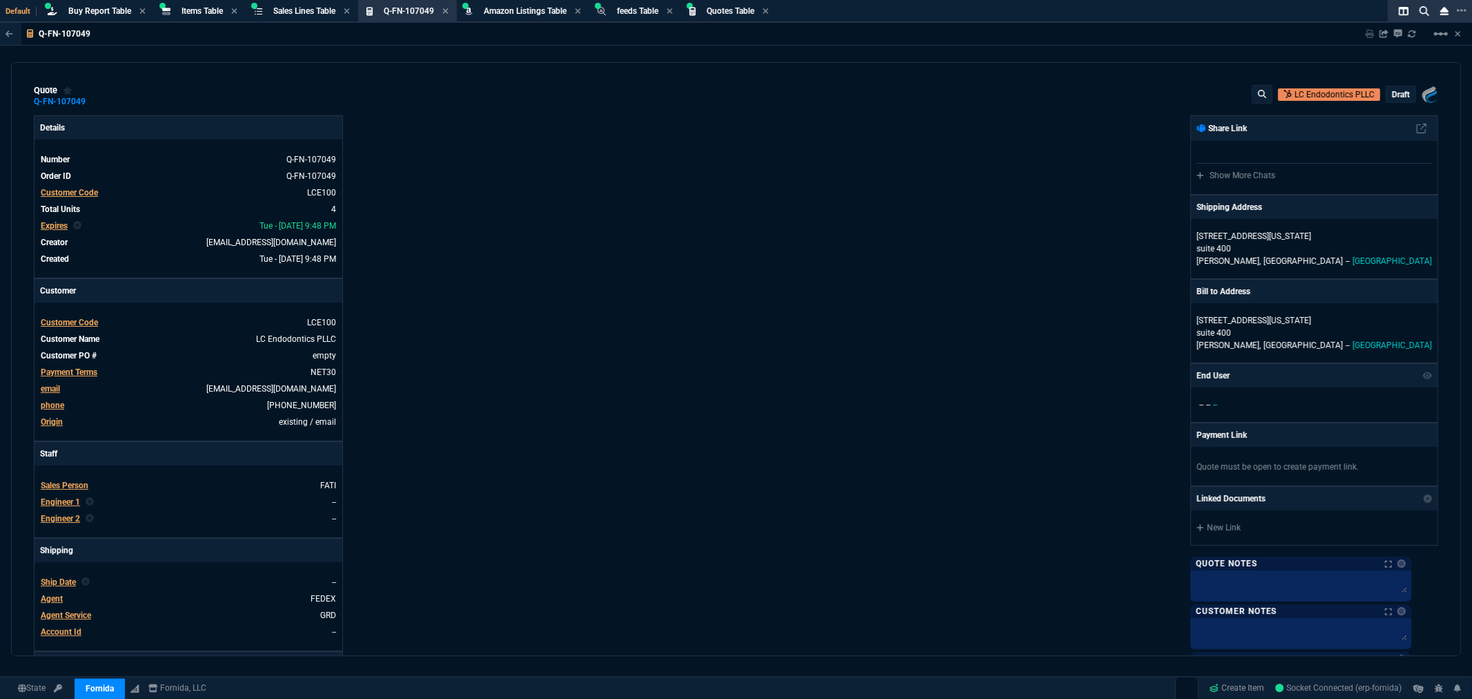
click at [1396, 99] on p "draft" at bounding box center [1401, 94] width 18 height 11
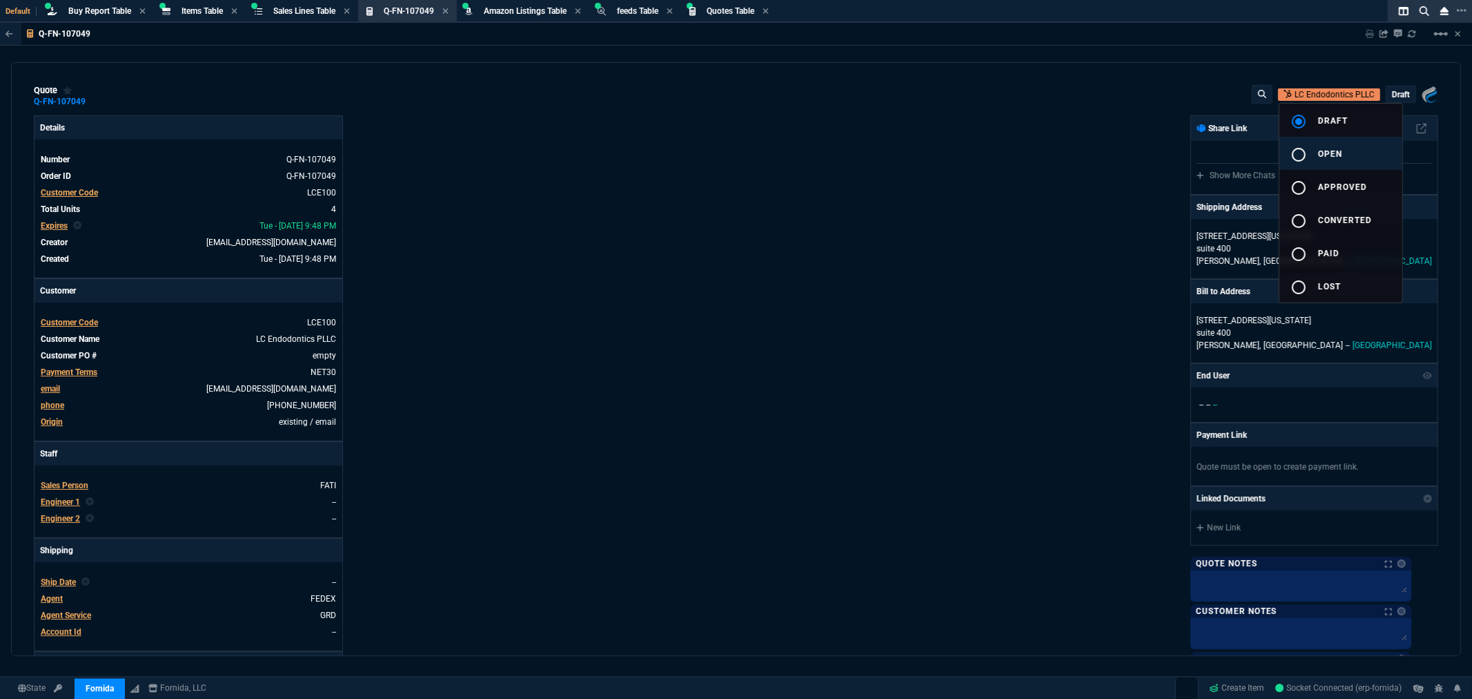
click at [1299, 148] on mat-icon "radio_button_unchecked" at bounding box center [1299, 154] width 17 height 17
click at [1324, 43] on div at bounding box center [736, 349] width 1472 height 699
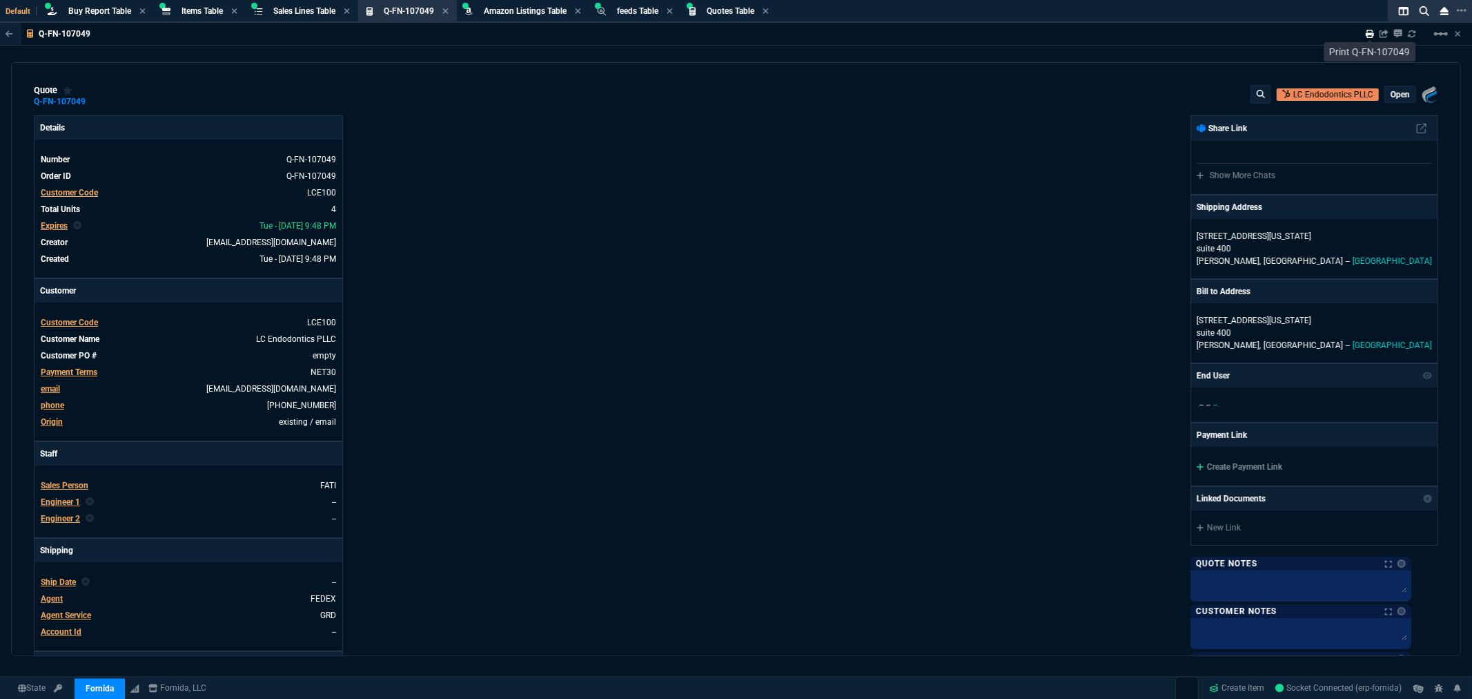
click at [1369, 36] on icon at bounding box center [1370, 34] width 8 height 8
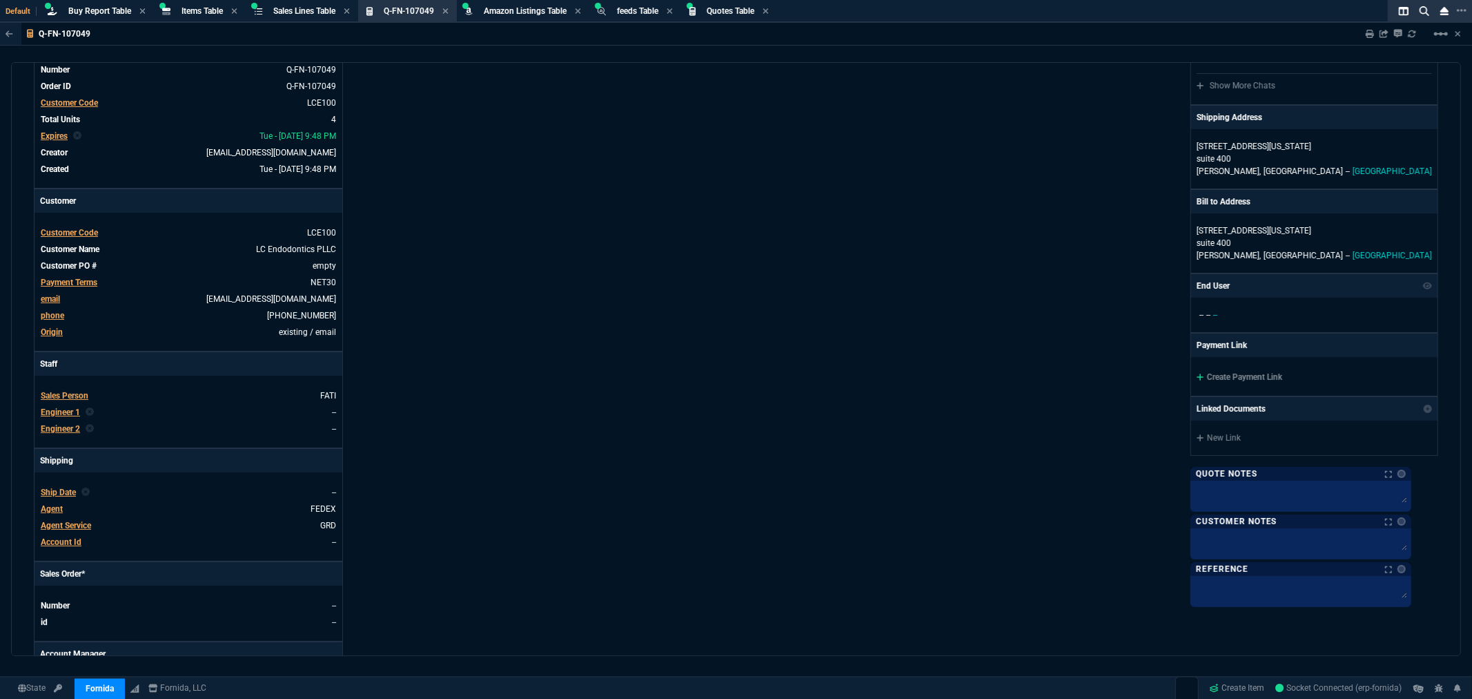
scroll to position [383, 0]
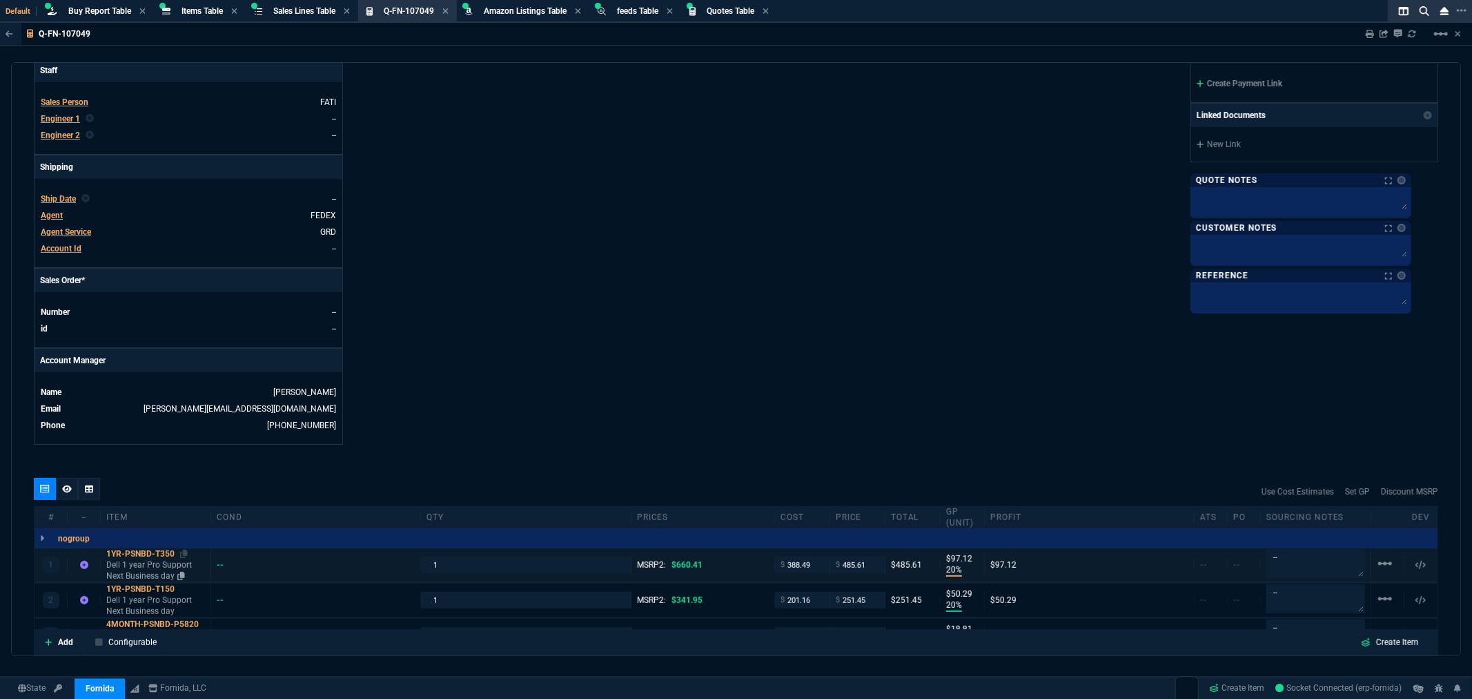
click at [126, 555] on div "1YR-PSNBD-T350" at bounding box center [155, 553] width 99 height 11
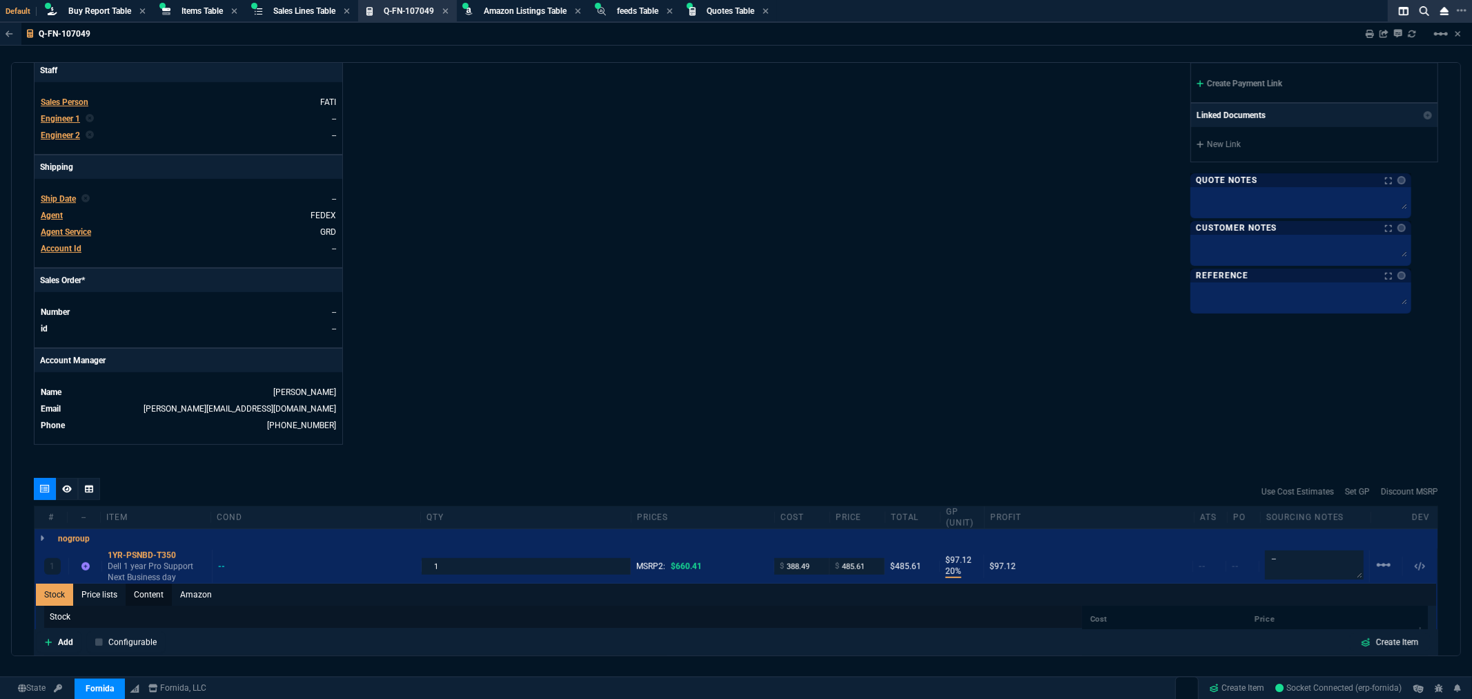
click at [143, 594] on link "Content" at bounding box center [149, 594] width 46 height 22
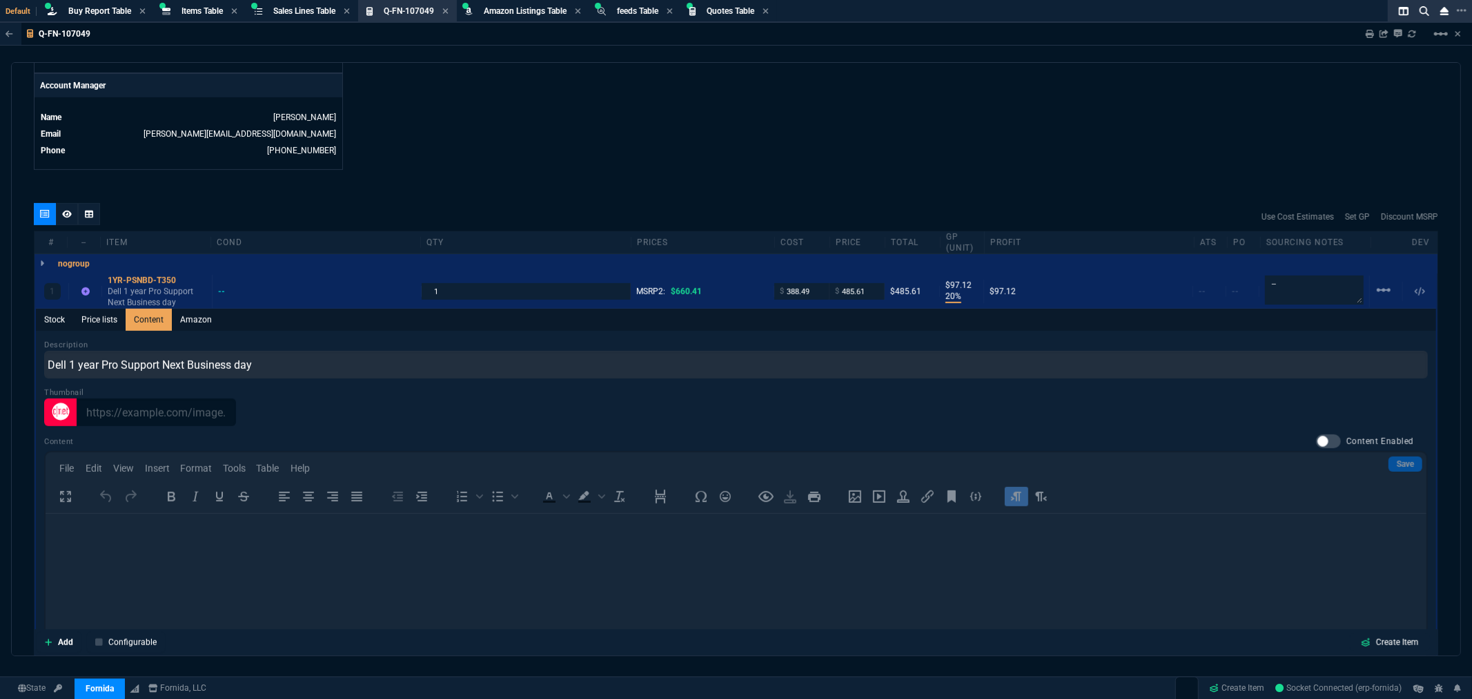
scroll to position [690, 0]
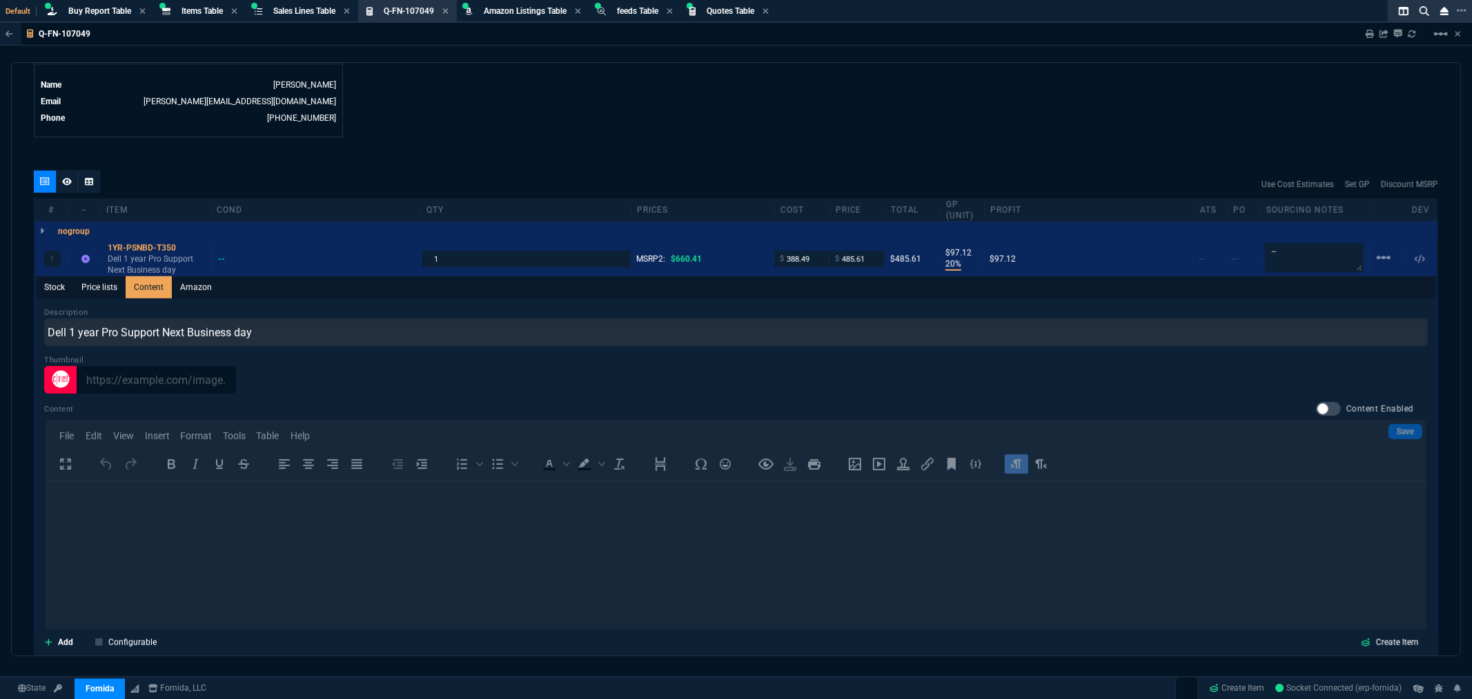
click at [347, 529] on div "Content Content Enabled Save File Edit View Insert Format Tools Table Help To o…" at bounding box center [736, 548] width 1384 height 293
click at [146, 249] on div "1YR-PSNBD-T350" at bounding box center [157, 247] width 99 height 11
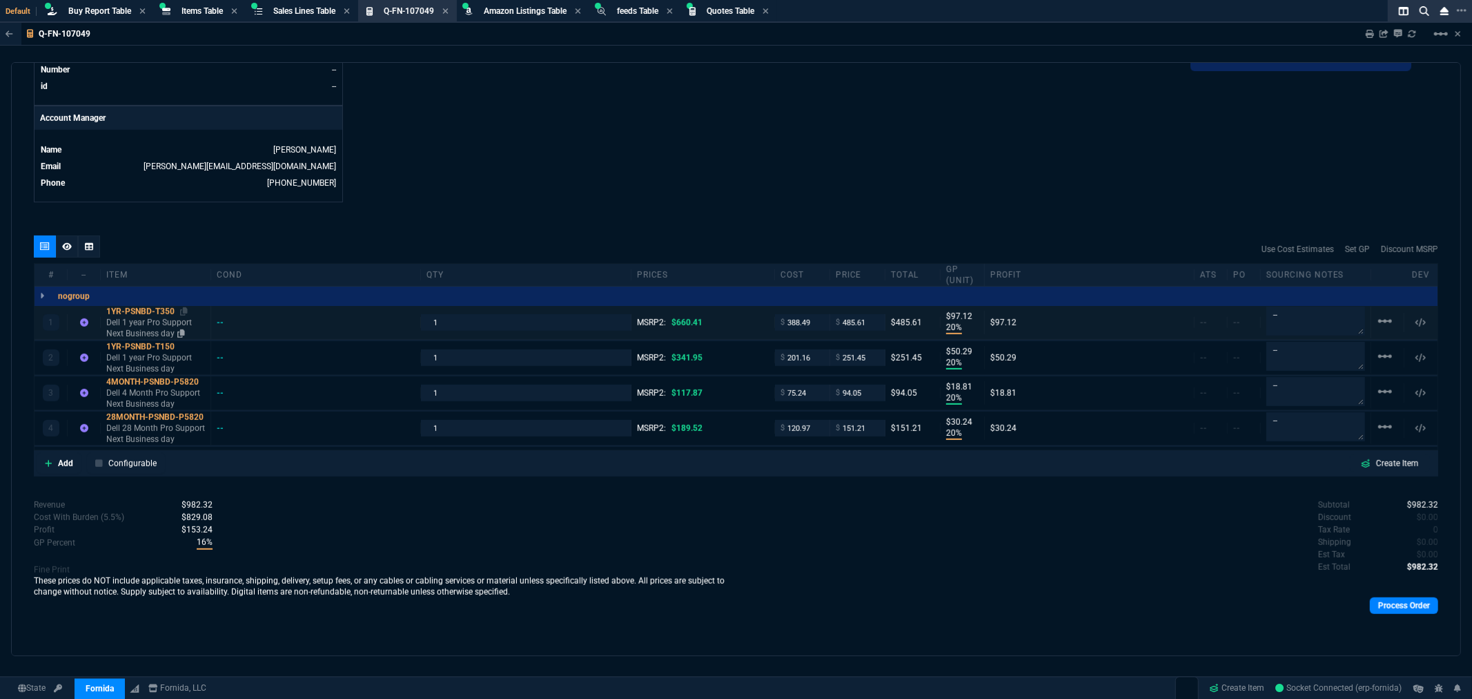
scroll to position [625, 0]
click at [153, 346] on div "1YR-PSNBD-T150" at bounding box center [155, 347] width 99 height 11
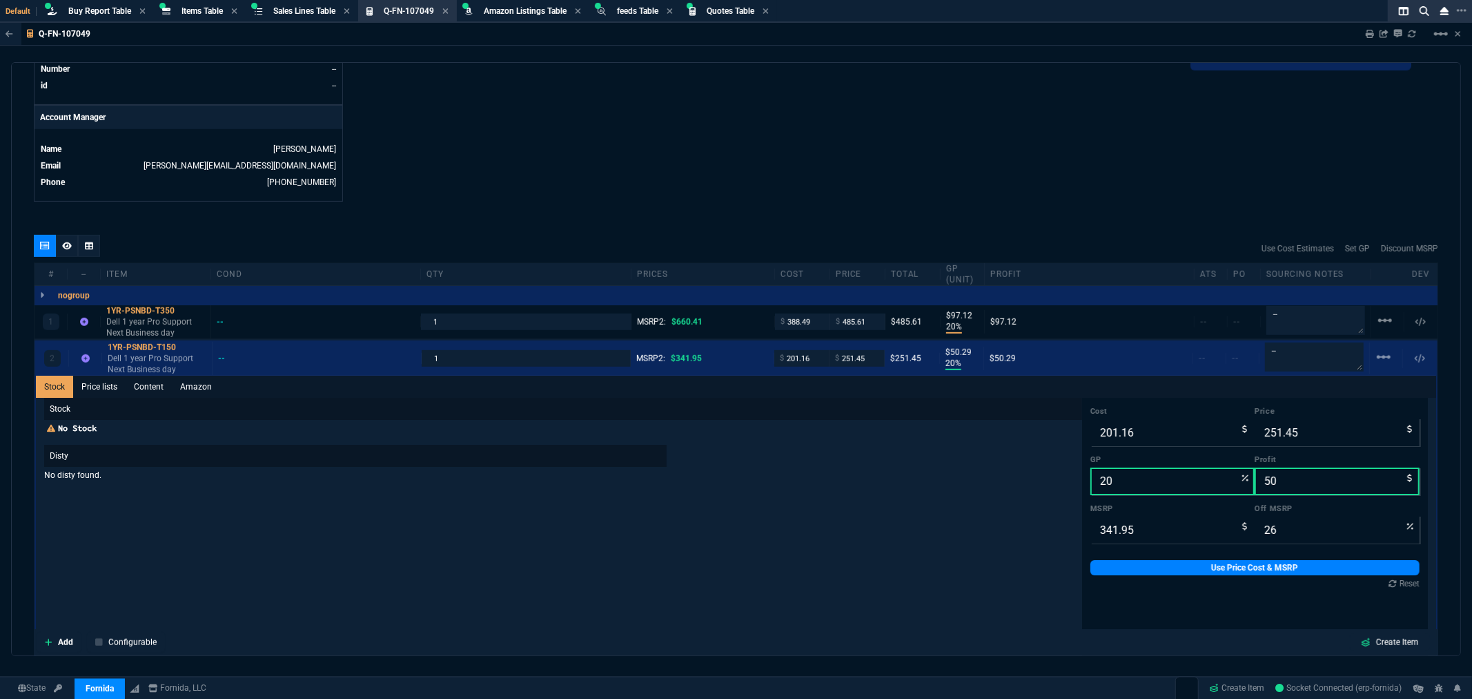
scroll to position [690, 0]
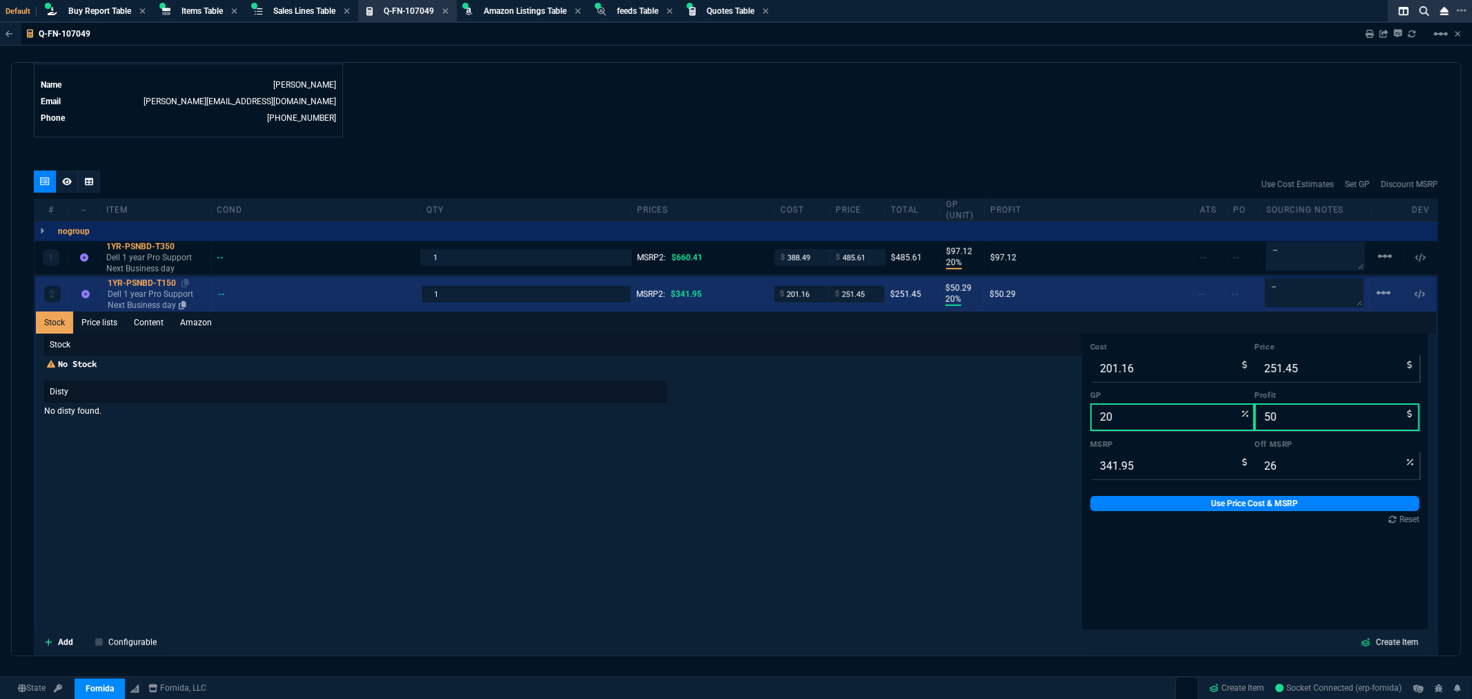
click at [153, 284] on div "1YR-PSNBD-T150" at bounding box center [157, 283] width 99 height 11
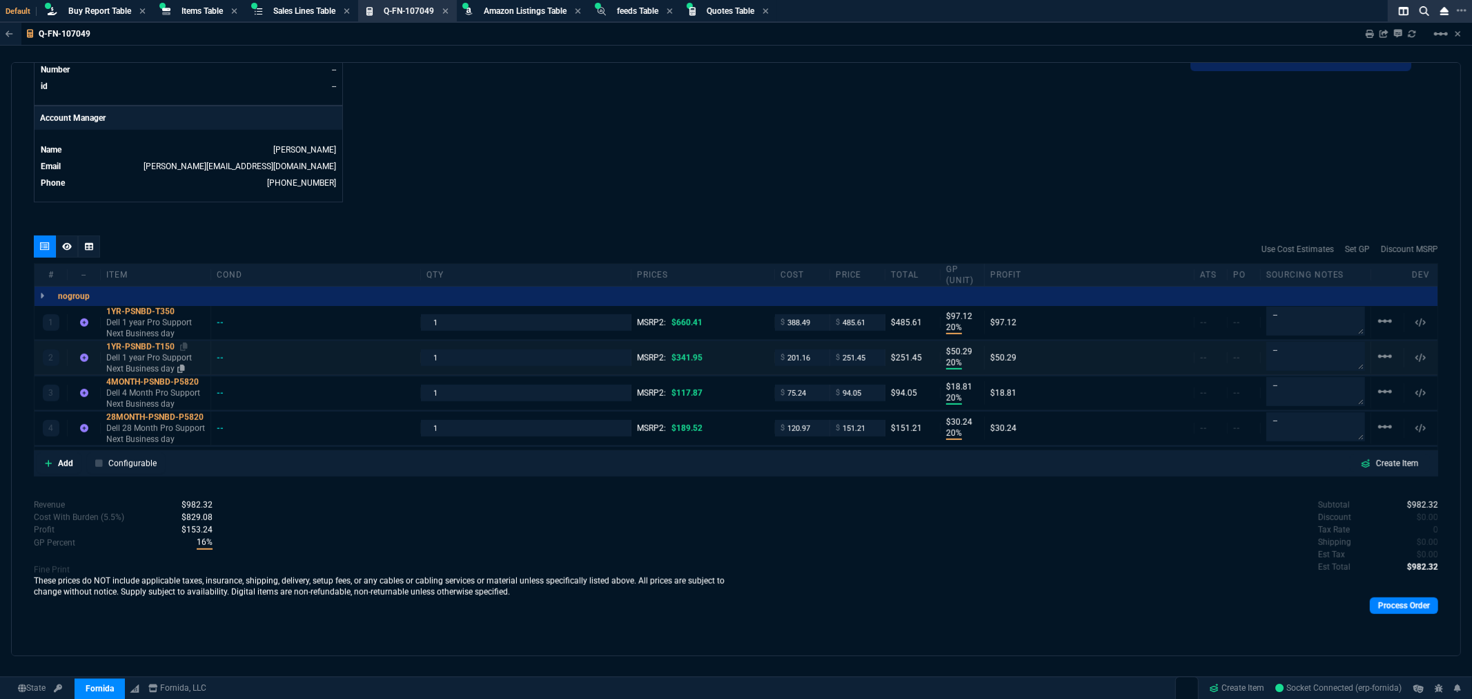
scroll to position [625, 0]
click at [159, 313] on div "1YR-PSNBD-T350" at bounding box center [155, 312] width 99 height 11
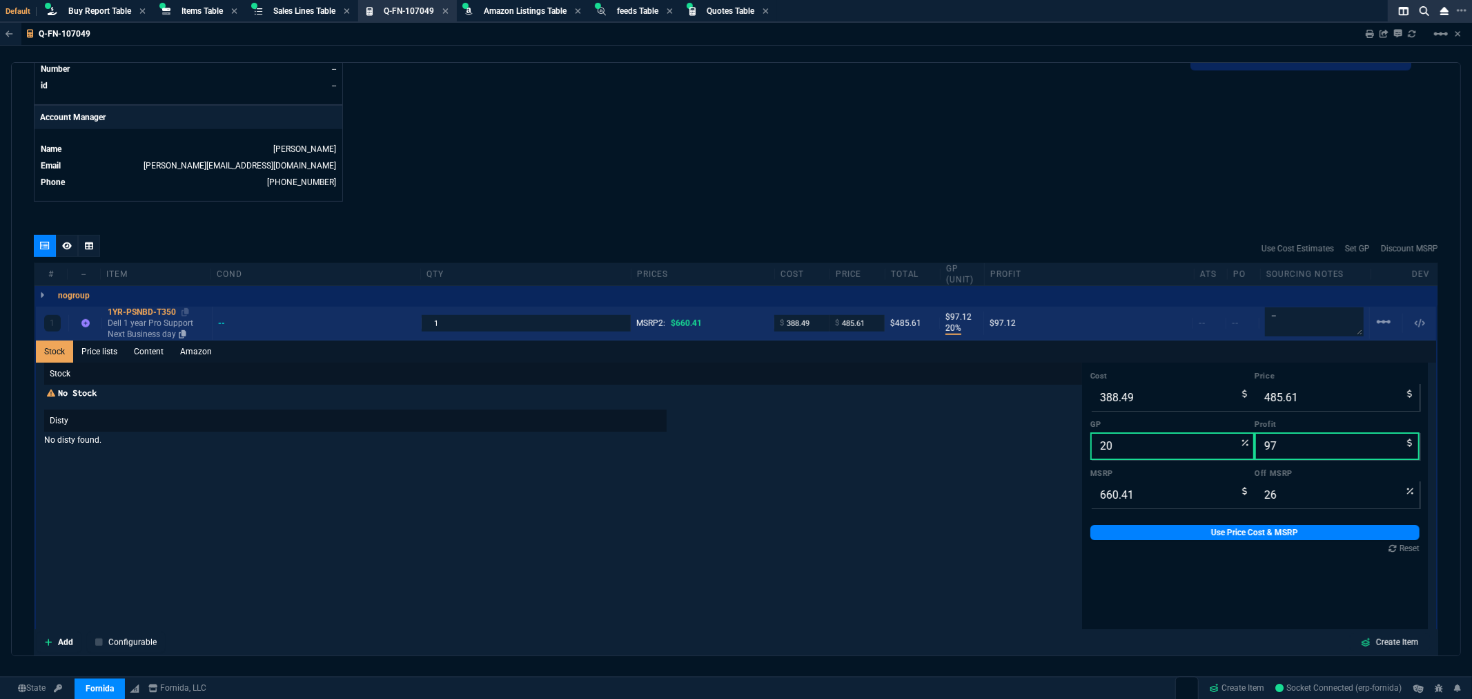
scroll to position [690, 0]
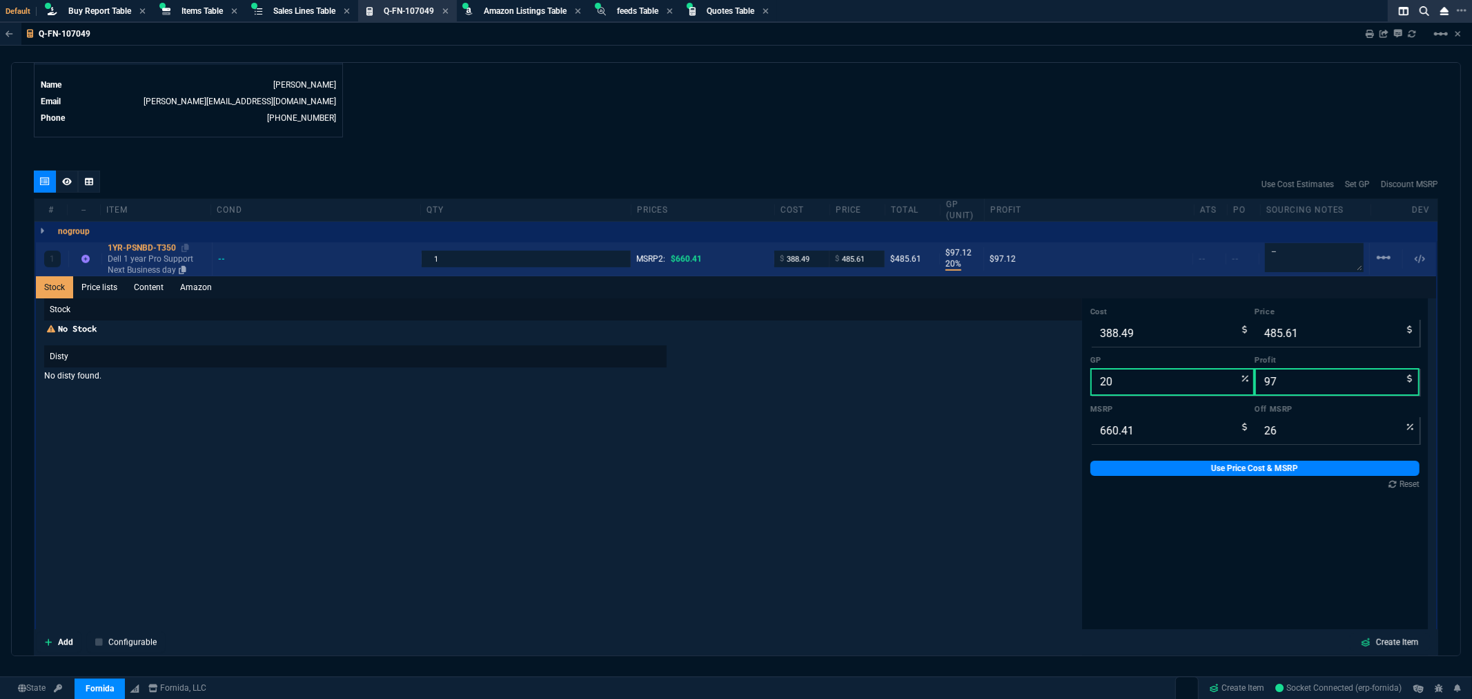
click at [156, 245] on div "1YR-PSNBD-T350" at bounding box center [157, 247] width 99 height 11
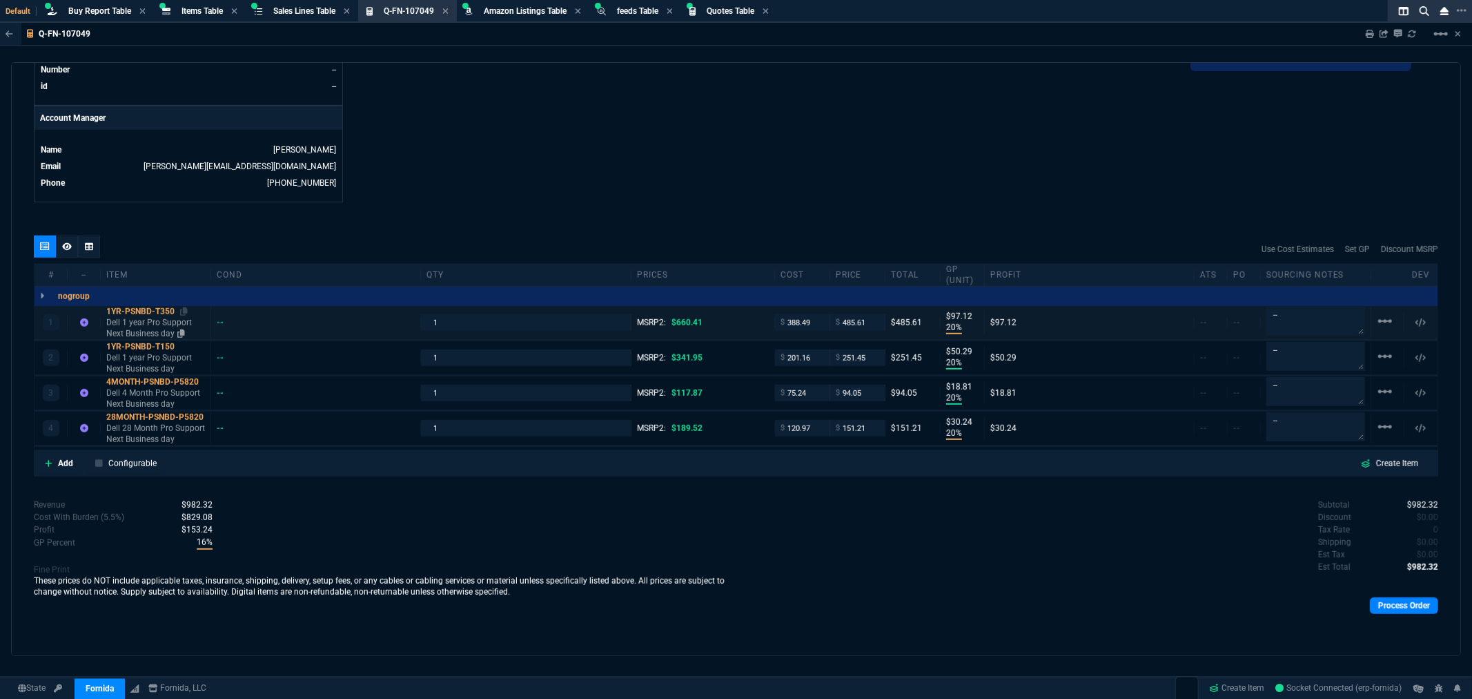
scroll to position [625, 0]
click at [150, 311] on div "1YR-PSNBD-T350" at bounding box center [155, 312] width 99 height 11
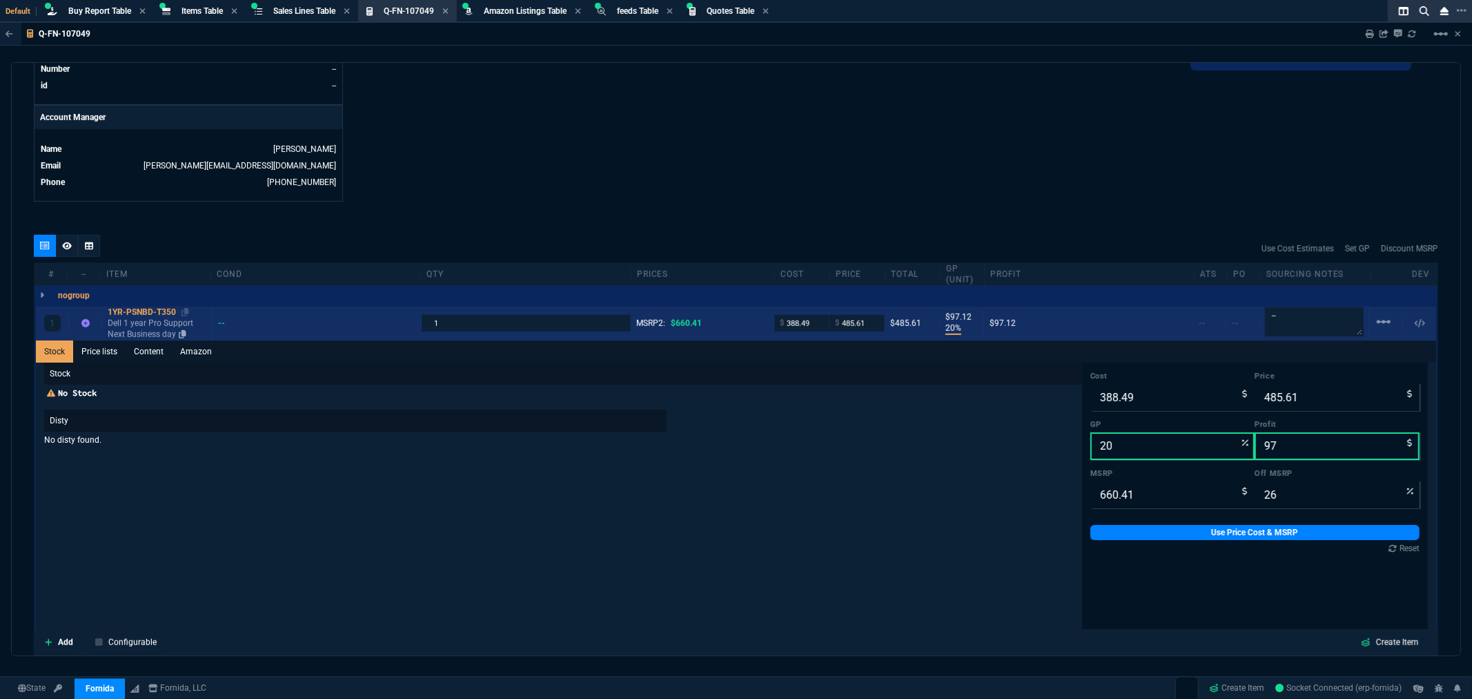
scroll to position [690, 0]
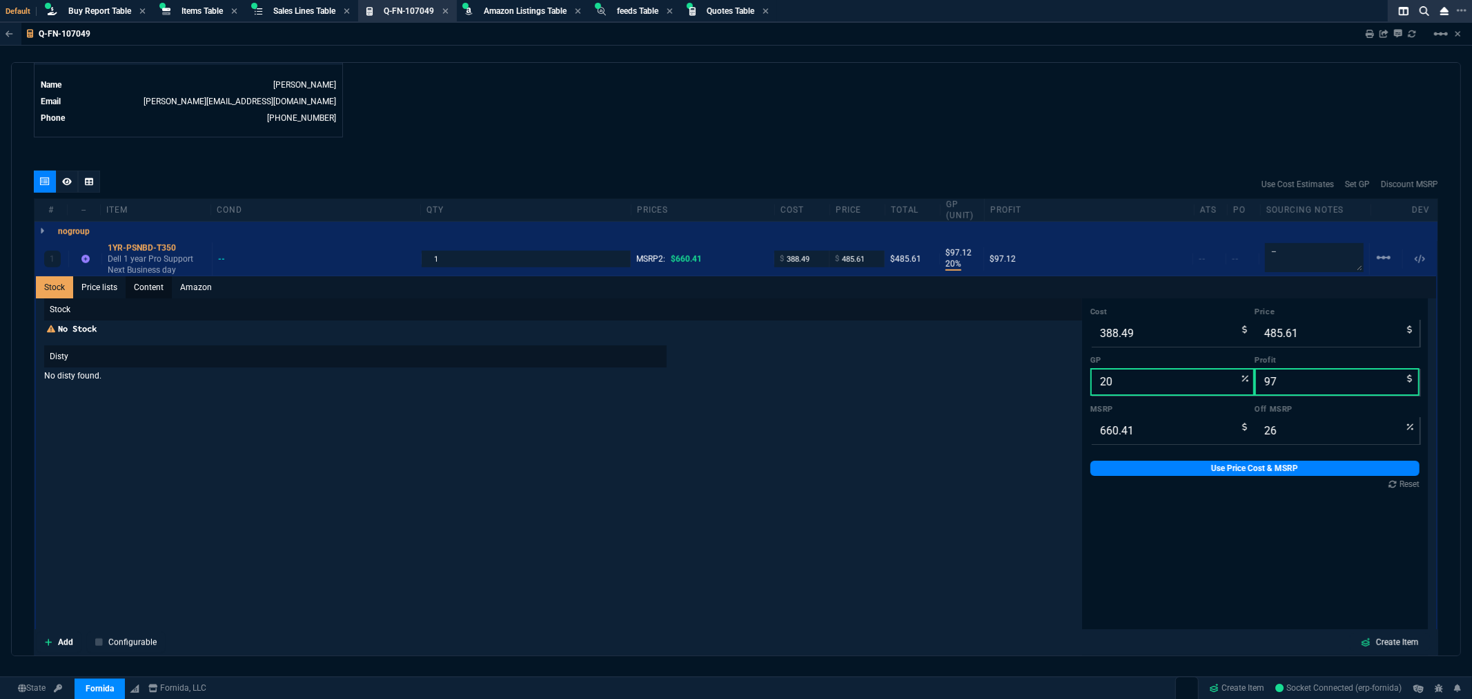
click at [156, 290] on link "Content" at bounding box center [149, 287] width 46 height 22
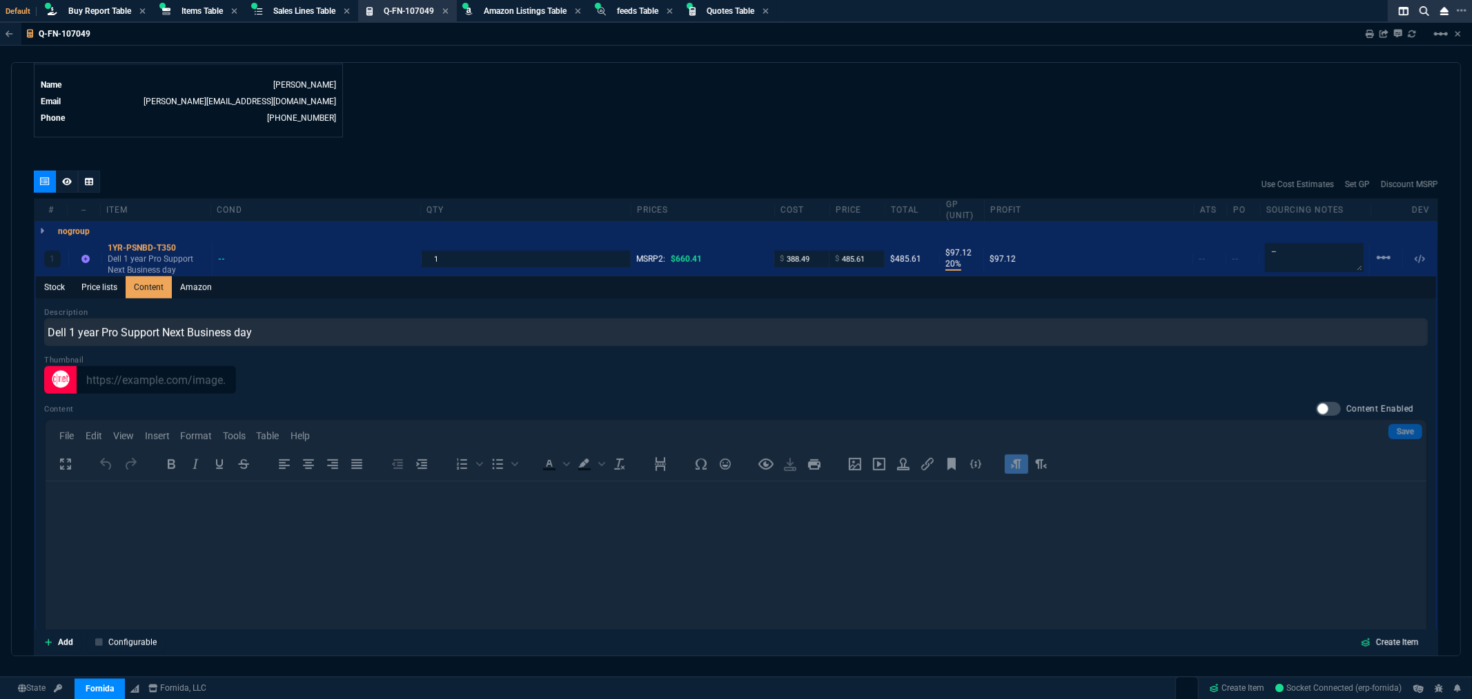
scroll to position [0, 0]
click at [98, 507] on div "Content Content Enabled Save File Edit View Insert Format Tools Table Help To o…" at bounding box center [736, 548] width 1384 height 293
click at [1322, 409] on div at bounding box center [1328, 409] width 25 height 14
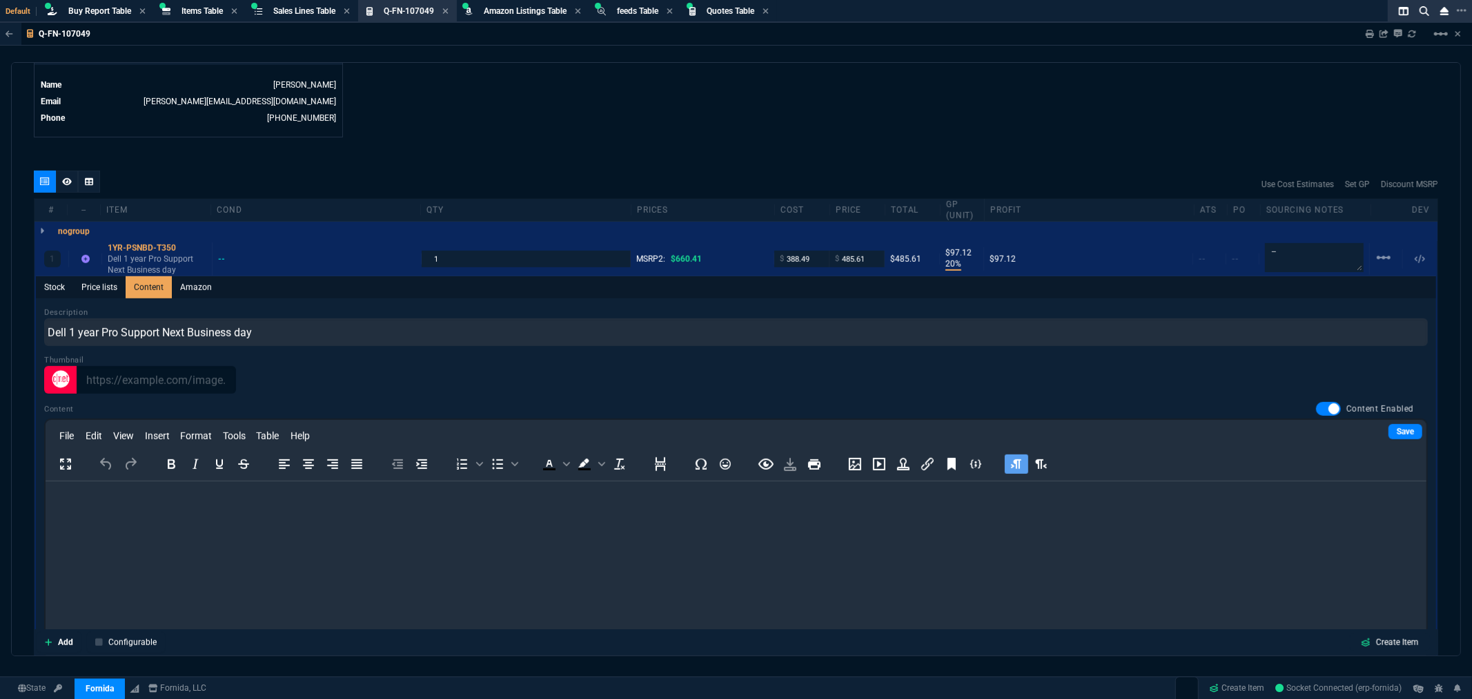
click at [104, 492] on p "Rich Text Area. Press ALT-0 for help." at bounding box center [735, 499] width 1359 height 15
click at [144, 505] on p "Service tag:" at bounding box center [735, 499] width 1359 height 15
click at [135, 503] on p "Service tag:" at bounding box center [735, 499] width 1359 height 15
drag, startPoint x: 197, startPoint y: 556, endPoint x: 47, endPoint y: 546, distance: 150.8
click at [47, 546] on html "Service tag: J1DKF24" at bounding box center [735, 523] width 1381 height 86
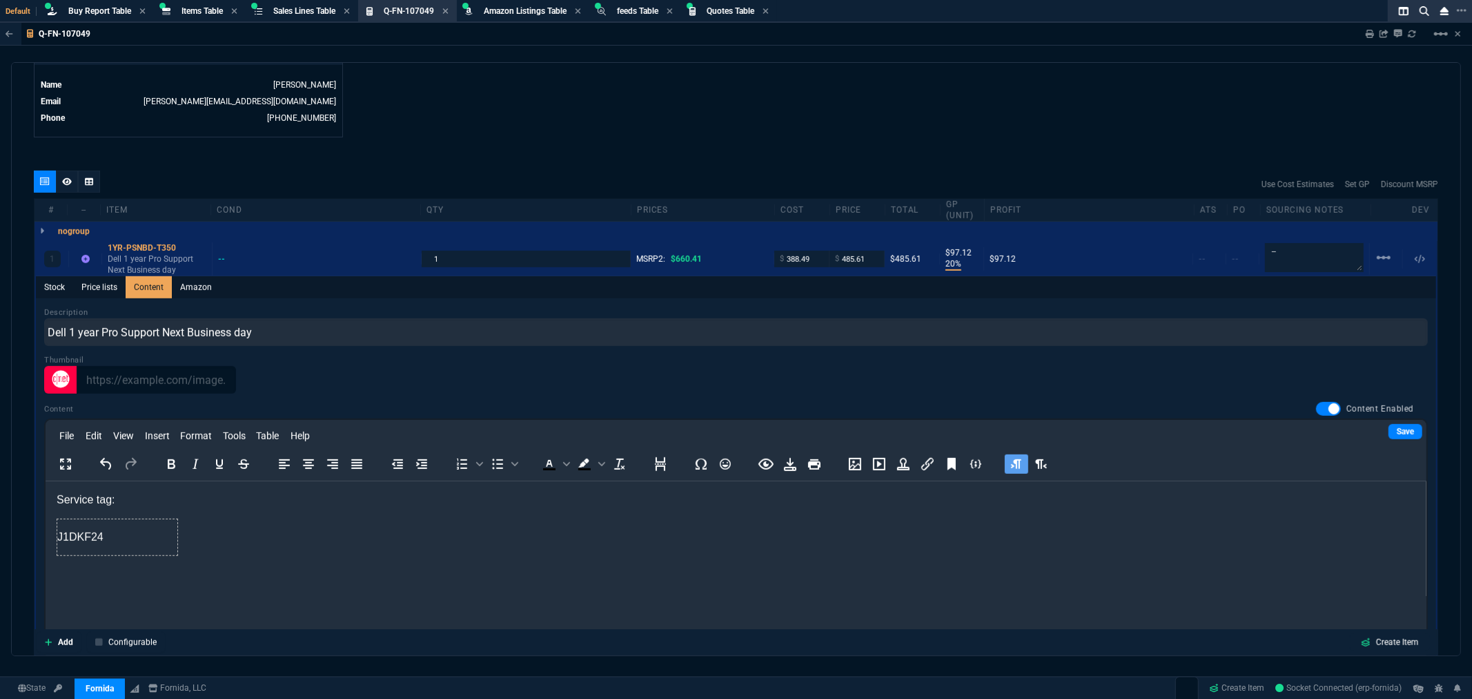
click at [74, 566] on html "Service tag: J1DKF24" at bounding box center [735, 523] width 1381 height 86
click at [798, 394] on div "Description Dell 1 year Pro Support Next Business day Thumbnail Content Content…" at bounding box center [736, 501] width 1384 height 388
click at [105, 287] on link "Price lists" at bounding box center [99, 287] width 52 height 22
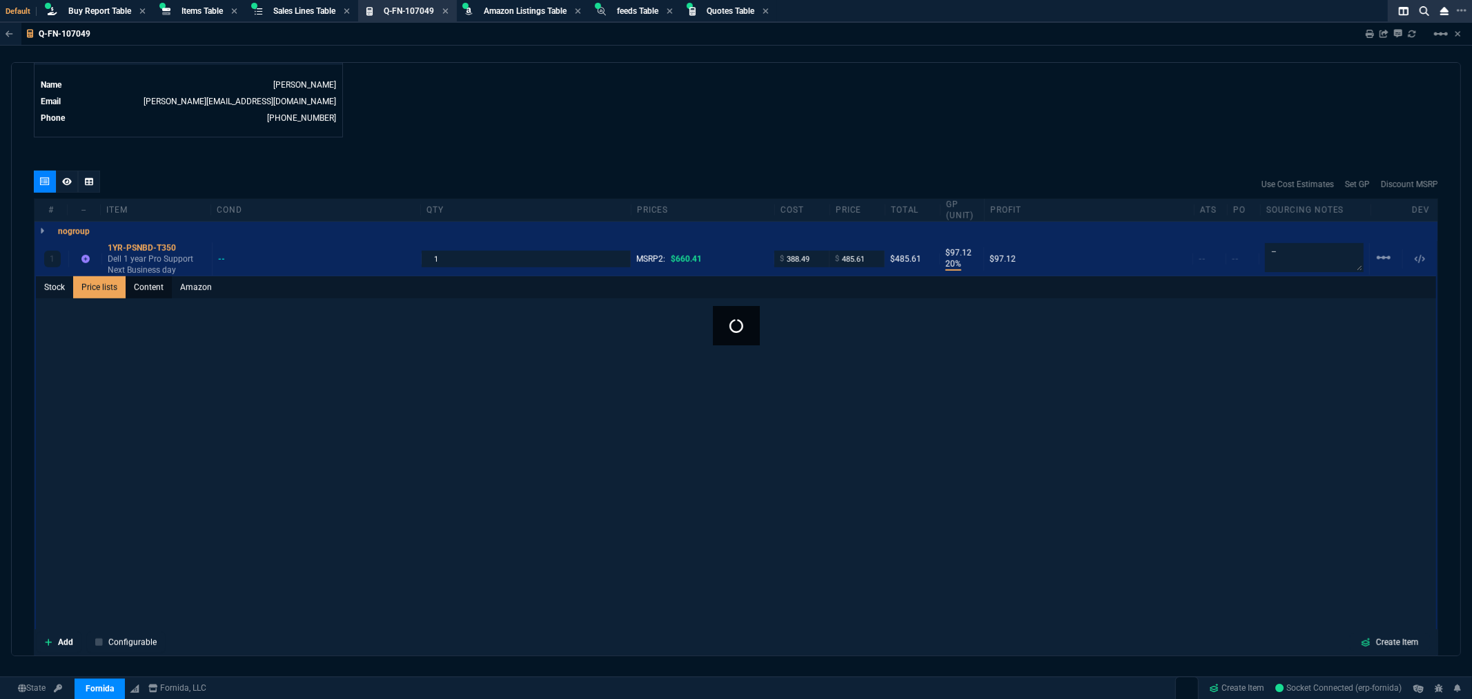
click at [144, 284] on link "Content" at bounding box center [149, 287] width 46 height 22
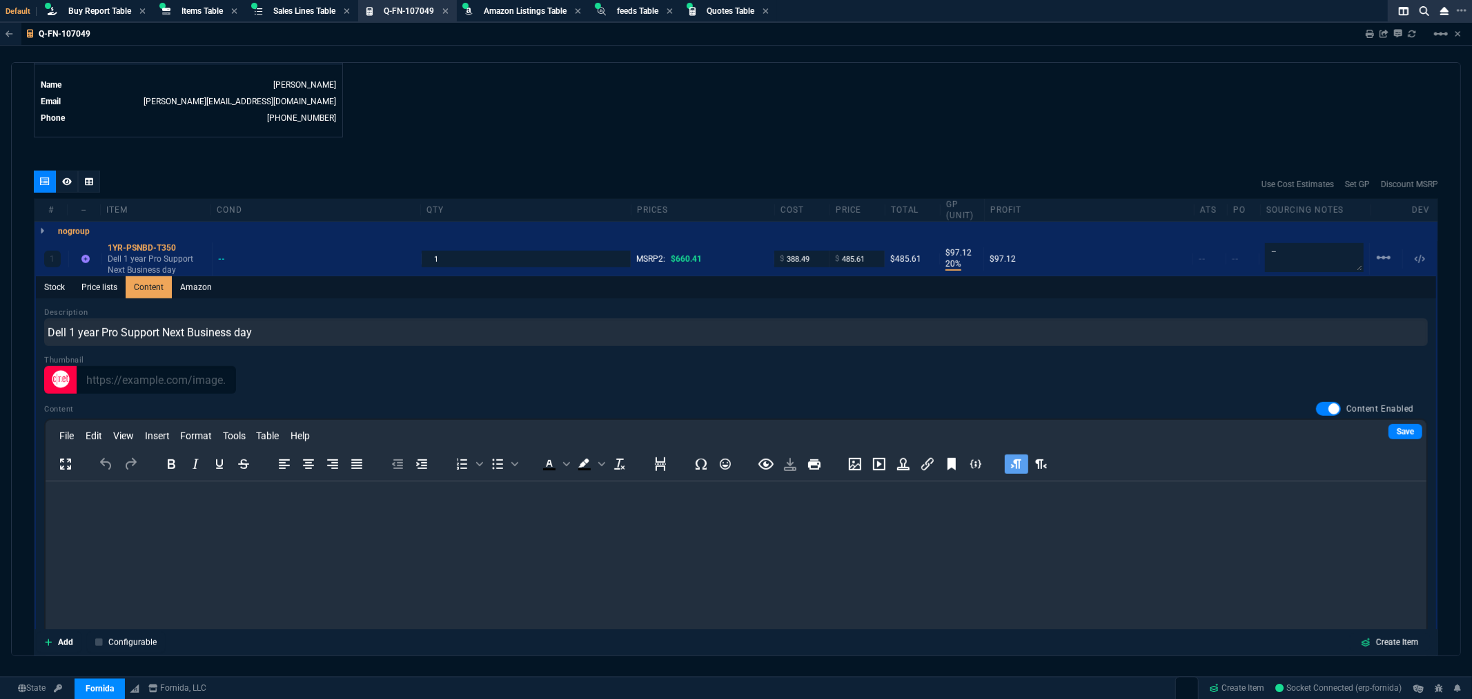
click at [206, 509] on html at bounding box center [735, 498] width 1381 height 37
click at [144, 490] on html "Service tag -" at bounding box center [735, 498] width 1381 height 37
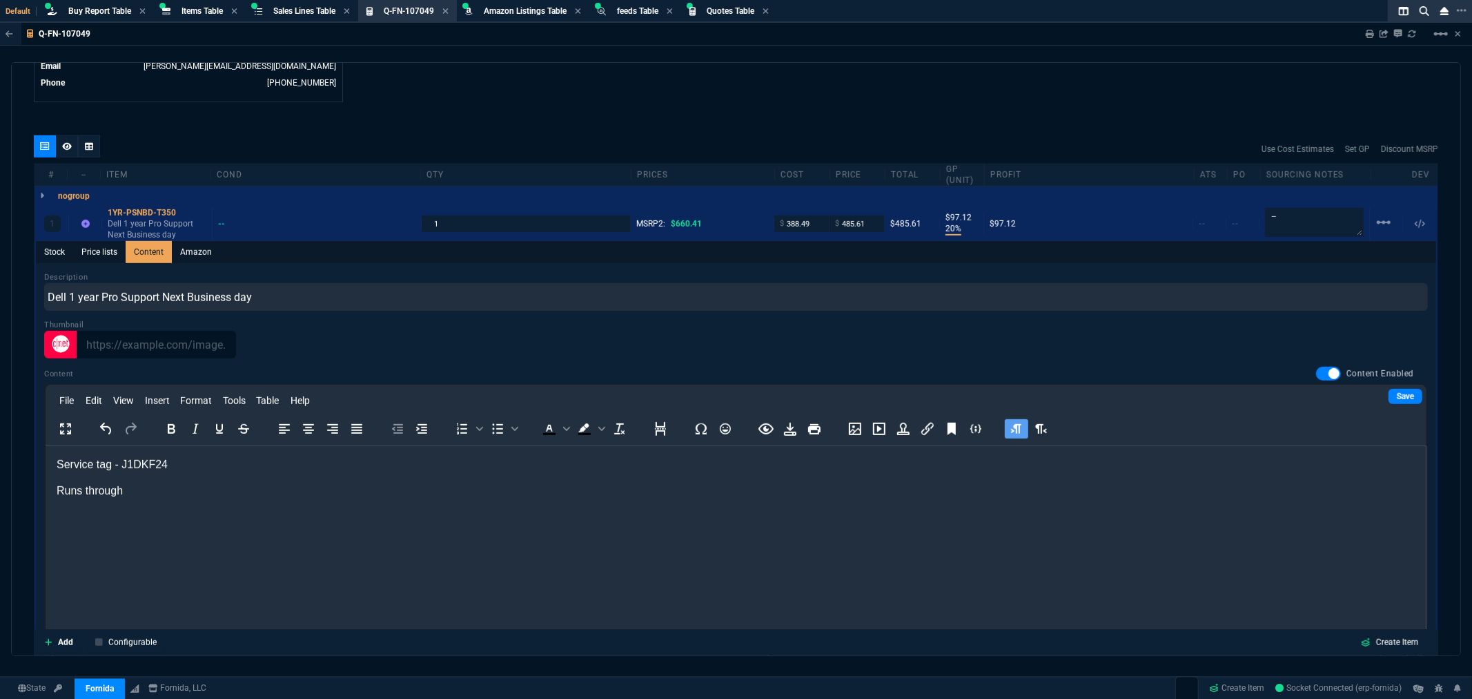
scroll to position [767, 0]
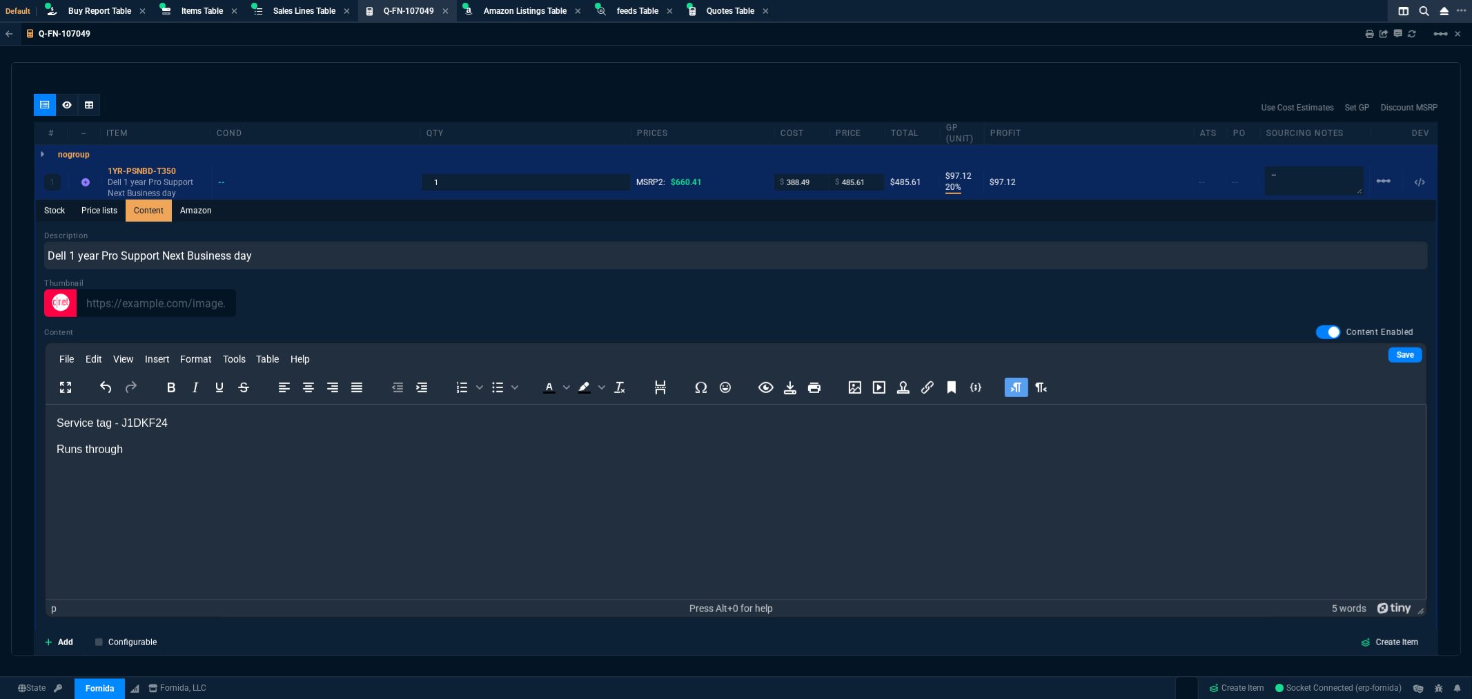
click at [149, 449] on p "Runs through" at bounding box center [735, 448] width 1359 height 15
click at [1392, 355] on link "Save" at bounding box center [1406, 354] width 34 height 15
drag, startPoint x: 195, startPoint y: 447, endPoint x: 48, endPoint y: 423, distance: 148.3
click at [48, 423] on html "Service tag - J1DKF24 Runs through [DATE]" at bounding box center [735, 436] width 1381 height 64
copy body "Service tag - J1DKF24 Runs through [DATE]"
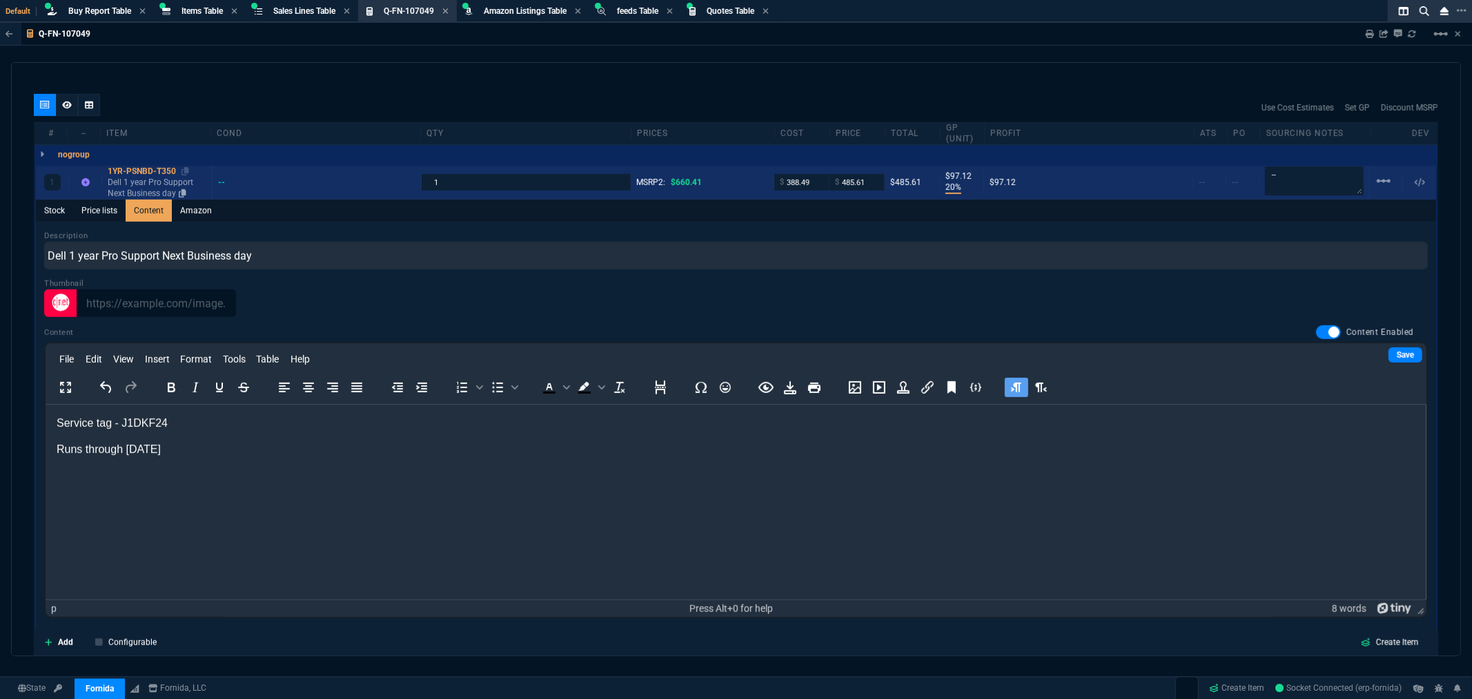
click at [140, 168] on div "1YR-PSNBD-T350" at bounding box center [157, 171] width 99 height 11
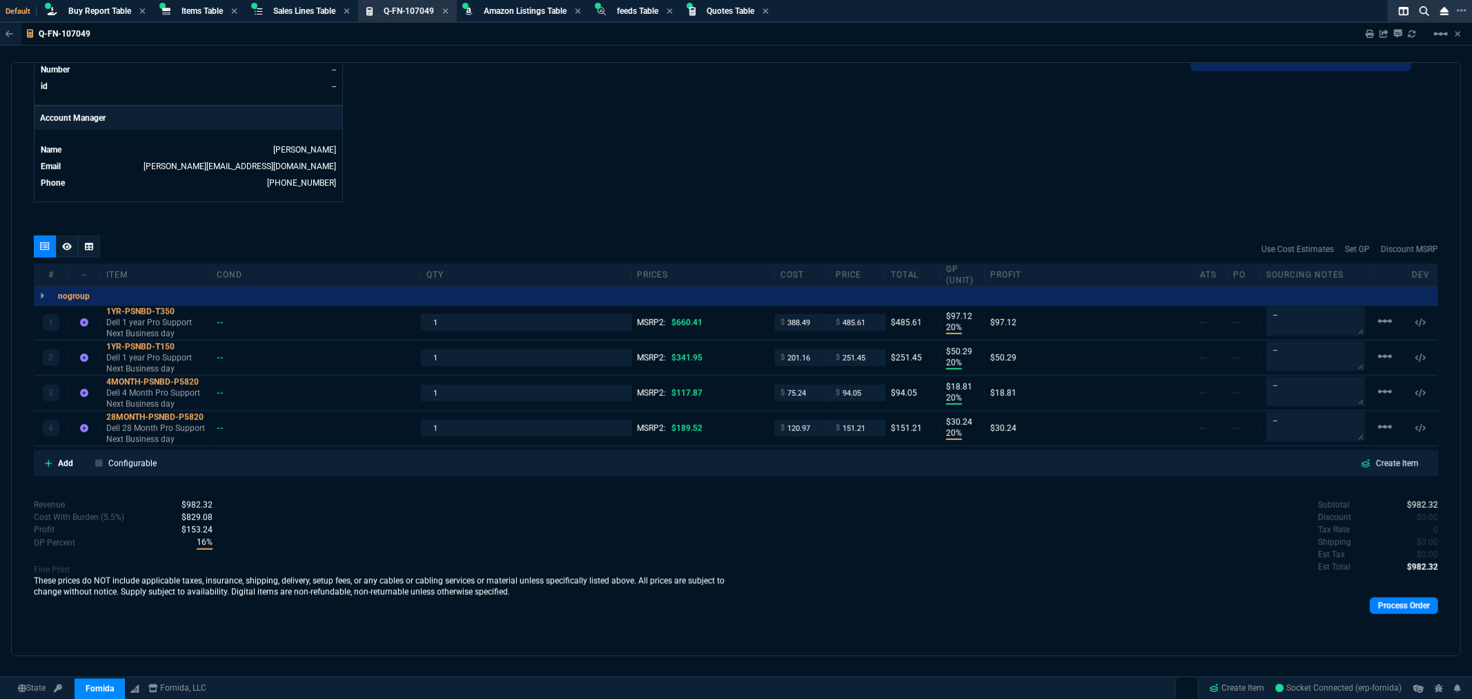
scroll to position [625, 0]
click at [140, 349] on div "1YR-PSNBD-T150" at bounding box center [155, 347] width 99 height 11
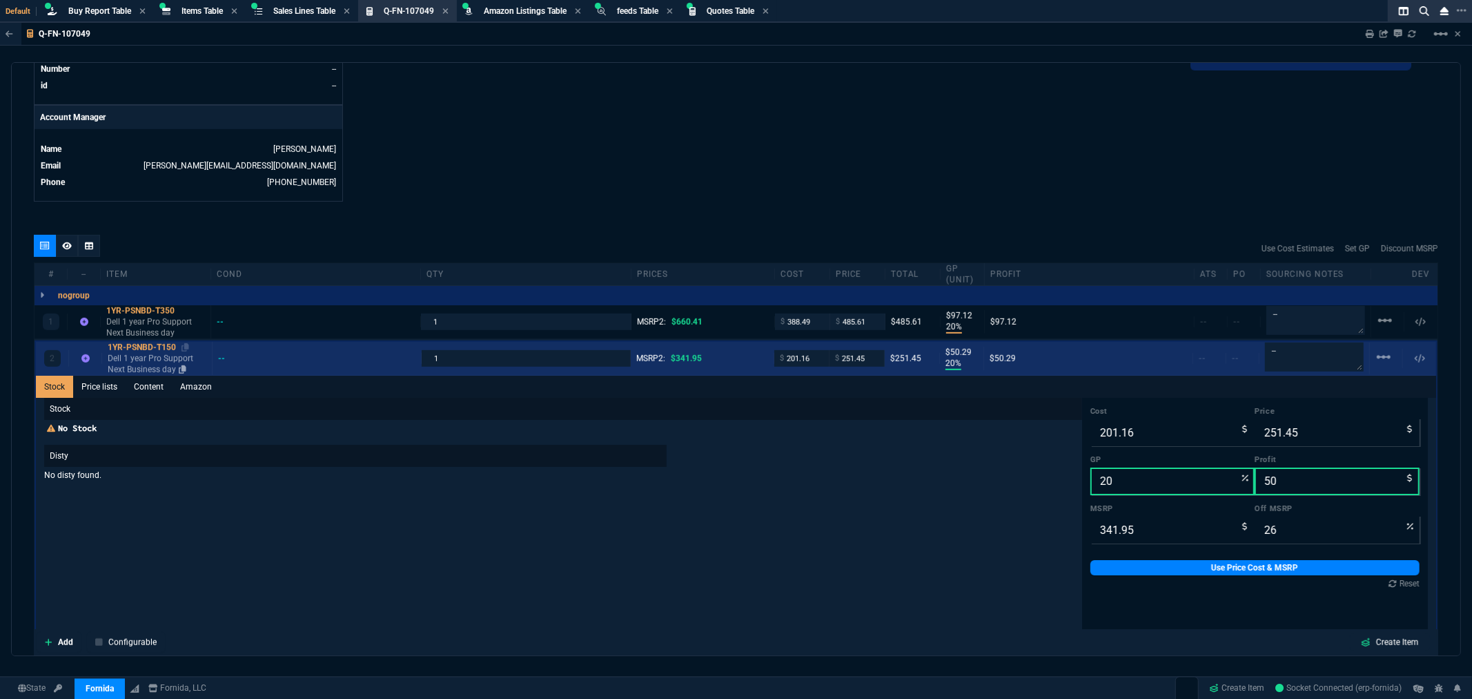
scroll to position [767, 0]
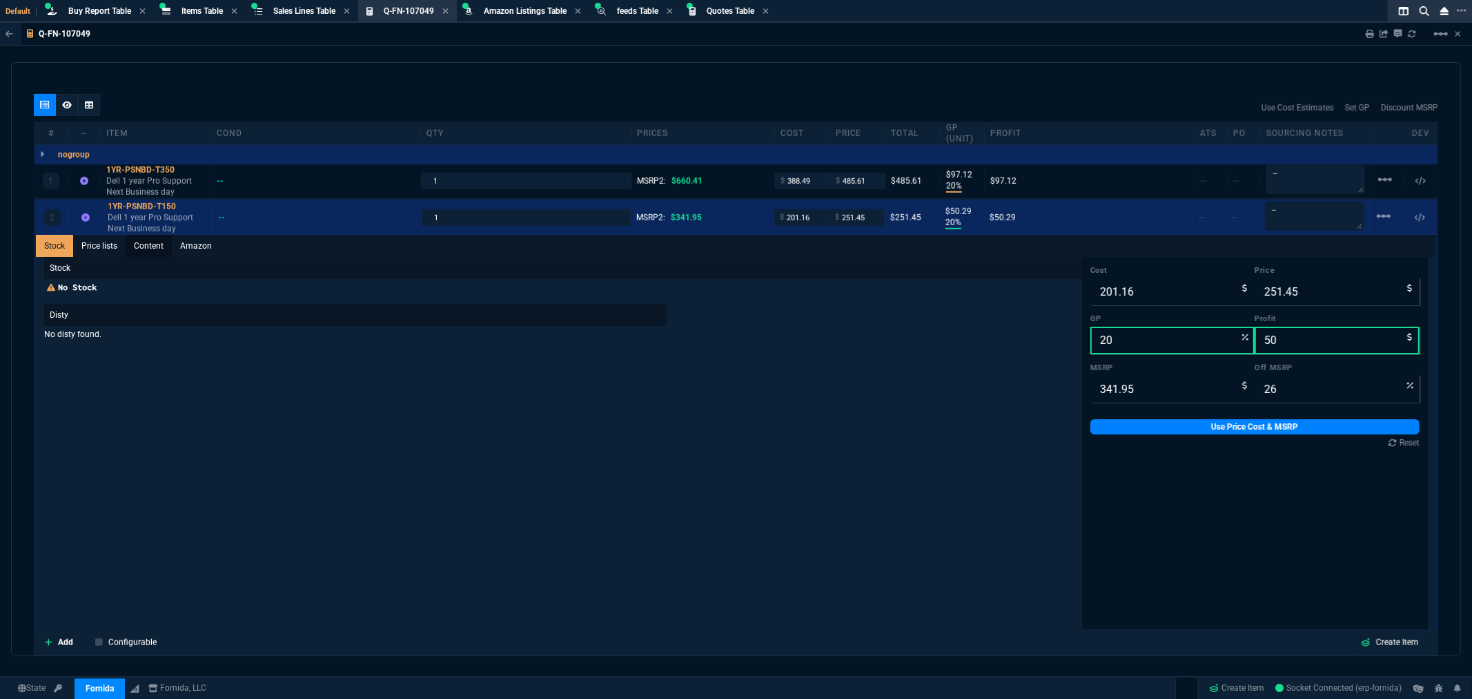
click at [152, 247] on link "Content" at bounding box center [149, 246] width 46 height 22
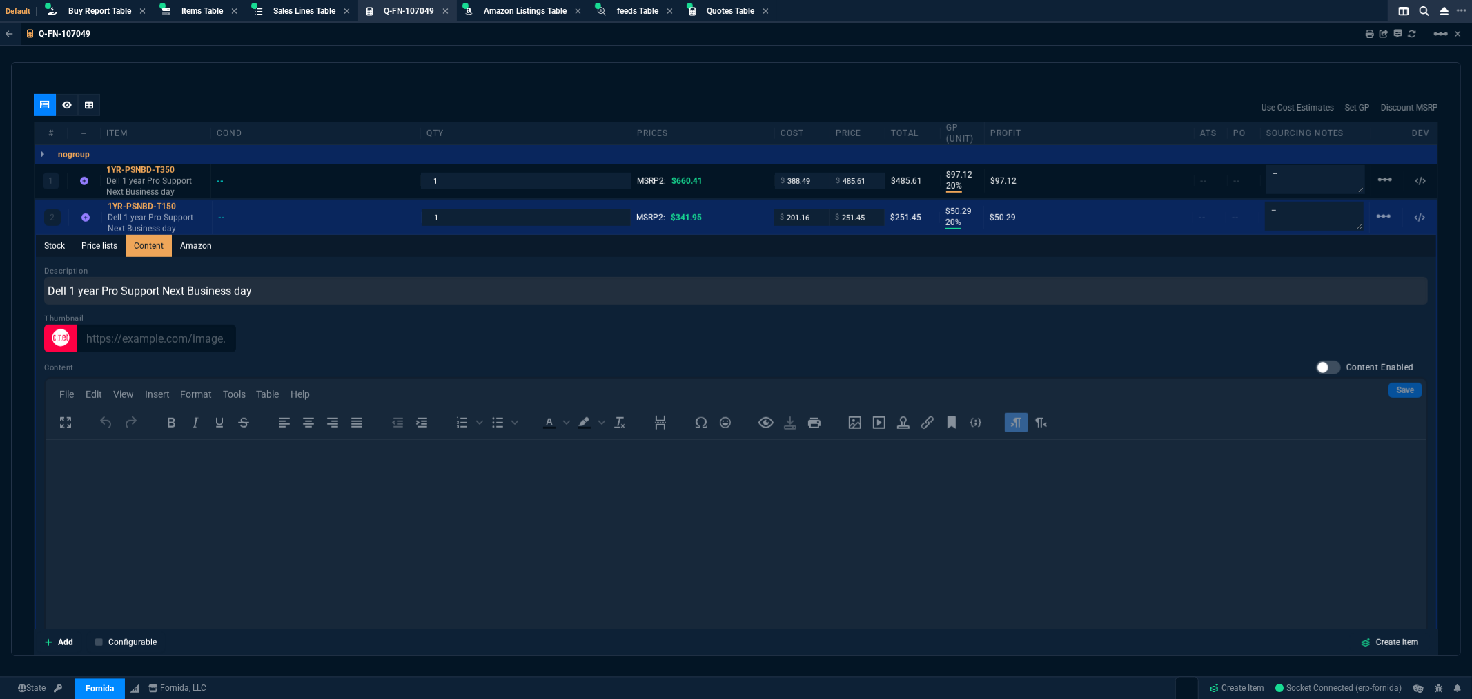
scroll to position [0, 0]
click at [1320, 367] on div at bounding box center [1328, 367] width 25 height 14
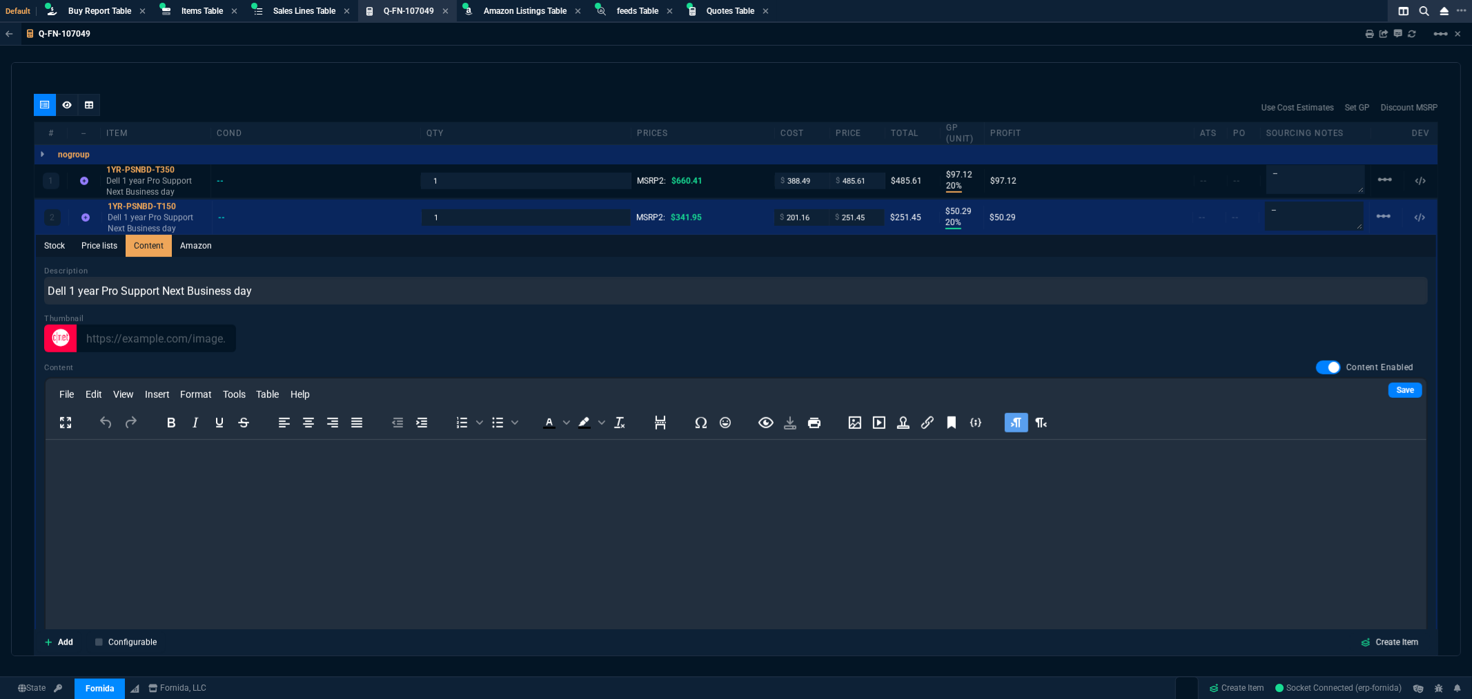
click at [186, 468] on html at bounding box center [735, 457] width 1381 height 37
click at [173, 455] on p "Service tag - J1DKF24" at bounding box center [735, 457] width 1359 height 15
drag, startPoint x: 172, startPoint y: 458, endPoint x: 118, endPoint y: 463, distance: 54.1
click at [118, 463] on p "Service tag - J1DKF24" at bounding box center [735, 457] width 1359 height 15
paste body "Rich Text Area. Press ALT-0 for help."
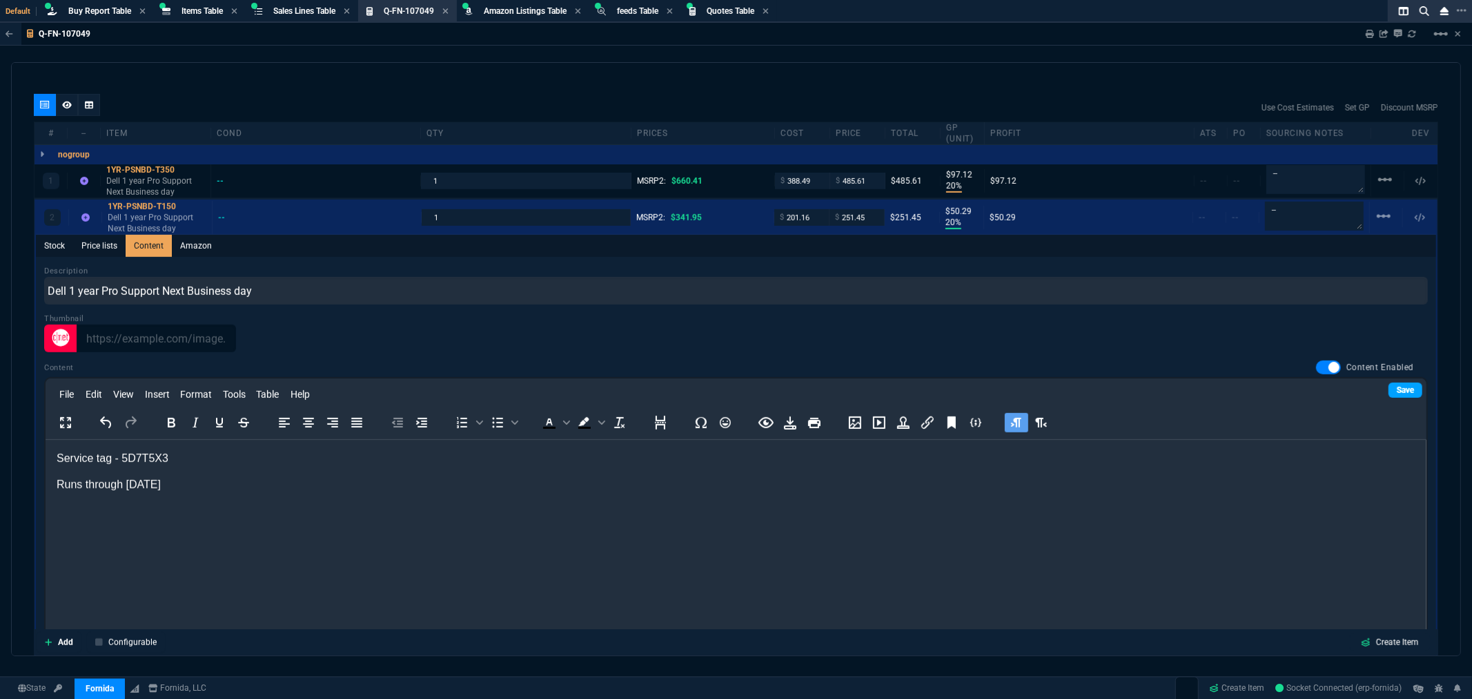
click at [1397, 389] on link "Save" at bounding box center [1406, 389] width 34 height 15
drag, startPoint x: 191, startPoint y: 482, endPoint x: 46, endPoint y: 458, distance: 146.9
click at [46, 458] on html "Service tag - 5D7T5X3 Runs through [DATE]" at bounding box center [735, 471] width 1381 height 64
copy body "Service tag - 5D7T5X3 Runs through [DATE]"
click at [131, 204] on div "1YR-PSNBD-T150" at bounding box center [157, 206] width 99 height 11
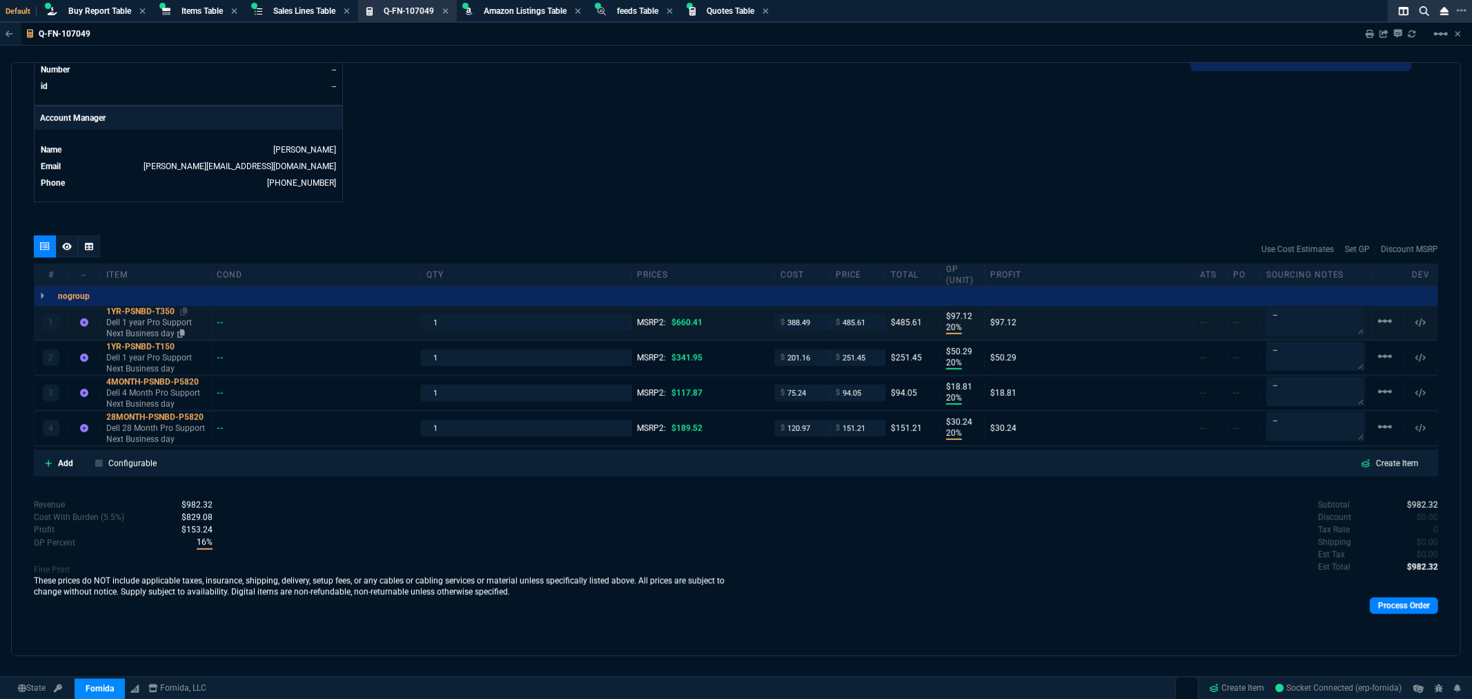
scroll to position [625, 0]
click at [125, 381] on div "4MONTH-PSNBD-P5820" at bounding box center [155, 382] width 99 height 11
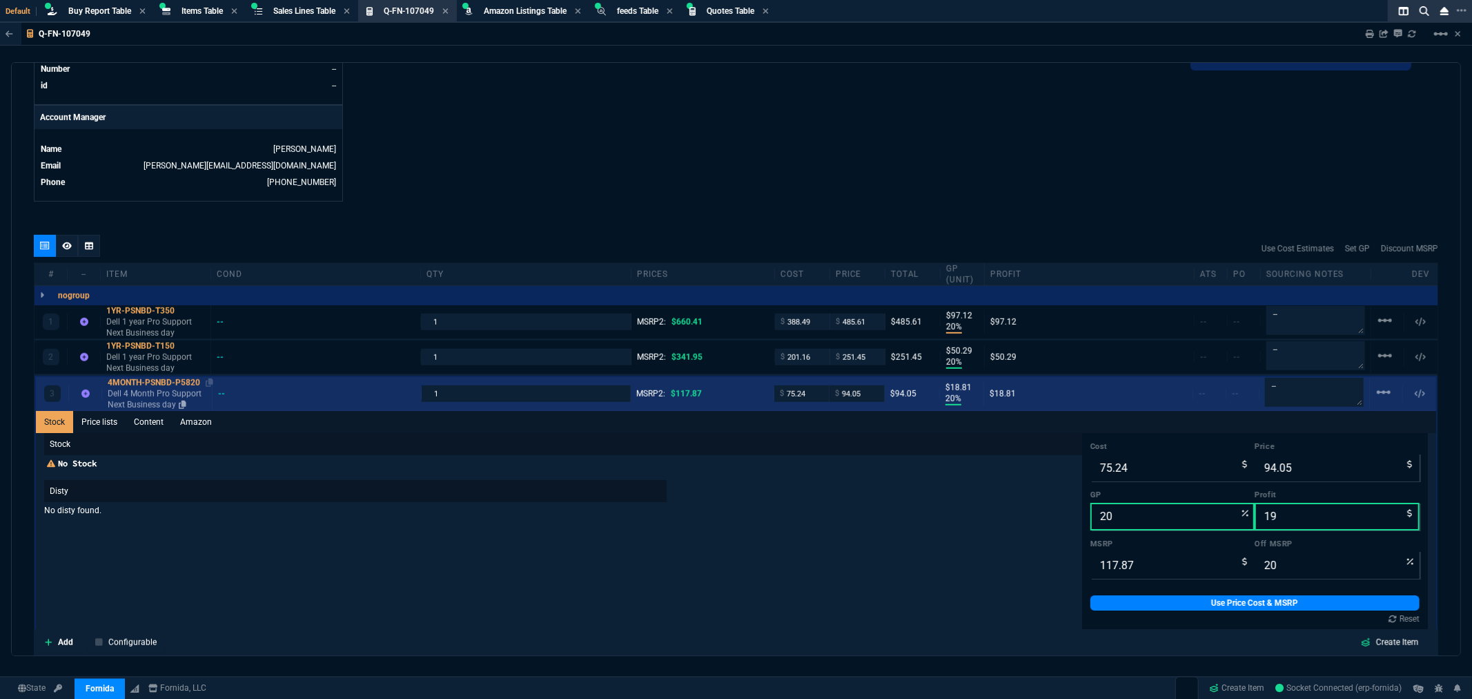
scroll to position [767, 0]
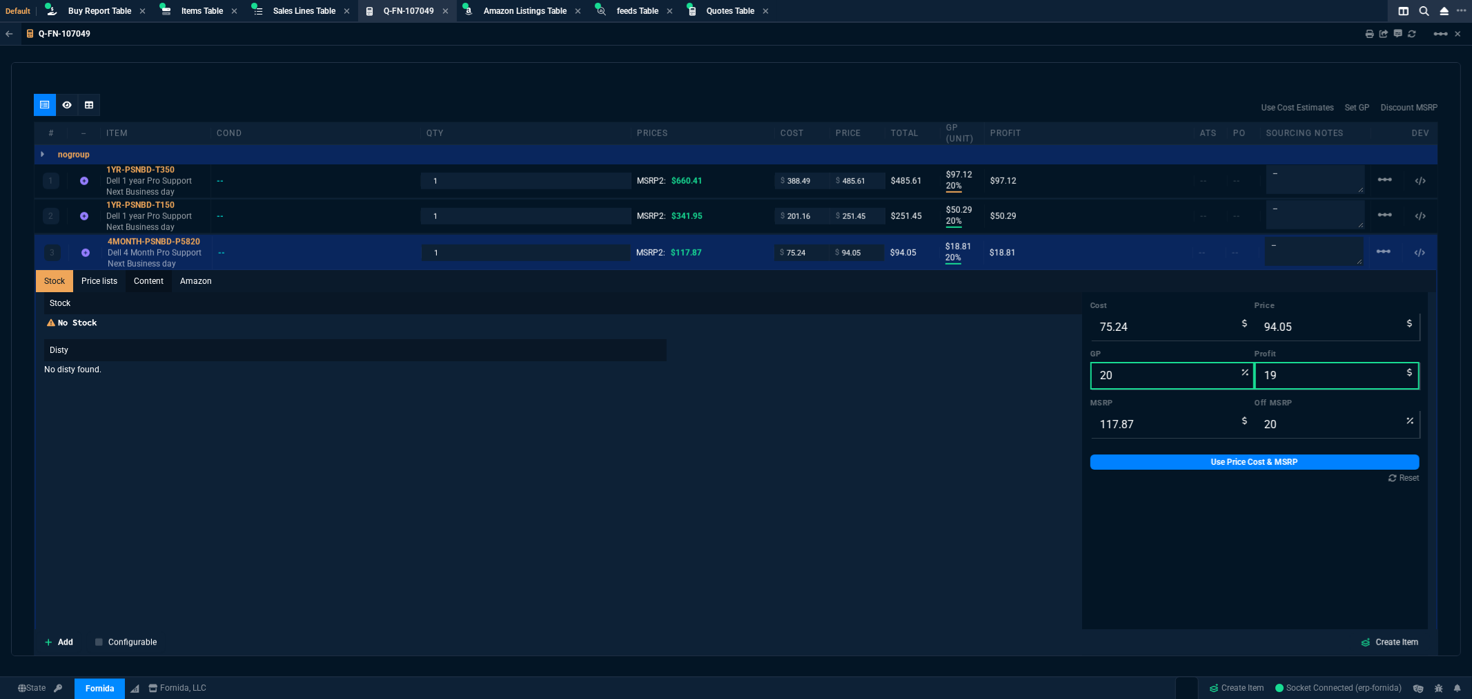
click at [150, 278] on link "Content" at bounding box center [149, 281] width 46 height 22
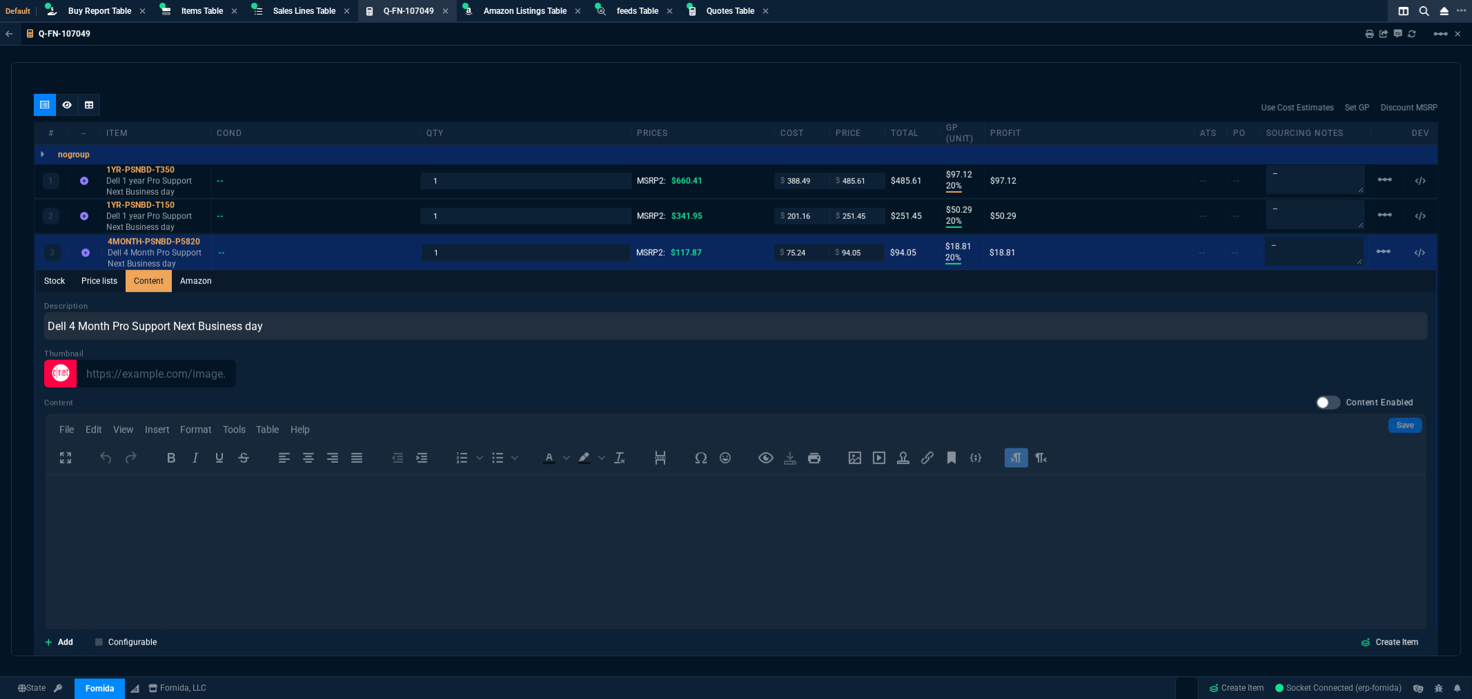
scroll to position [0, 0]
click at [1323, 400] on div at bounding box center [1328, 403] width 25 height 14
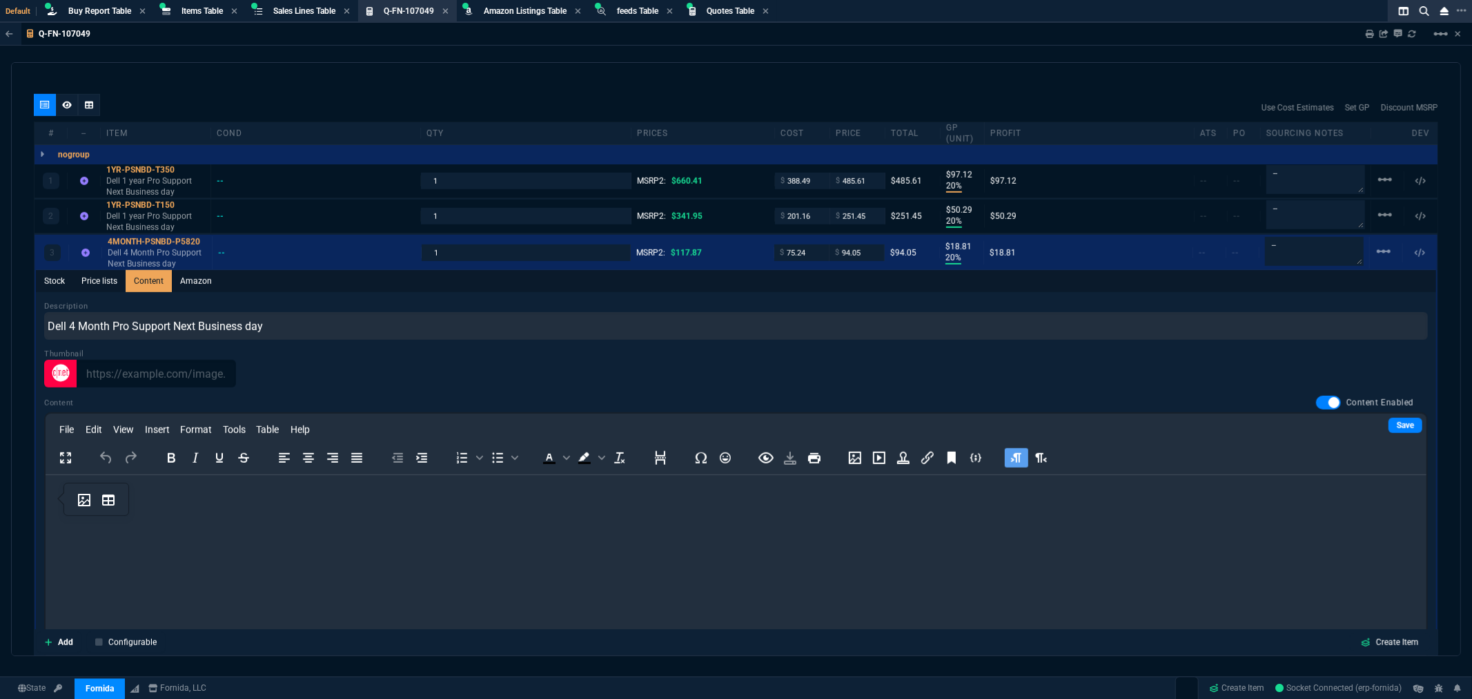
click at [82, 505] on html at bounding box center [735, 492] width 1381 height 37
drag, startPoint x: 159, startPoint y: 502, endPoint x: 166, endPoint y: 498, distance: 7.7
click at [159, 502] on body "Service tag - 5D7T5X3 Runs through [DATE]" at bounding box center [735, 506] width 1359 height 42
drag, startPoint x: 169, startPoint y: 495, endPoint x: 119, endPoint y: 498, distance: 49.8
click at [119, 498] on p "Service tag - 5D7T5X3" at bounding box center [735, 492] width 1359 height 15
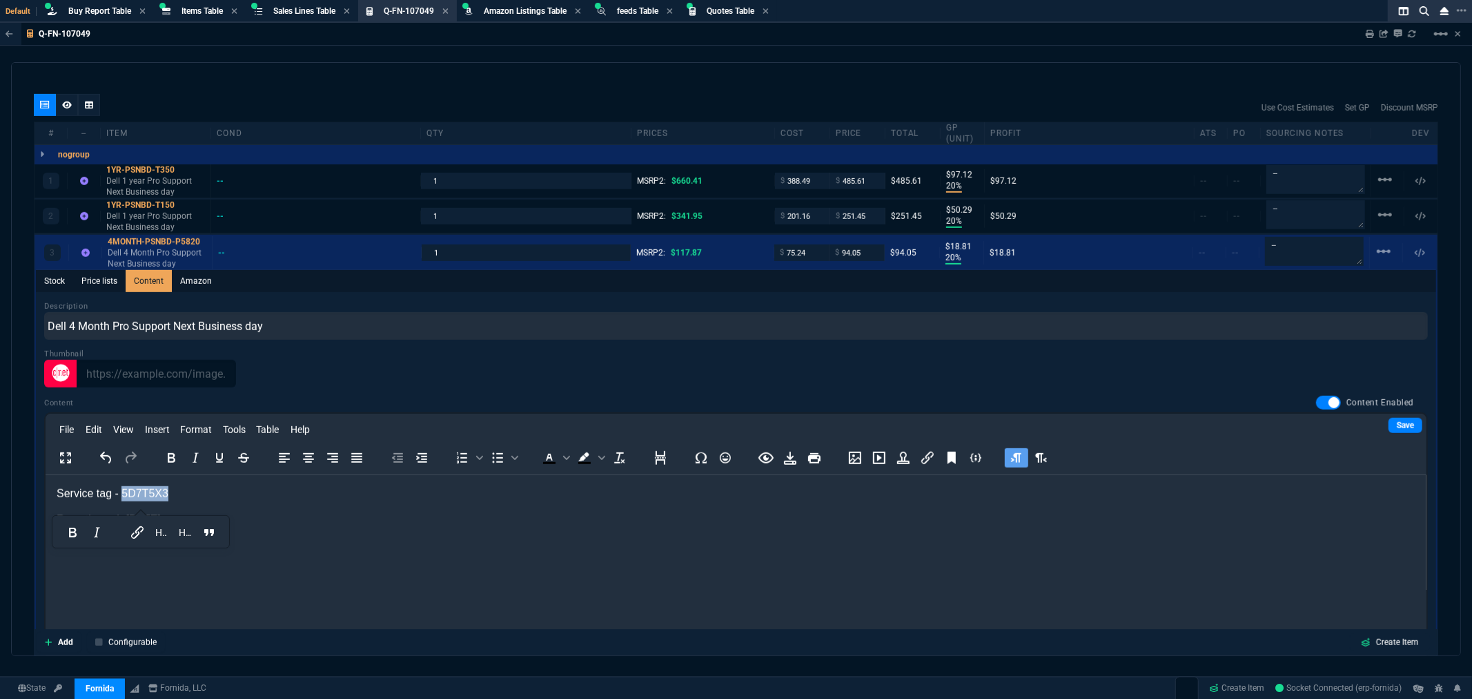
paste body "Rich Text Area. Press ALT-0 for help."
click at [130, 520] on p "Runs through [DATE]" at bounding box center [735, 519] width 1359 height 15
click at [147, 517] on p "Runs through [DATE]" at bounding box center [735, 519] width 1359 height 15
click at [199, 519] on p "Runs through [DATE]" at bounding box center [735, 519] width 1359 height 15
click at [1389, 421] on link "Save" at bounding box center [1406, 425] width 34 height 15
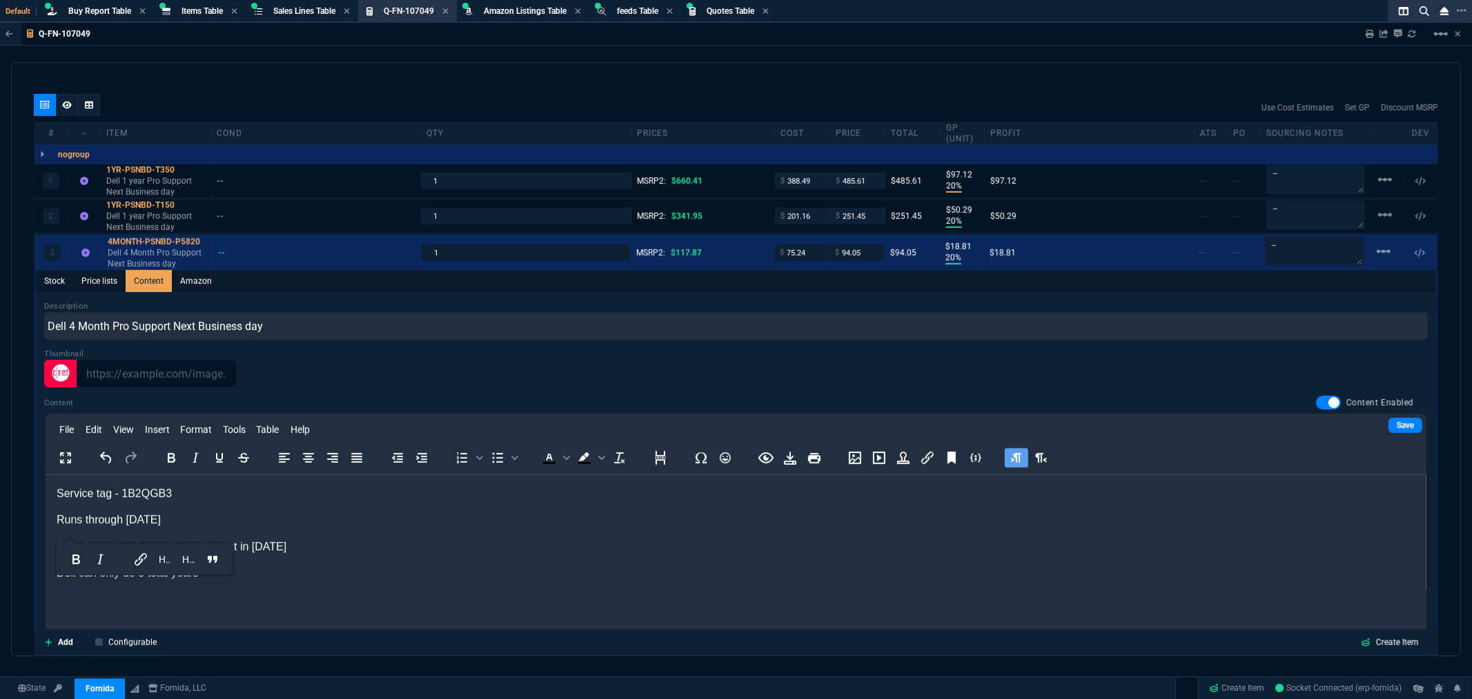
drag, startPoint x: 195, startPoint y: 520, endPoint x: 45, endPoint y: 490, distance: 152.7
click at [45, 490] on html "Service tag - 1B2QGB3 Runs through [DATE] Only 4 months since unit was bought i…" at bounding box center [735, 532] width 1381 height 117
copy body "Service tag - 1B2QGB3 Runs through [DATE]"
click at [169, 236] on div "4MONTH-PSNBD-P5820" at bounding box center [157, 241] width 99 height 11
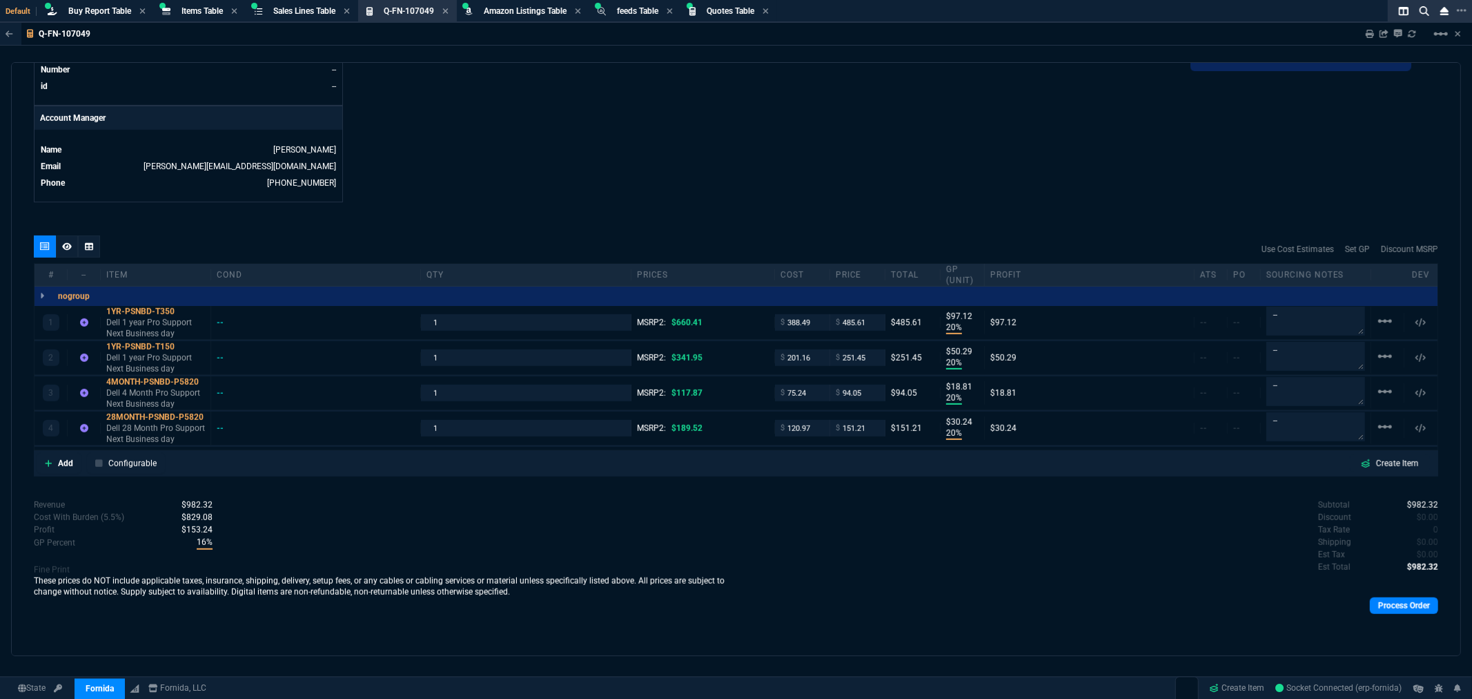
scroll to position [625, 0]
click at [168, 416] on div "28MONTH-PSNBD-P5820" at bounding box center [155, 417] width 99 height 11
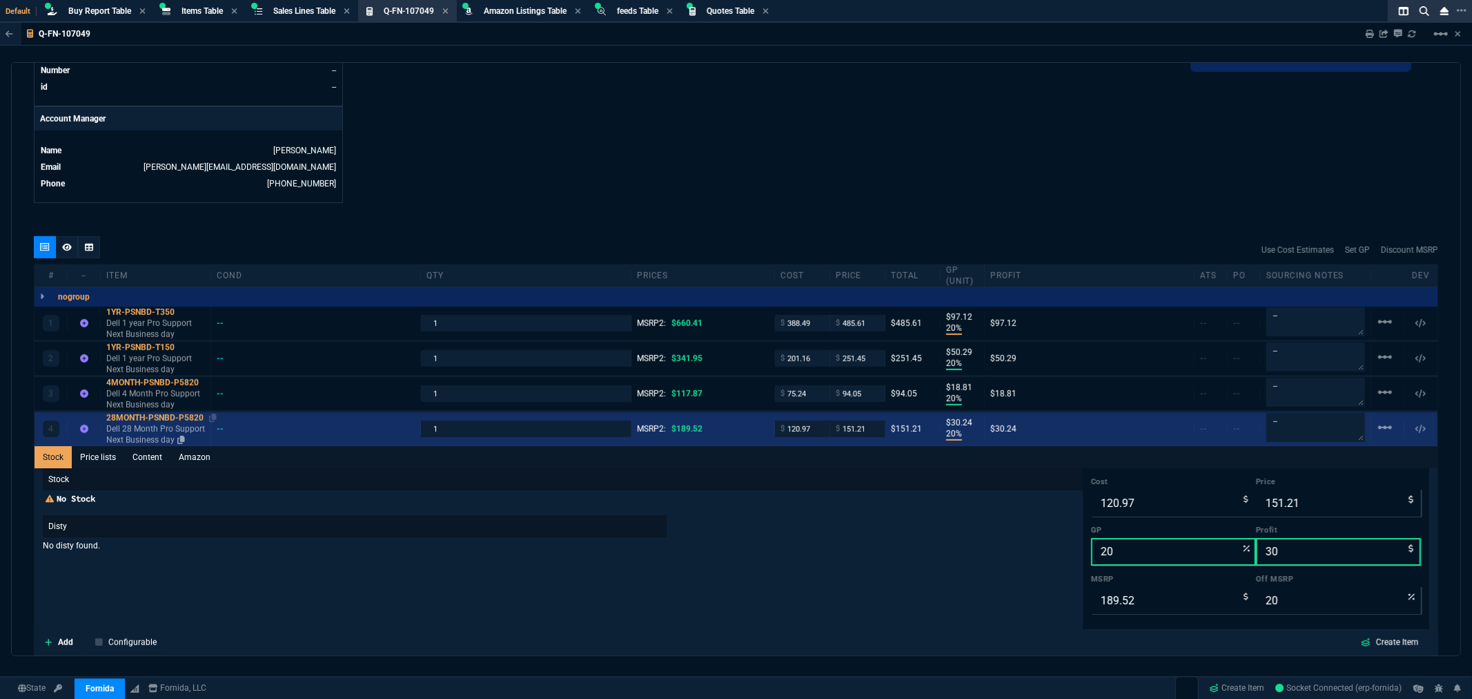
scroll to position [767, 0]
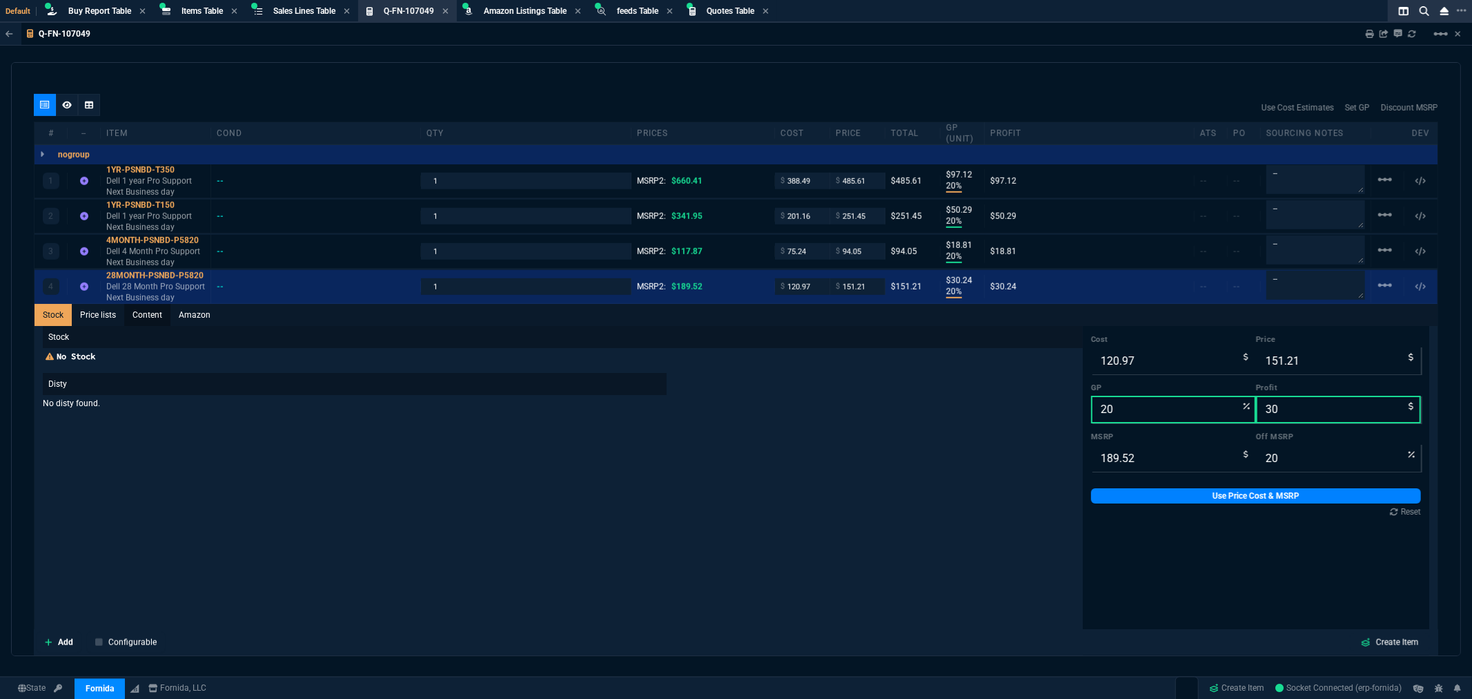
click at [150, 316] on link "Content" at bounding box center [147, 315] width 46 height 22
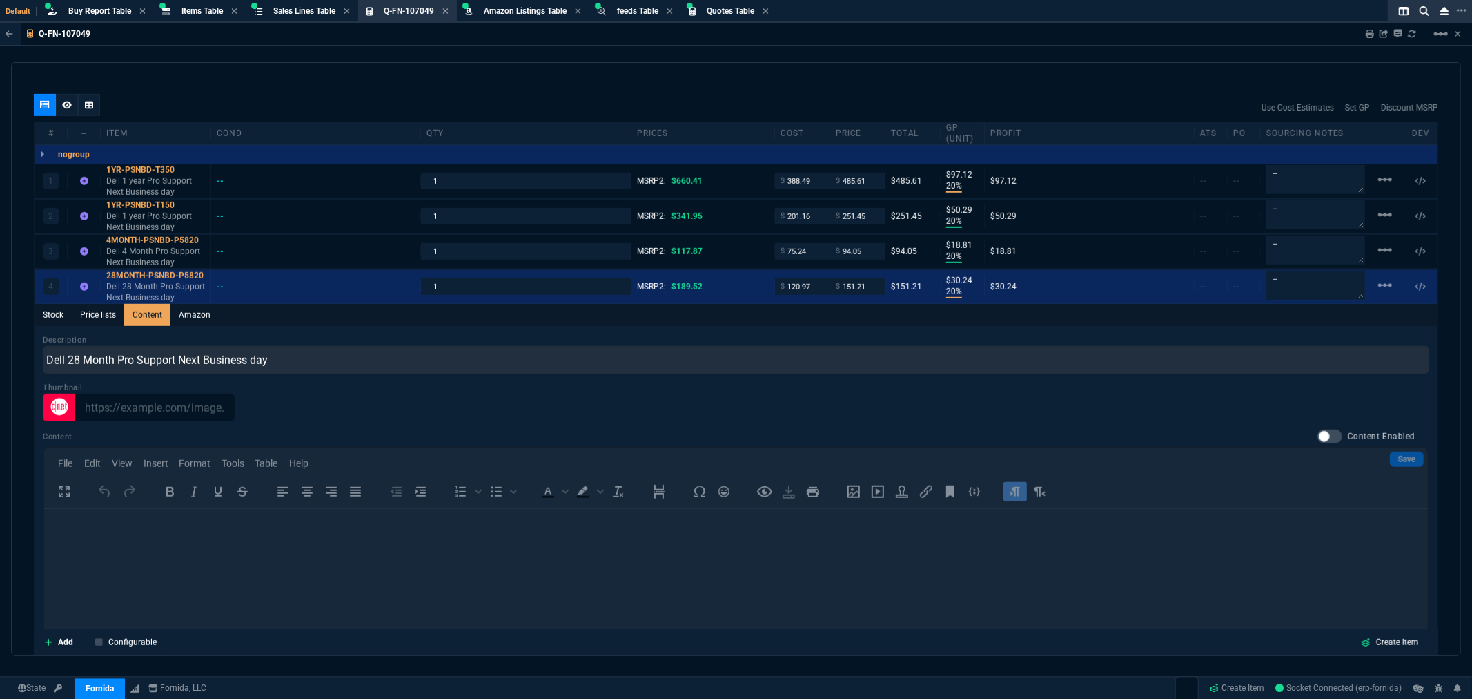
scroll to position [0, 0]
click at [93, 536] on div "Content Content Enabled Save File Edit View Insert Format Tools Table Help To o…" at bounding box center [736, 575] width 1387 height 293
click at [1321, 433] on div at bounding box center [1330, 436] width 25 height 14
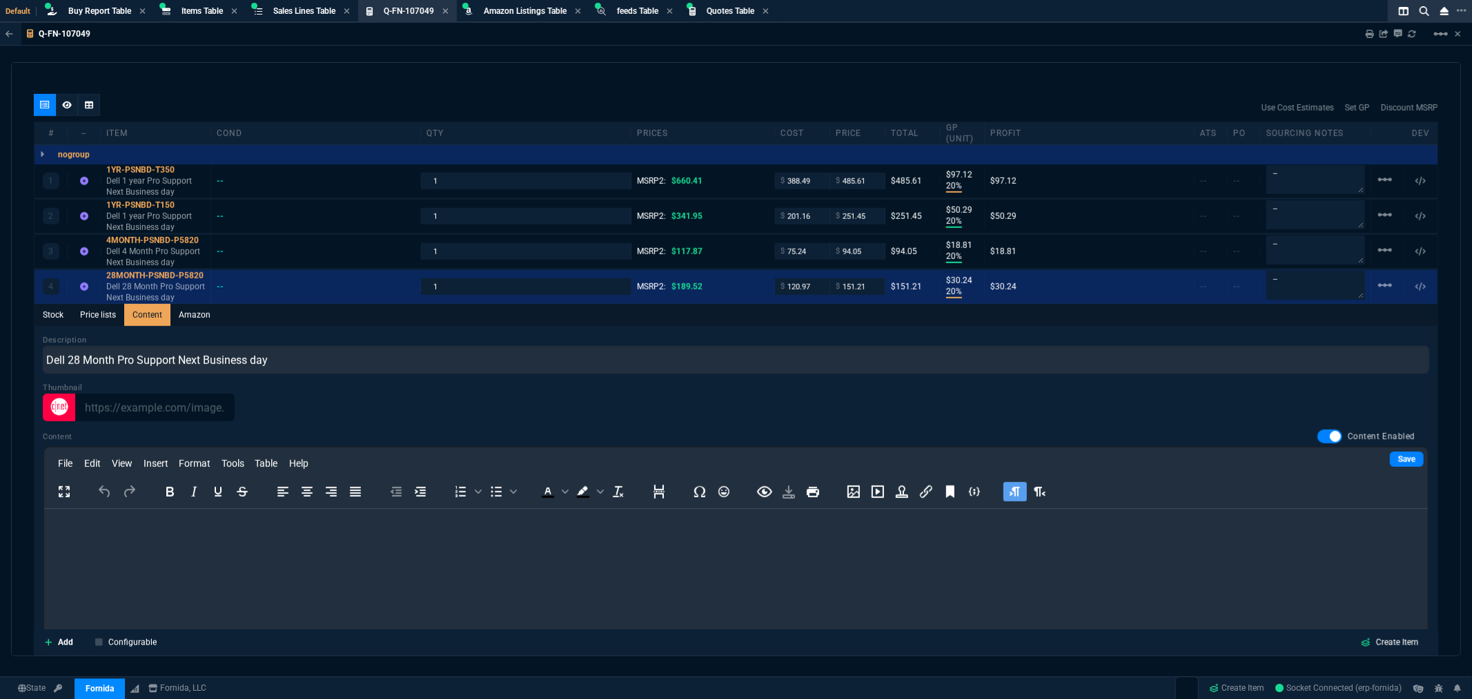
click at [206, 529] on p "Rich Text Area. Press ALT-0 for help." at bounding box center [736, 526] width 1362 height 15
click at [169, 532] on p "Service tag - 1B2QGB3" at bounding box center [736, 526] width 1362 height 15
click at [150, 557] on p "Runs through [DATE]" at bounding box center [736, 552] width 1362 height 15
click at [189, 553] on p "Runs through [DATE]" at bounding box center [736, 552] width 1362 height 15
click at [1390, 456] on link "Save" at bounding box center [1407, 458] width 34 height 15
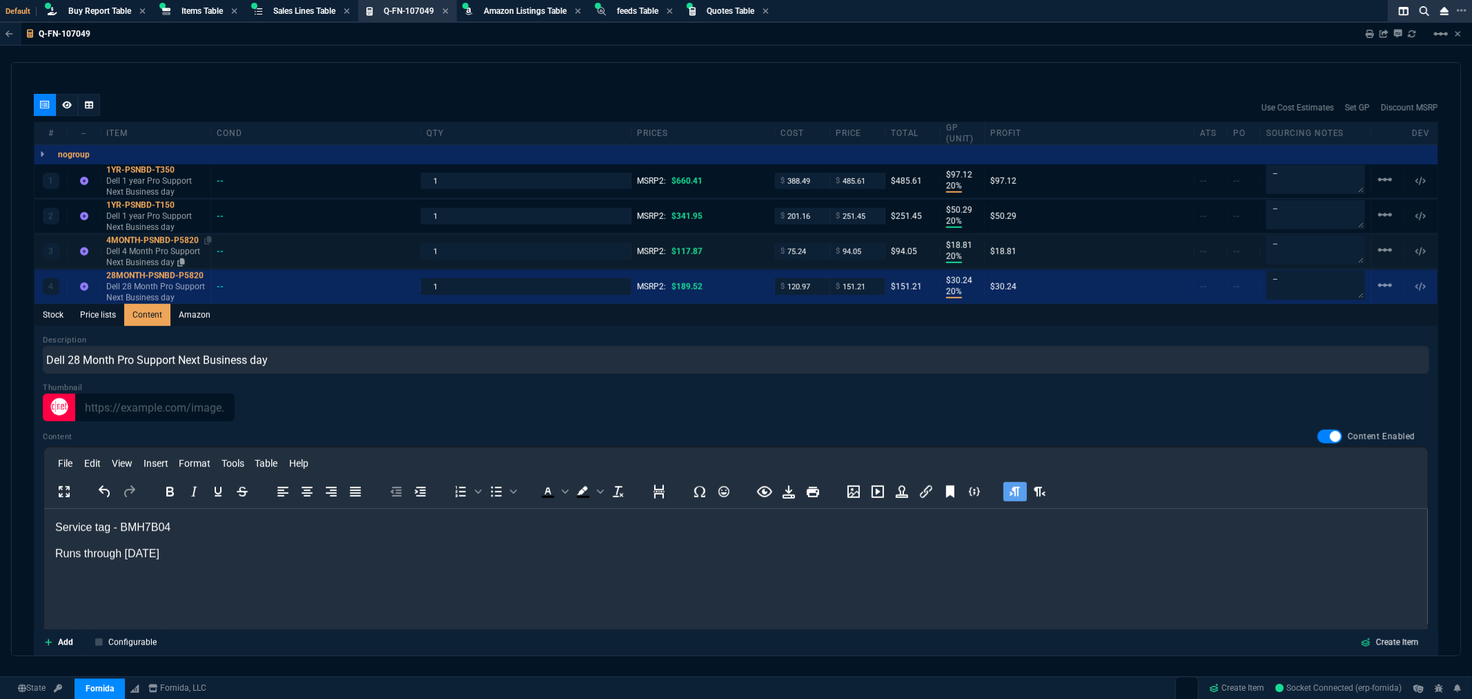
click at [173, 240] on div "4MONTH-PSNBD-P5820" at bounding box center [155, 240] width 99 height 11
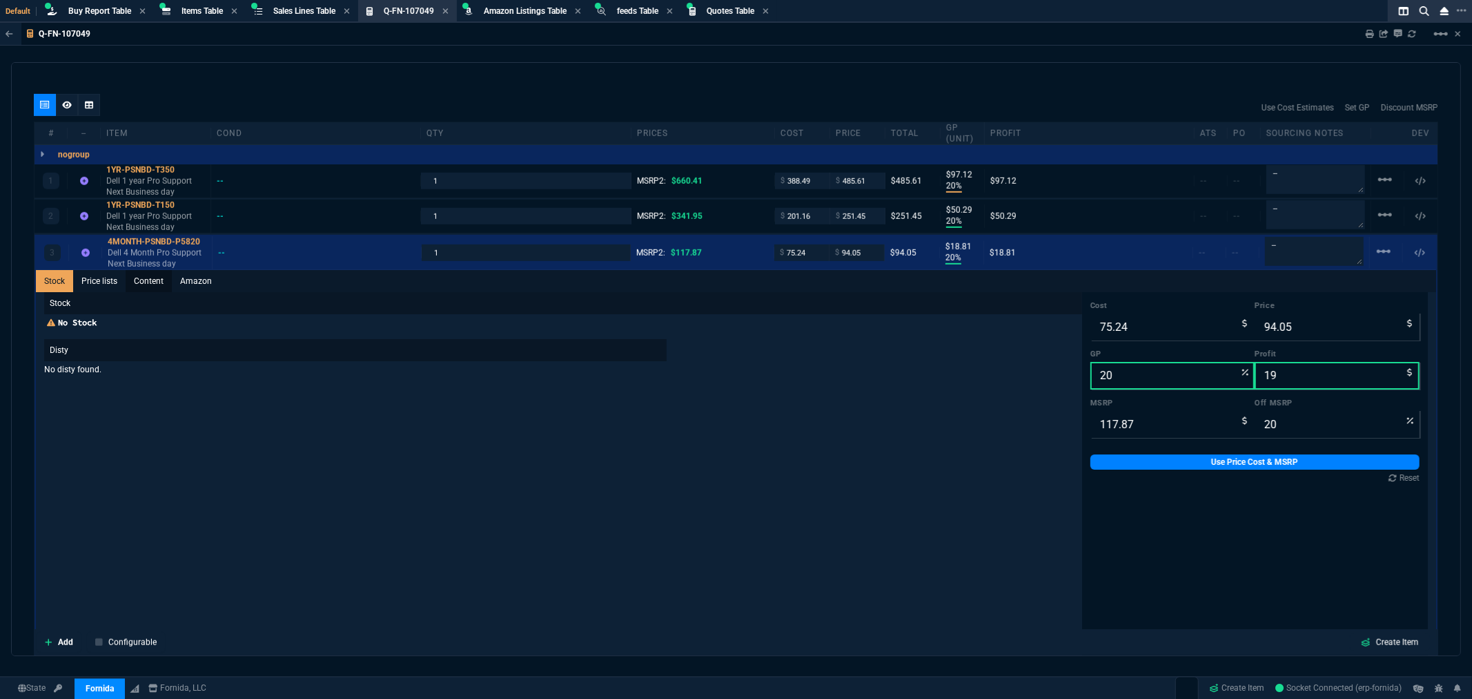
click at [155, 275] on link "Content" at bounding box center [149, 281] width 46 height 22
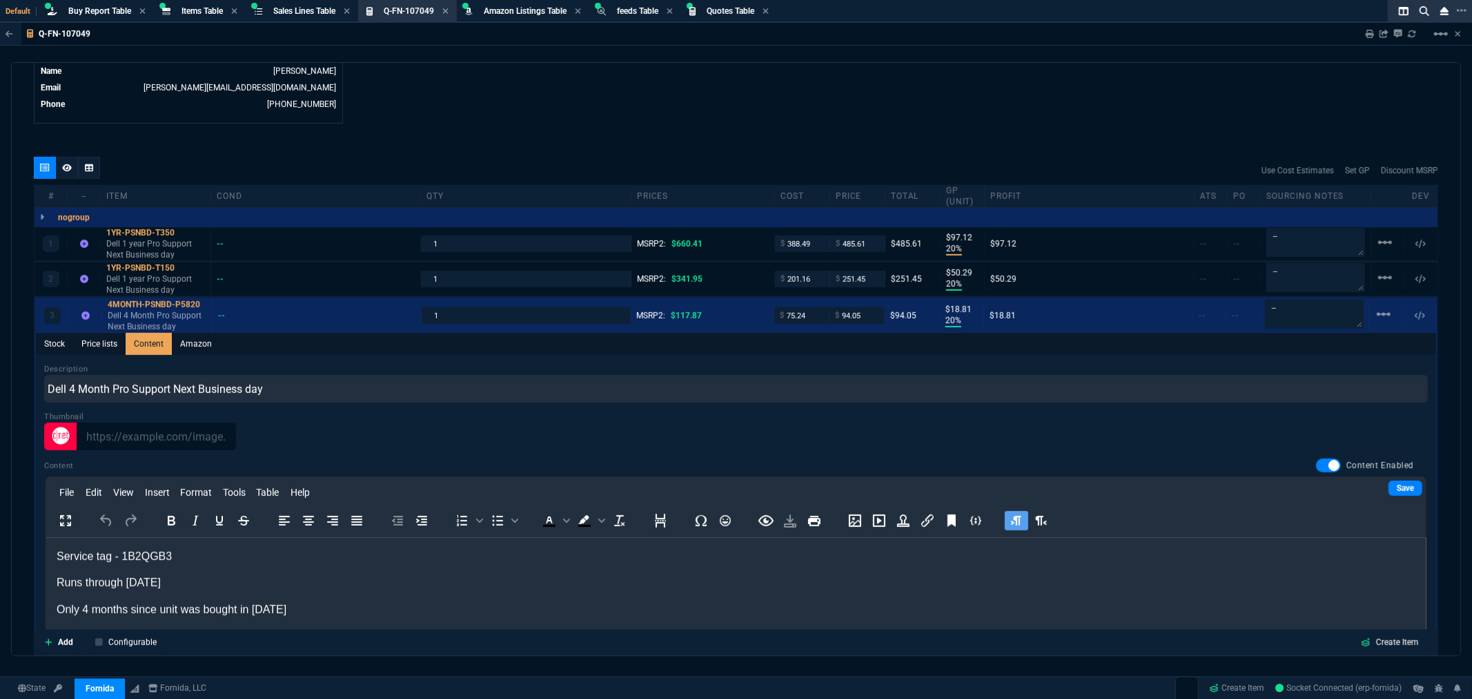
scroll to position [307, 0]
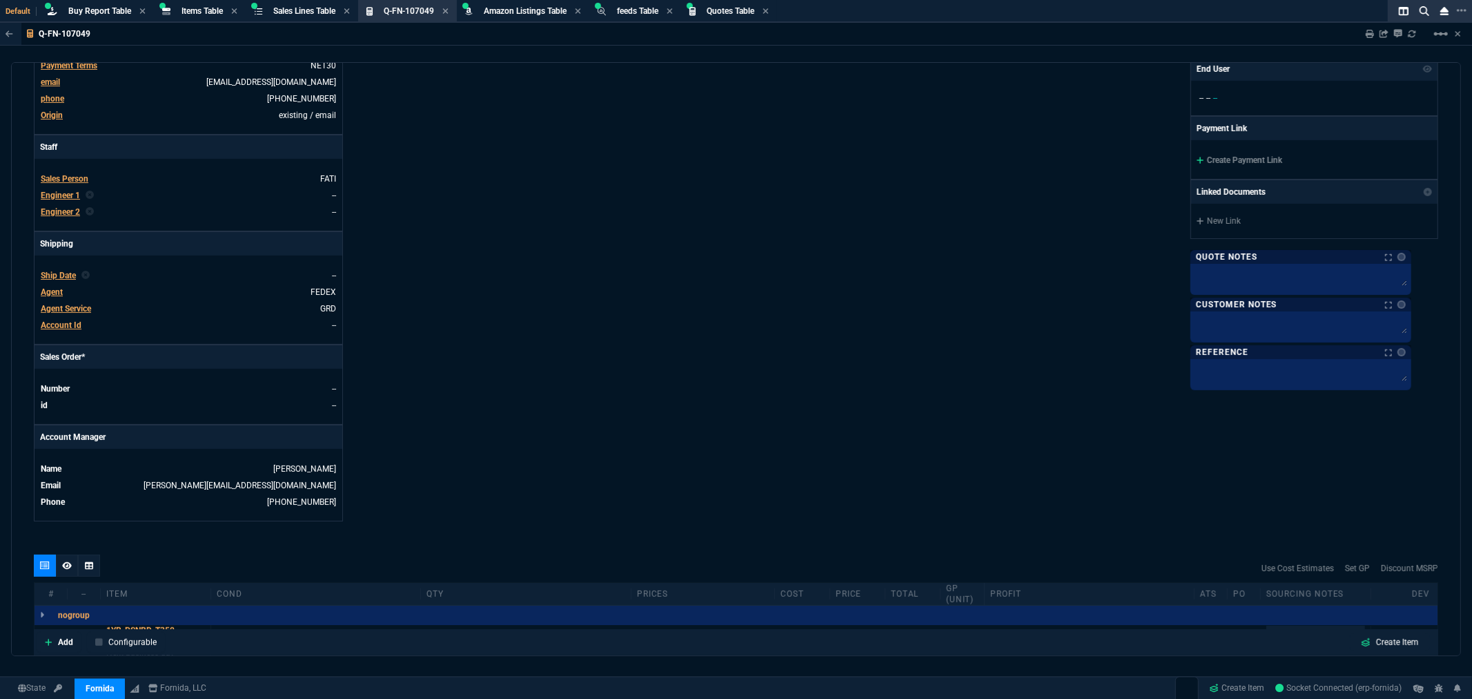
click at [1106, 146] on div "Fornida, LLC [STREET_ADDRESS] Share Link Show More Chats Shipping Address [STRE…" at bounding box center [1088, 165] width 703 height 712
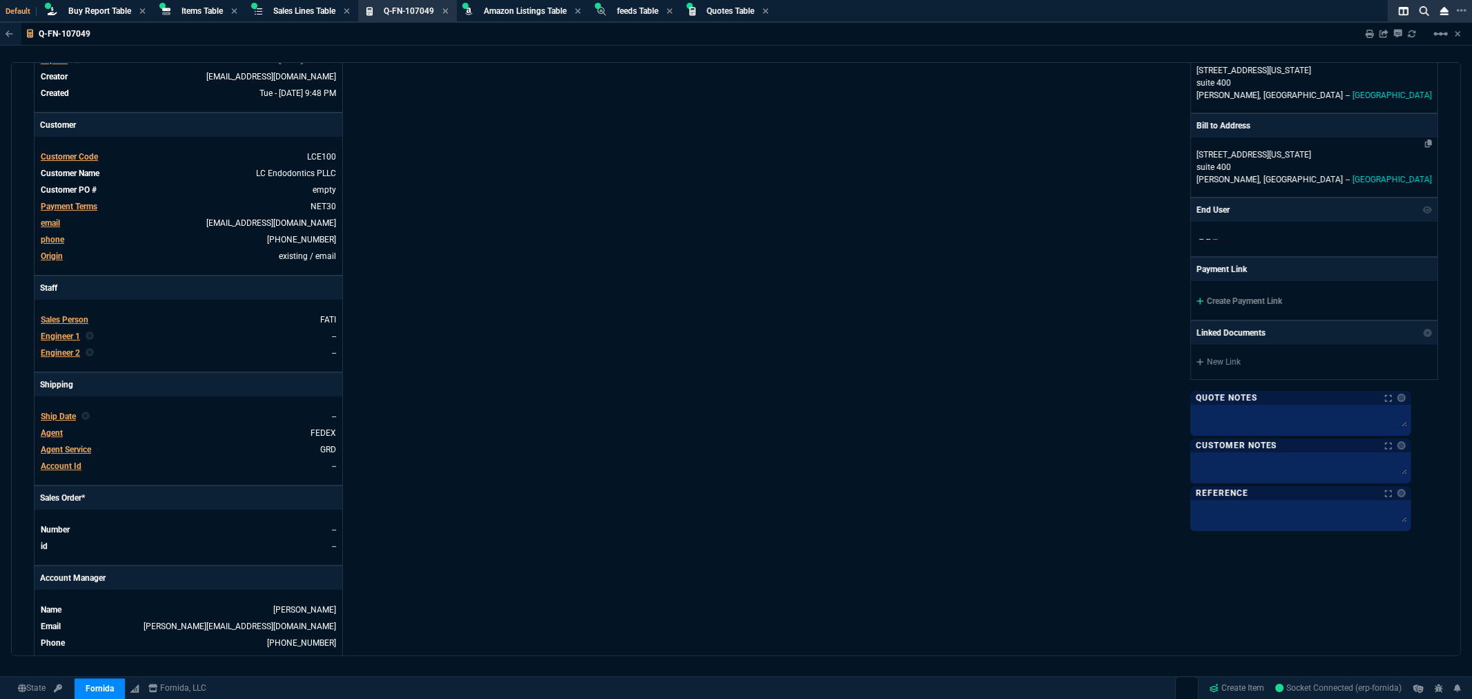
scroll to position [0, 0]
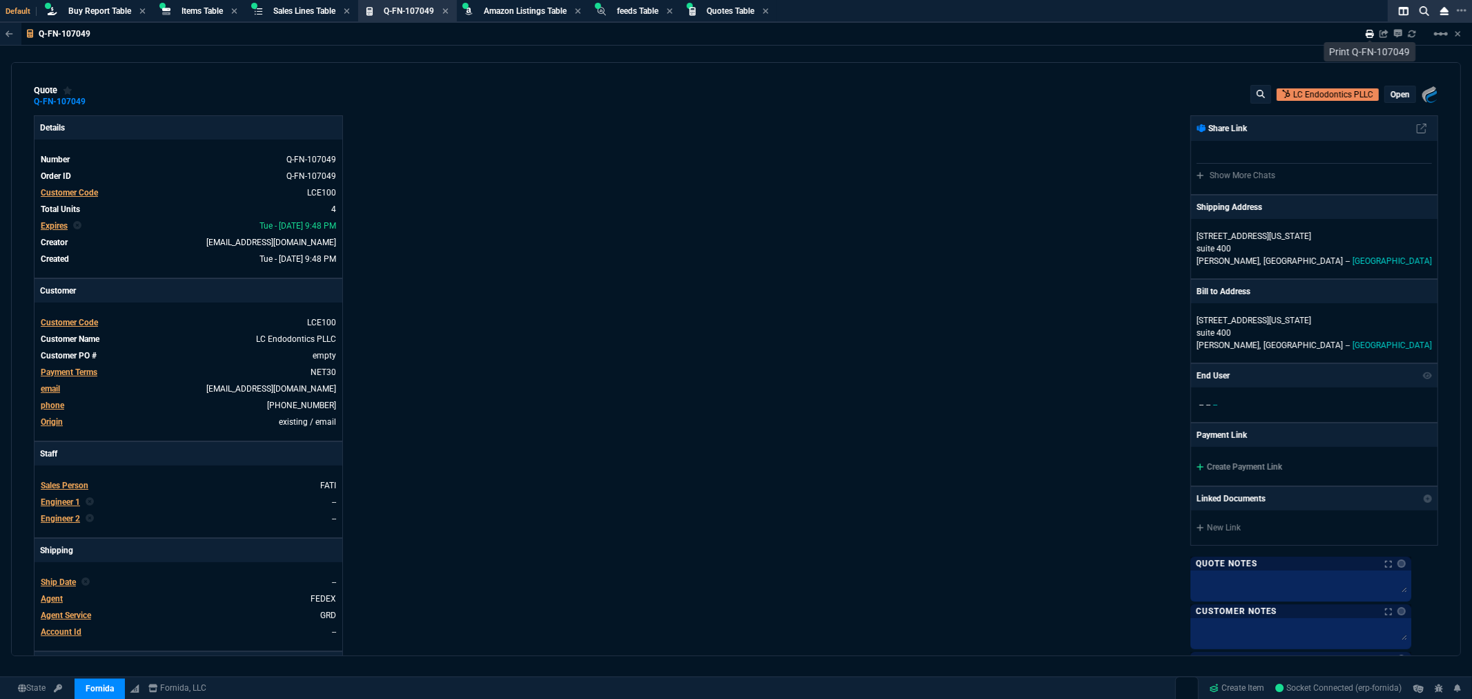
click at [1372, 32] on icon at bounding box center [1370, 34] width 8 height 8
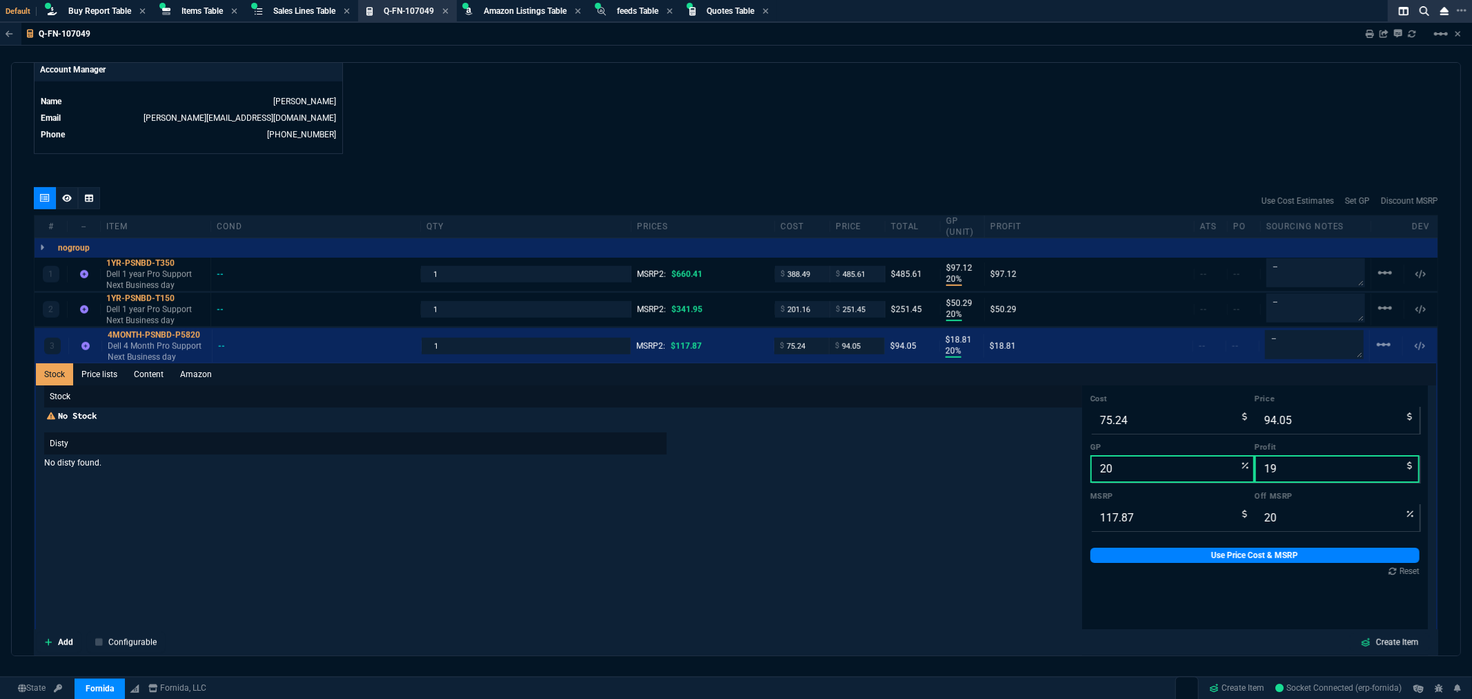
scroll to position [690, 0]
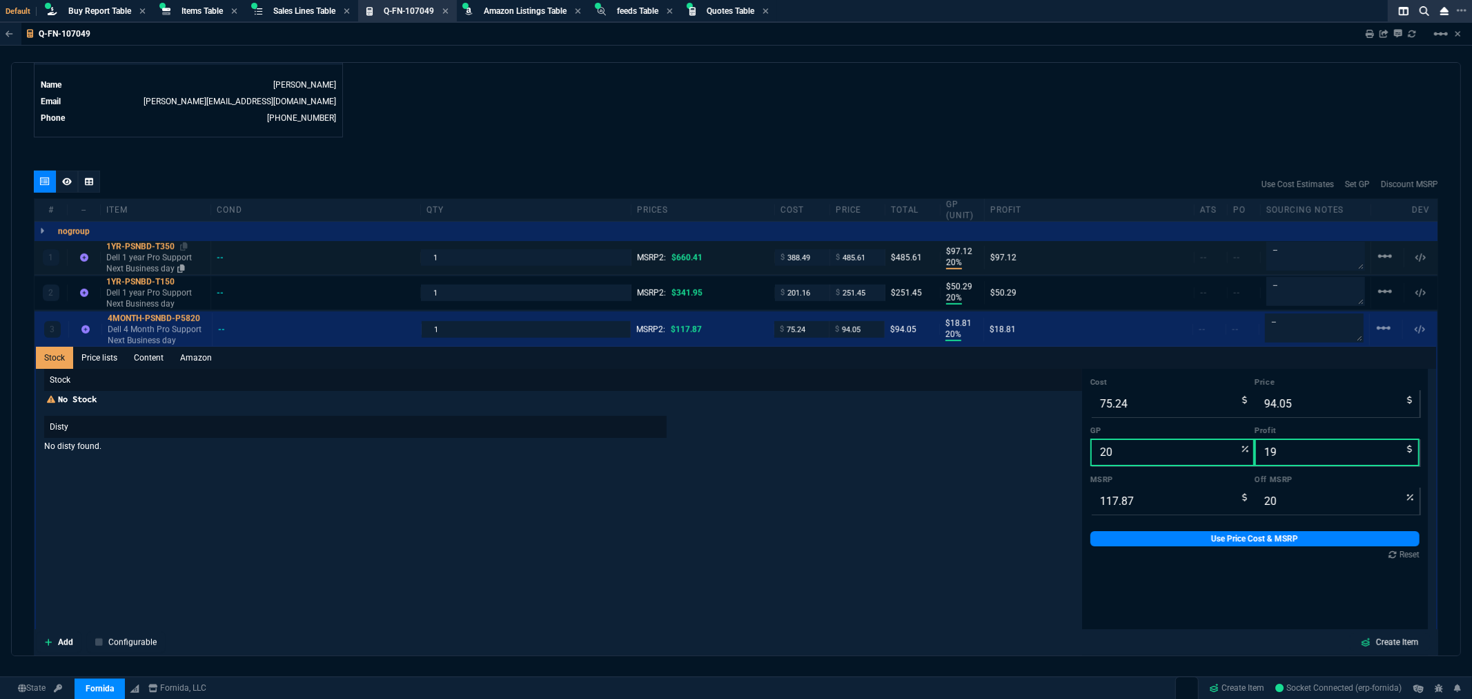
click at [139, 244] on div "1YR-PSNBD-T350" at bounding box center [155, 246] width 99 height 11
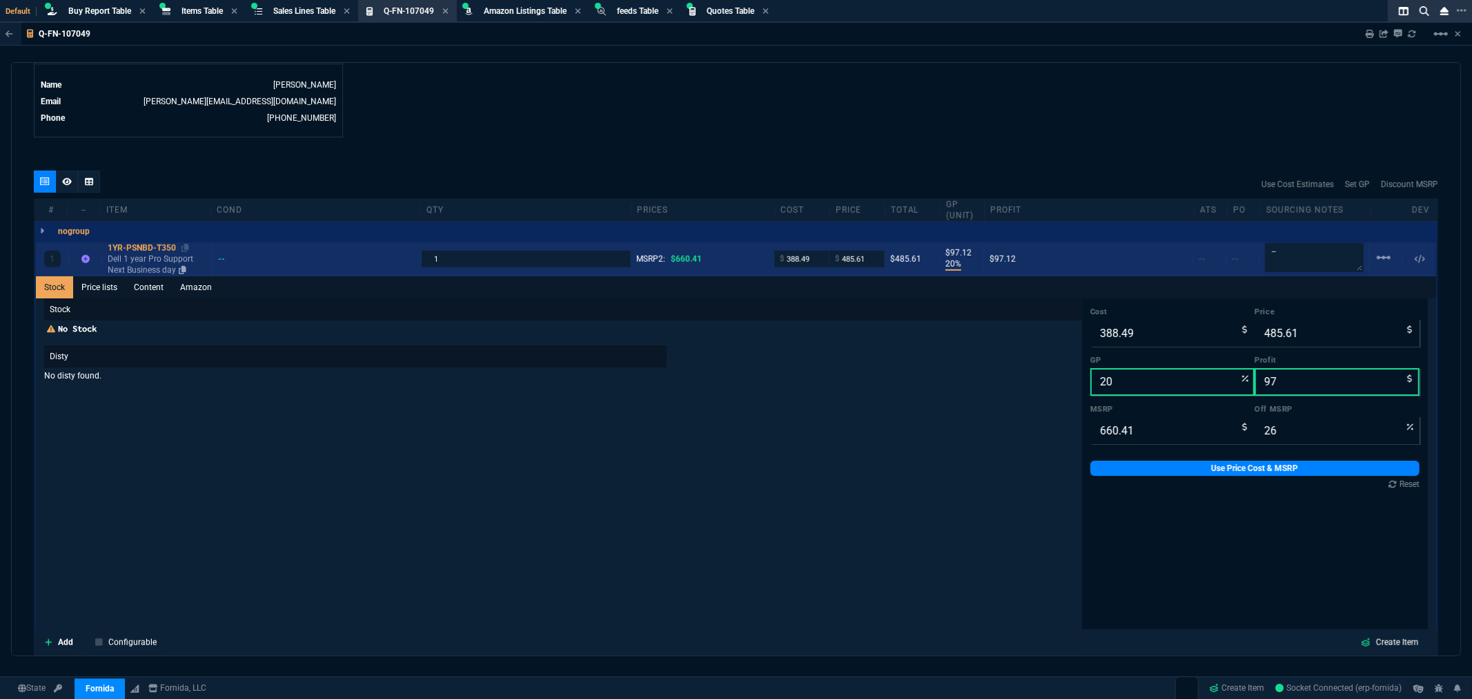
click at [150, 245] on div "1YR-PSNBD-T350" at bounding box center [157, 247] width 99 height 11
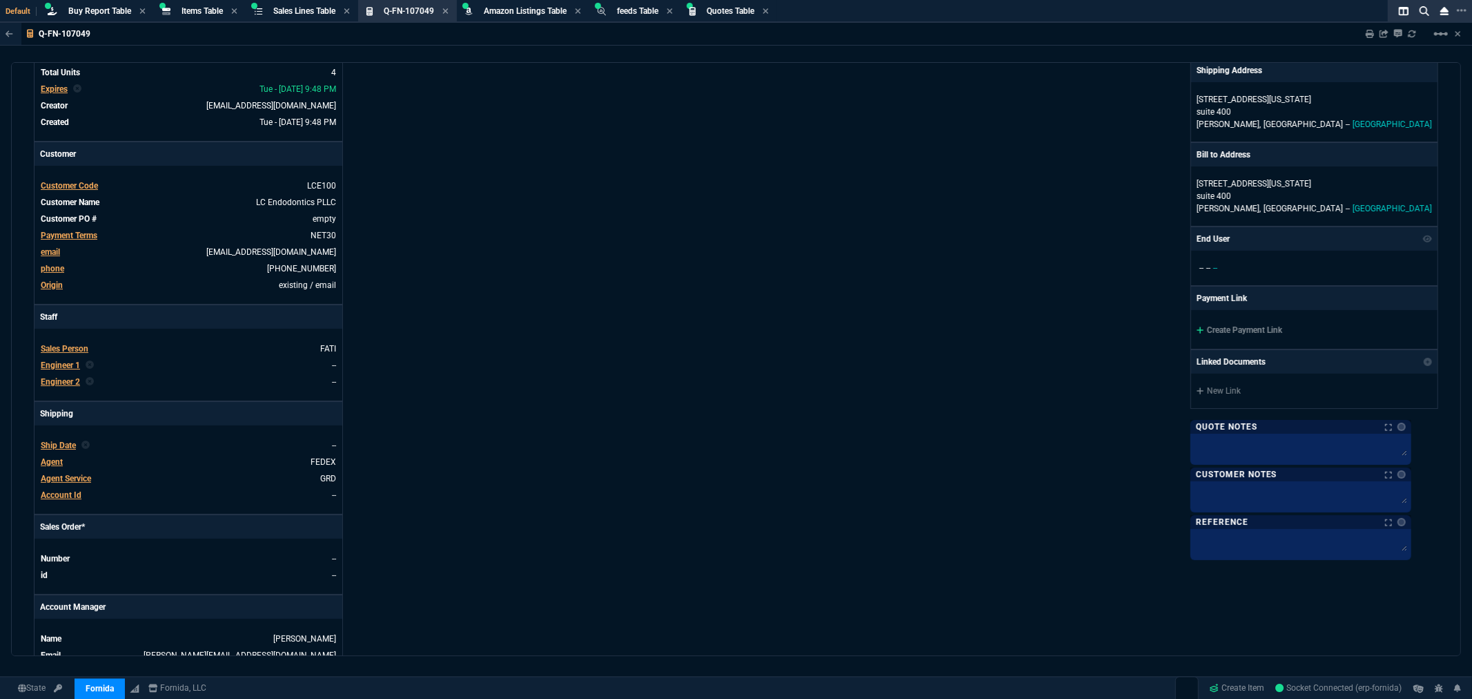
scroll to position [153, 0]
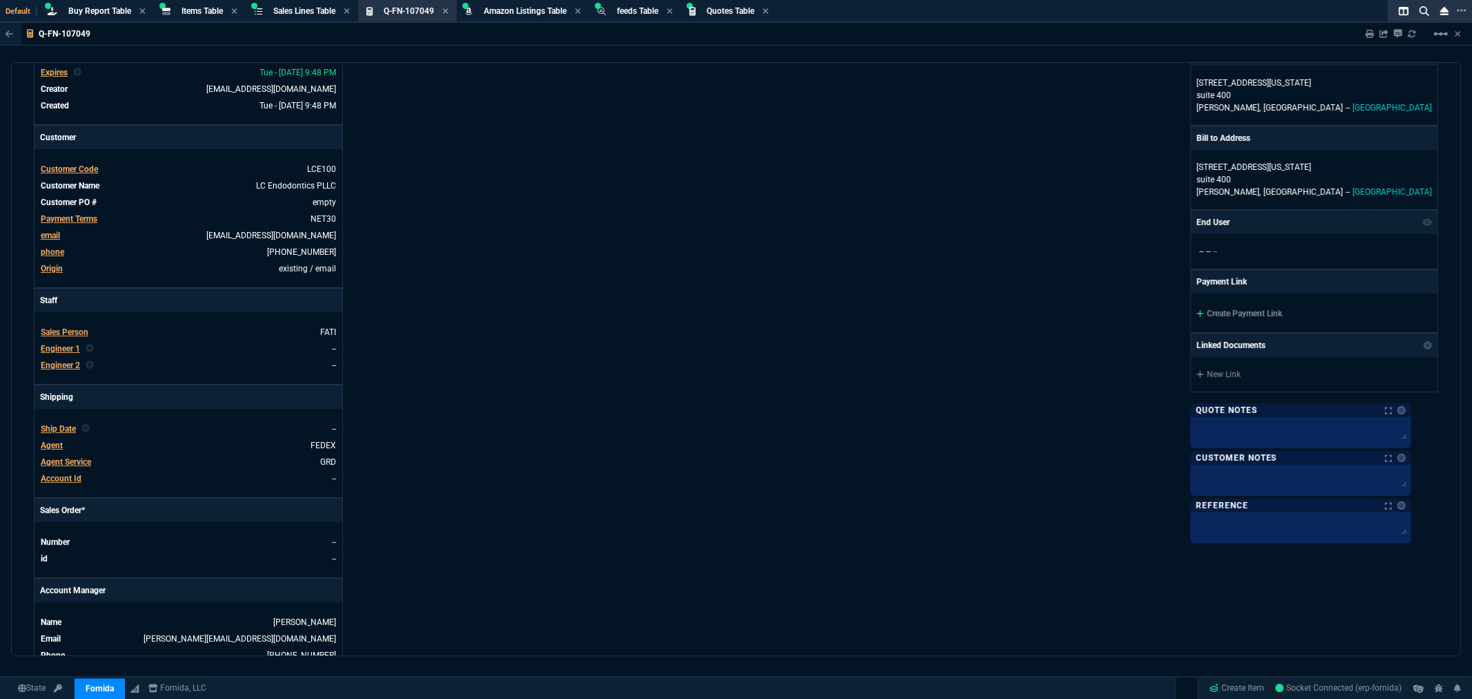
click at [73, 331] on span "Sales Person" at bounding box center [65, 332] width 48 height 10
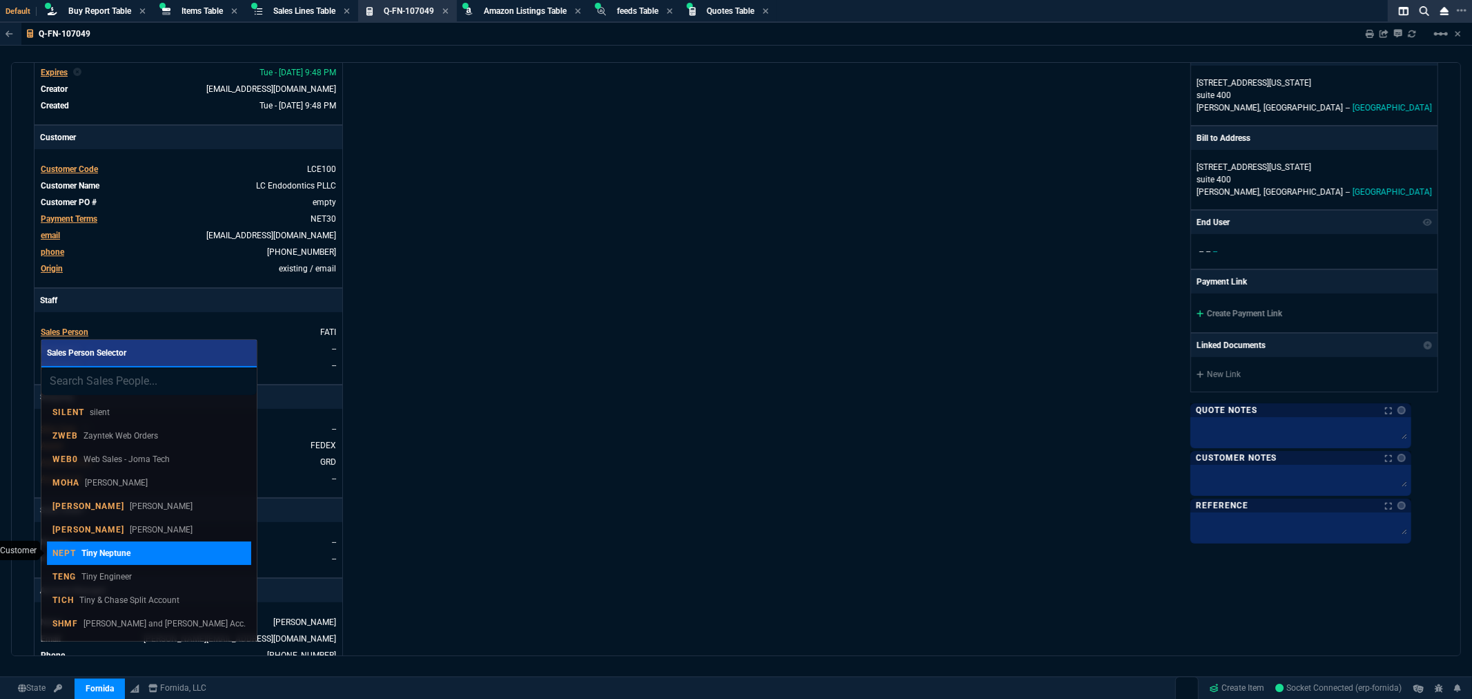
click at [65, 553] on p "NEPT" at bounding box center [63, 552] width 23 height 11
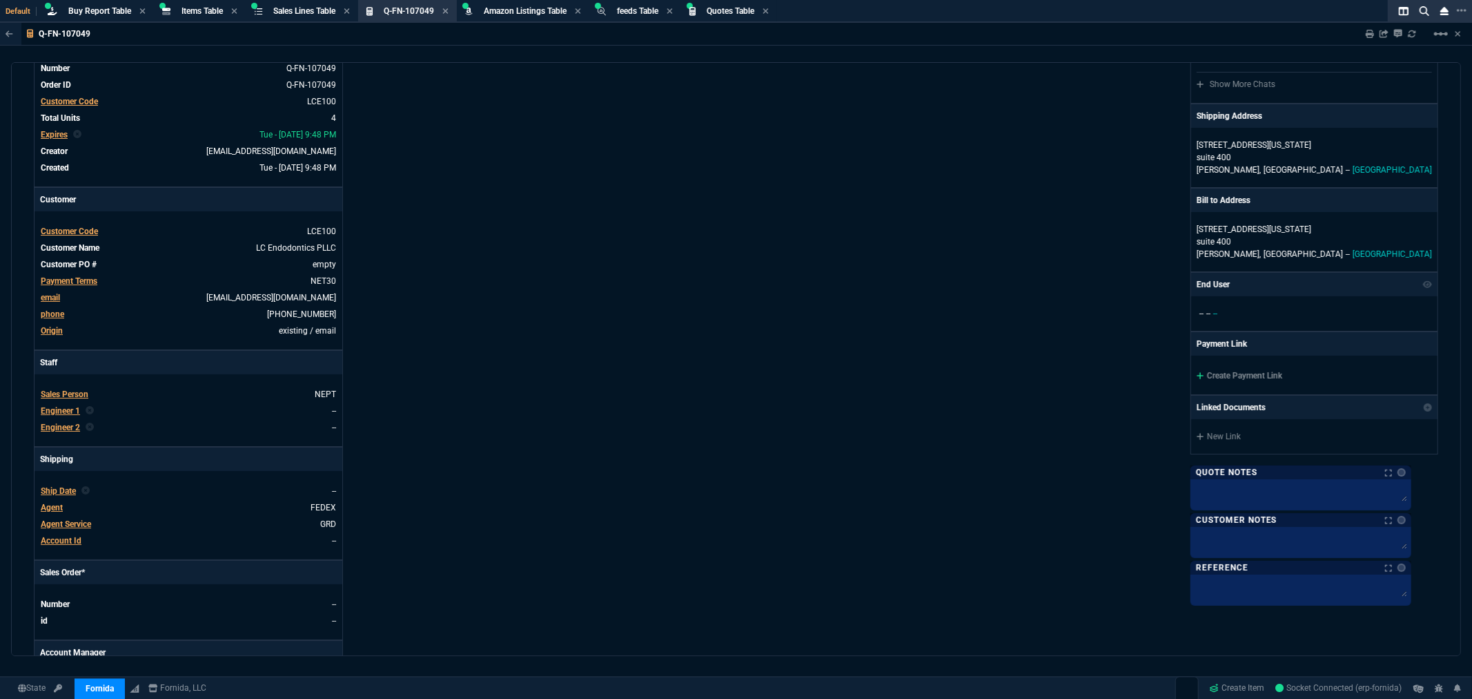
scroll to position [0, 0]
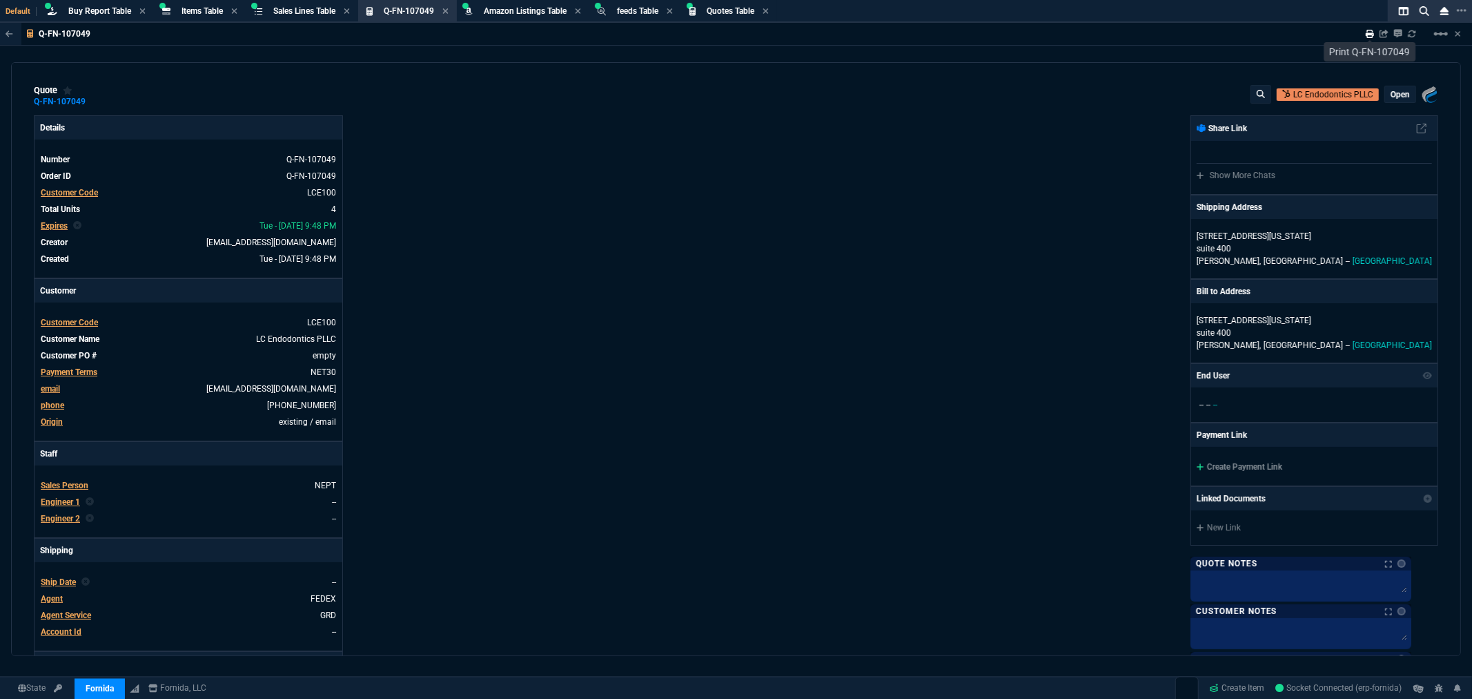
click at [1369, 32] on icon at bounding box center [1370, 34] width 8 height 8
click at [681, 292] on div "Details Number Q-FN-107049 Order ID Q-FN-107049 Customer Code LCE100 Total Unit…" at bounding box center [385, 471] width 703 height 712
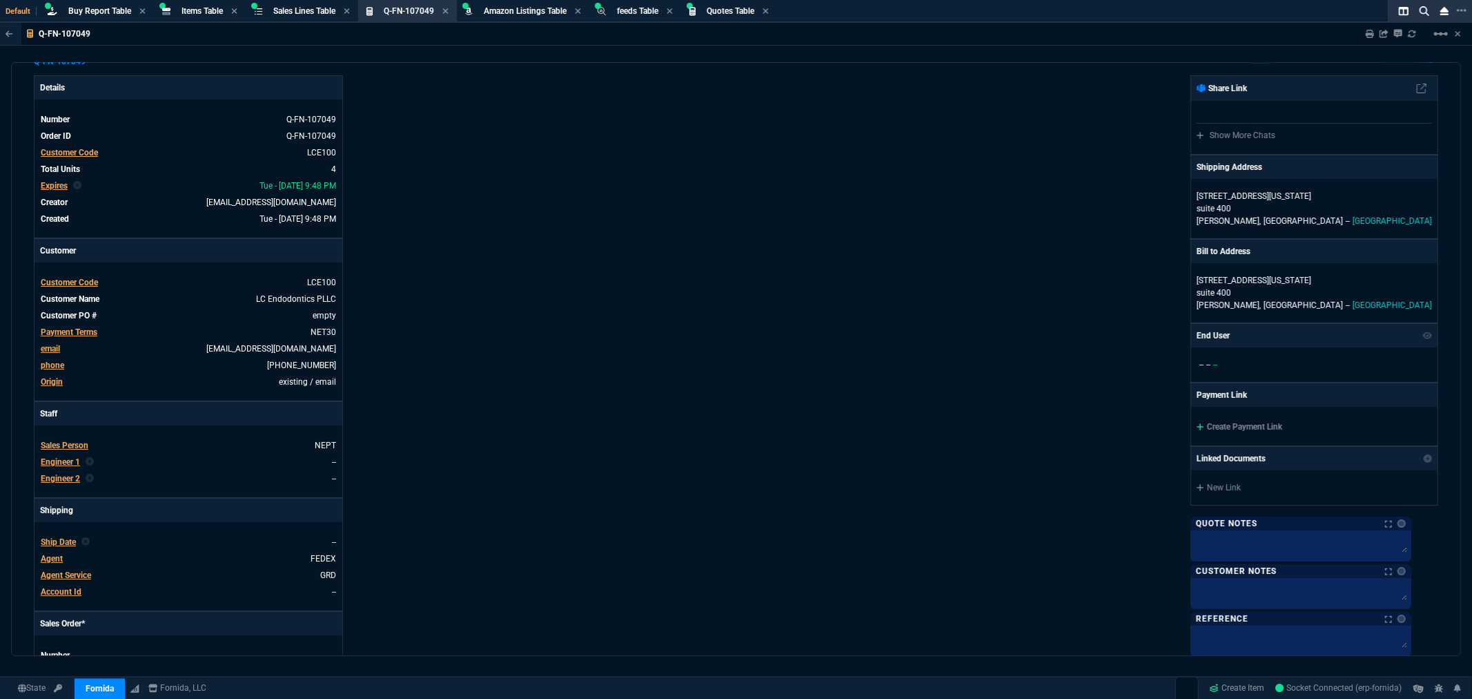
scroll to position [77, 0]
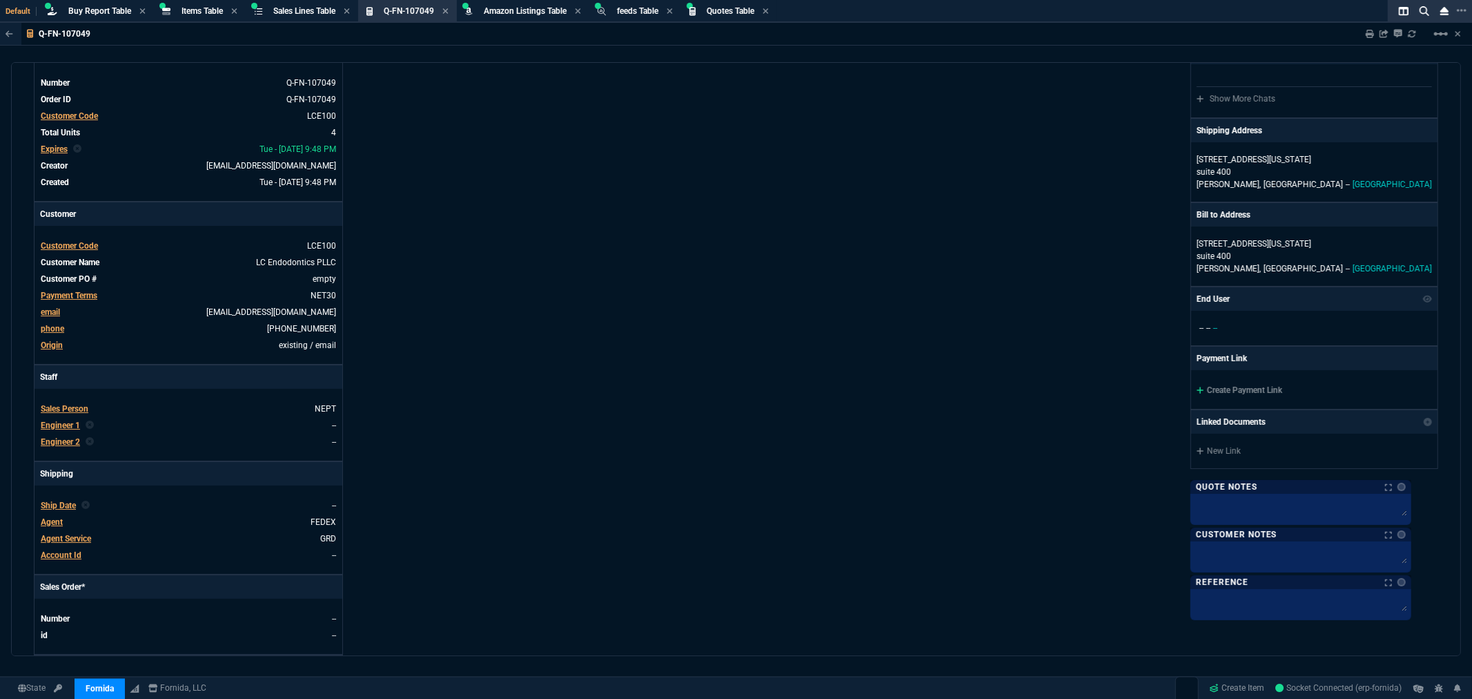
click at [57, 521] on span "Agent" at bounding box center [52, 522] width 22 height 10
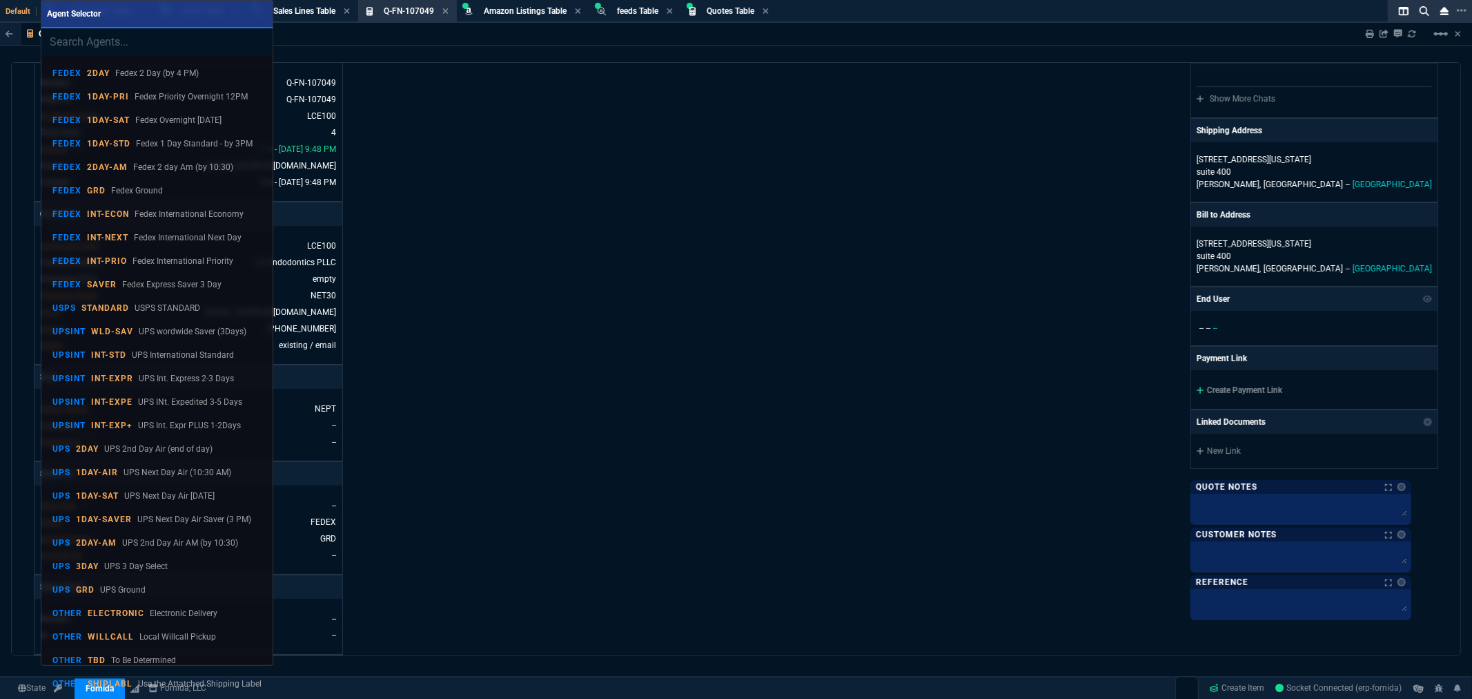
click at [136, 51] on input "search" at bounding box center [156, 42] width 231 height 28
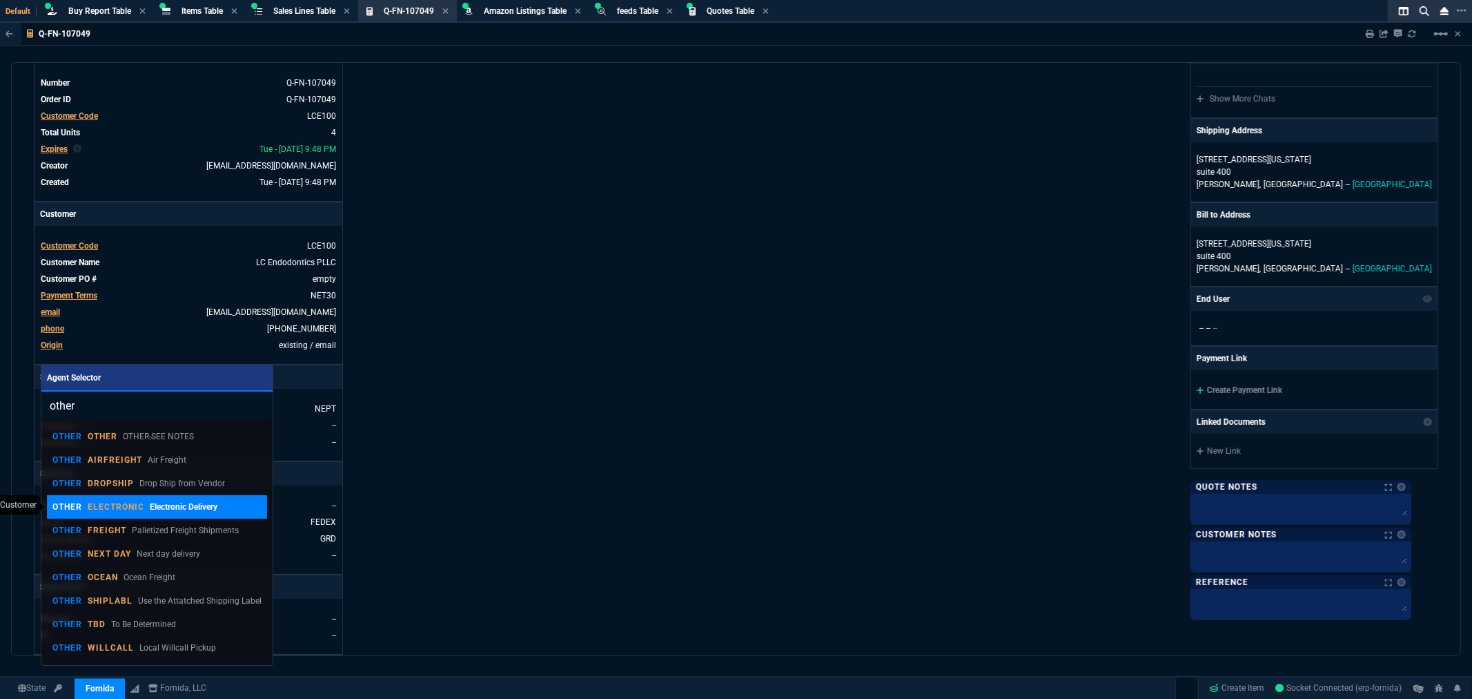
click at [118, 507] on p "ELECTRONIC" at bounding box center [116, 506] width 57 height 11
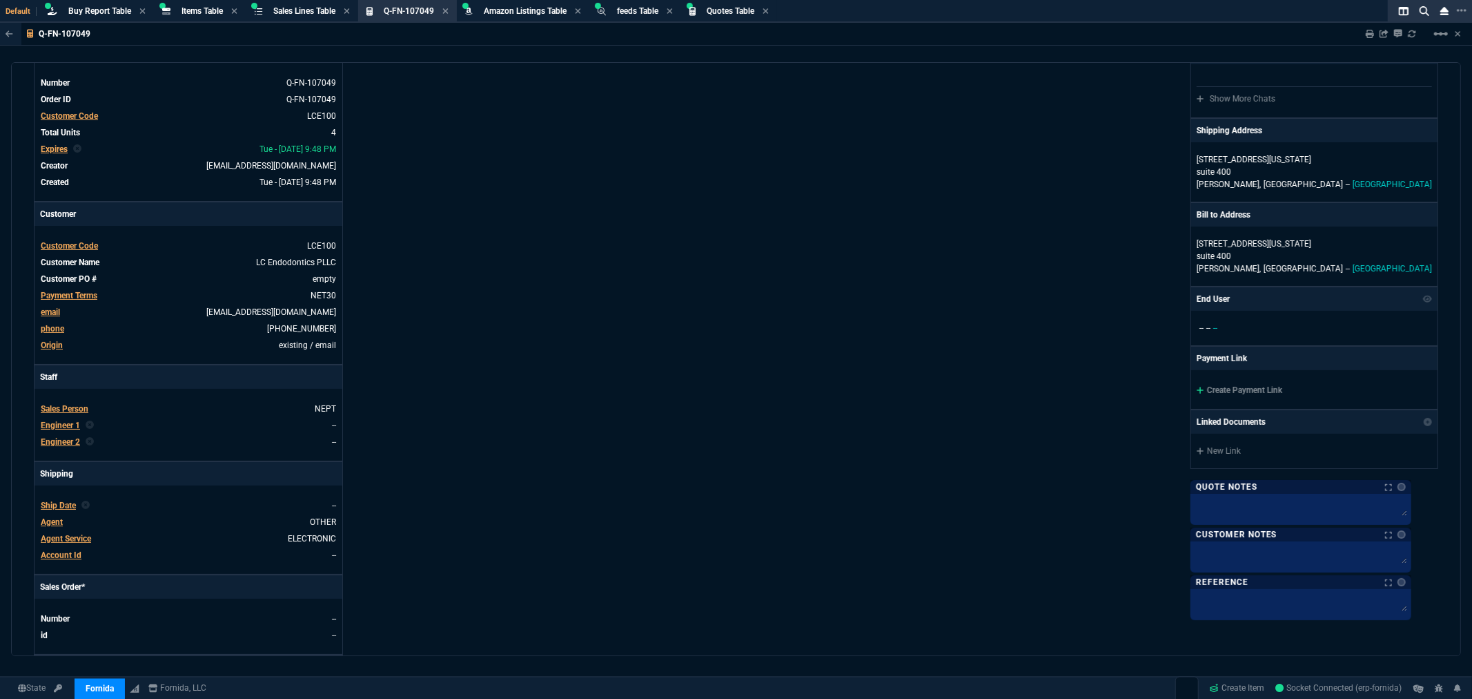
scroll to position [0, 0]
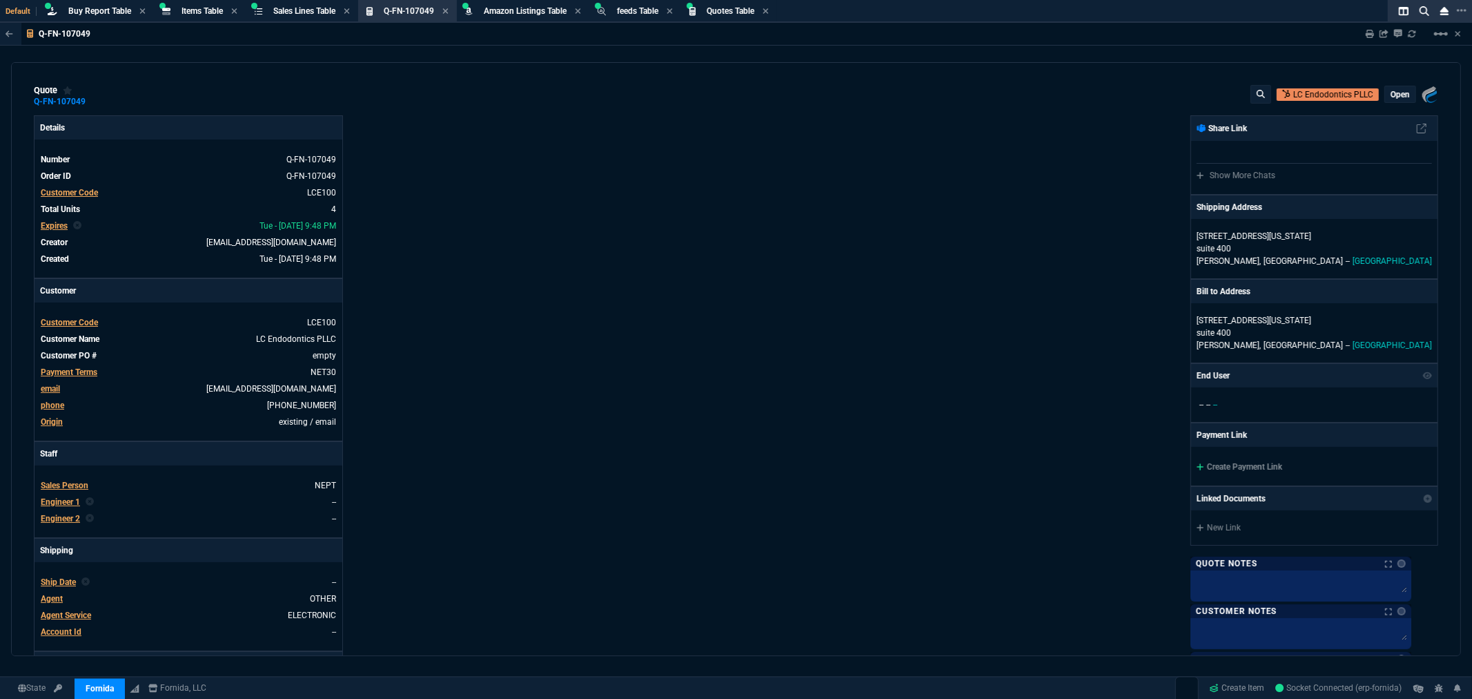
click at [1401, 97] on p "open" at bounding box center [1400, 94] width 19 height 11
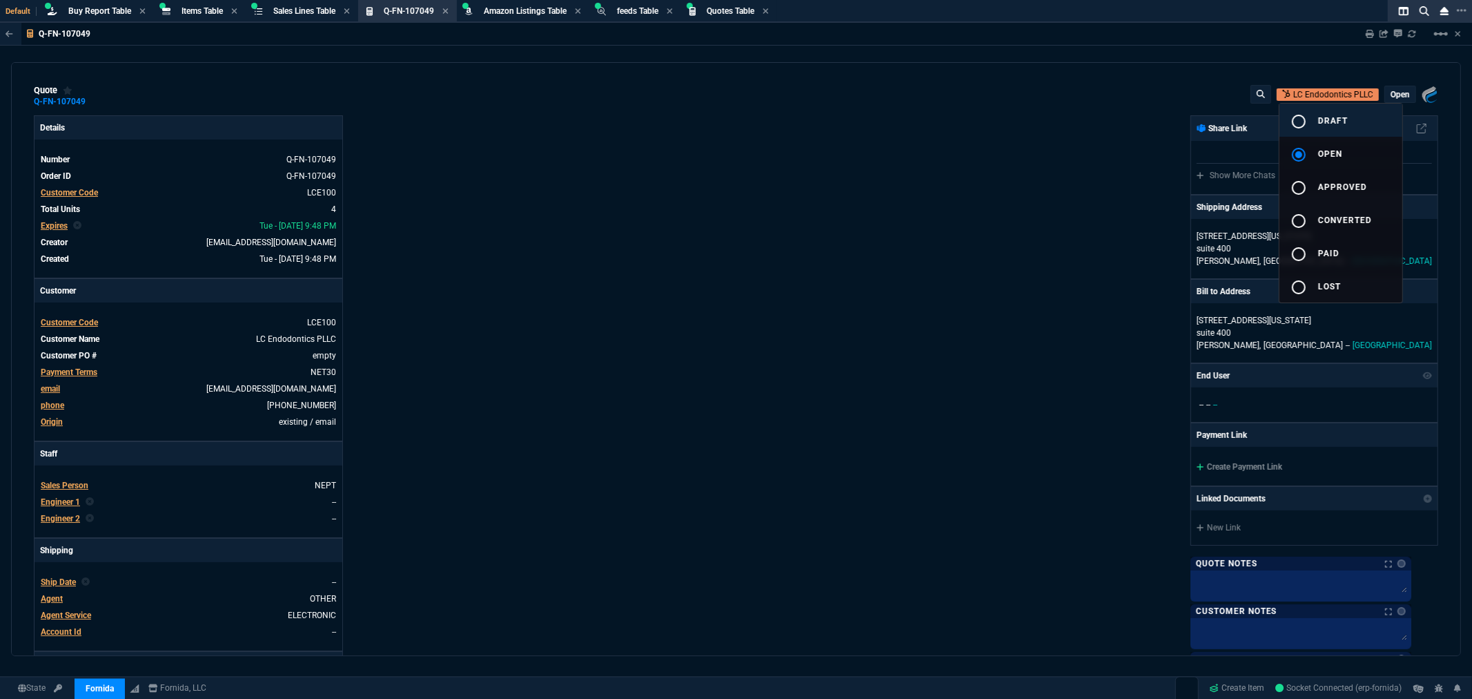
click at [1307, 125] on div "radio_button_unchecked" at bounding box center [1305, 121] width 28 height 17
click at [637, 338] on div at bounding box center [736, 349] width 1472 height 699
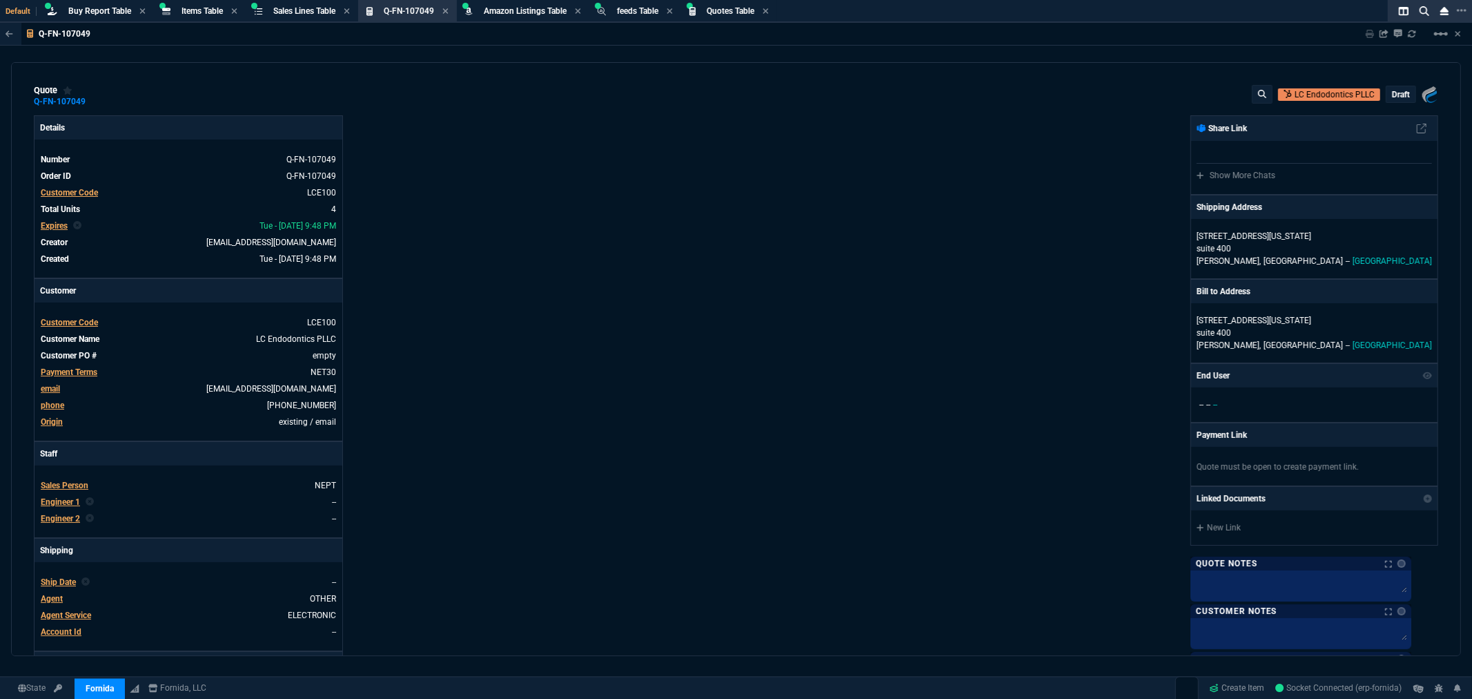
click at [1397, 94] on p "draft" at bounding box center [1401, 94] width 18 height 11
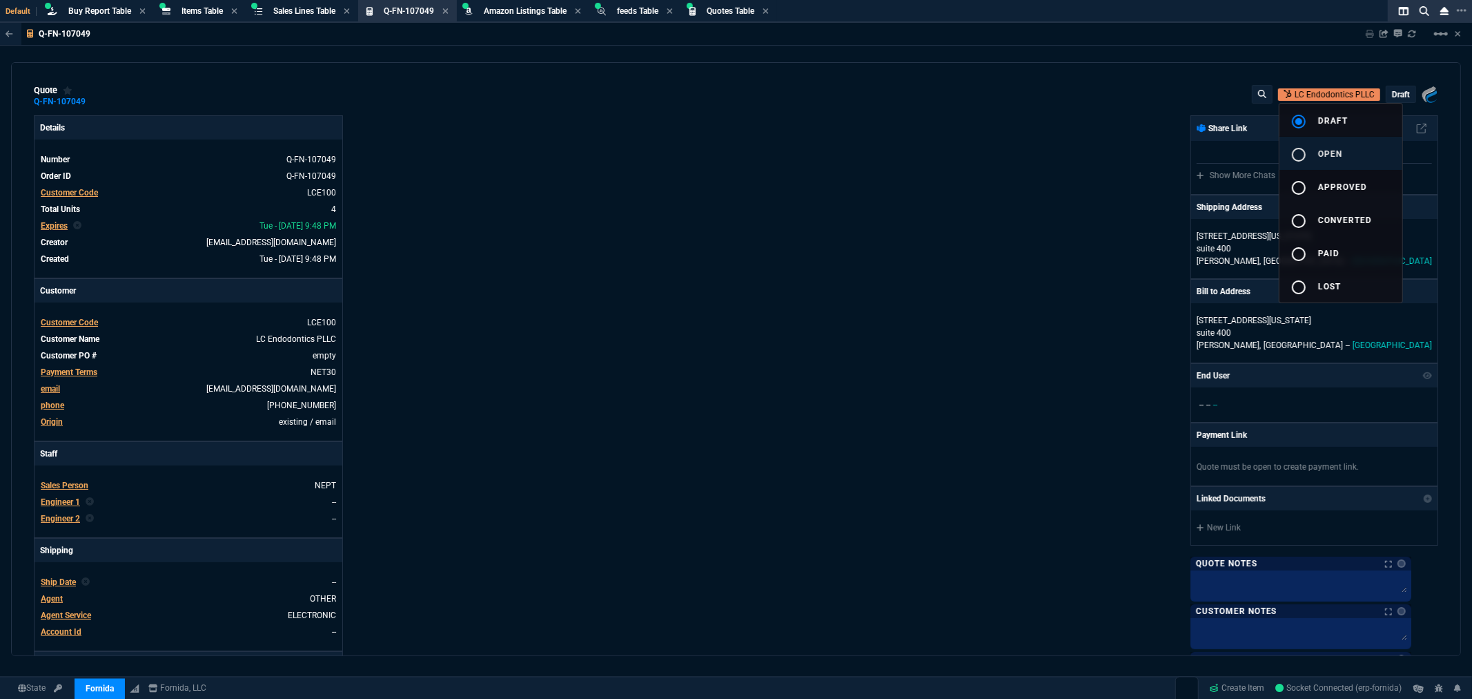
click at [1314, 154] on div "radio_button_unchecked" at bounding box center [1305, 154] width 28 height 17
click at [1334, 38] on div at bounding box center [736, 349] width 1472 height 699
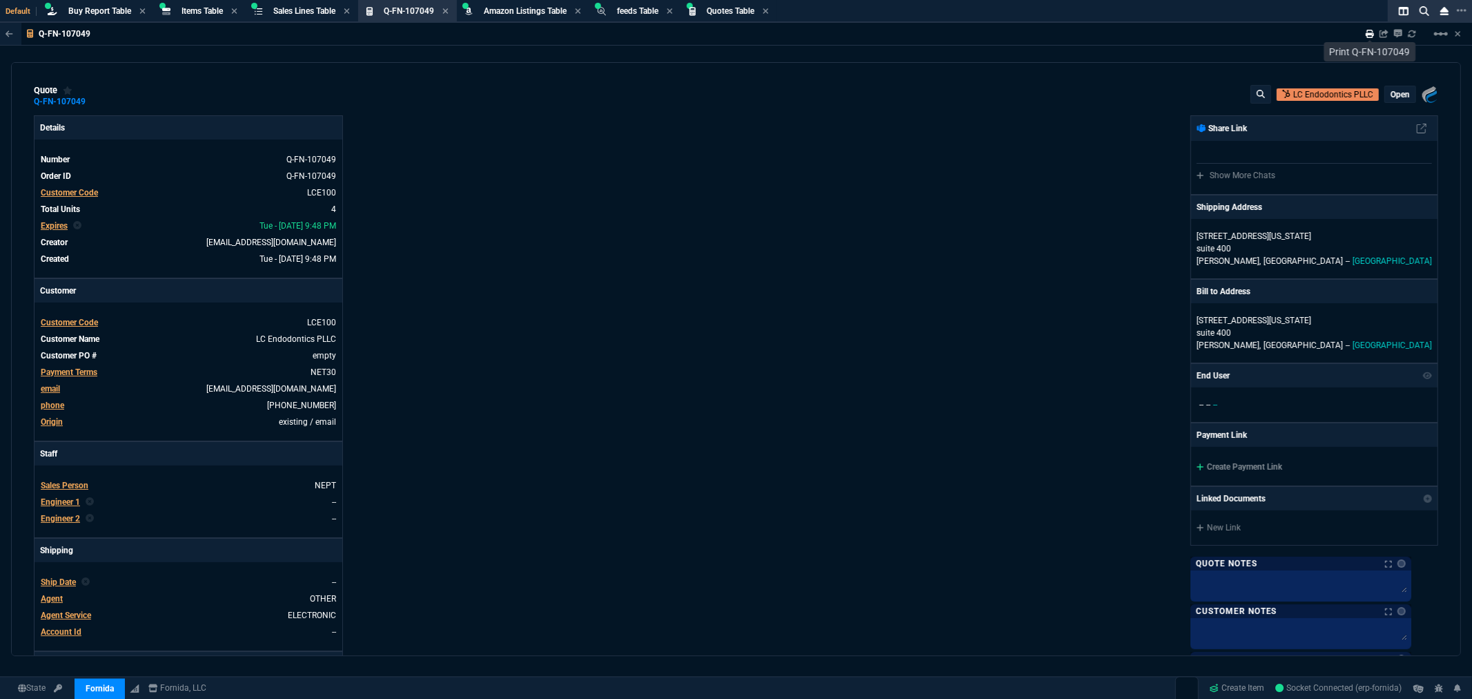
click at [1368, 35] on icon at bounding box center [1370, 34] width 8 height 8
click at [956, 278] on div "Fornida, LLC [STREET_ADDRESS] Share Link Show More Chats Shipping Address [STRE…" at bounding box center [1088, 471] width 703 height 712
click at [1439, 35] on mat-icon "linear_scale" at bounding box center [1441, 34] width 17 height 17
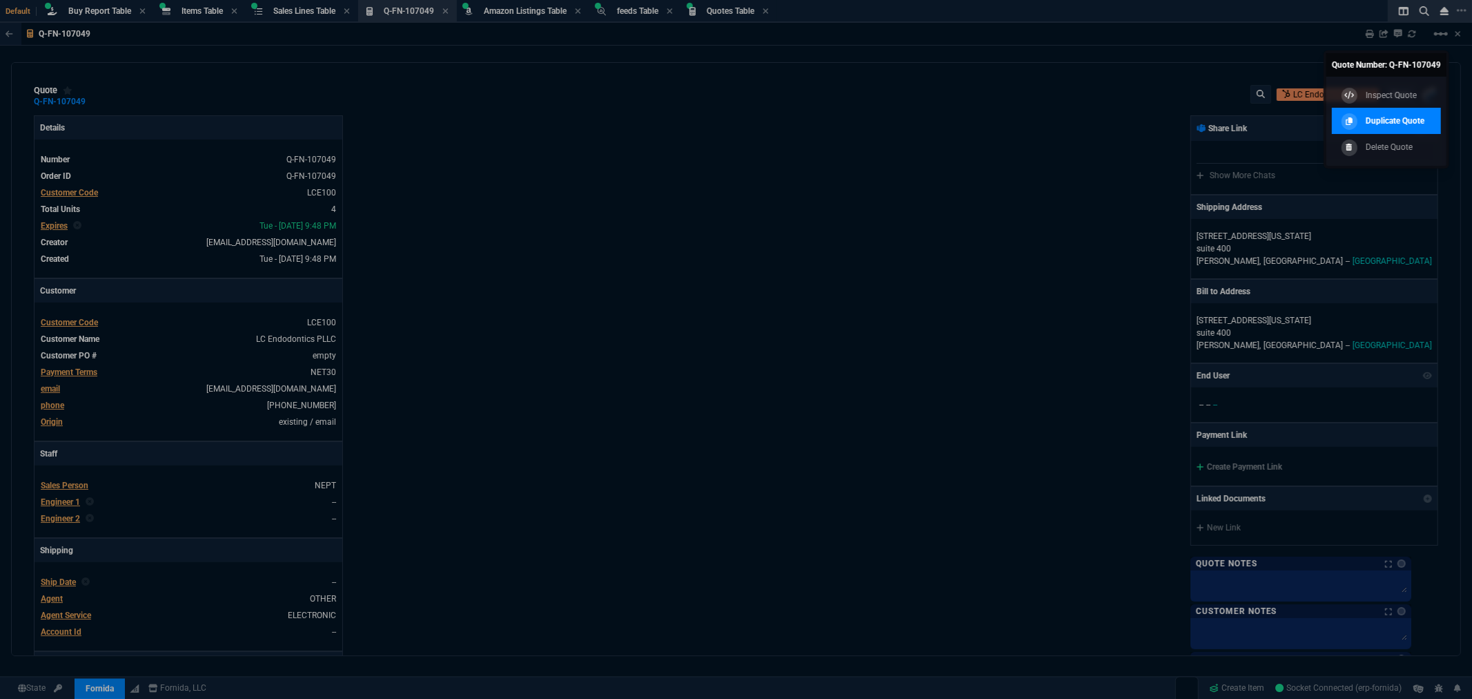
click at [1412, 115] on p "Duplicate Quote" at bounding box center [1395, 121] width 59 height 12
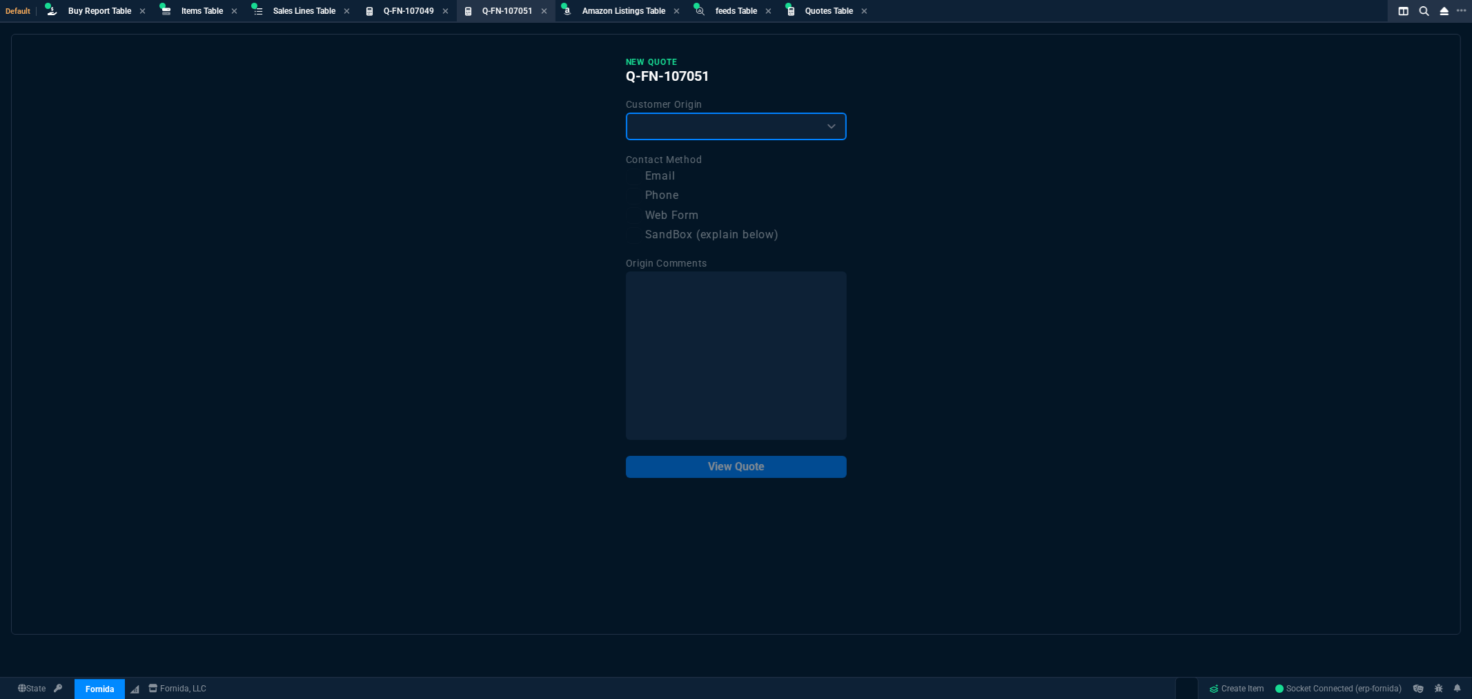
click at [679, 133] on select "Existing Customer Amazon Lead (first order) Website Lead (first order) Called (…" at bounding box center [736, 127] width 221 height 28
click at [626, 113] on select "Existing Customer Amazon Lead (first order) Website Lead (first order) Called (…" at bounding box center [736, 127] width 221 height 28
click at [654, 176] on label "Email" at bounding box center [736, 176] width 221 height 17
click at [643, 176] on input "Email" at bounding box center [634, 176] width 17 height 17
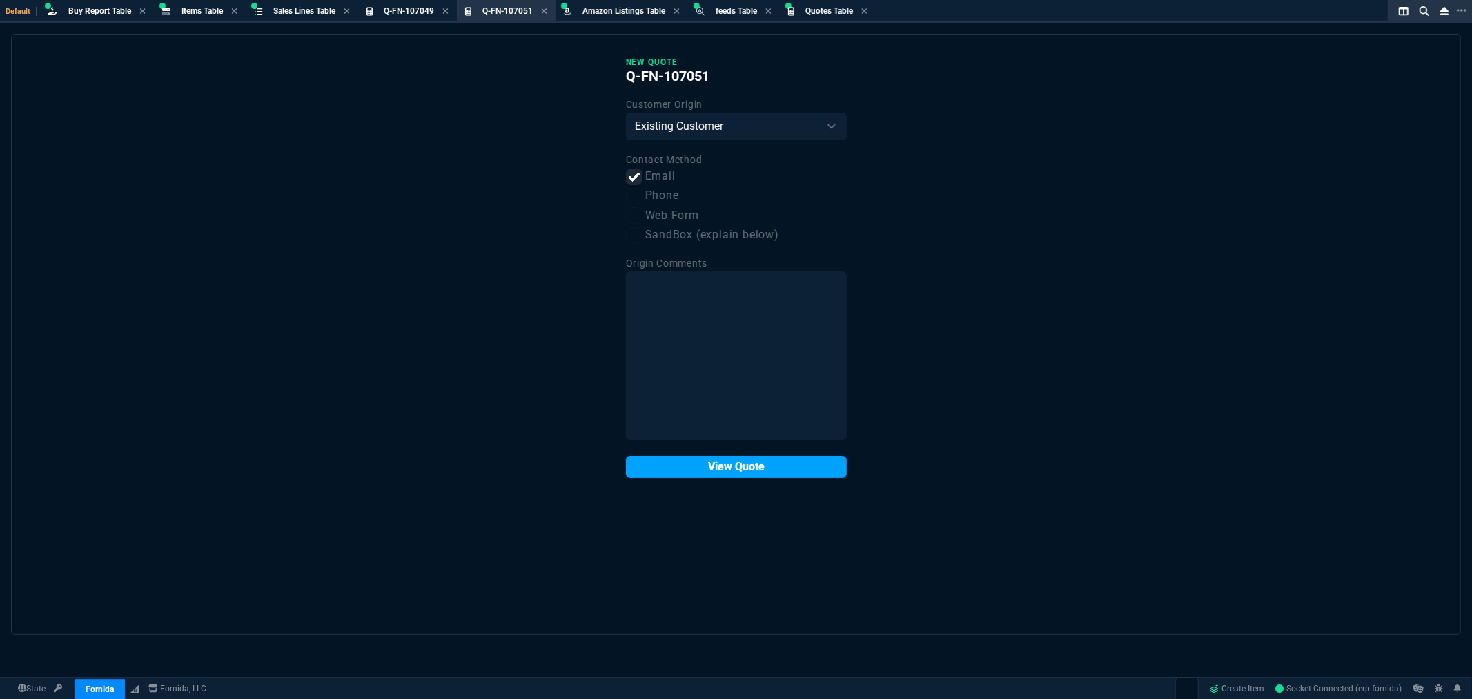
click at [726, 474] on button "View Quote" at bounding box center [736, 467] width 221 height 22
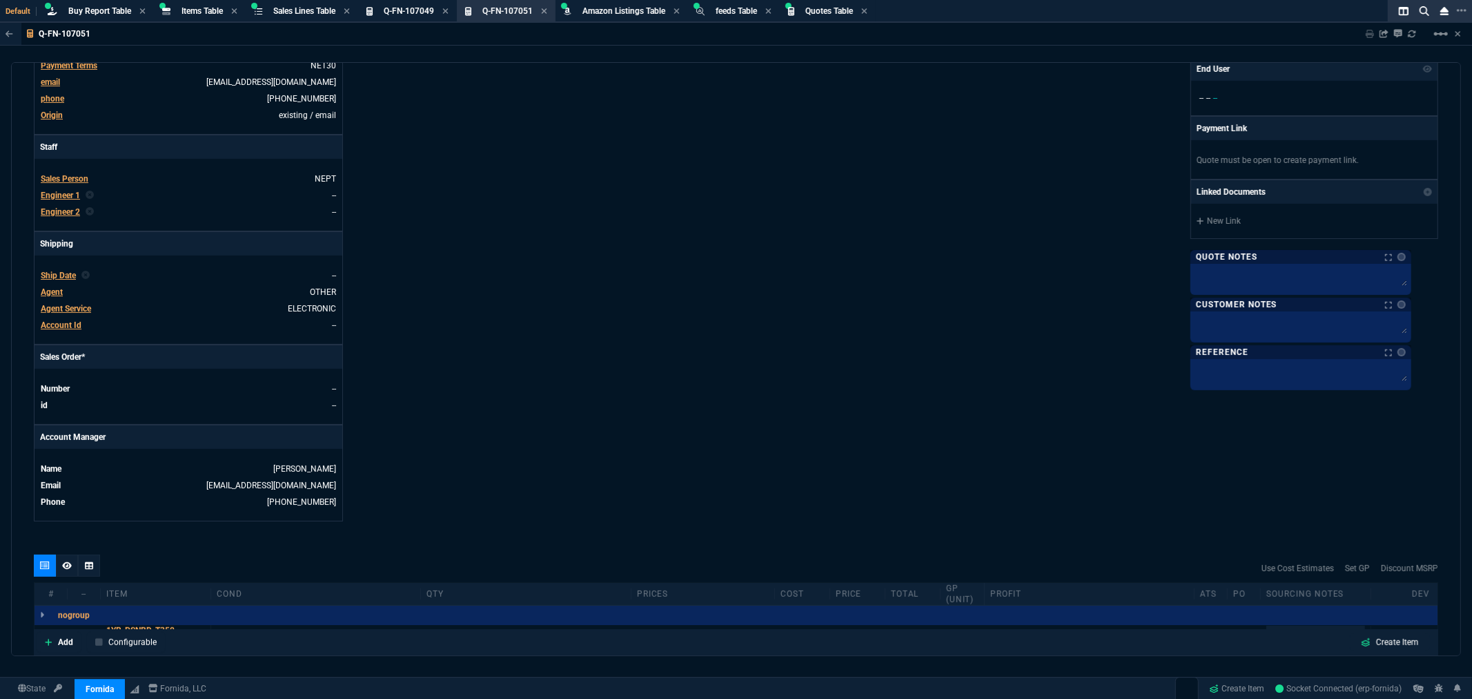
scroll to position [613, 0]
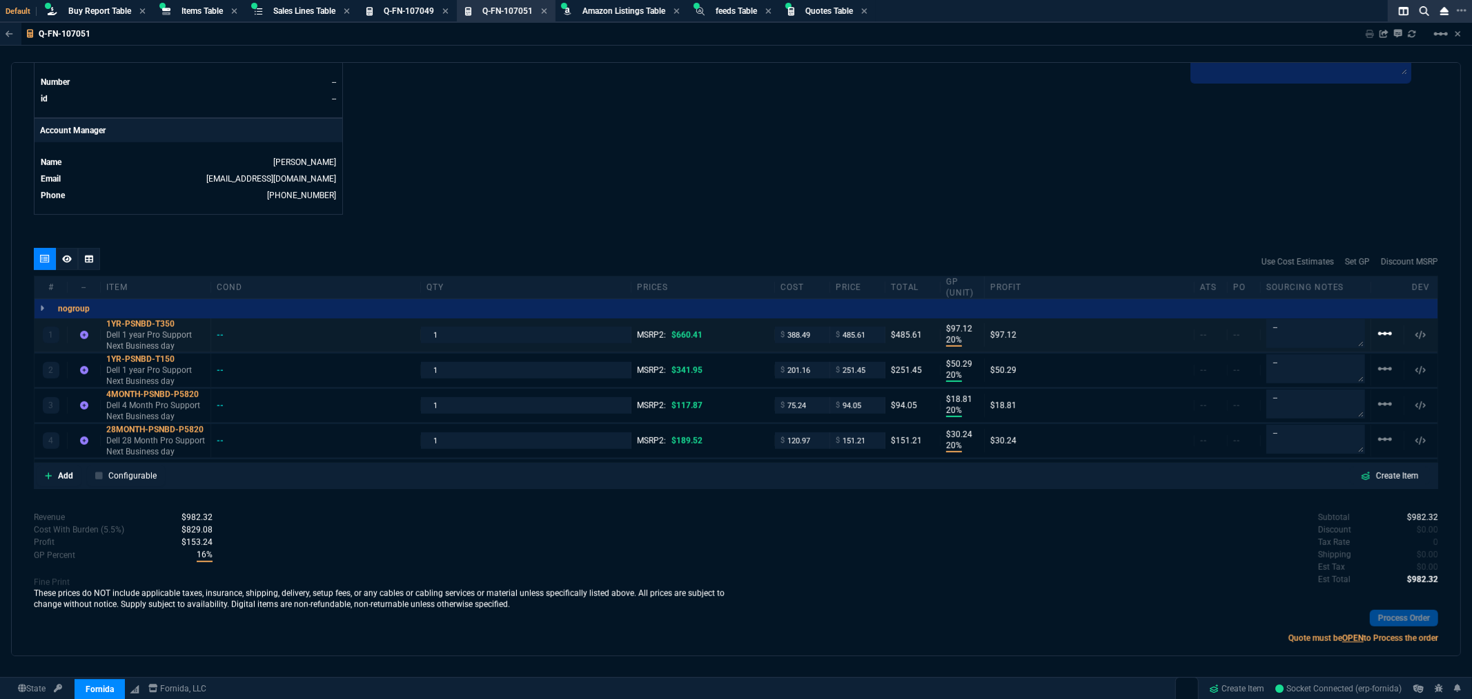
click at [1381, 333] on mat-icon "linear_scale" at bounding box center [1385, 333] width 17 height 17
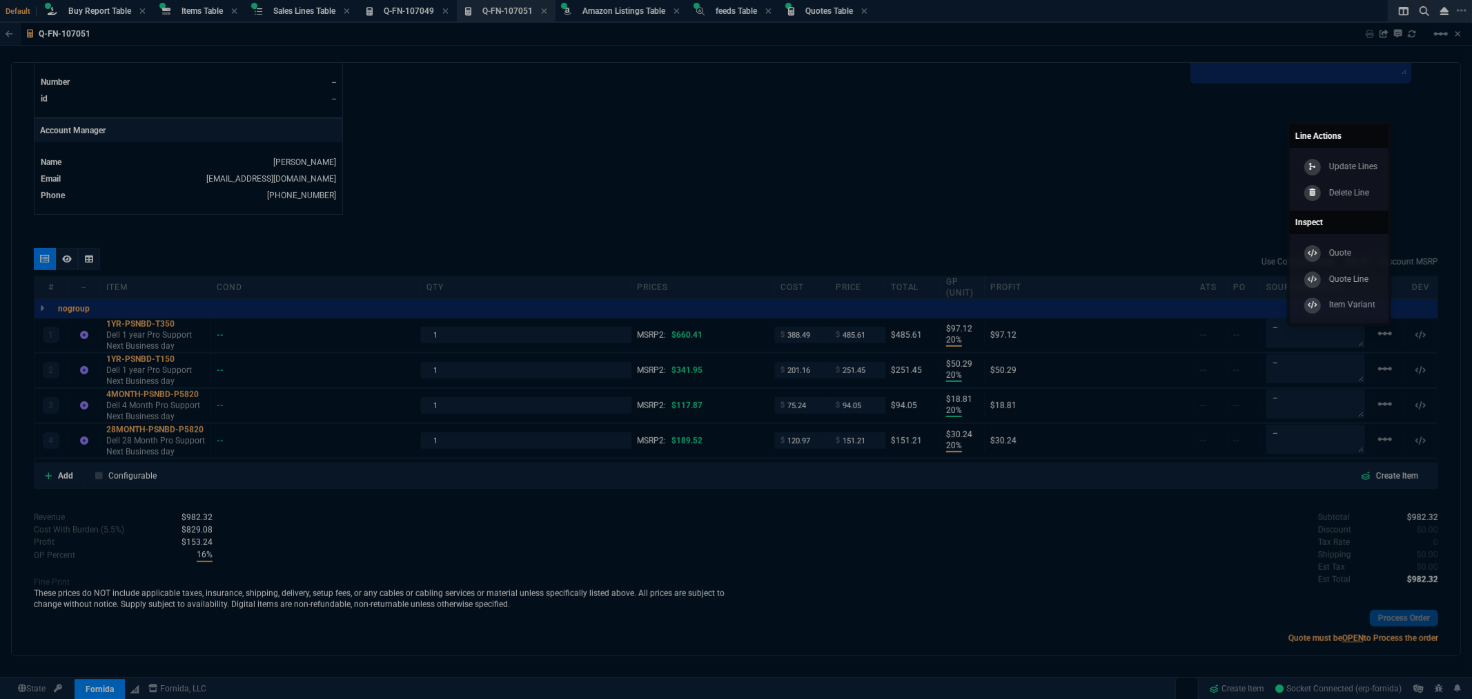
drag, startPoint x: 1370, startPoint y: 192, endPoint x: 815, endPoint y: 45, distance: 574.8
click at [1370, 191] on p "Delete Line" at bounding box center [1350, 192] width 40 height 12
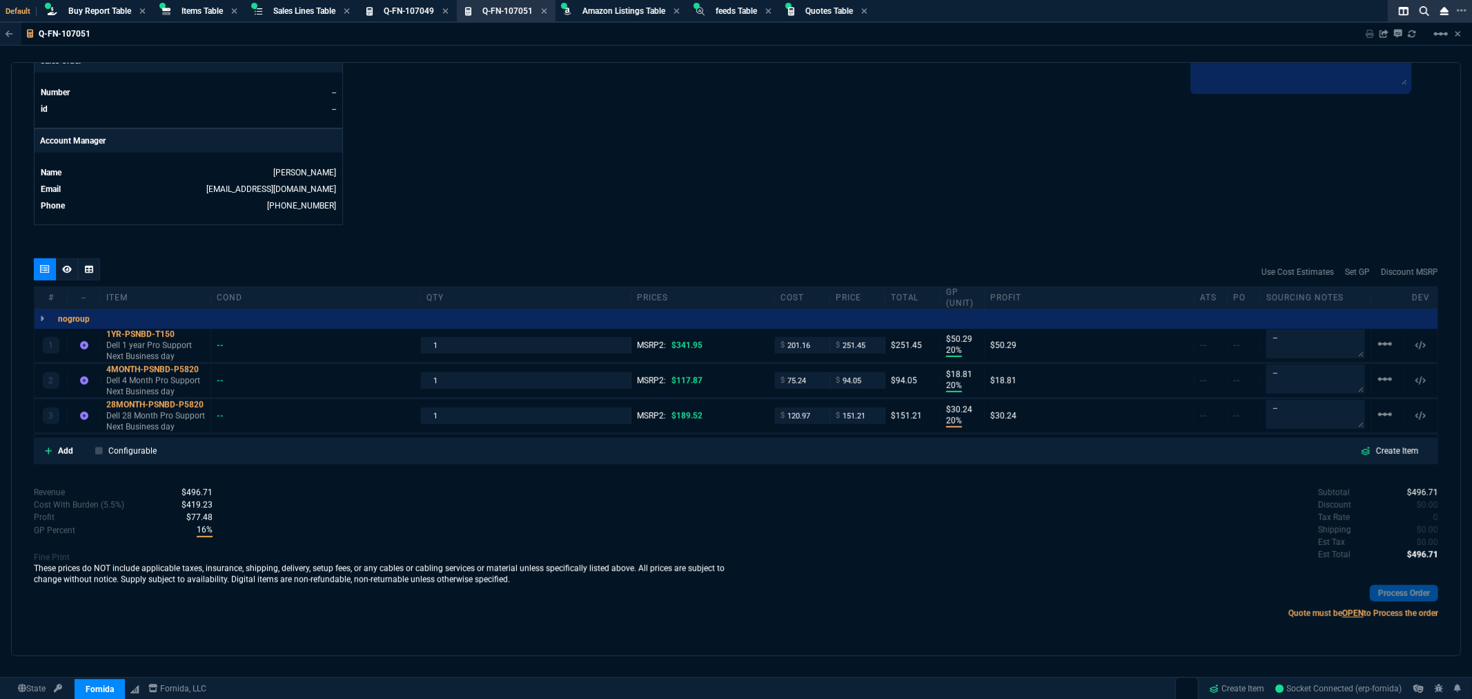
scroll to position [603, 0]
click at [1377, 342] on mat-icon "linear_scale" at bounding box center [1385, 343] width 17 height 17
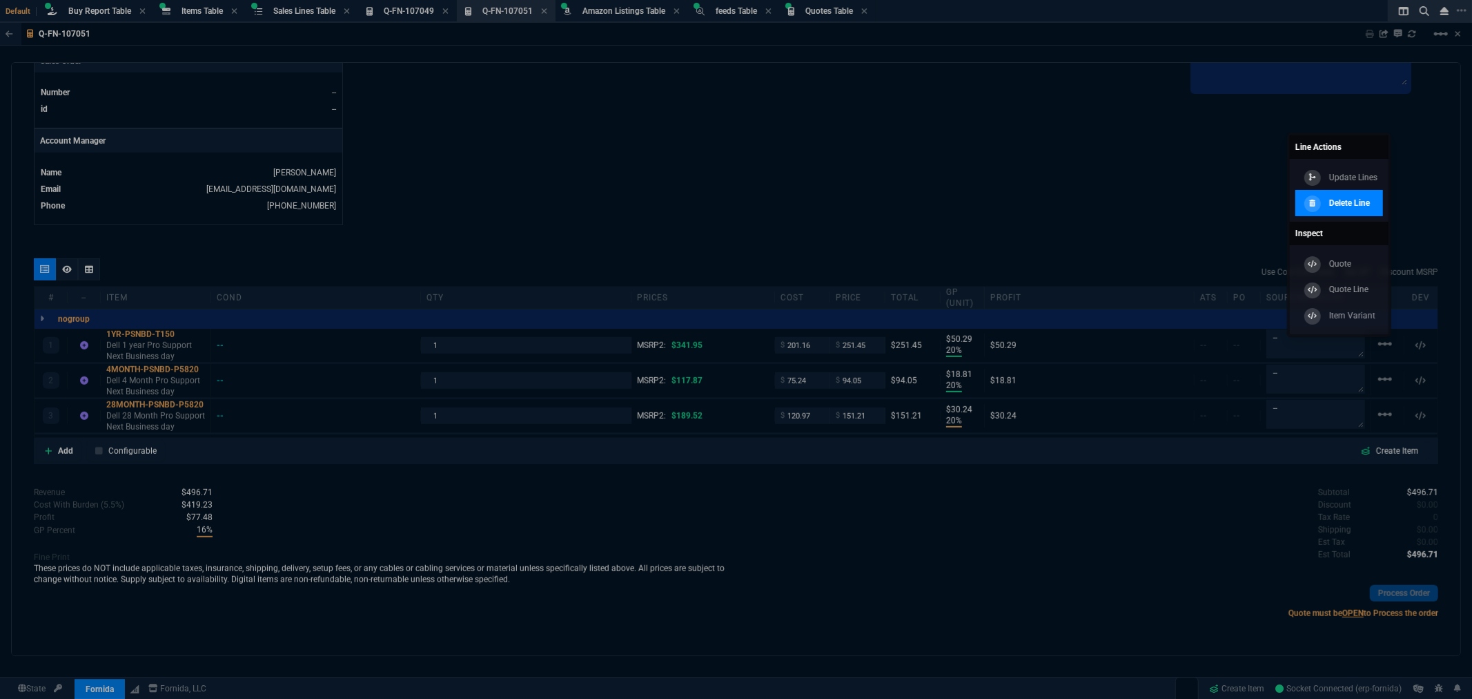
click at [1344, 202] on p "Delete Line" at bounding box center [1350, 203] width 41 height 12
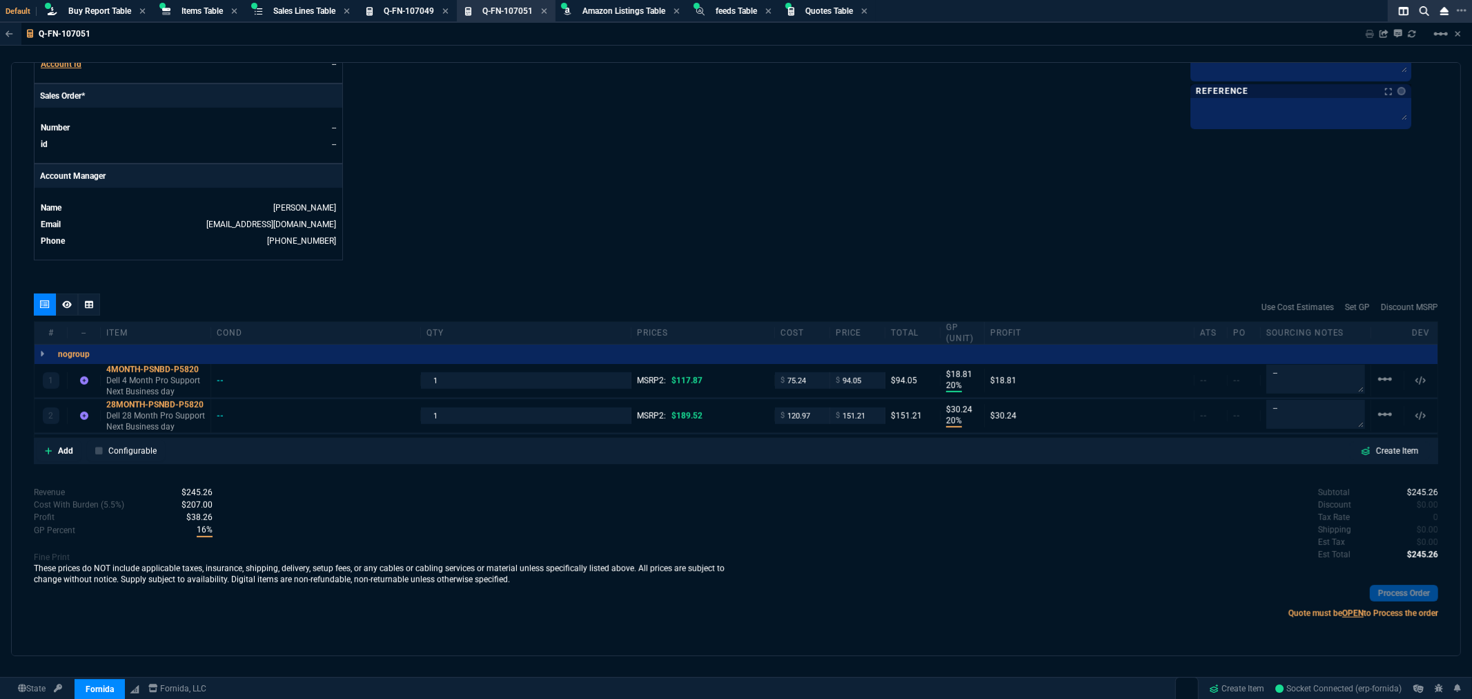
scroll to position [568, 0]
click at [1377, 378] on mat-icon "linear_scale" at bounding box center [1385, 379] width 17 height 17
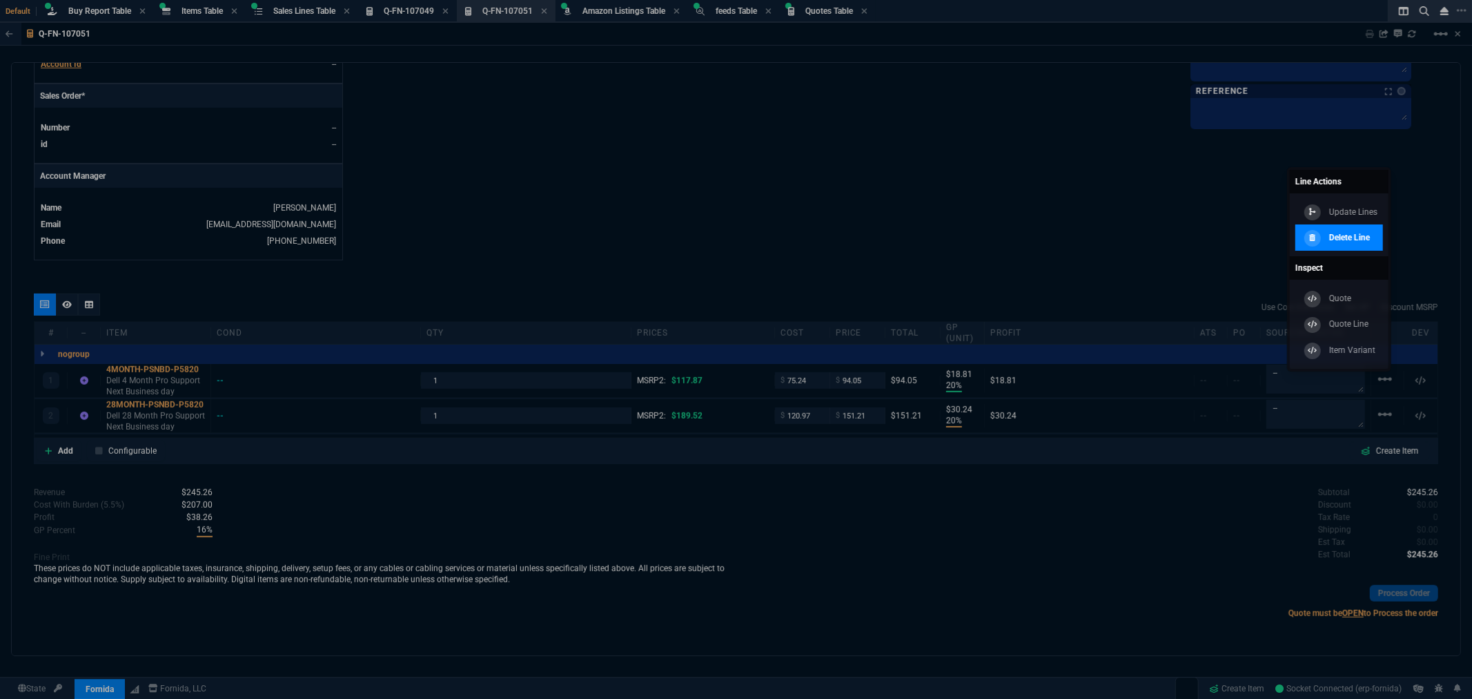
click at [1328, 240] on div "Delete Line" at bounding box center [1335, 237] width 69 height 15
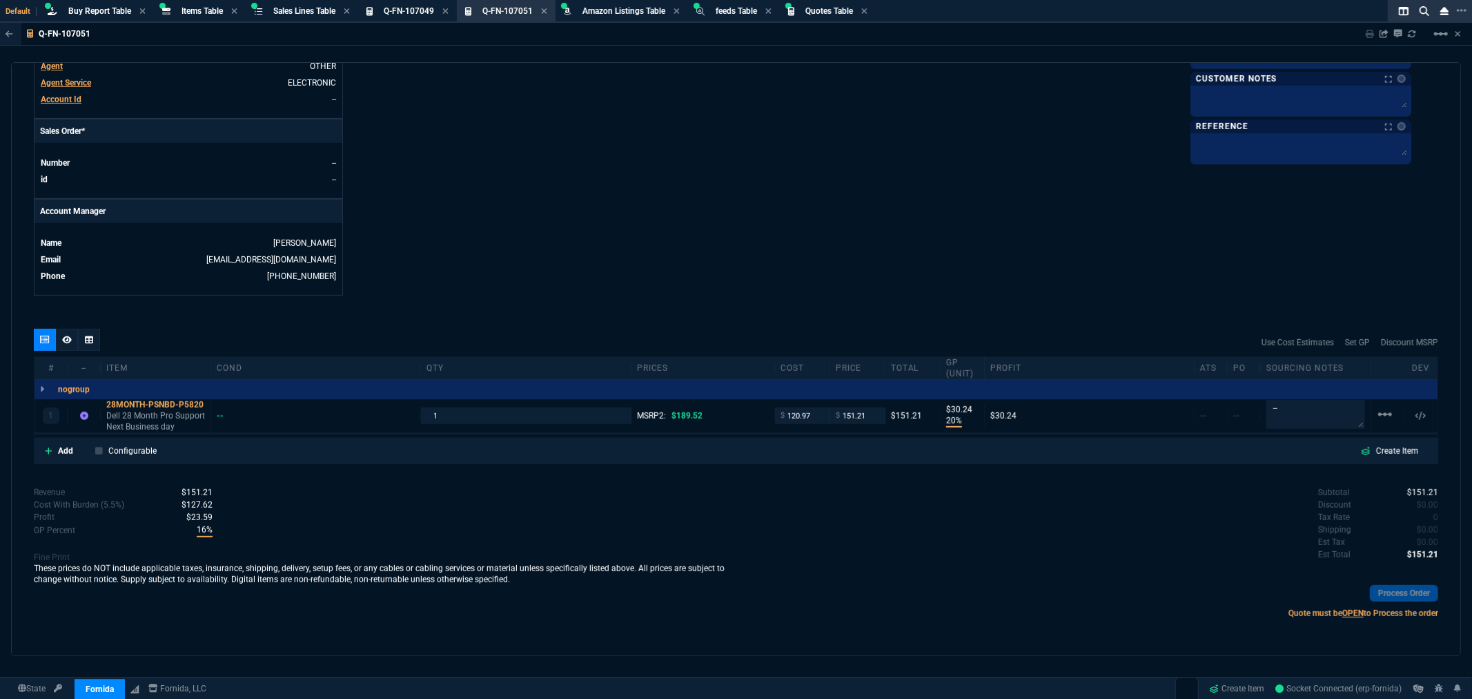
scroll to position [534, 0]
click at [1381, 418] on mat-icon "linear_scale" at bounding box center [1385, 414] width 17 height 17
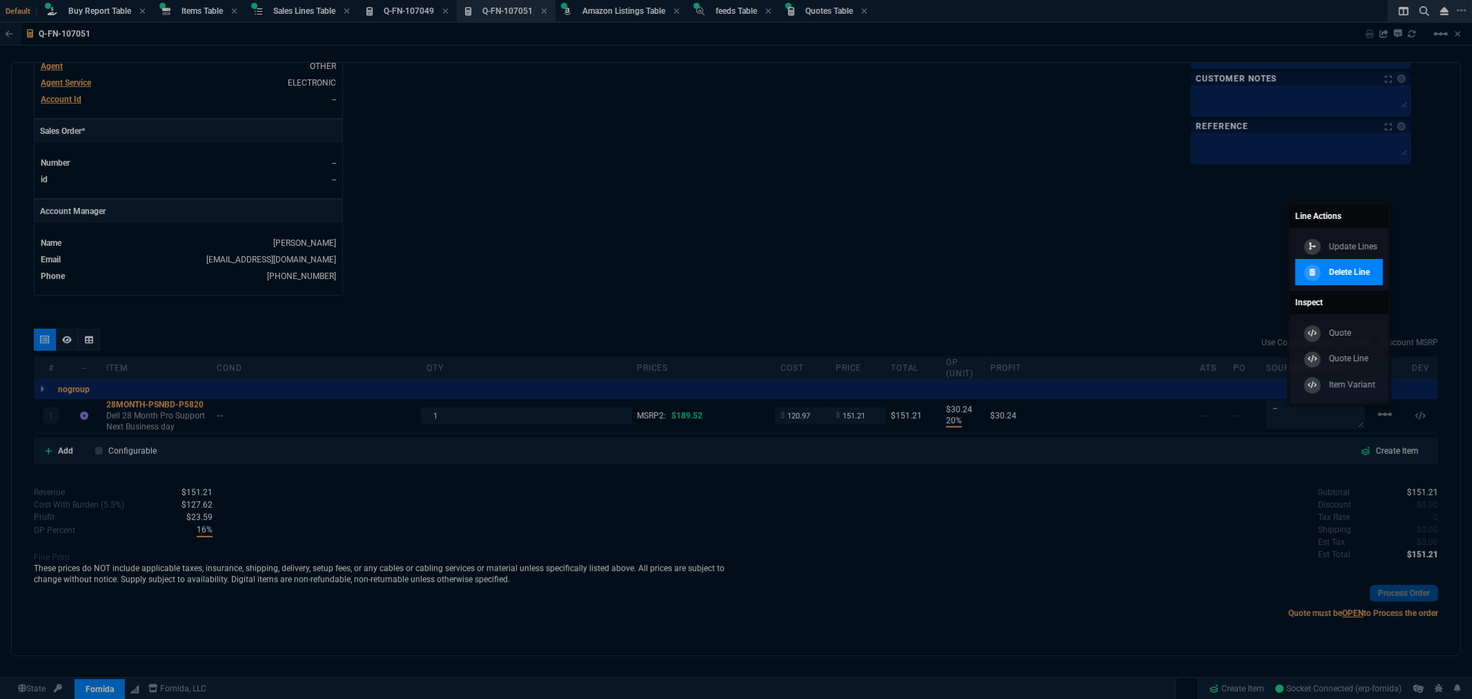
click at [1356, 272] on p "Delete Line" at bounding box center [1350, 272] width 41 height 12
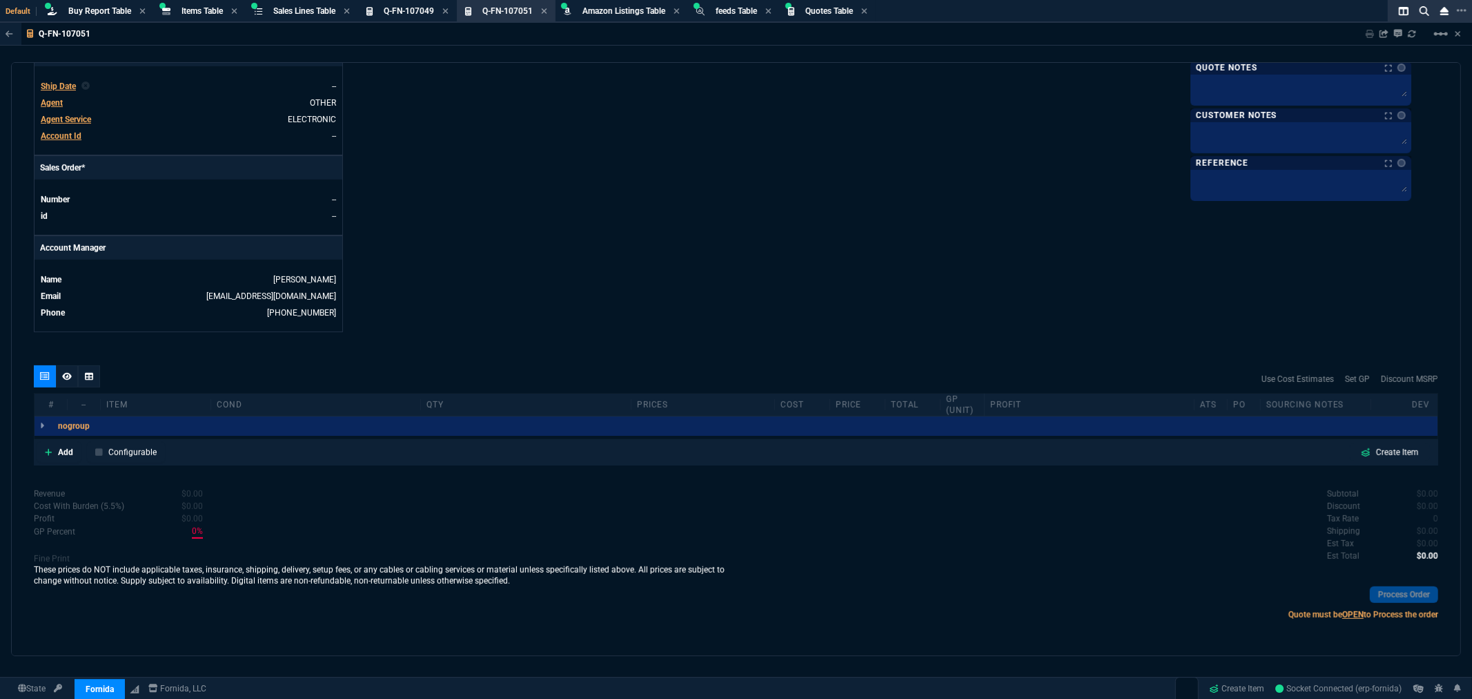
scroll to position [498, 0]
click at [54, 454] on link "Add" at bounding box center [59, 450] width 45 height 21
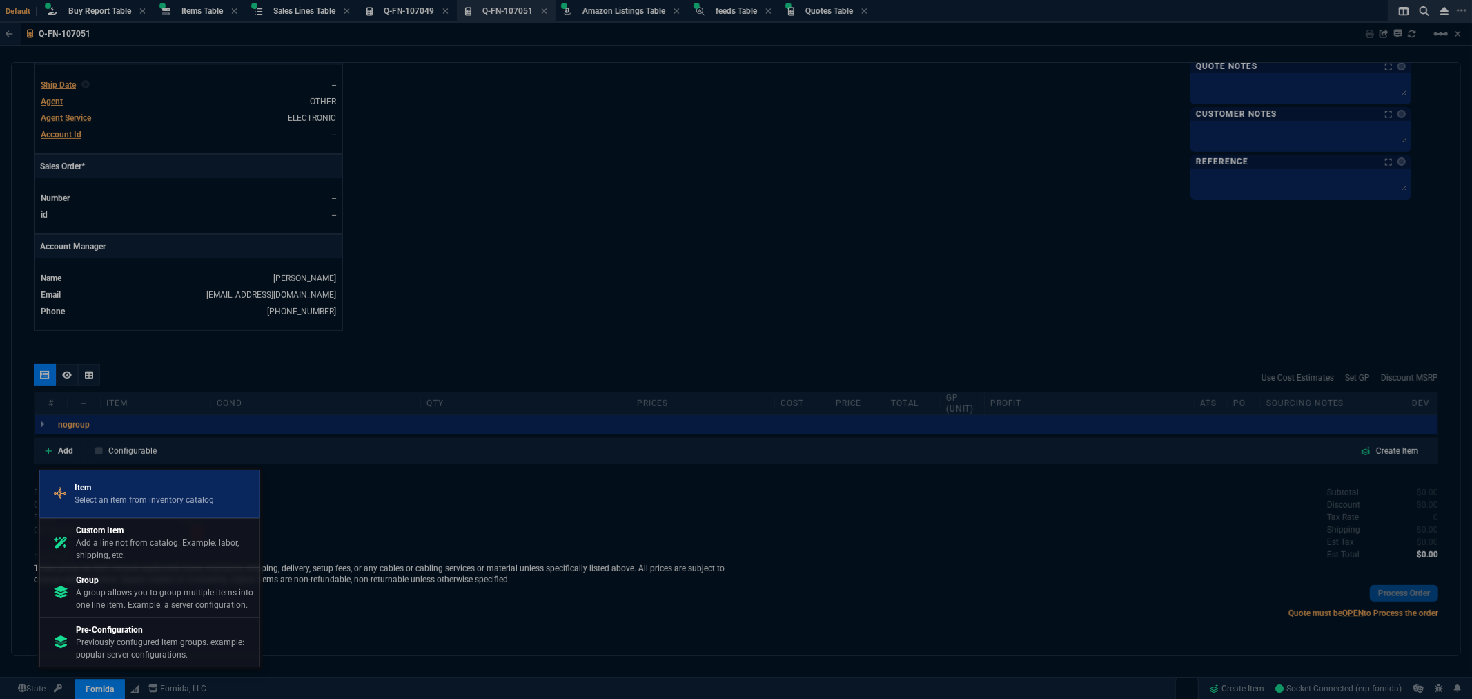
click at [126, 499] on p "Select an item from inventory catalog" at bounding box center [144, 500] width 139 height 12
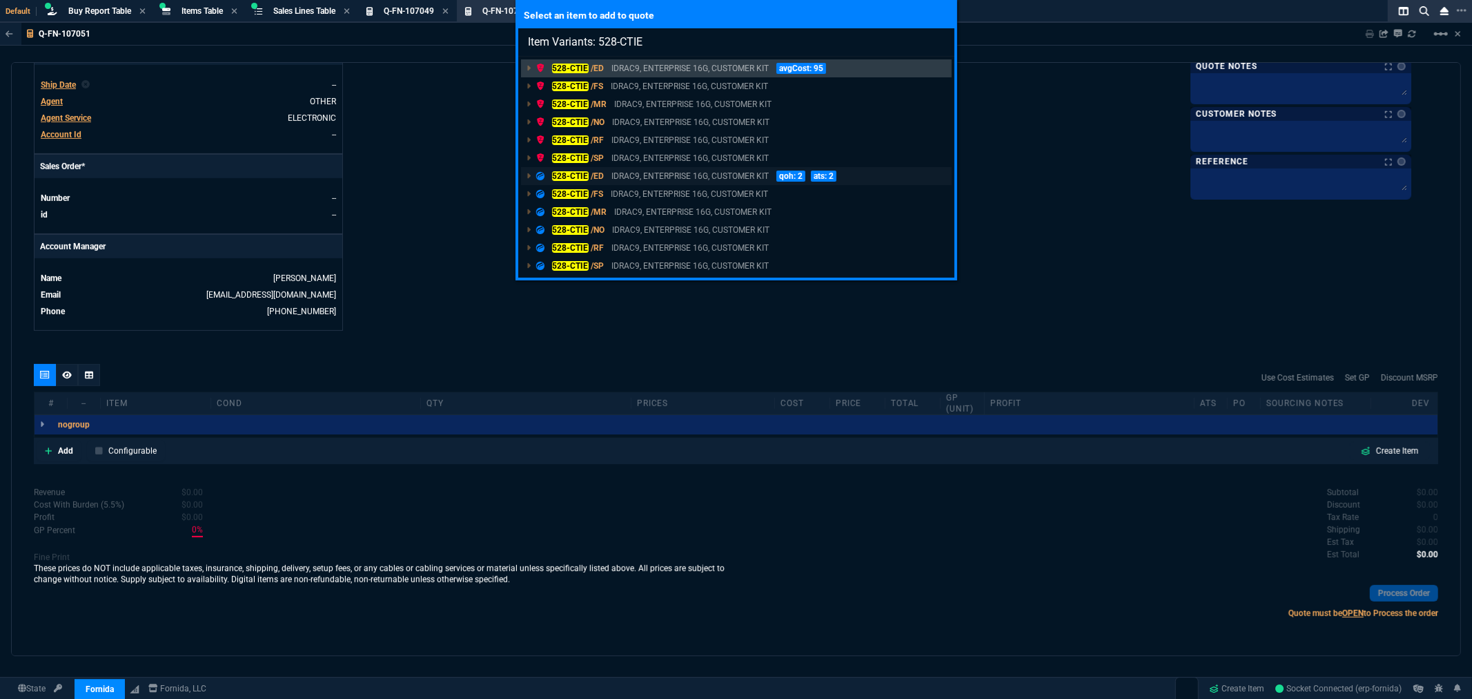
click at [601, 175] on span "/ED" at bounding box center [597, 176] width 13 height 10
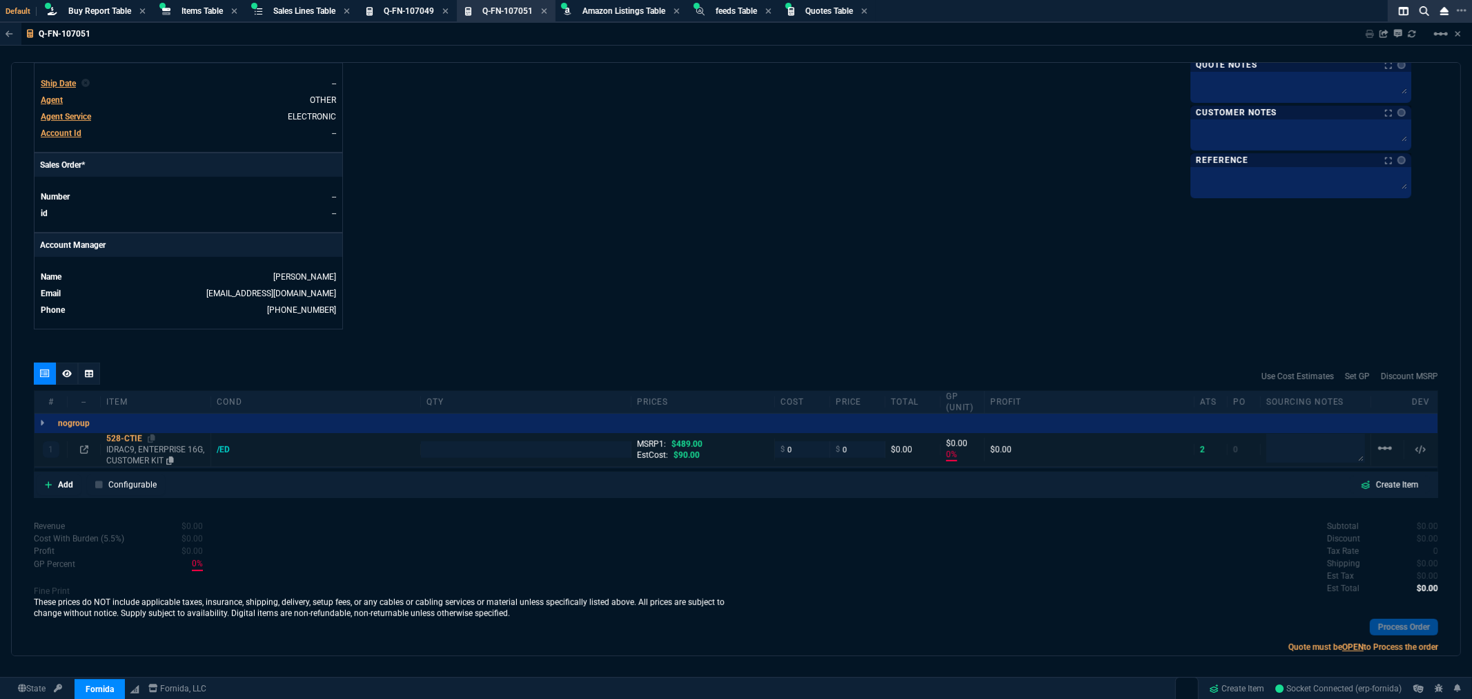
click at [123, 442] on div "528-CTIE" at bounding box center [155, 438] width 99 height 11
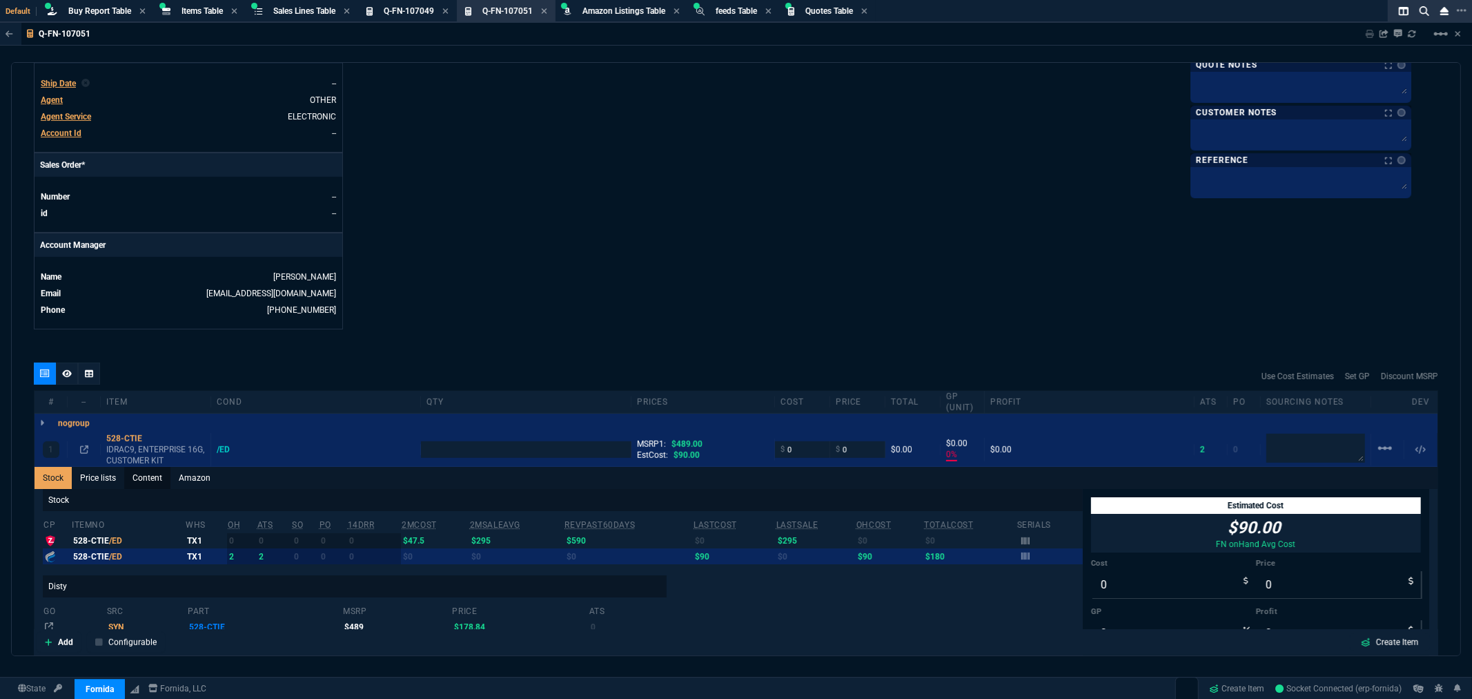
click at [147, 473] on link "Content" at bounding box center [147, 478] width 46 height 22
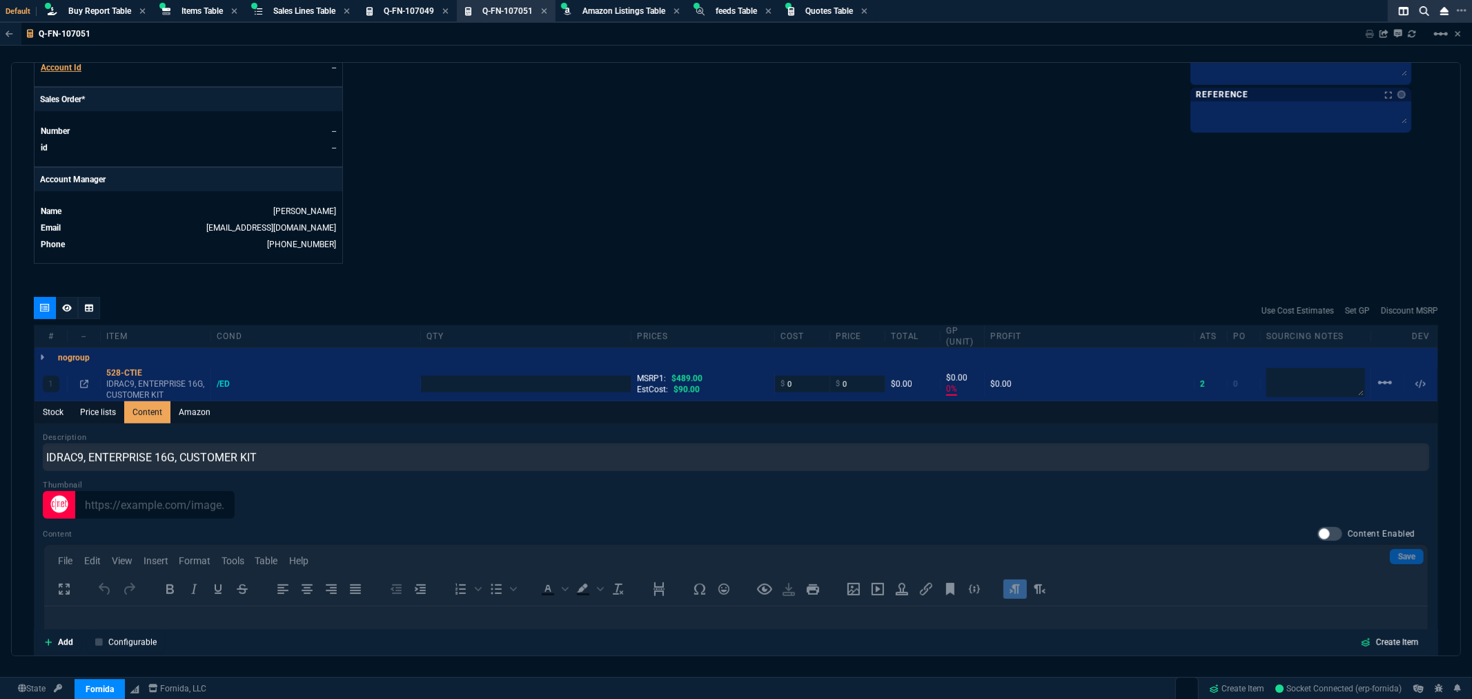
scroll to position [652, 0]
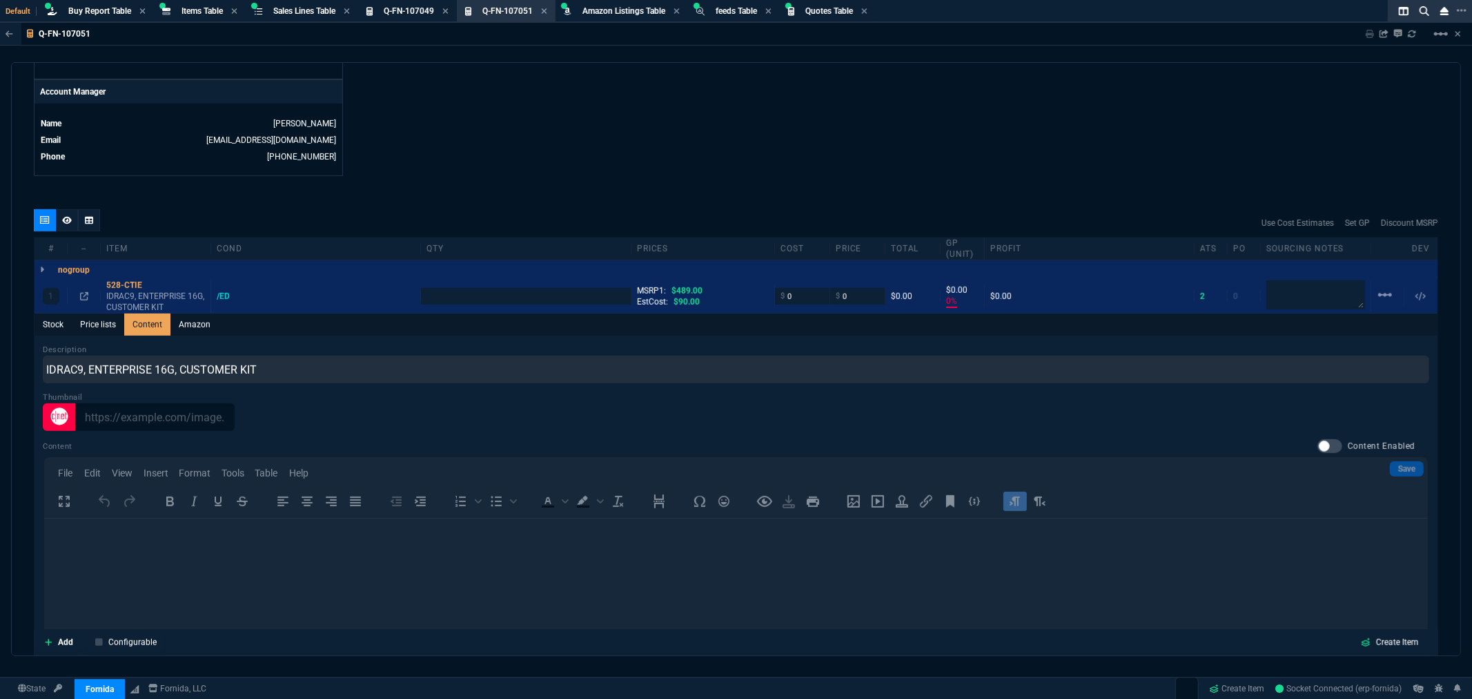
click at [1326, 450] on div at bounding box center [1330, 446] width 25 height 14
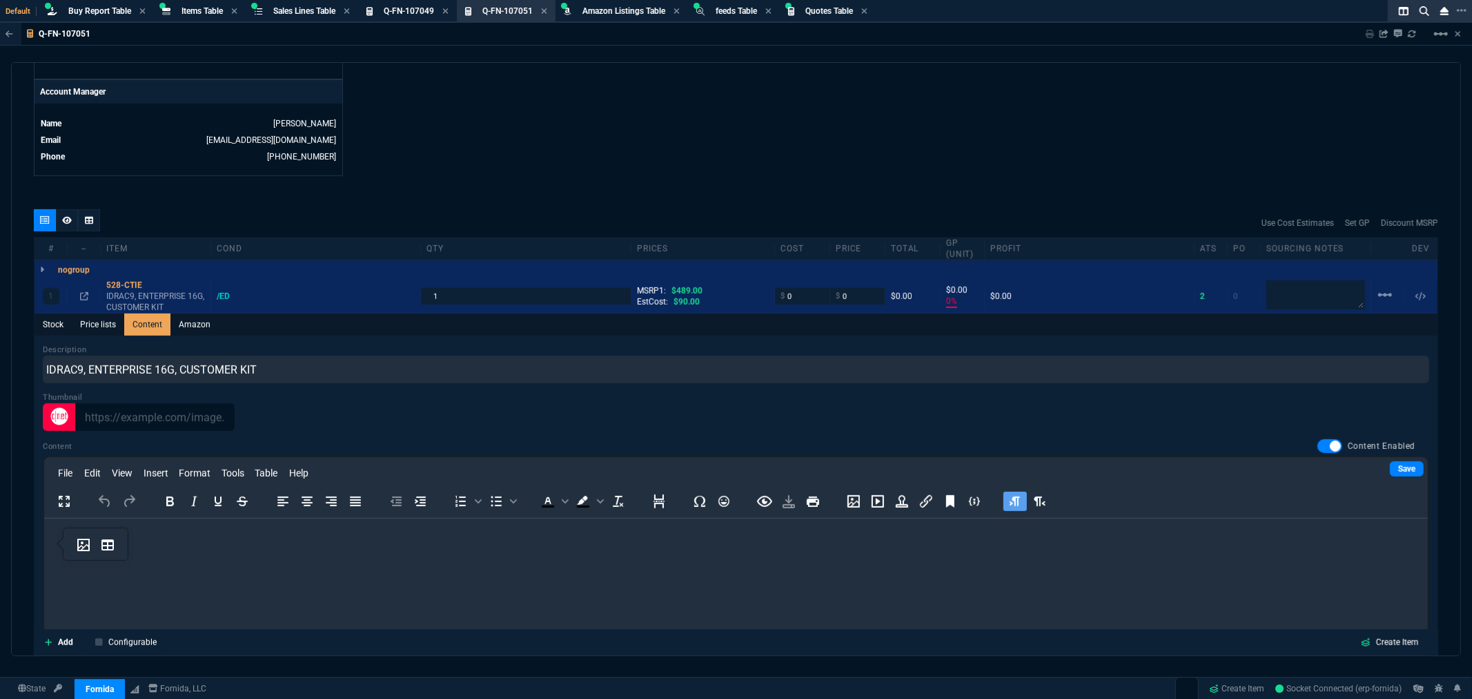
click at [240, 537] on p "Rich Text Area. Press ALT-0 for help." at bounding box center [736, 536] width 1362 height 15
click at [1398, 471] on link "Save" at bounding box center [1407, 468] width 34 height 15
click at [127, 284] on div "528-CTIE" at bounding box center [155, 285] width 99 height 11
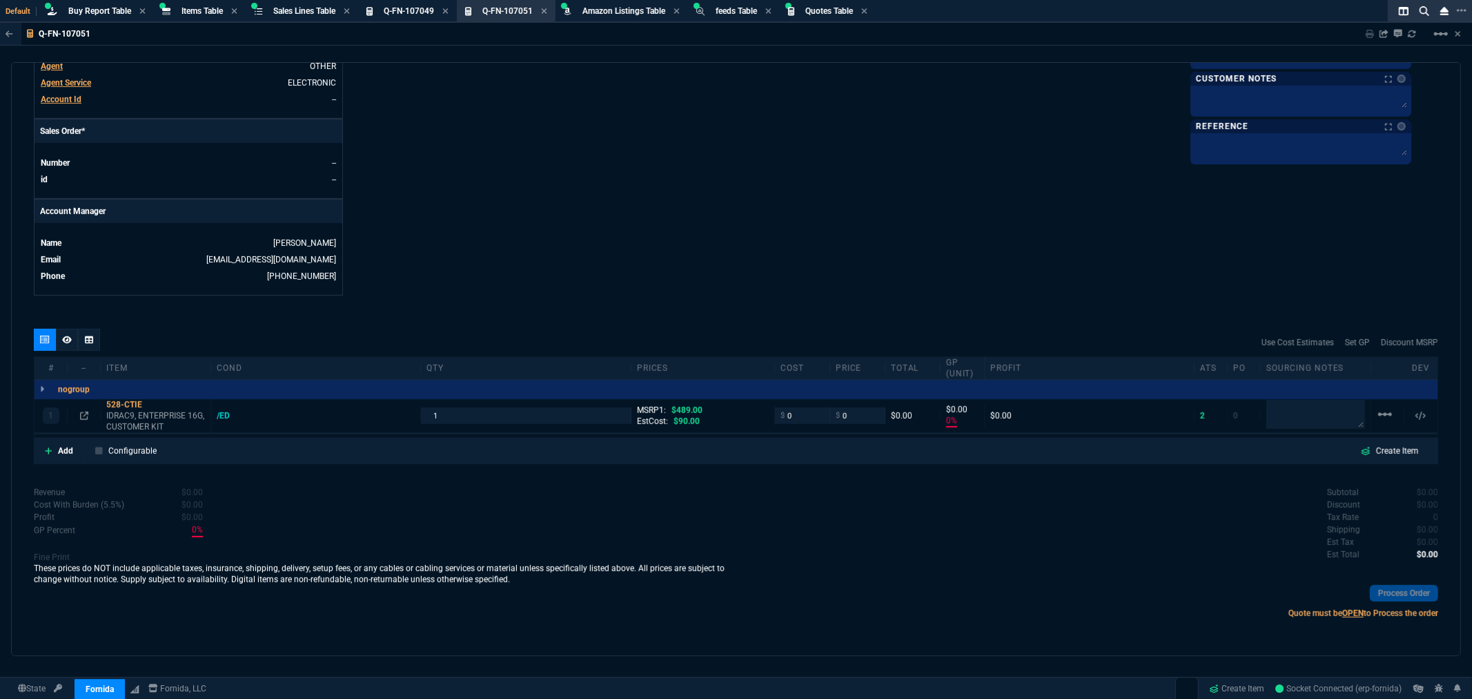
scroll to position [534, 0]
click at [61, 453] on p "Add" at bounding box center [65, 451] width 15 height 12
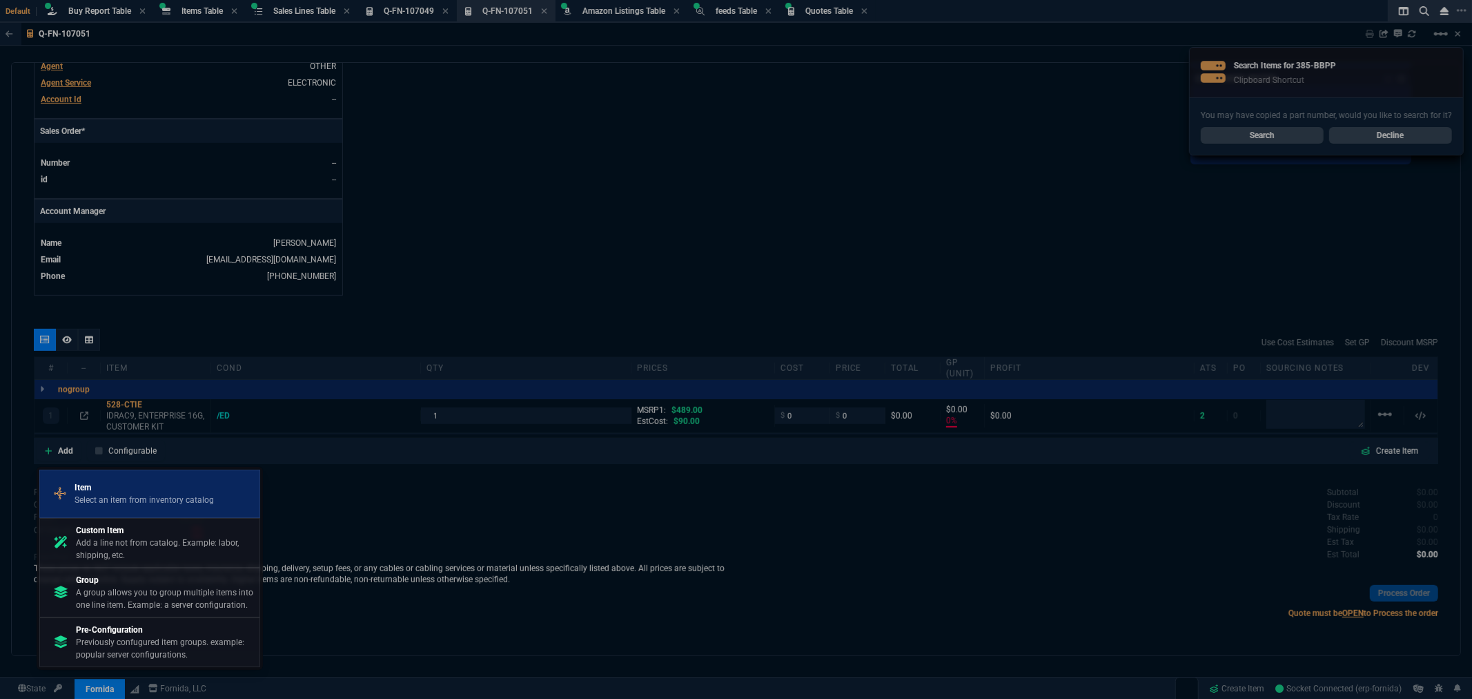
click at [128, 494] on p "Select an item from inventory catalog" at bounding box center [144, 500] width 139 height 12
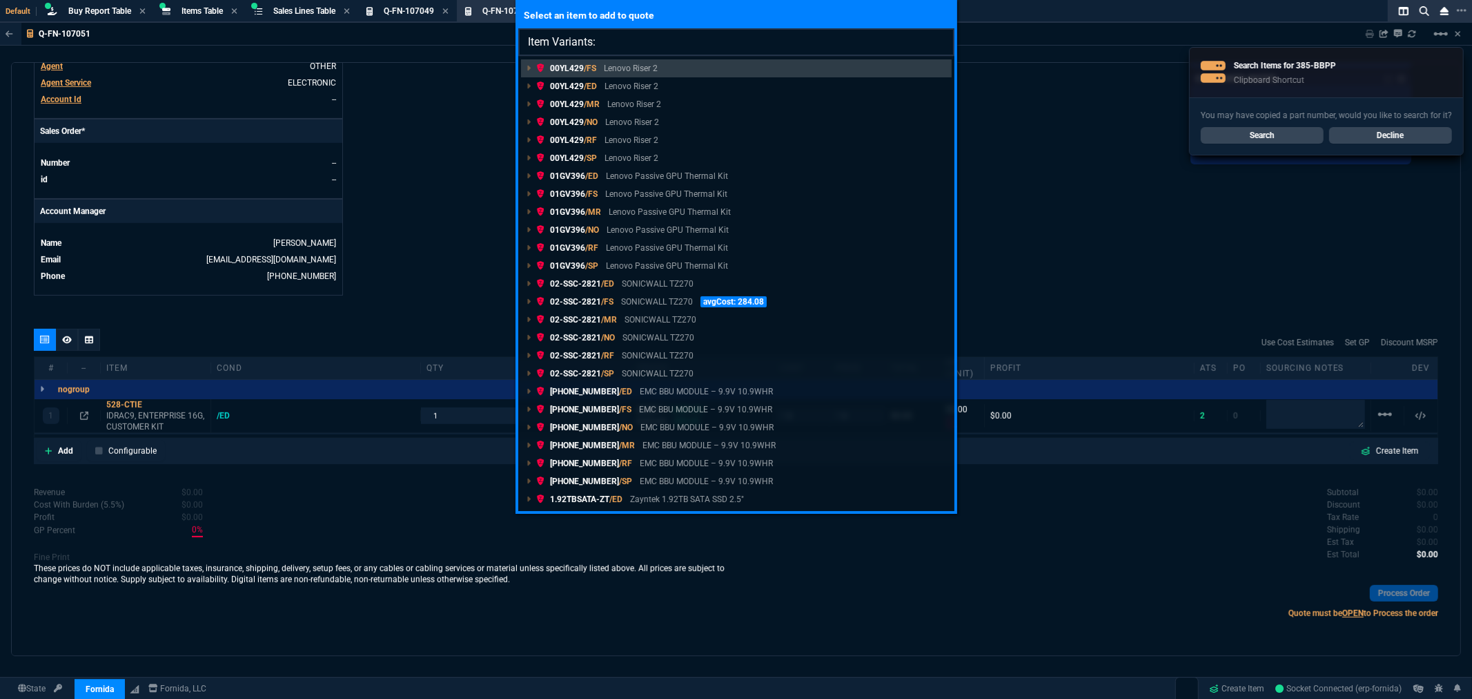
click at [660, 37] on input "Item Variants:" at bounding box center [736, 42] width 436 height 28
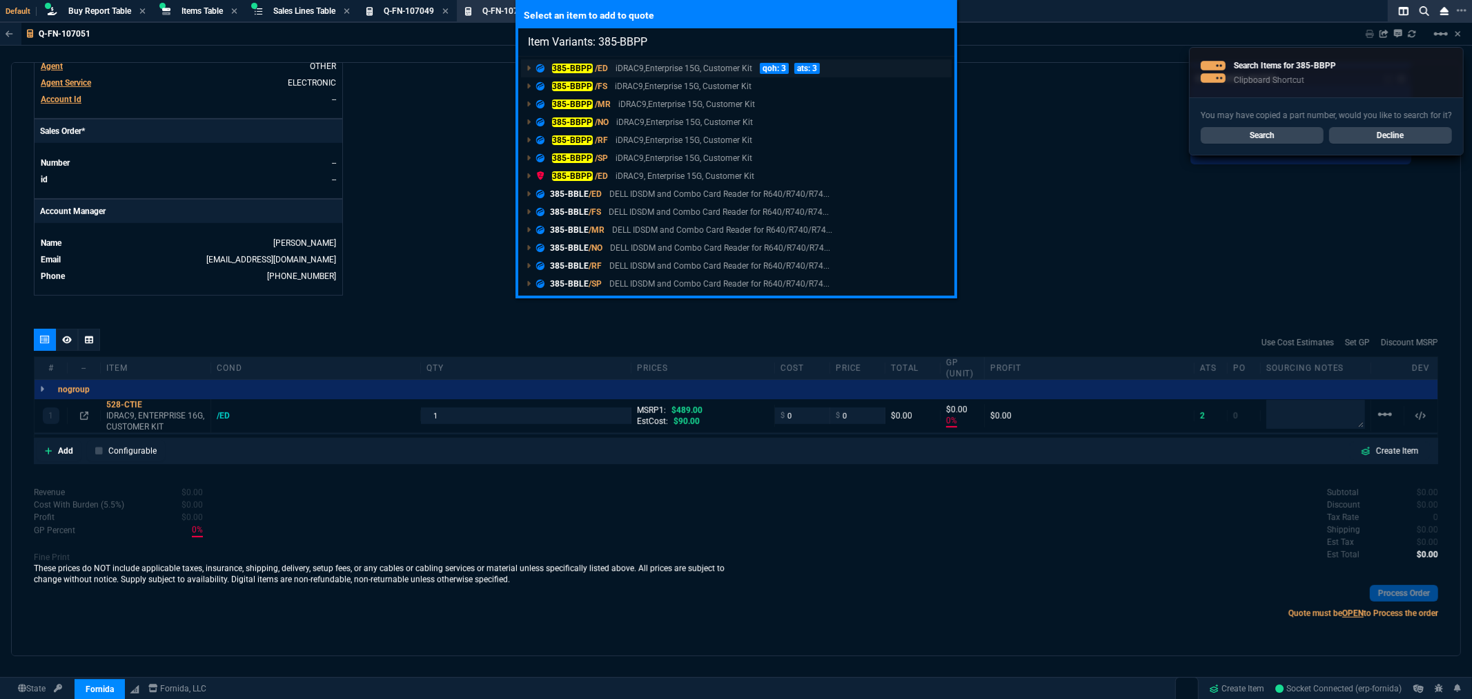
click at [605, 66] on span "/ED" at bounding box center [601, 69] width 13 height 10
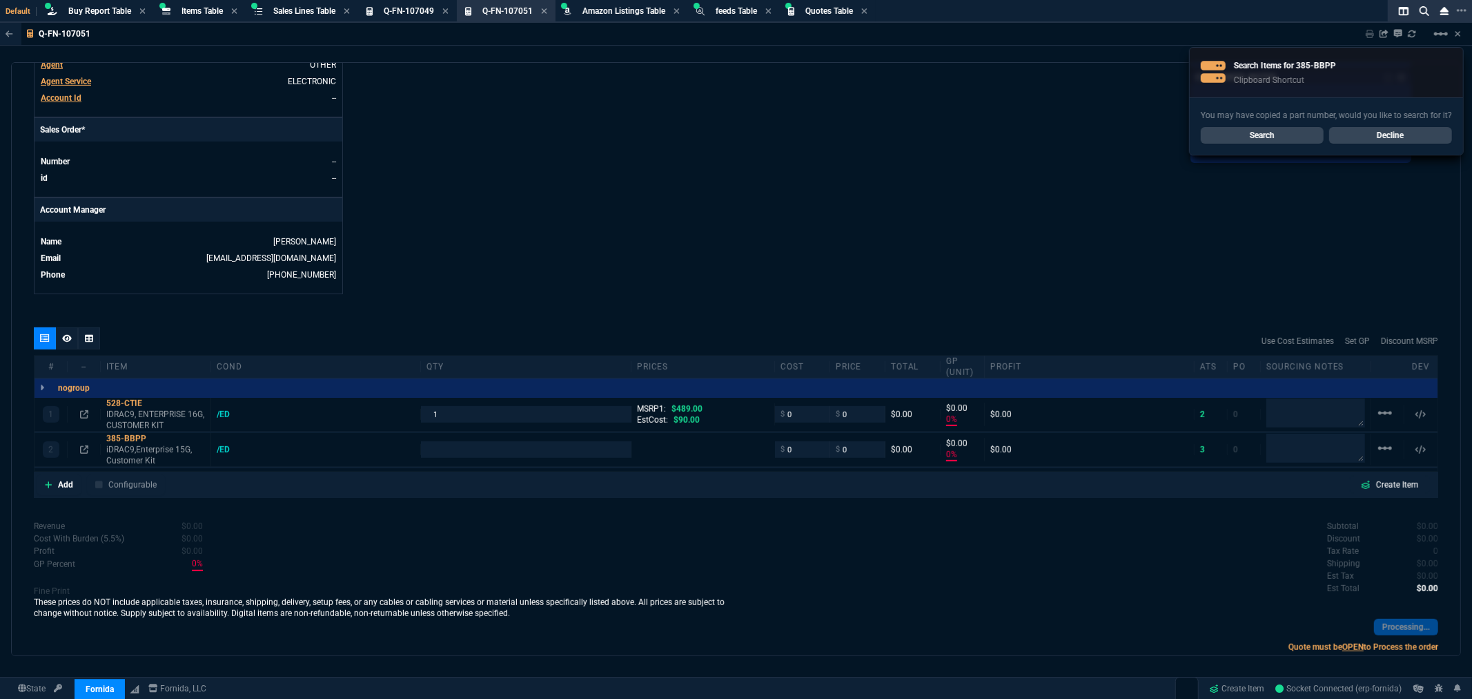
scroll to position [568, 0]
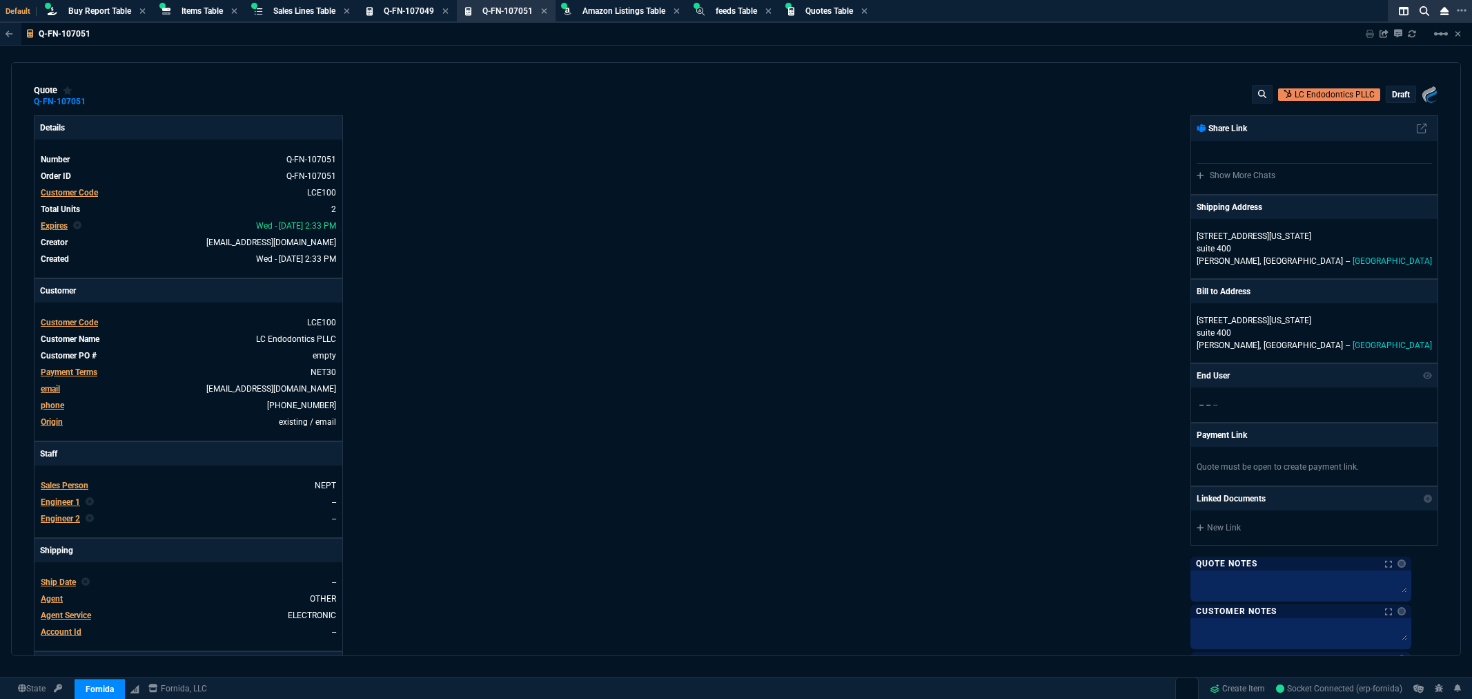
select select "8: NEPT"
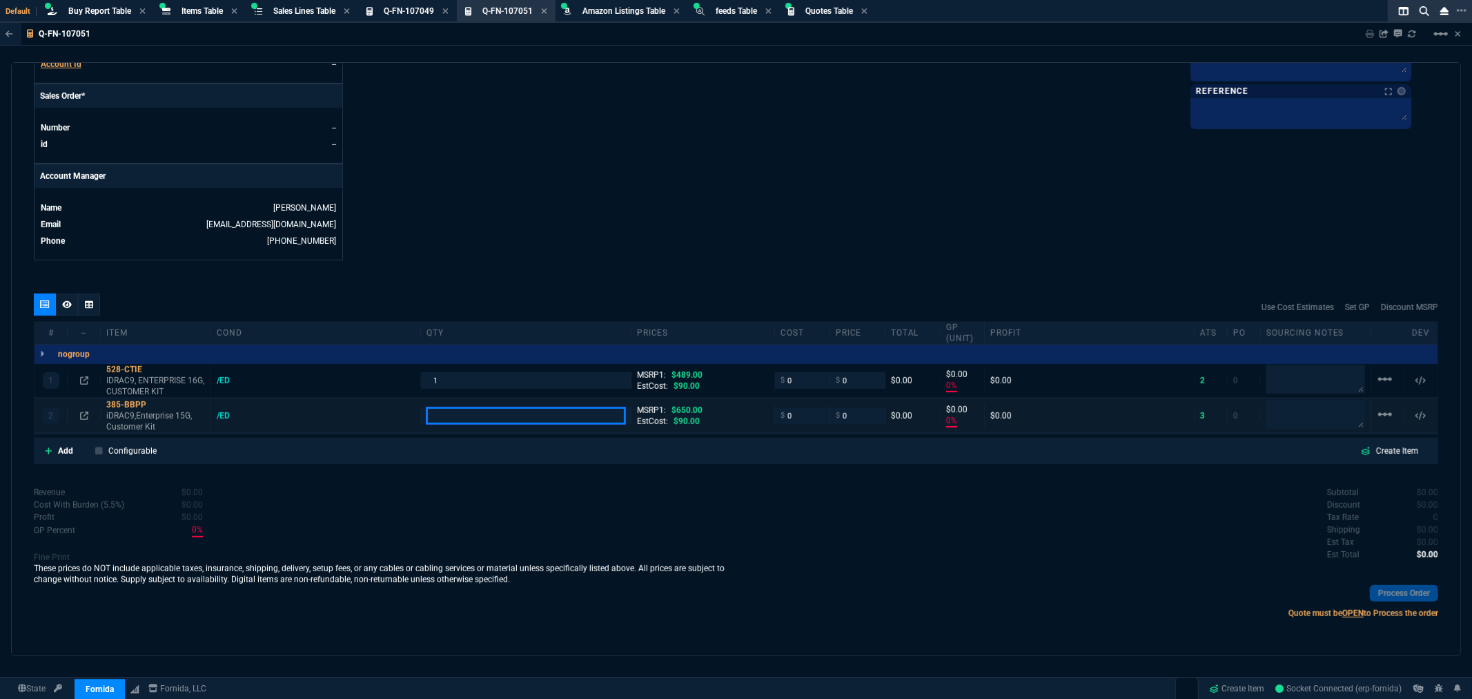
click at [460, 415] on input "number" at bounding box center [526, 415] width 198 height 16
type input "1"
click at [652, 265] on div "quote Q-FN-107051 LC Endodontics PLLC draft Fornida, LLC 2609 Technology Dr Sui…" at bounding box center [736, 359] width 1450 height 594
click at [129, 403] on div "385-BBPP" at bounding box center [155, 404] width 99 height 11
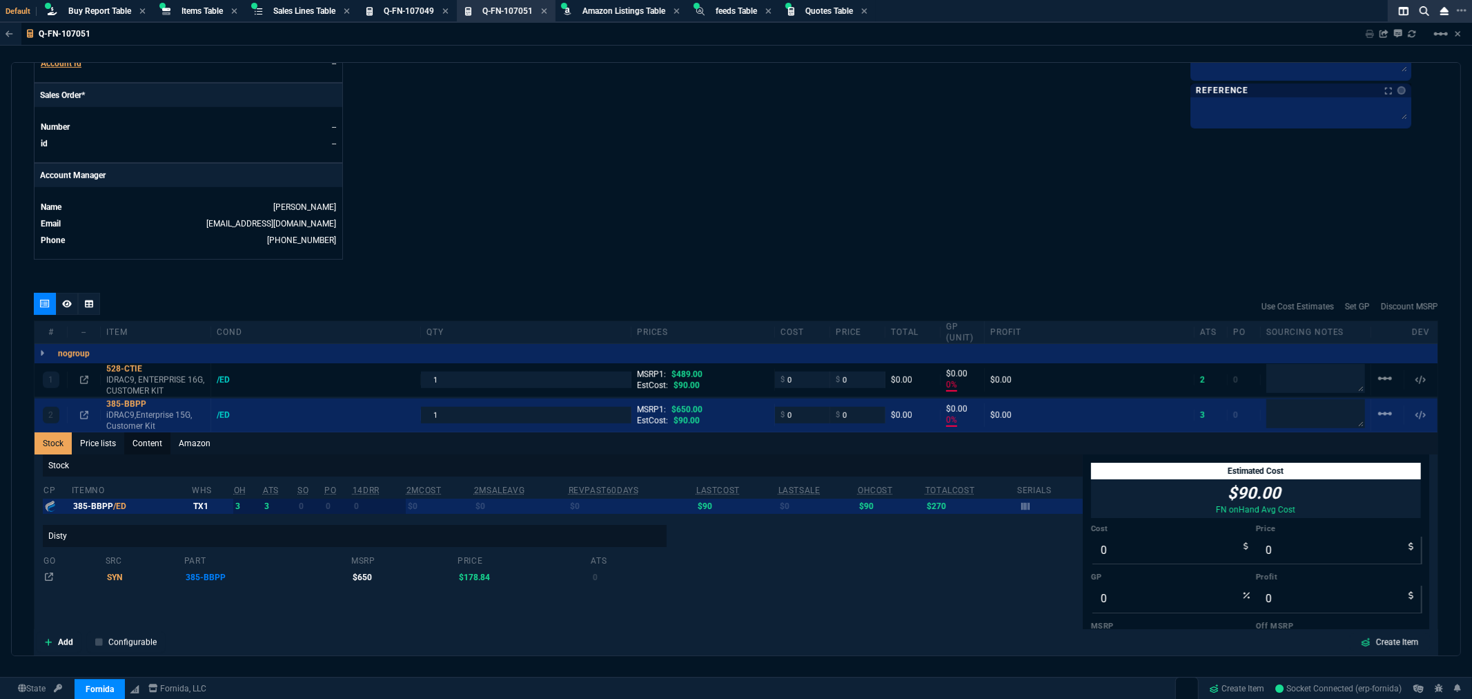
drag, startPoint x: 164, startPoint y: 443, endPoint x: 153, endPoint y: 443, distance: 11.0
click at [161, 443] on link "Content" at bounding box center [147, 443] width 46 height 22
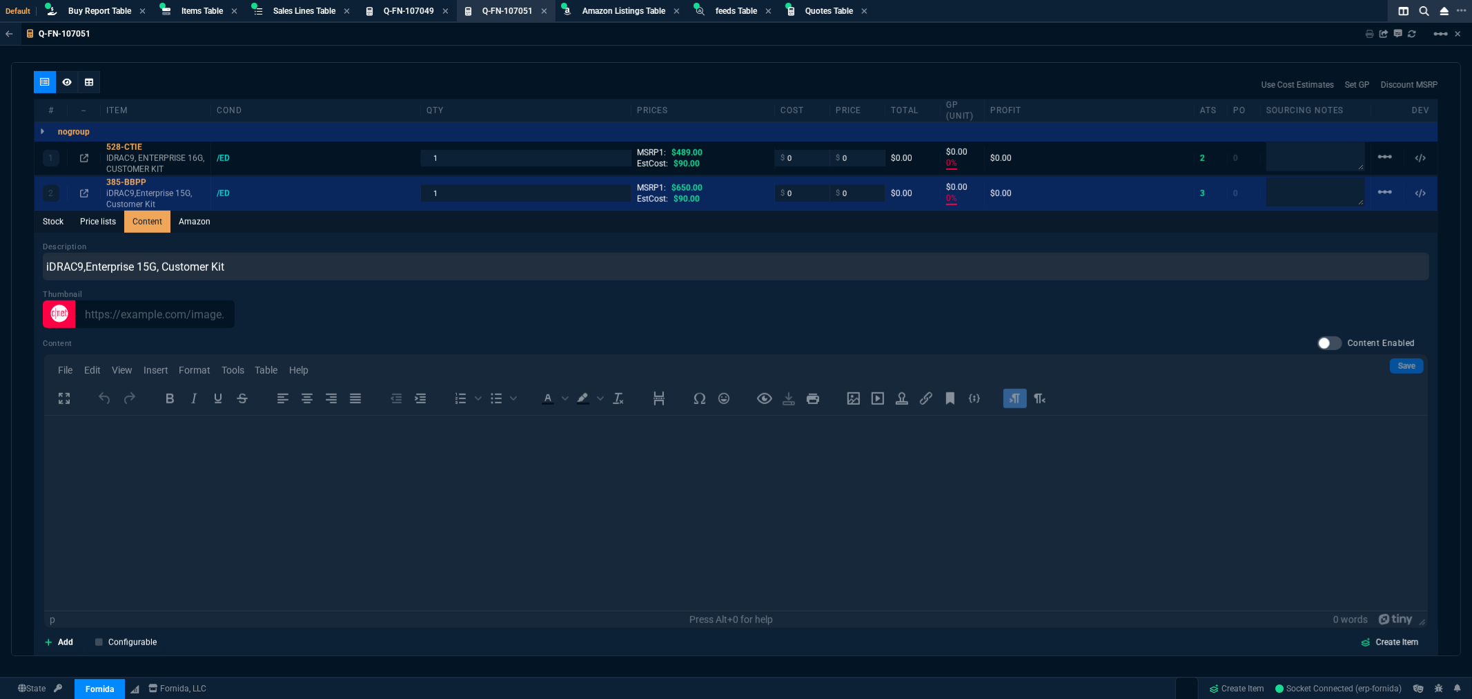
scroll to position [798, 0]
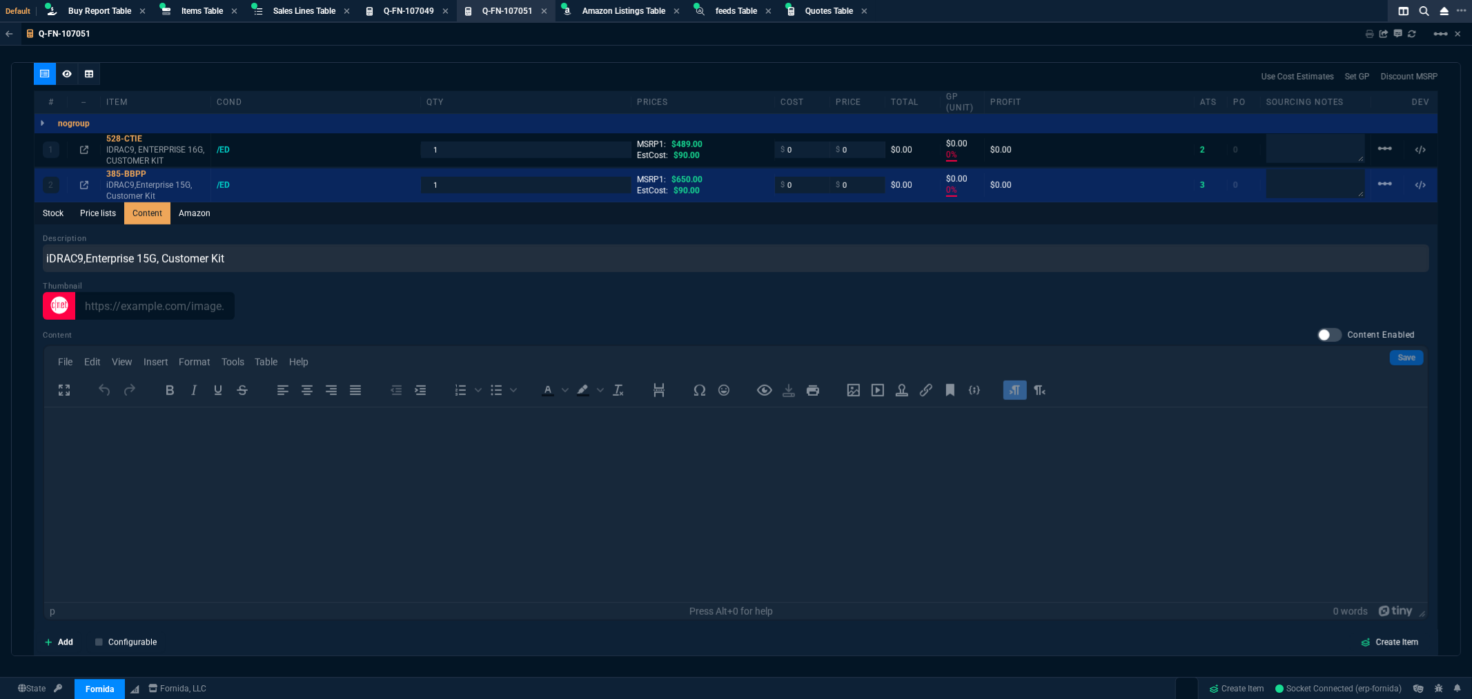
click at [1324, 330] on div at bounding box center [1330, 335] width 25 height 14
checkbox input "true"
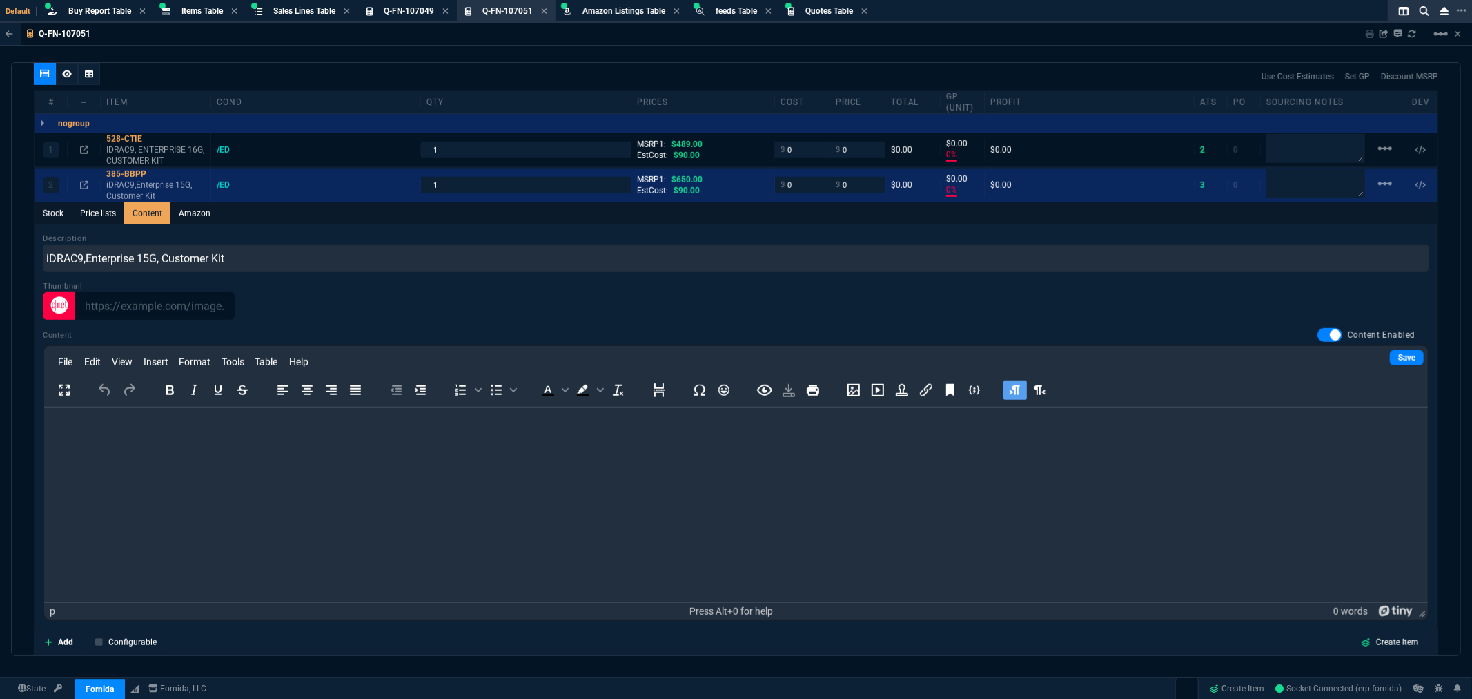
click at [108, 405] on div "File Edit View Insert Format Tools Table Help To open the popup, press Shift+En…" at bounding box center [736, 376] width 1384 height 61
click at [106, 418] on p "Rich Text Area. Press ALT-0 for help." at bounding box center [736, 425] width 1362 height 15
click at [1392, 357] on link "Save" at bounding box center [1407, 357] width 34 height 15
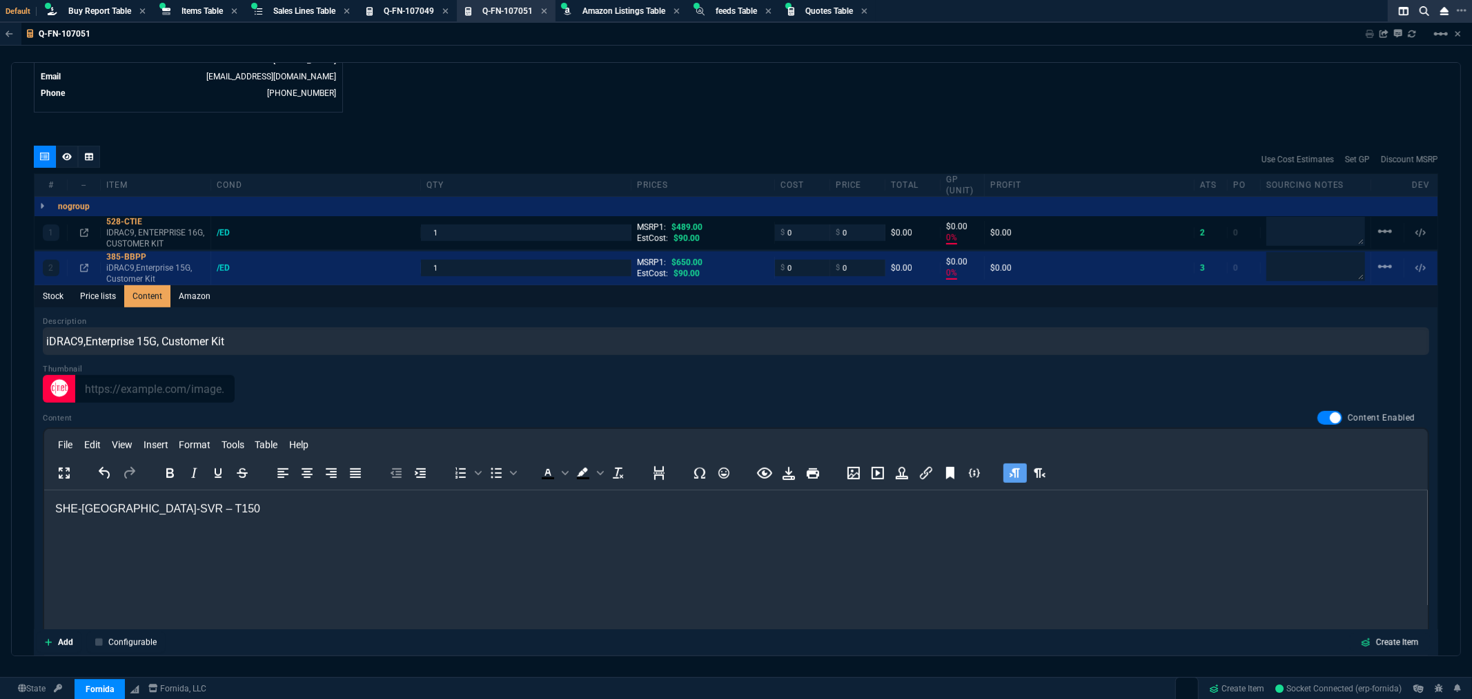
scroll to position [721, 0]
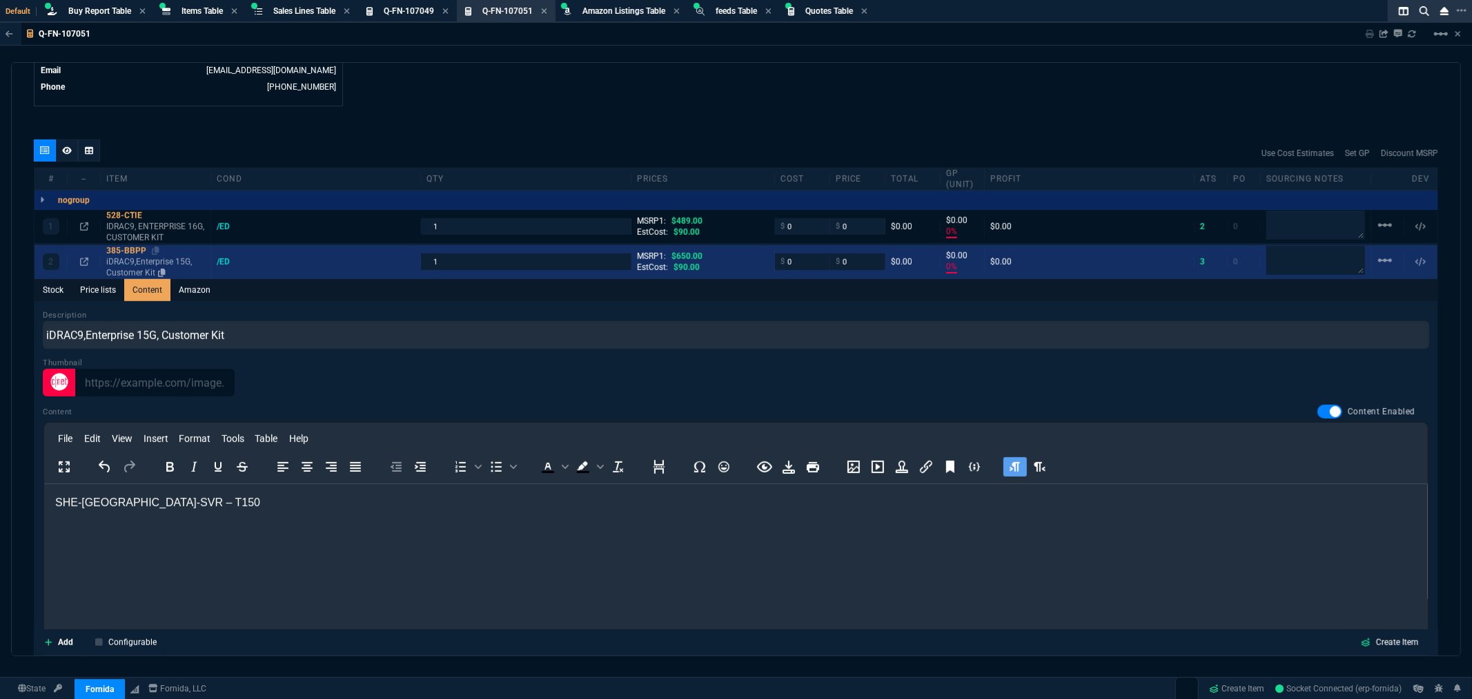
click at [119, 247] on div "385-BBPP" at bounding box center [155, 250] width 99 height 11
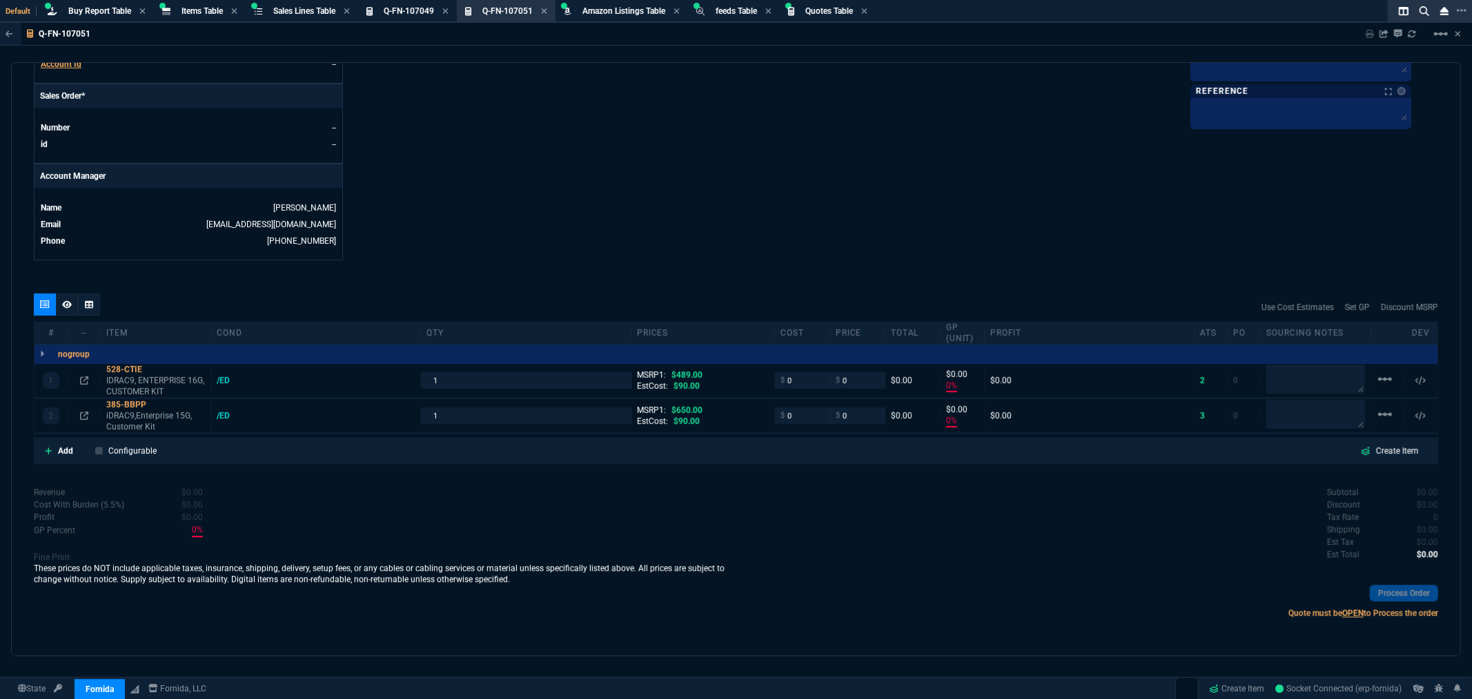
type input "0"
type input "100"
drag, startPoint x: 808, startPoint y: 384, endPoint x: 767, endPoint y: 385, distance: 41.4
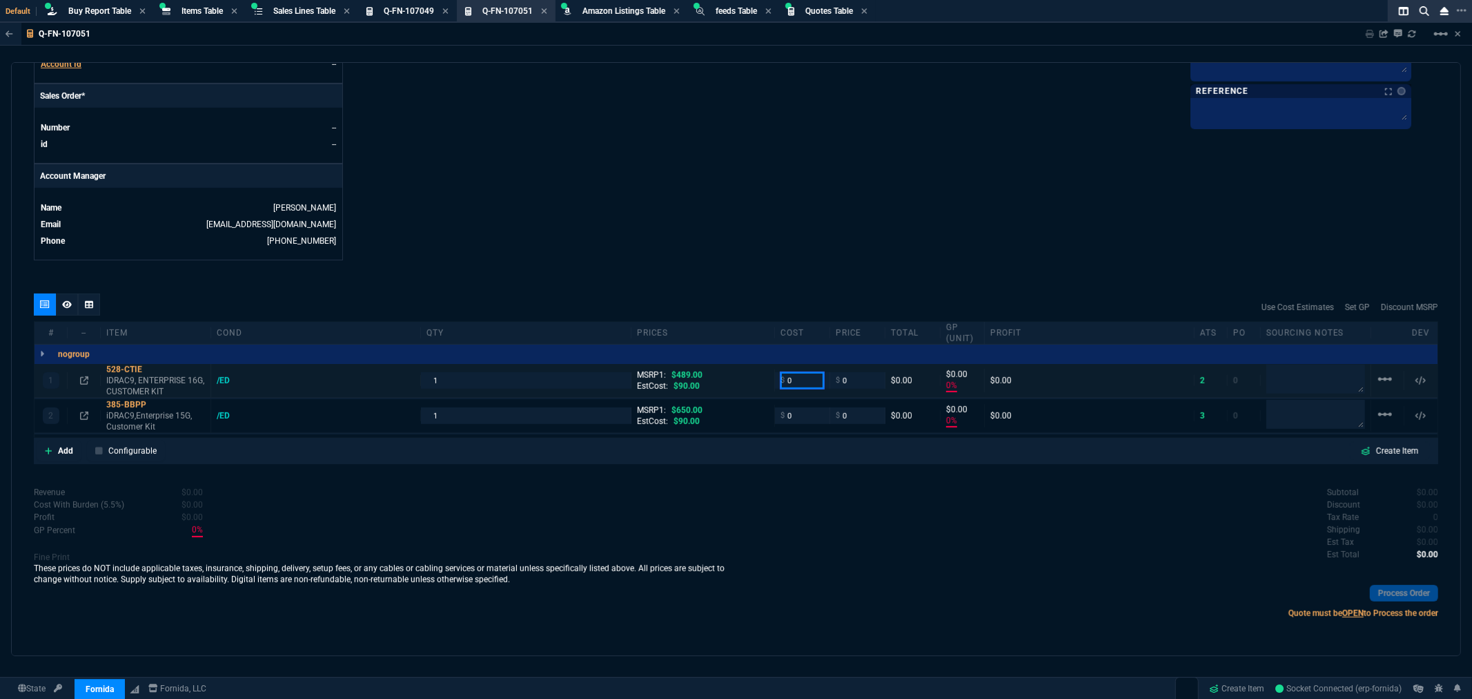
click at [775, 385] on div "$ 0" at bounding box center [802, 380] width 55 height 16
type input "90"
drag, startPoint x: 796, startPoint y: 418, endPoint x: 760, endPoint y: 418, distance: 35.9
click at [763, 418] on div "2 385-BBPP iDRAC9,Enterprise 15G, Customer Kit /ED 1 MSRP1: $650.00 EstCost: $9…" at bounding box center [736, 416] width 1403 height 34
type input "90"
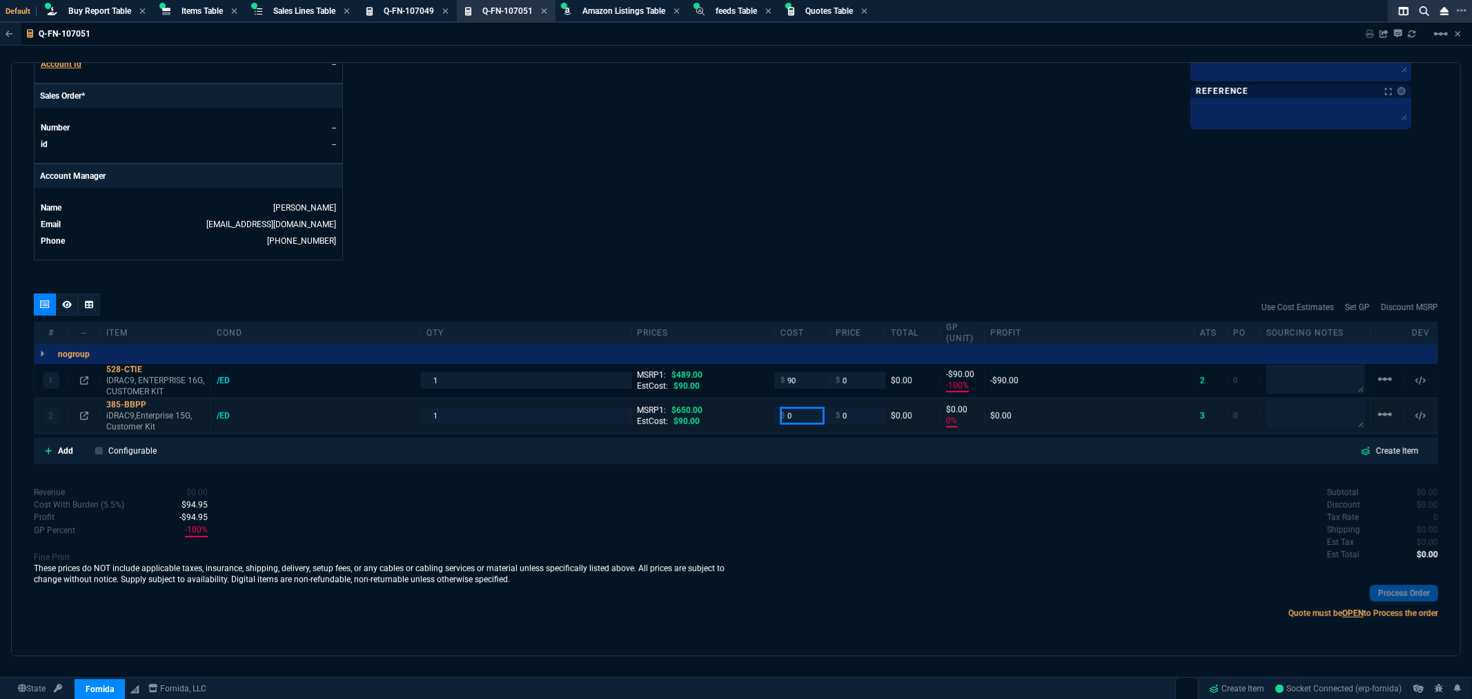
type input "-100"
type input "-90"
type input "90"
type input "-100"
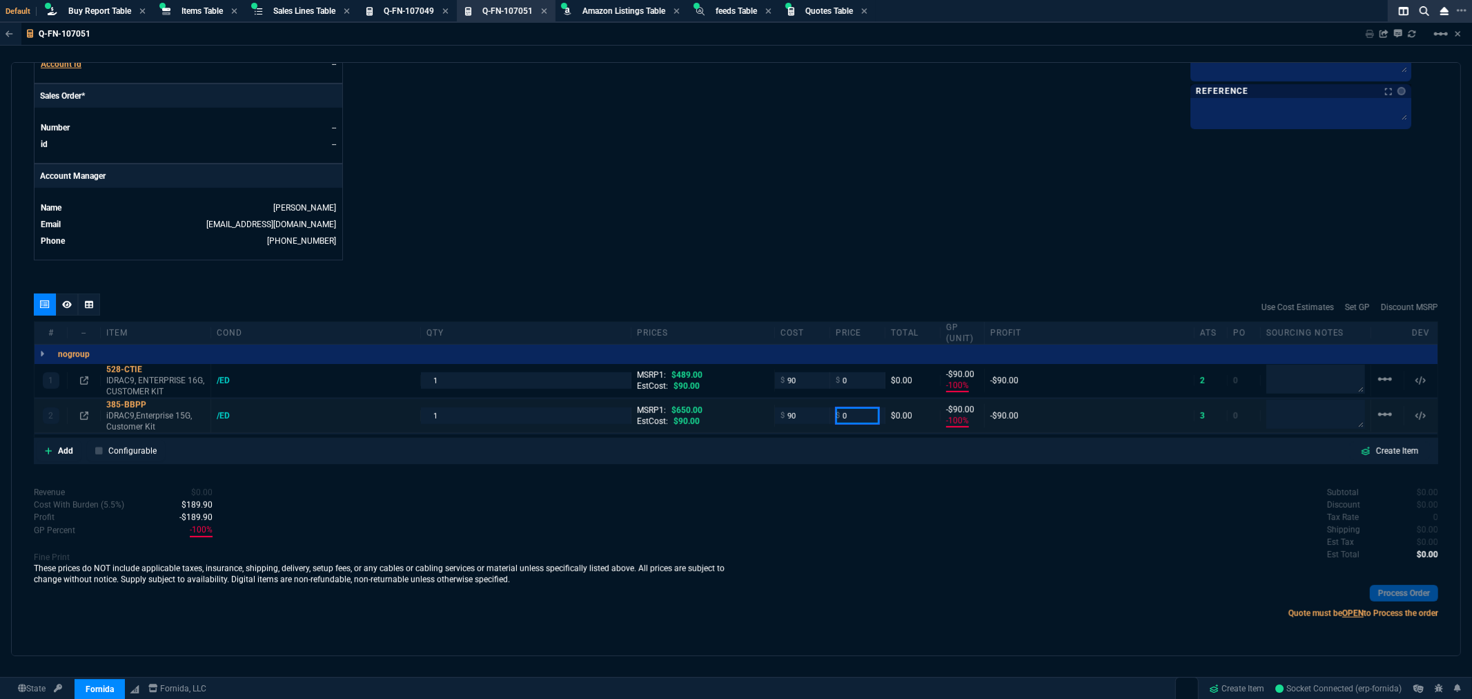
type input "-90"
click at [155, 370] on icon at bounding box center [152, 369] width 8 height 8
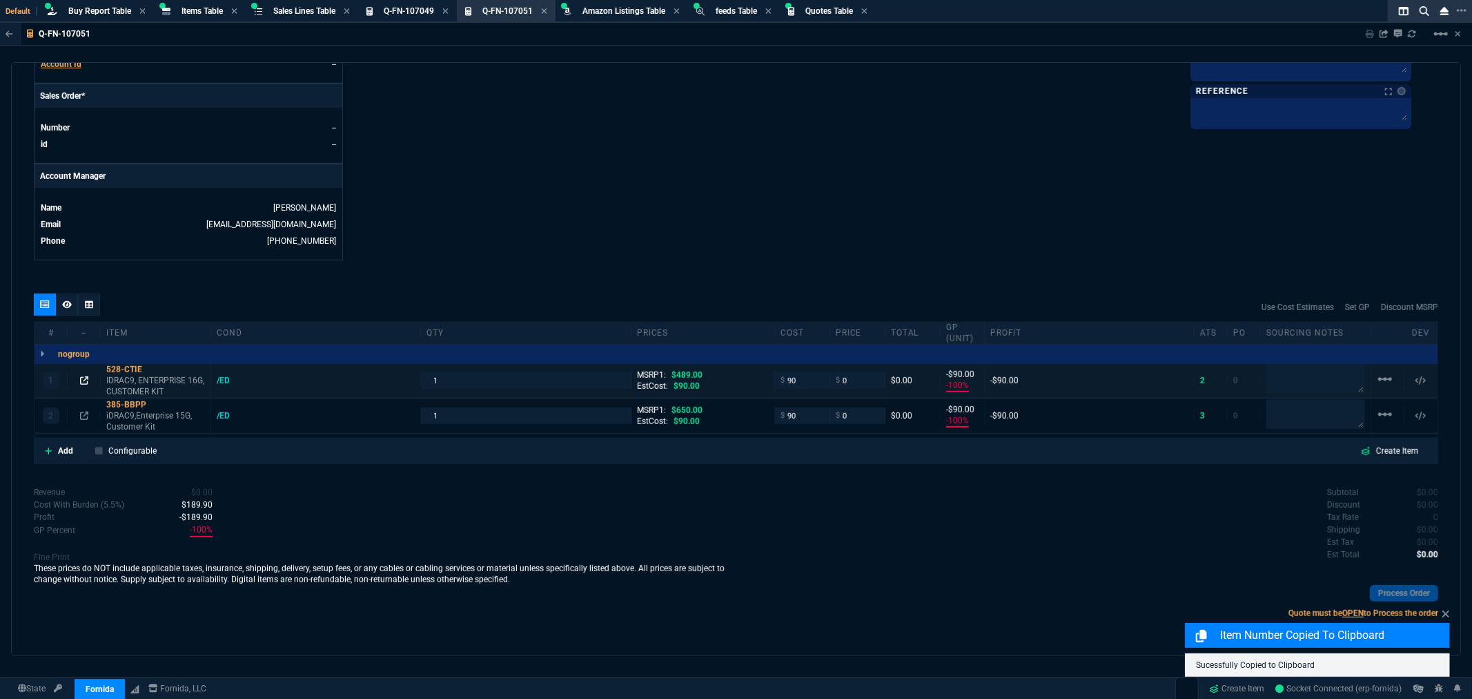
click at [83, 378] on icon at bounding box center [84, 380] width 8 height 8
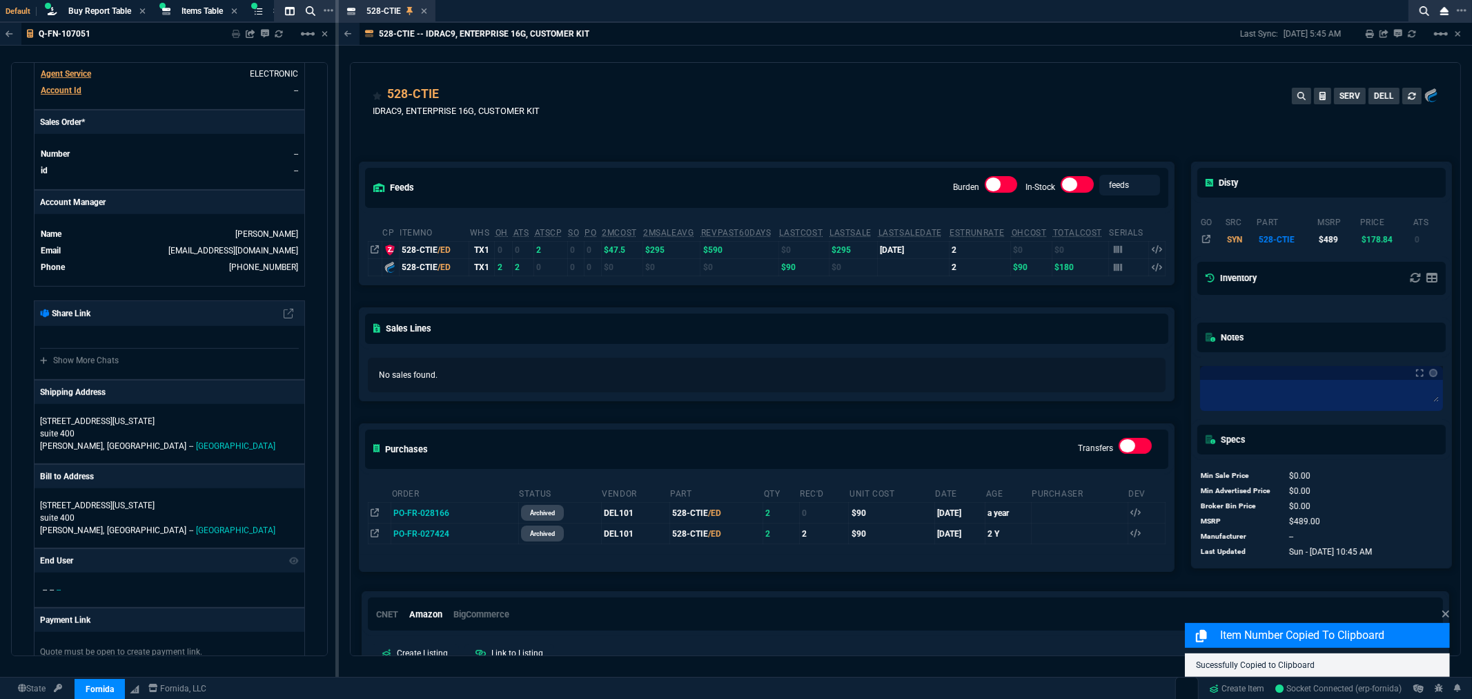
scroll to position [587, 0]
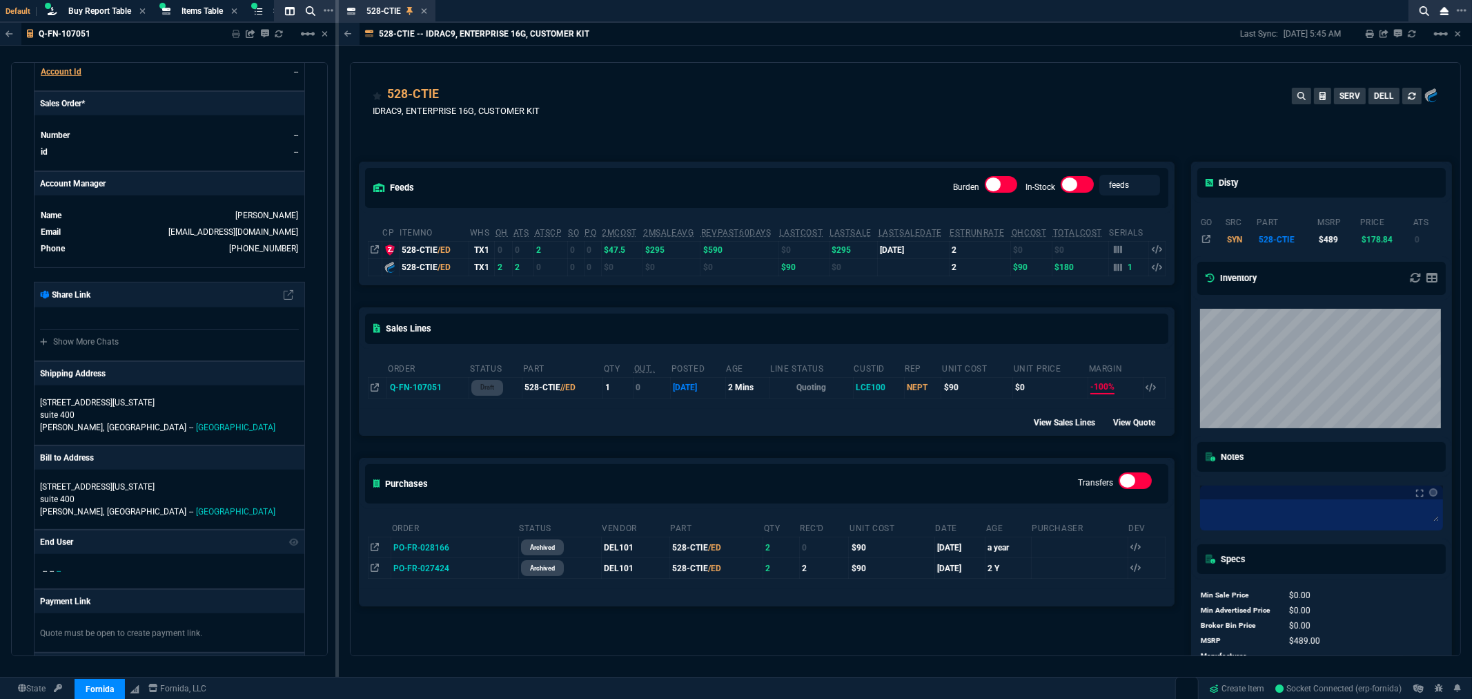
drag, startPoint x: 422, startPoint y: 11, endPoint x: 429, endPoint y: 28, distance: 18.2
click at [422, 11] on icon at bounding box center [424, 11] width 6 height 8
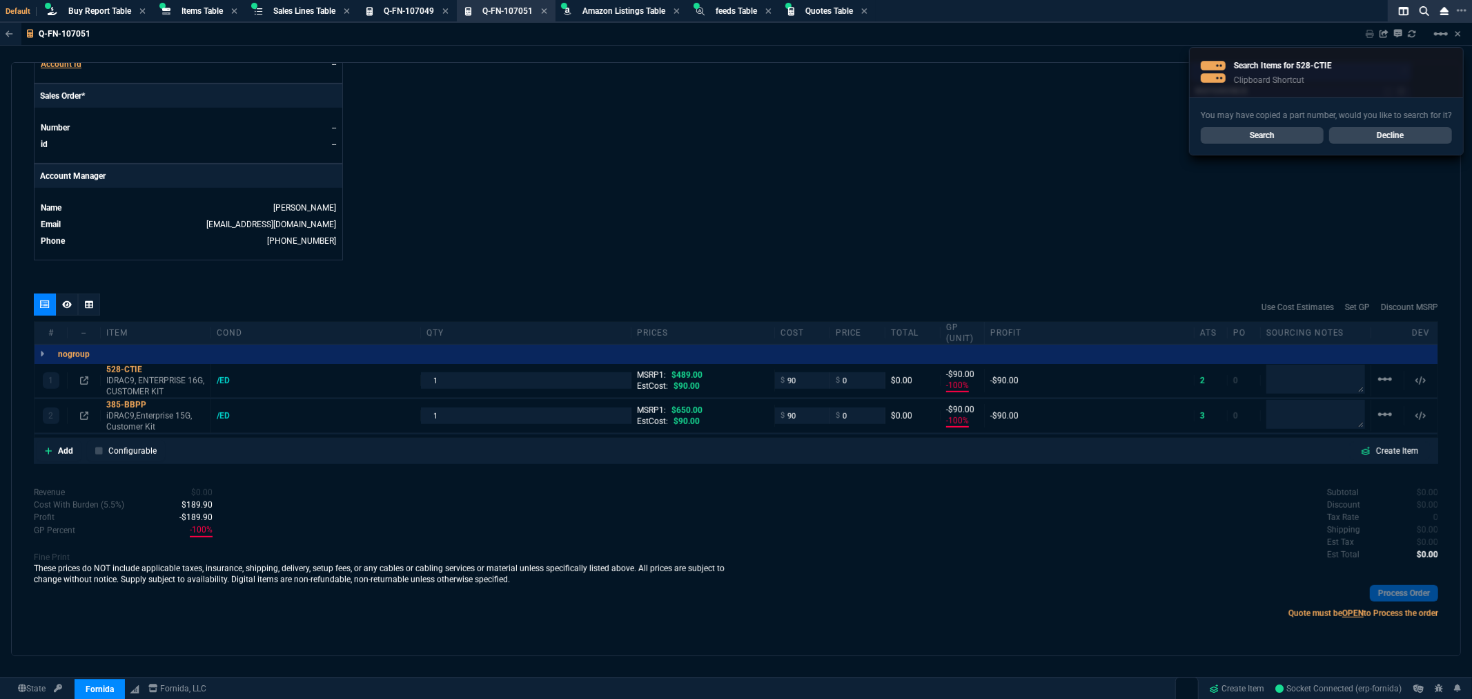
scroll to position [568, 0]
drag, startPoint x: 859, startPoint y: 380, endPoint x: 798, endPoint y: 389, distance: 62.1
click at [792, 382] on div "1 528-CTIE IDRAC9, ENTERPRISE 16G, CUSTOMER KIT /ED 1 MSRP1: $489.00 EstCost: $…" at bounding box center [736, 381] width 1403 height 34
type input "130"
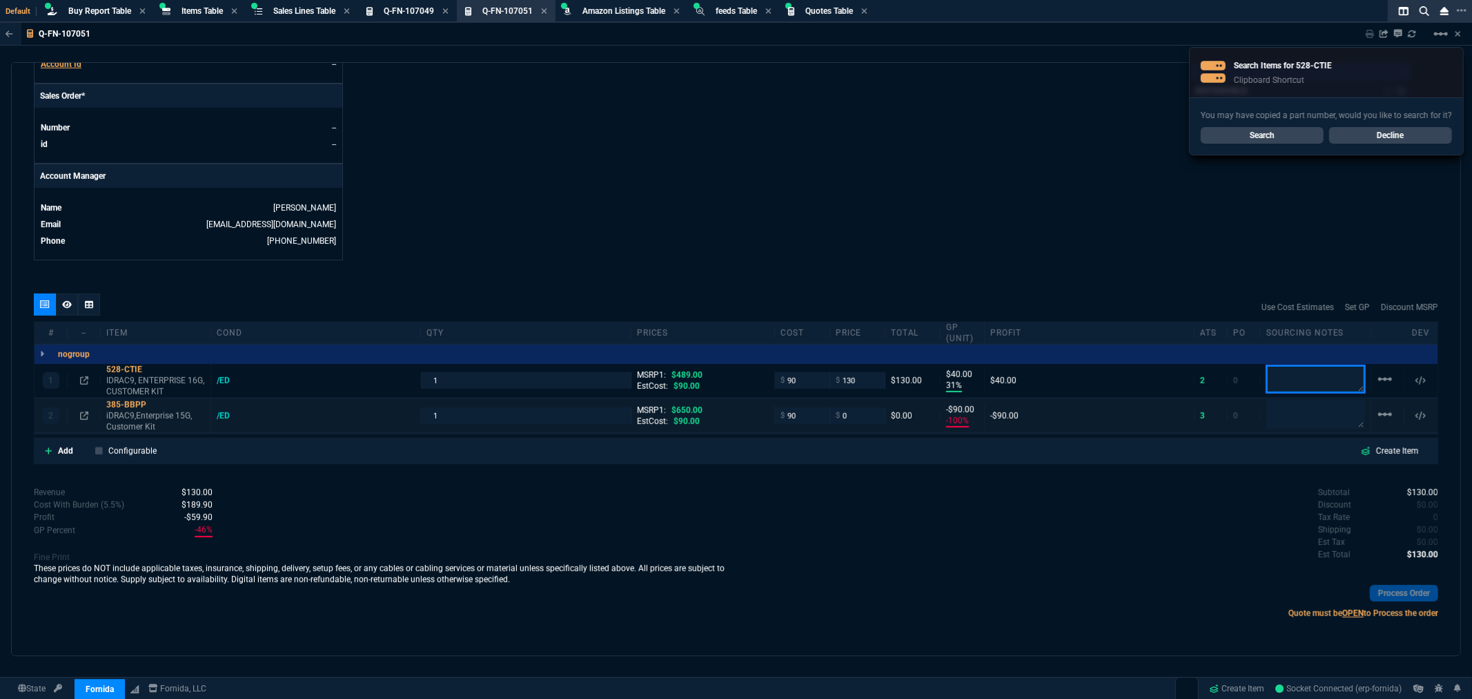
type input "31"
type input "40"
type input "73"
click at [866, 295] on div "Use Cost Estimates Set GP Discount MSRP" at bounding box center [736, 307] width 1405 height 28
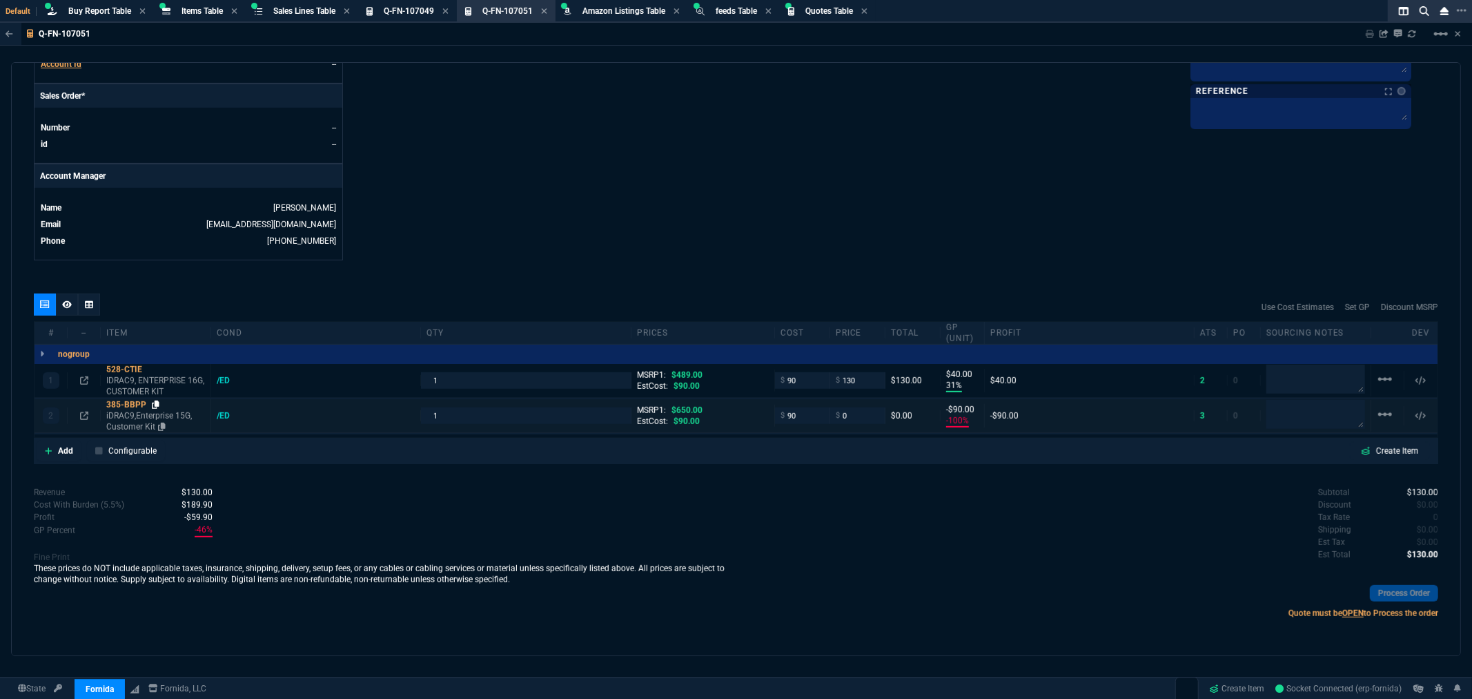
click at [155, 401] on icon at bounding box center [156, 404] width 8 height 8
drag, startPoint x: 863, startPoint y: 415, endPoint x: 809, endPoint y: 418, distance: 54.0
click at [810, 418] on div "2 385-BBPP iDRAC9,Enterprise 15G, Customer Kit /ED 1 MSRP1: $650.00 EstCost: $9…" at bounding box center [736, 416] width 1403 height 34
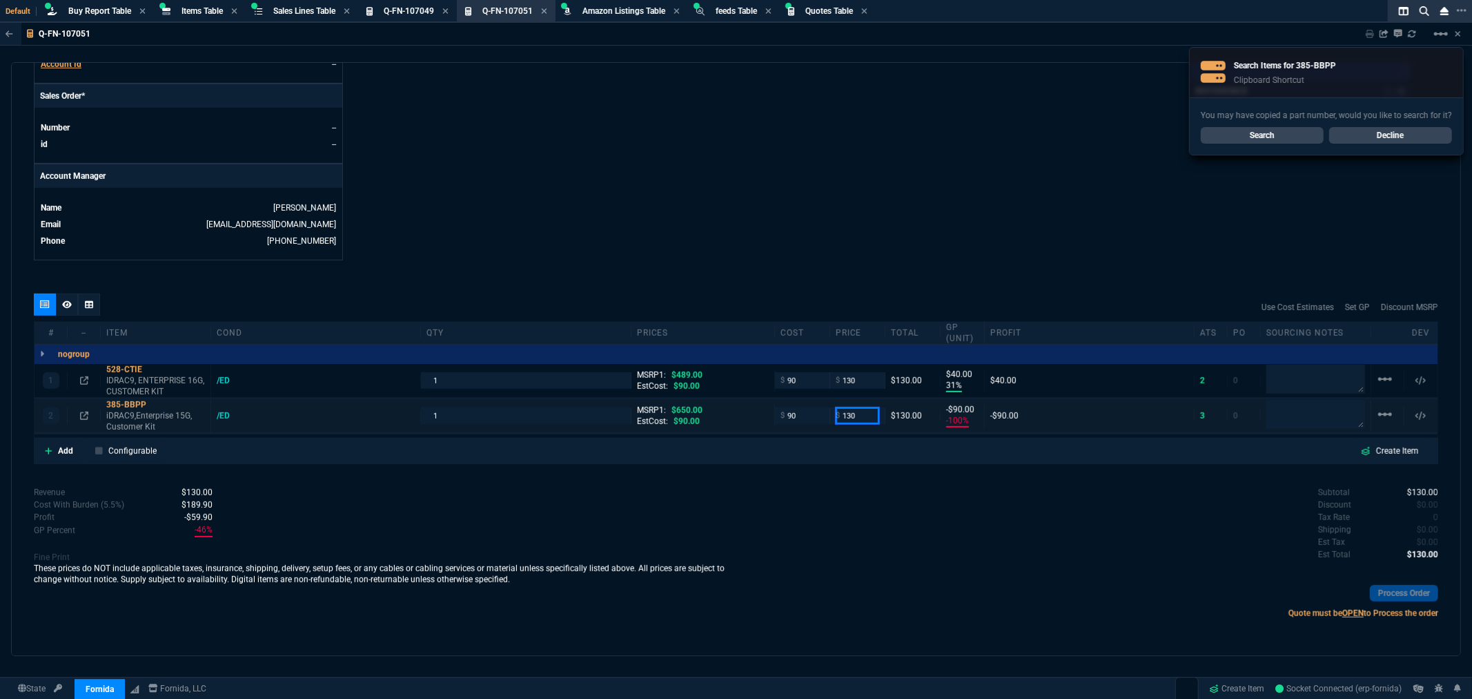
type input "130"
type input "31"
type input "40"
type input "80"
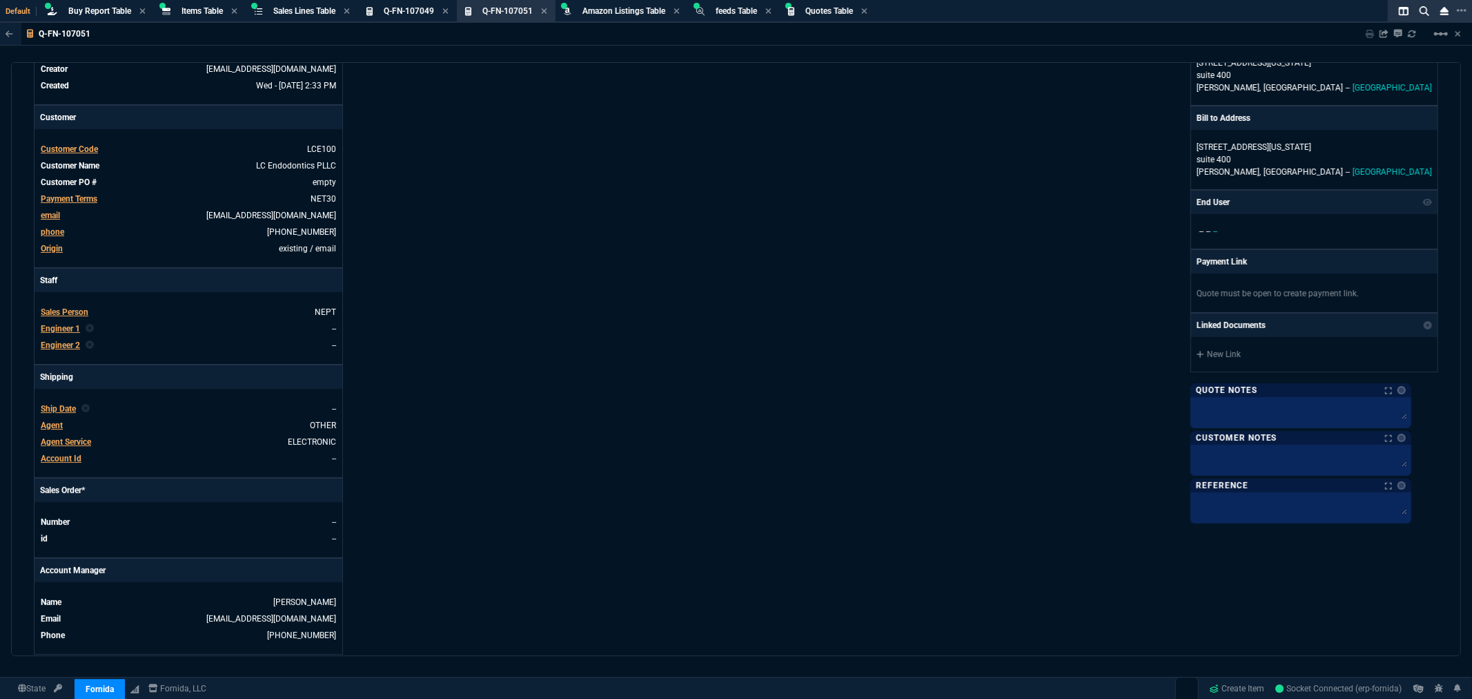
scroll to position [383, 0]
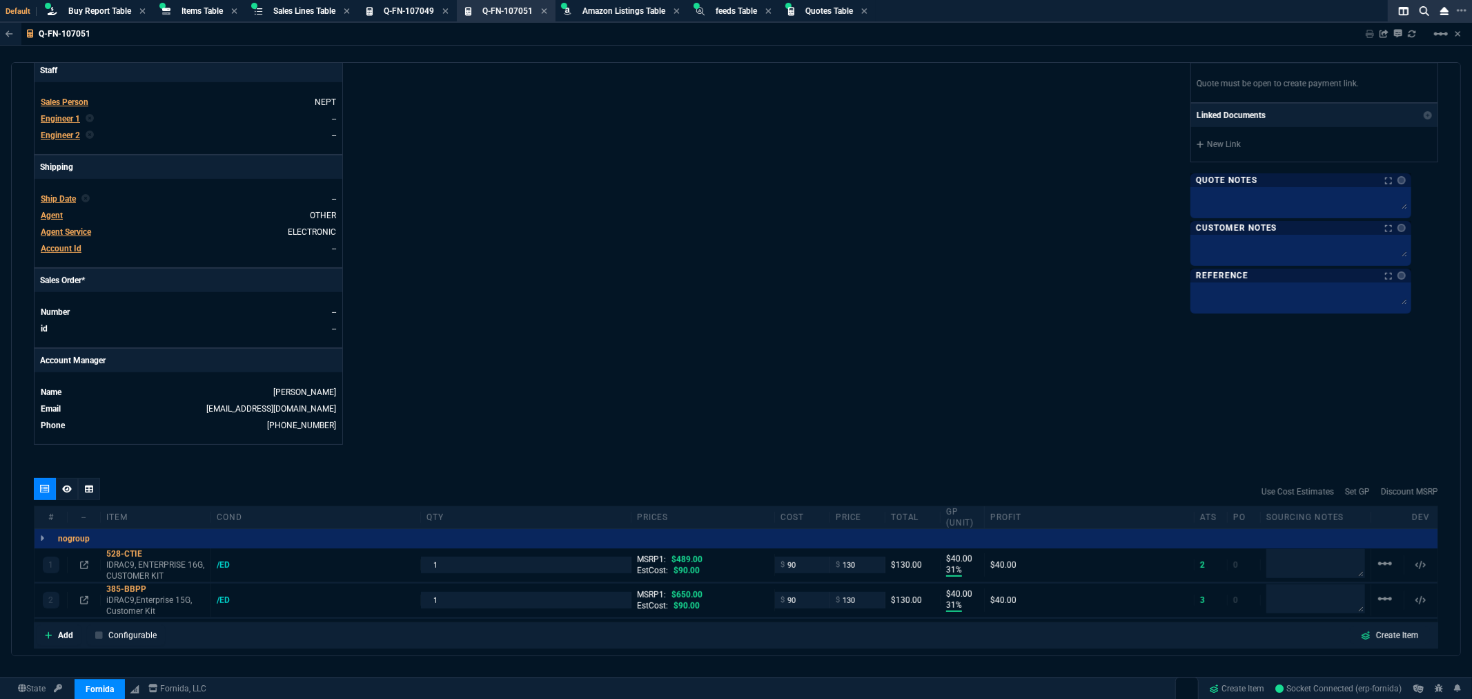
click at [68, 494] on fa-icon at bounding box center [67, 489] width 10 height 10
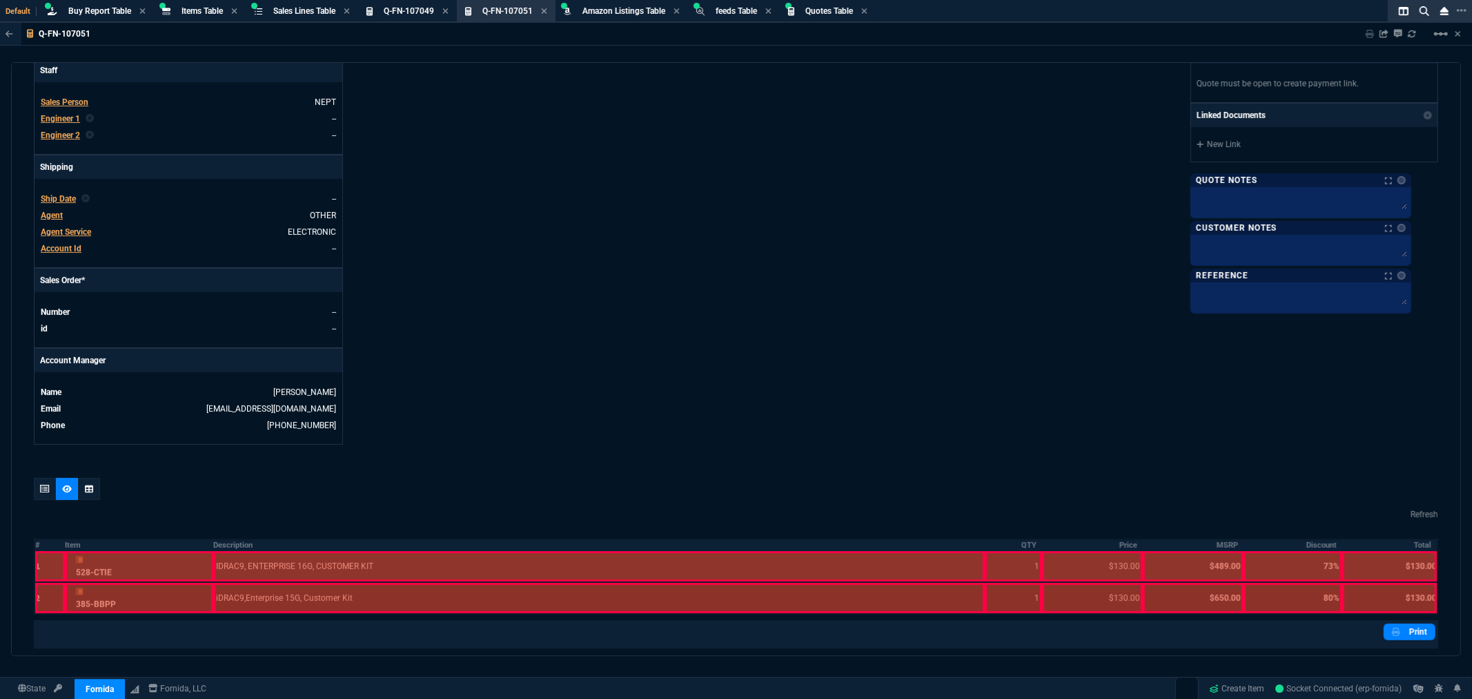
click at [35, 567] on td "1" at bounding box center [50, 566] width 30 height 31
click at [39, 569] on div at bounding box center [50, 566] width 30 height 30
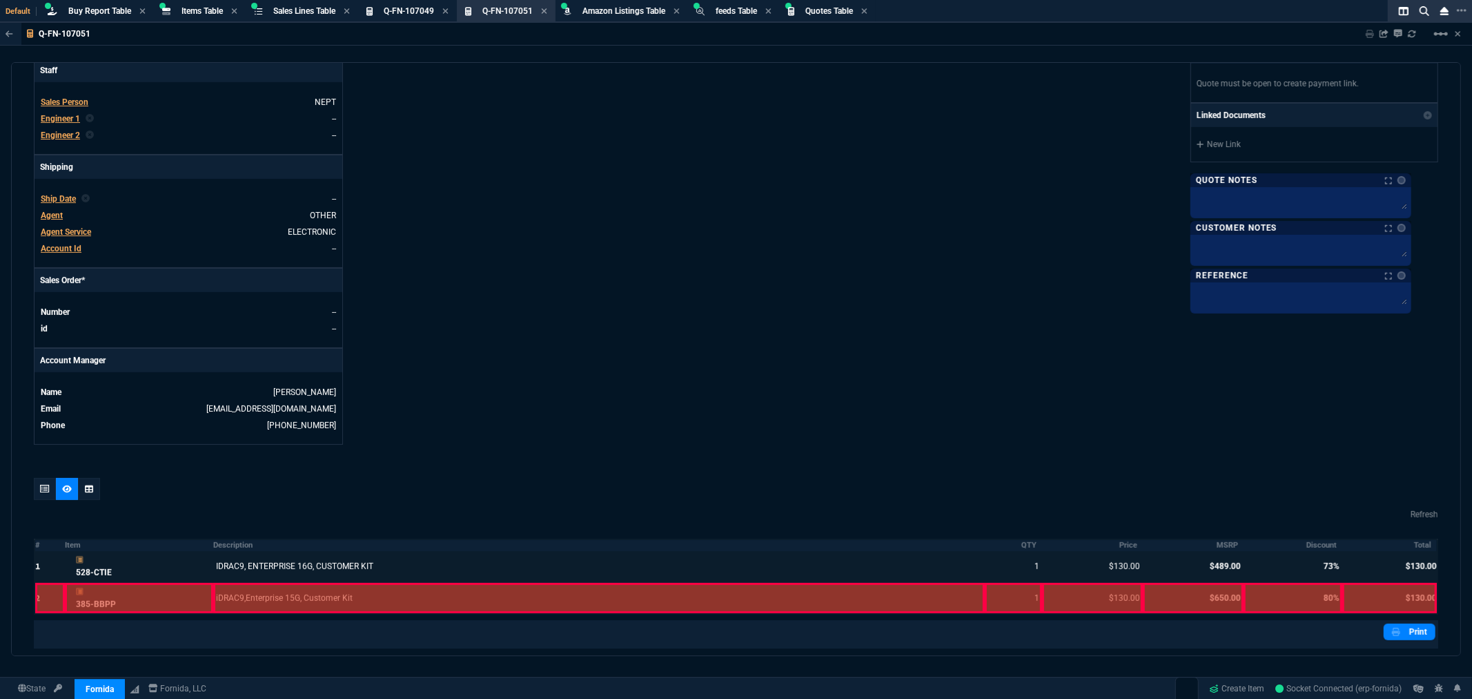
click at [39, 585] on div at bounding box center [50, 598] width 30 height 30
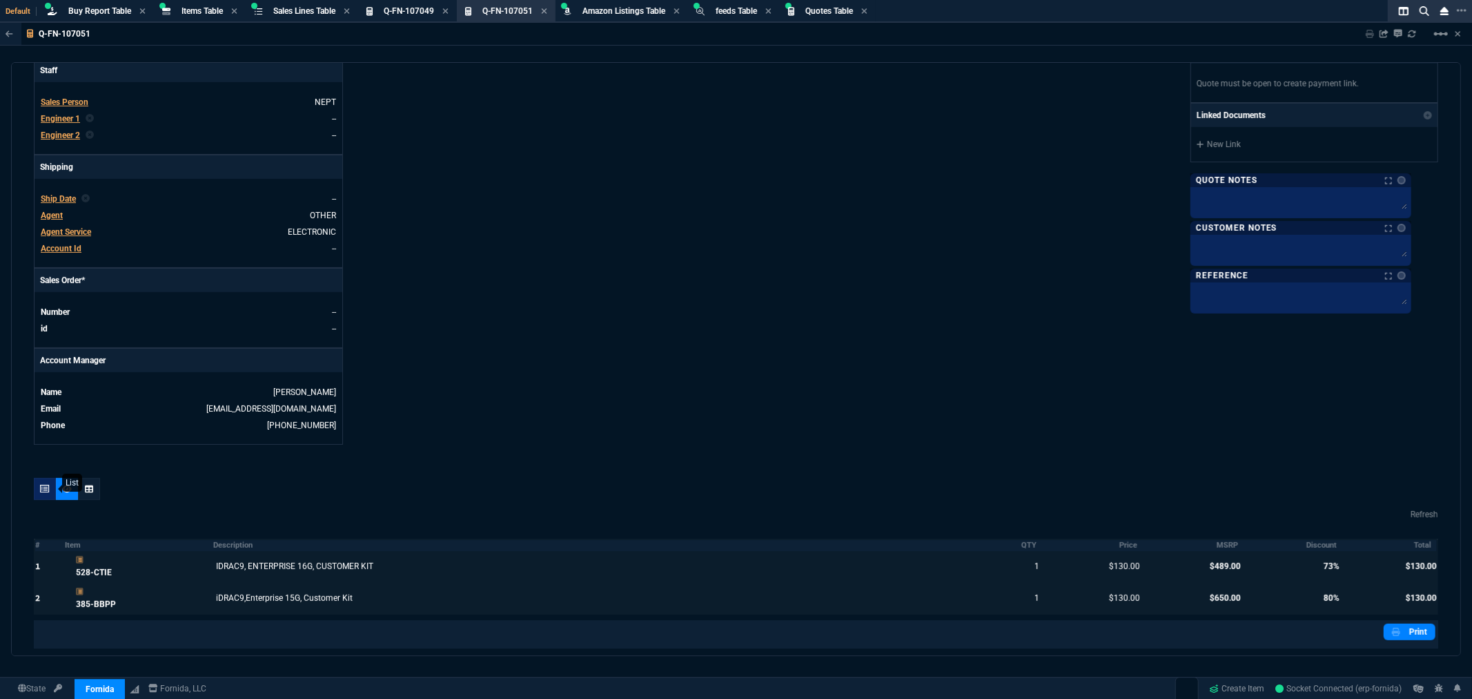
click at [42, 488] on icon at bounding box center [45, 489] width 10 height 8
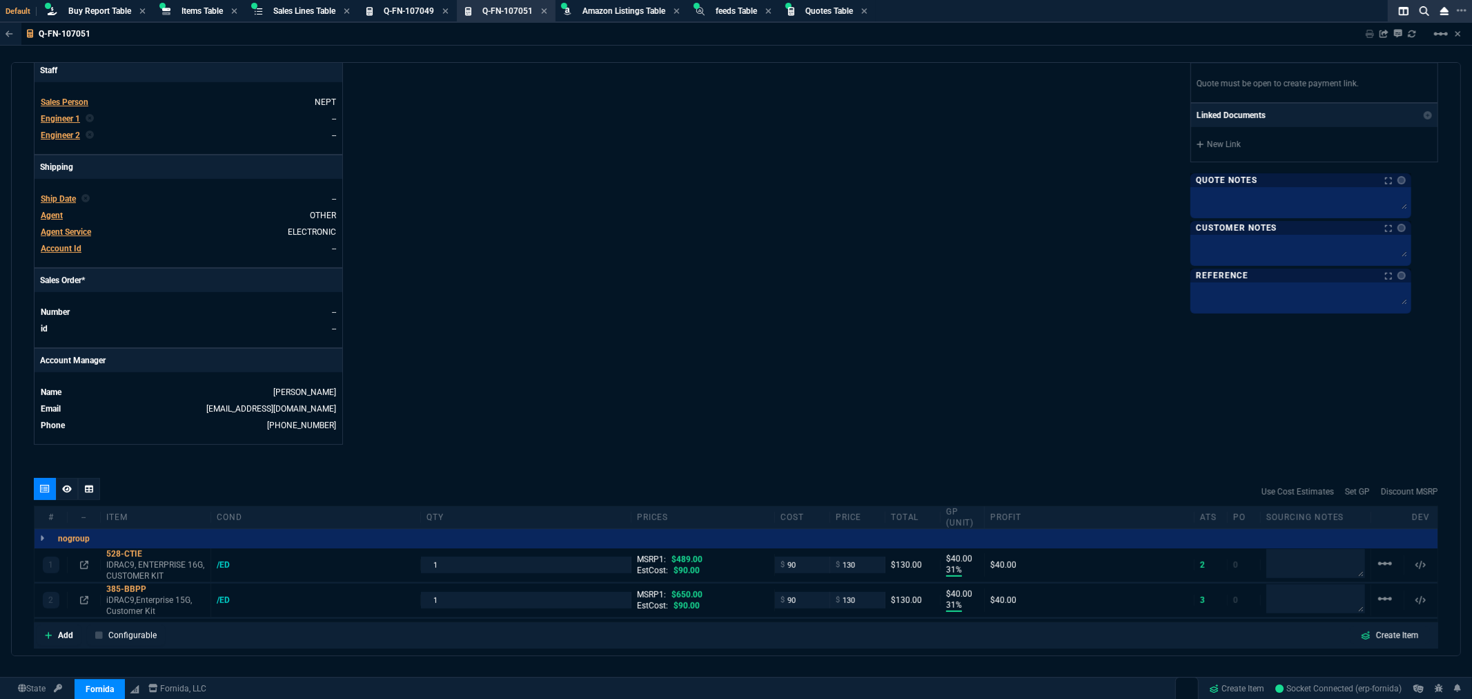
type input "31"
type input "40"
type input "31"
type input "40"
type input "73"
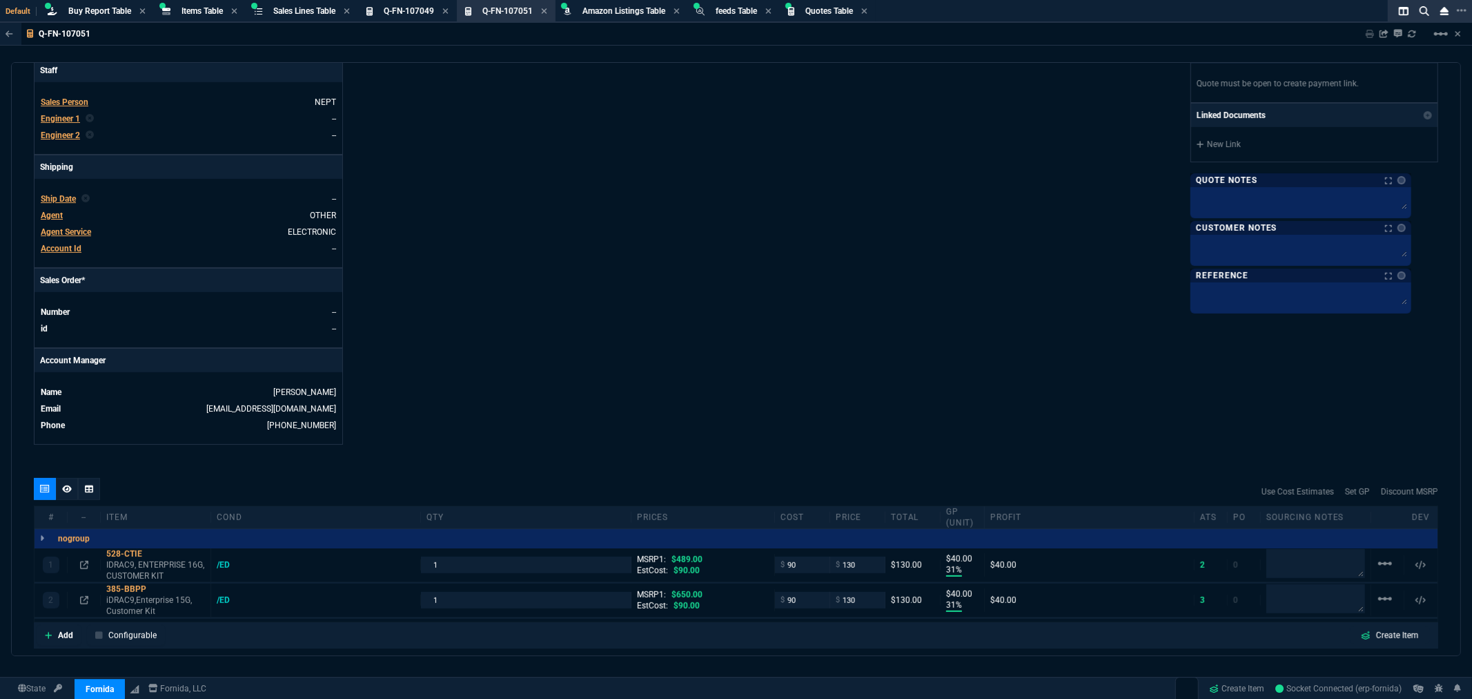
type input "80"
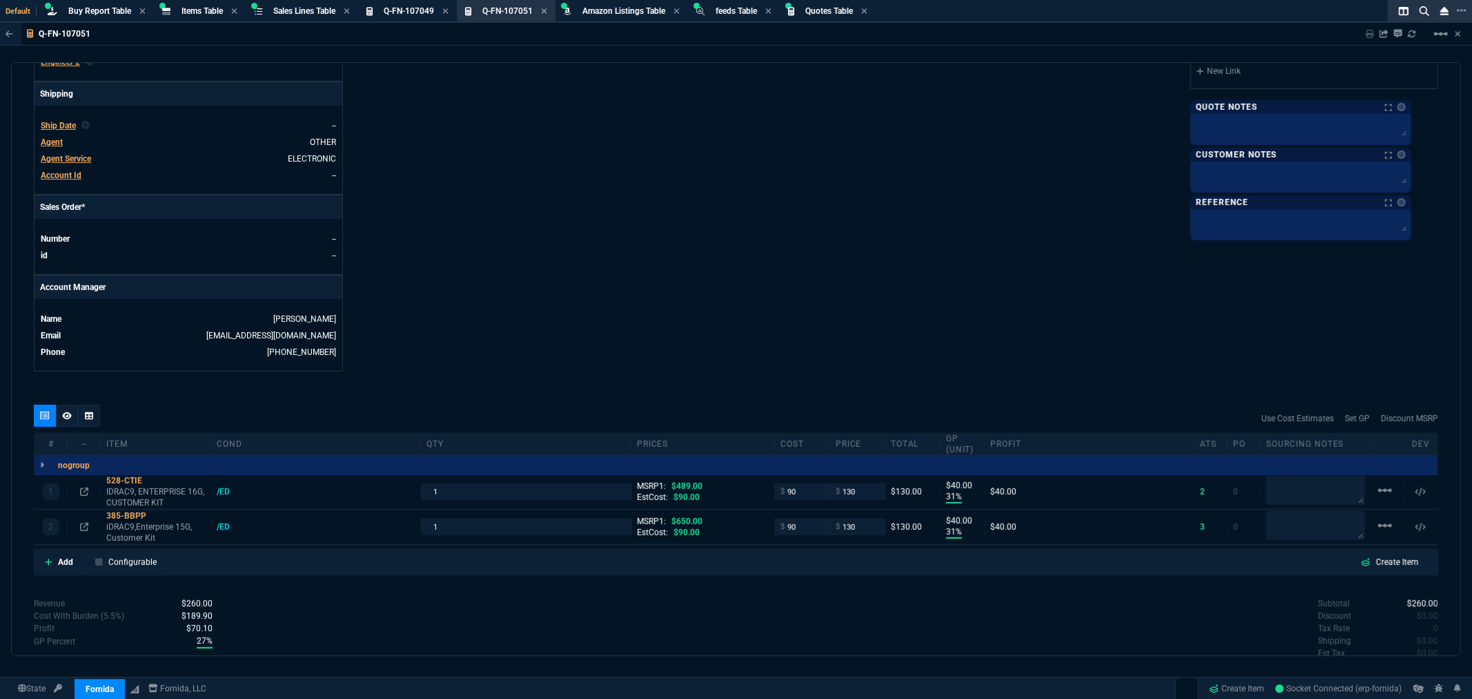
scroll to position [536, 0]
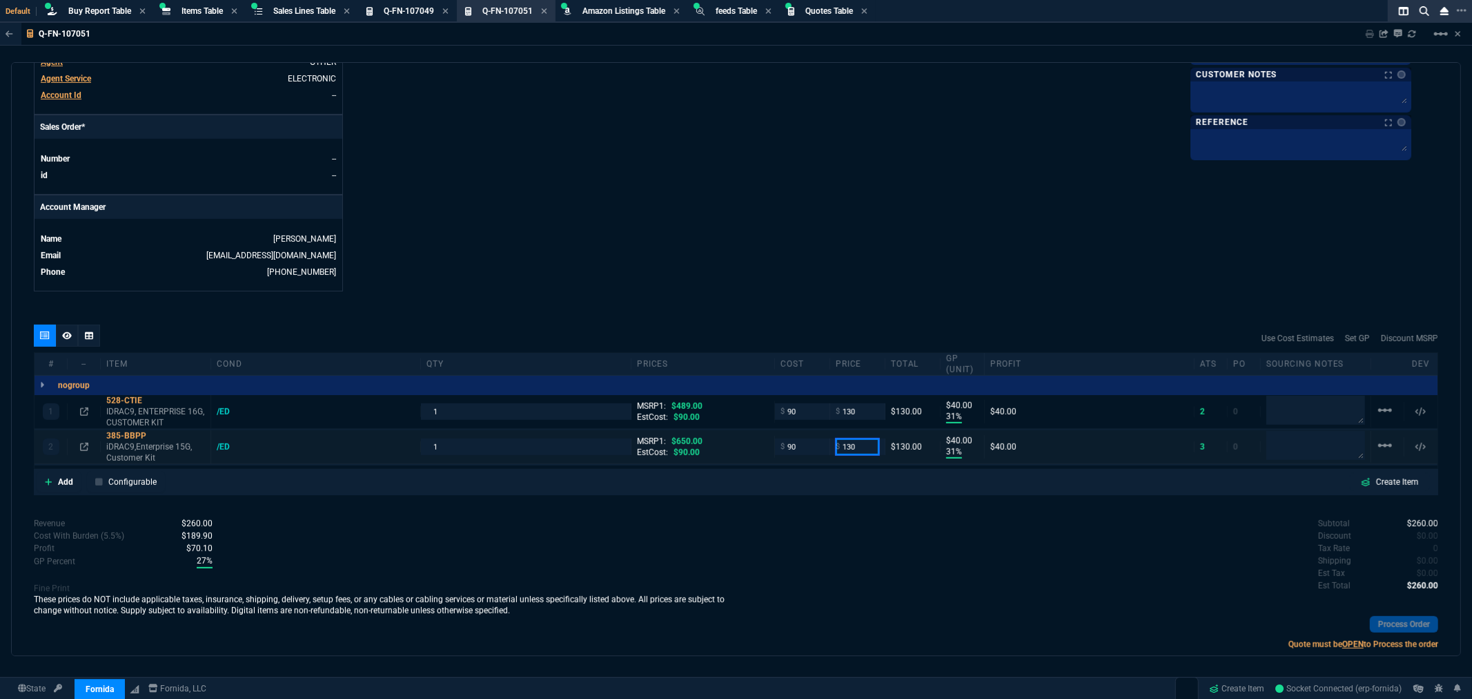
drag, startPoint x: 858, startPoint y: 452, endPoint x: 817, endPoint y: 451, distance: 40.8
click at [817, 451] on div "2 385-BBPP iDRAC9,Enterprise 15G, Customer Kit /ED 1 MSRP1: $650.00 EstCost: $9…" at bounding box center [736, 447] width 1403 height 34
type input "145"
type input "38"
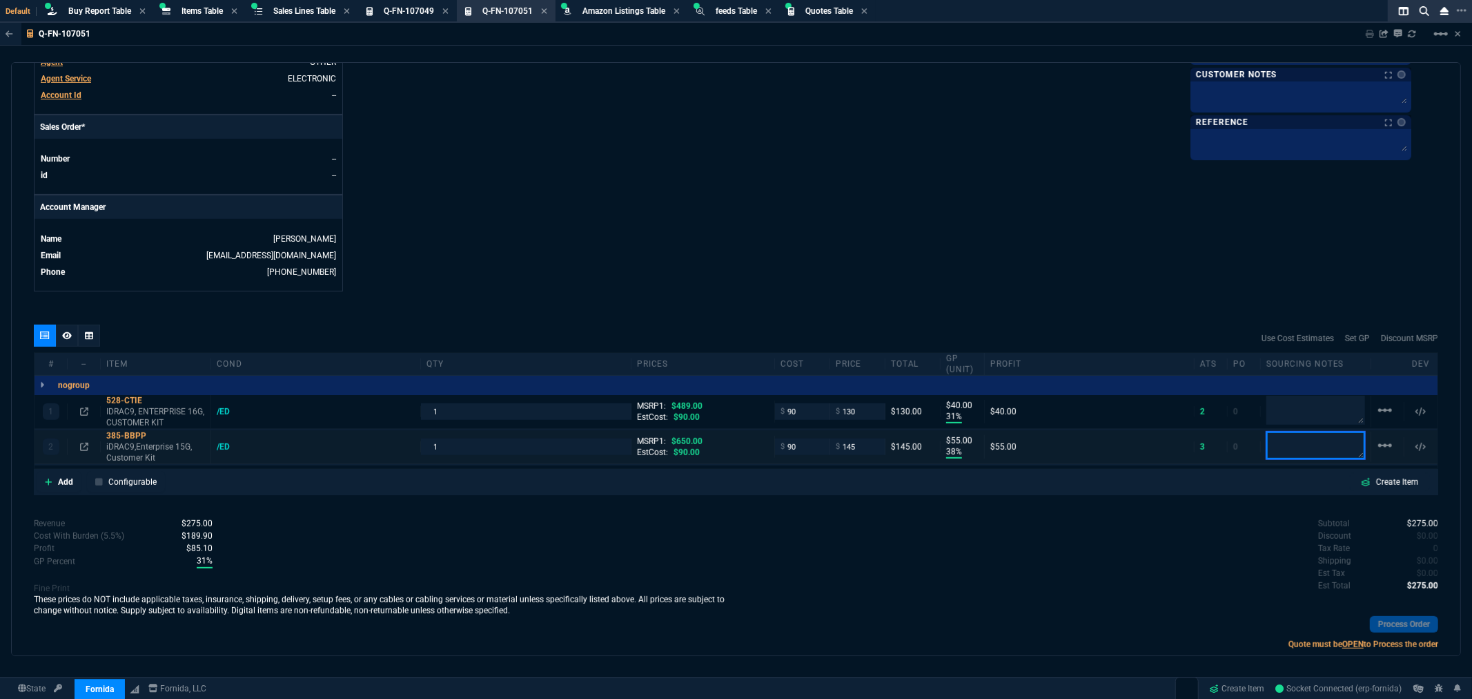
type input "55"
type input "78"
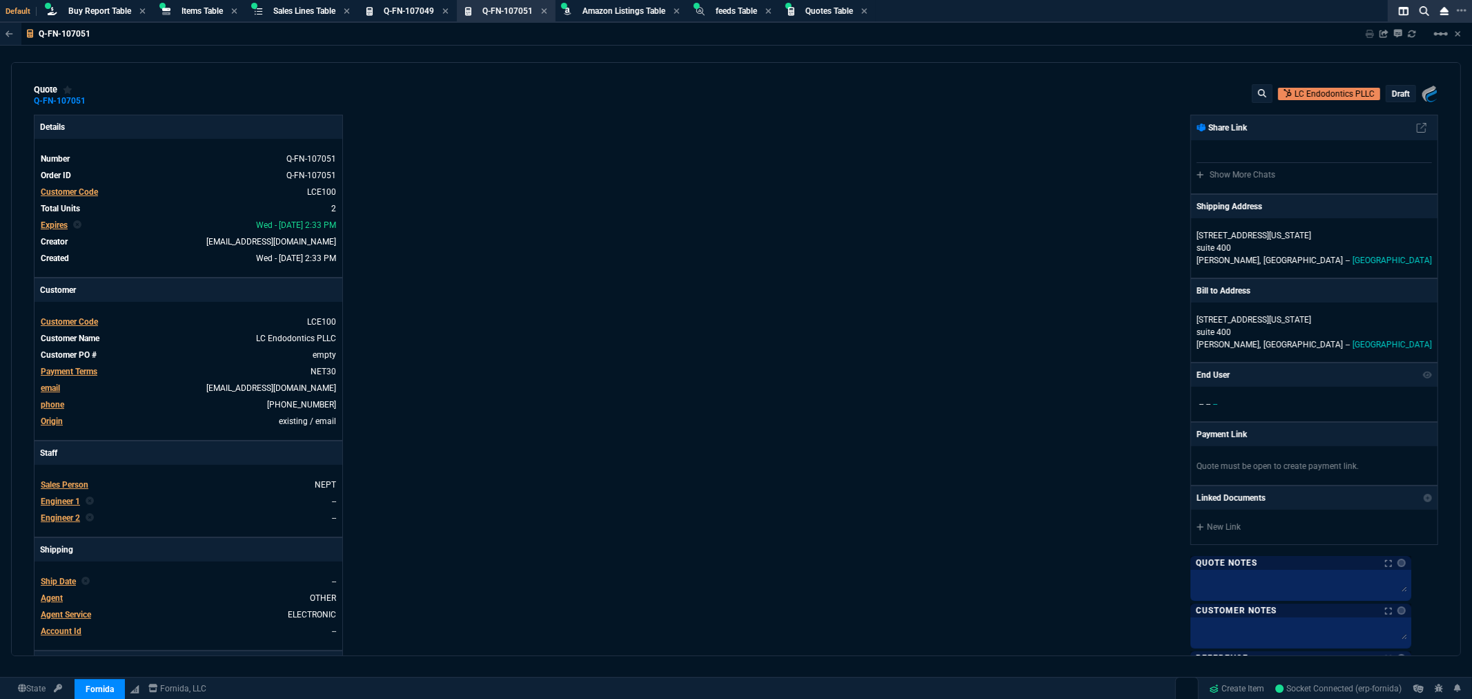
scroll to position [0, 0]
click at [1392, 90] on p "draft" at bounding box center [1401, 94] width 18 height 11
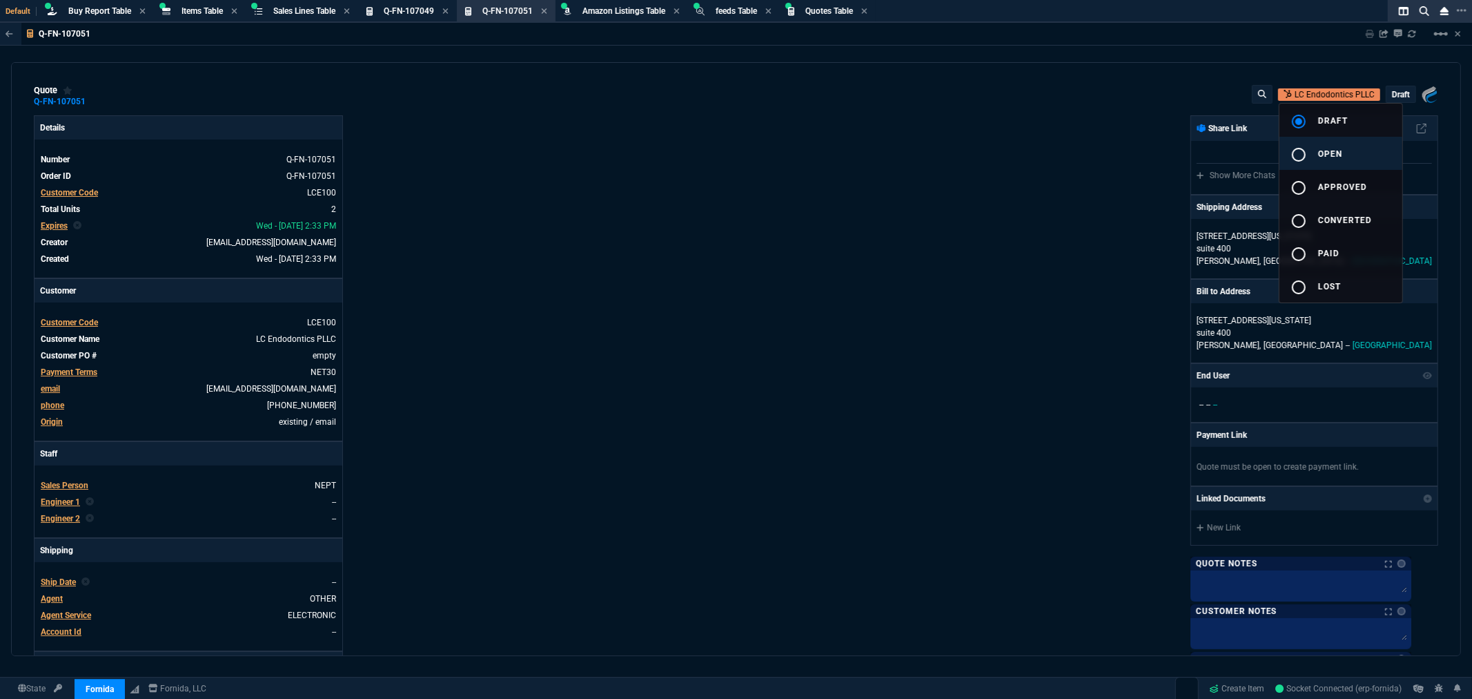
click at [1305, 154] on mat-icon "radio_button_unchecked" at bounding box center [1299, 154] width 17 height 17
type input "489"
type input "650"
type input "31"
type input "40"
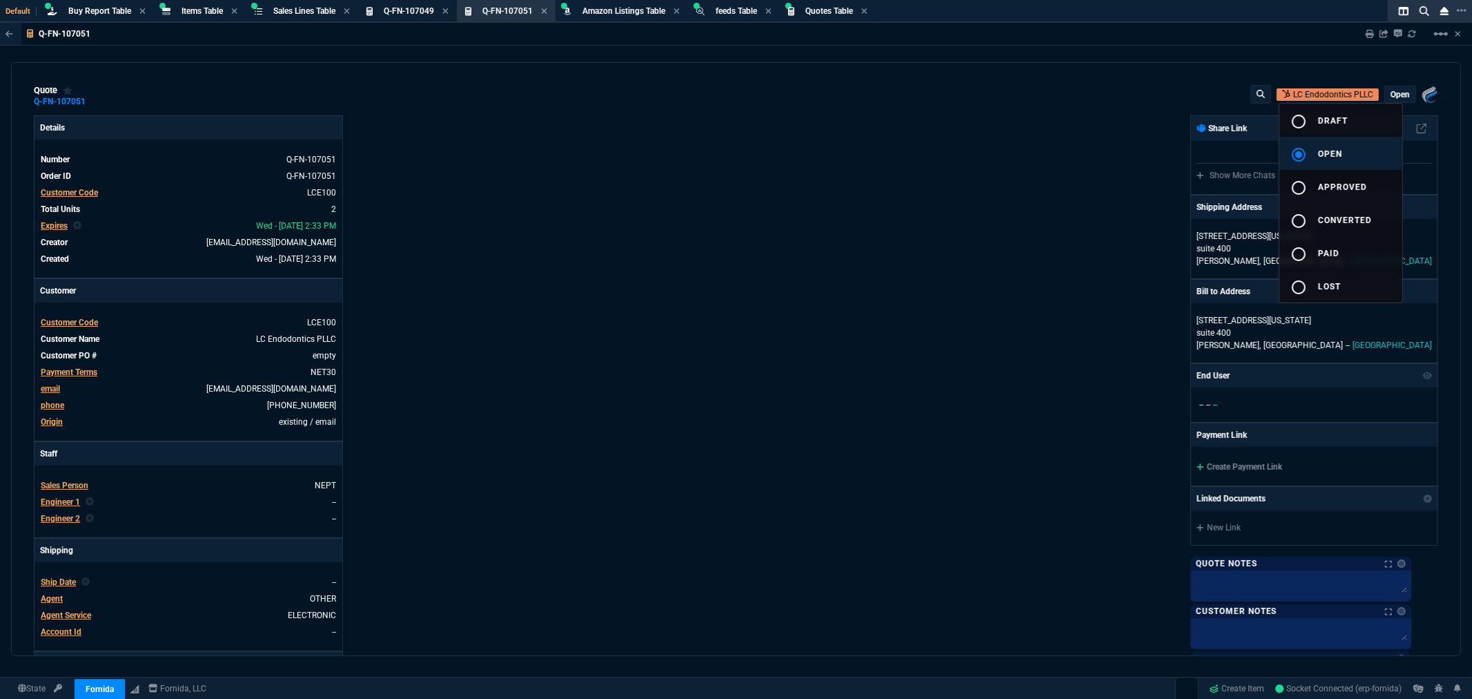
type input "38"
type input "55"
type input "73"
type input "78"
click at [1102, 162] on div at bounding box center [736, 349] width 1472 height 699
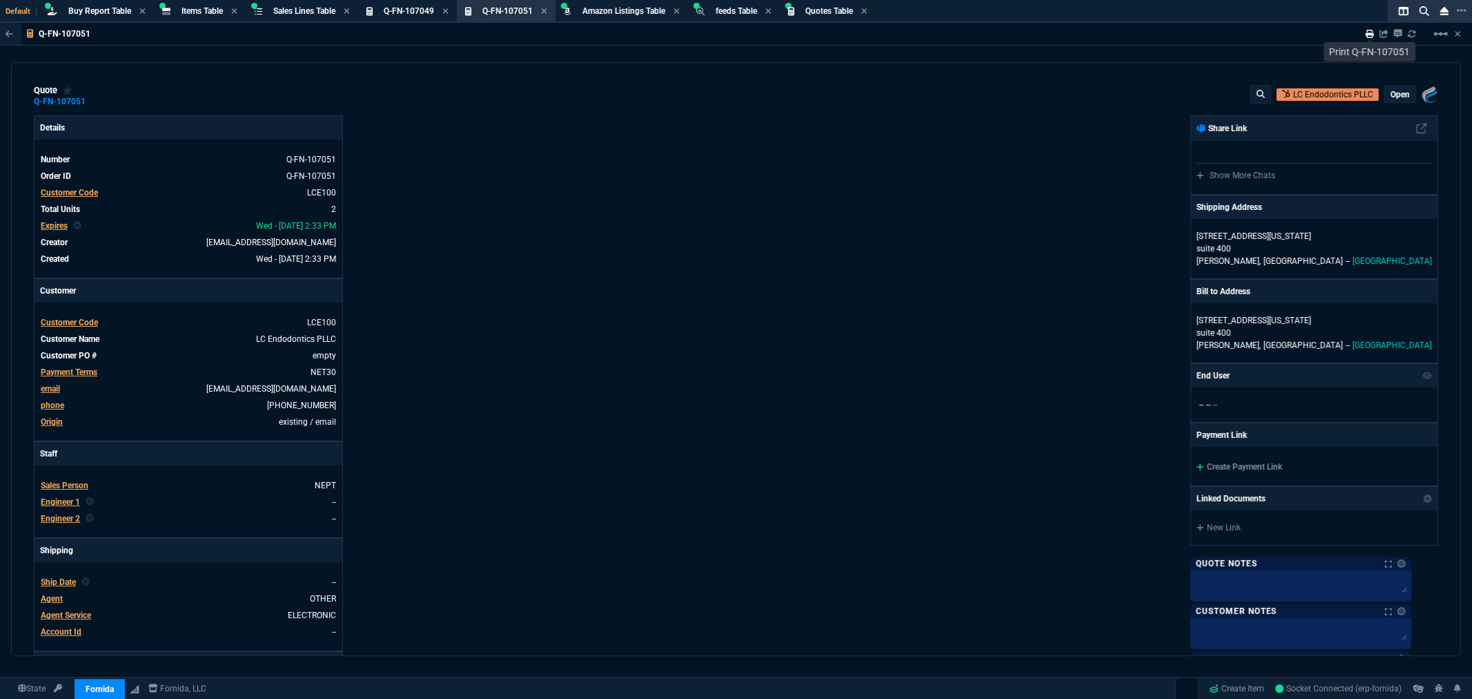
click at [1370, 35] on icon at bounding box center [1370, 34] width 8 height 8
type input "31"
type input "40"
type input "38"
type input "55"
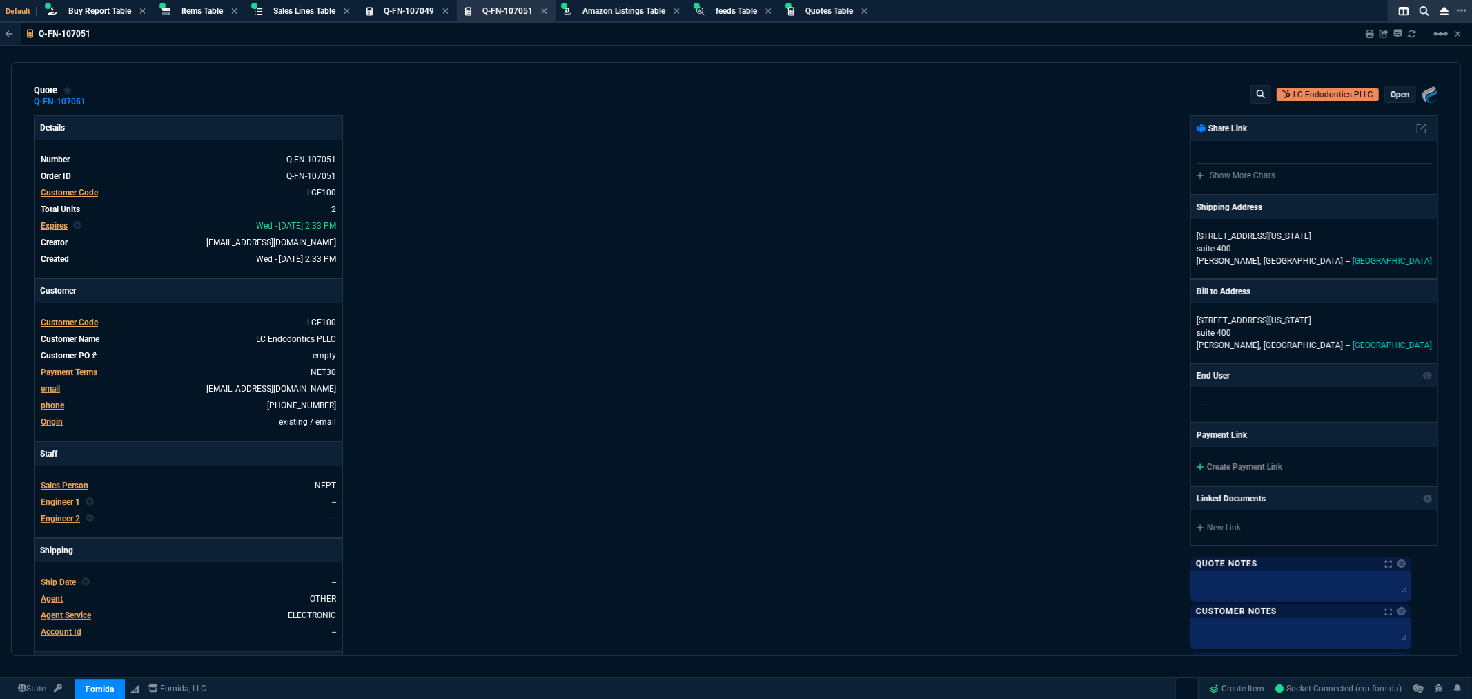
type input "73"
type input "78"
